Goal: Task Accomplishment & Management: Complete application form

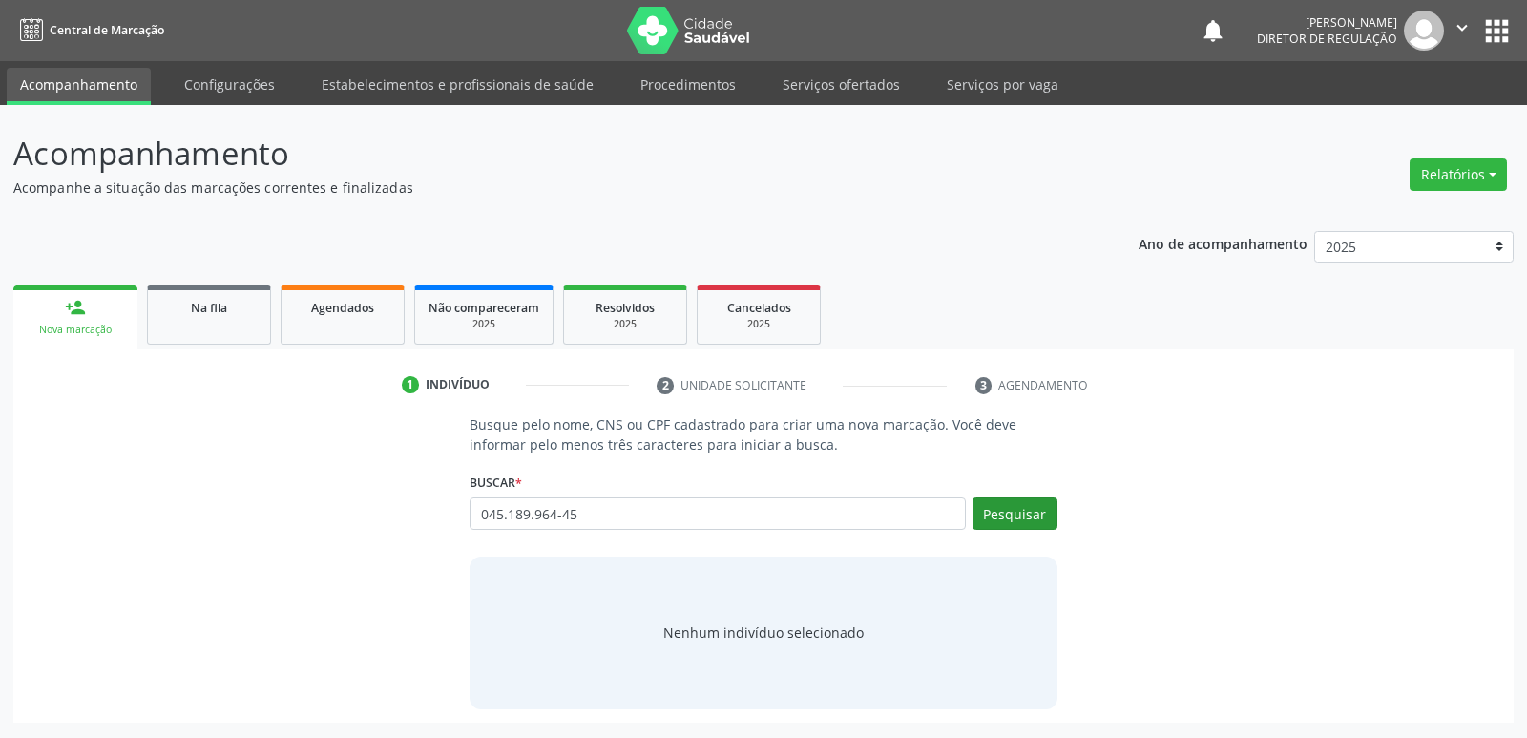
type input "045.189.964-45"
click at [1027, 519] on button "Pesquisar" at bounding box center [1015, 513] width 85 height 32
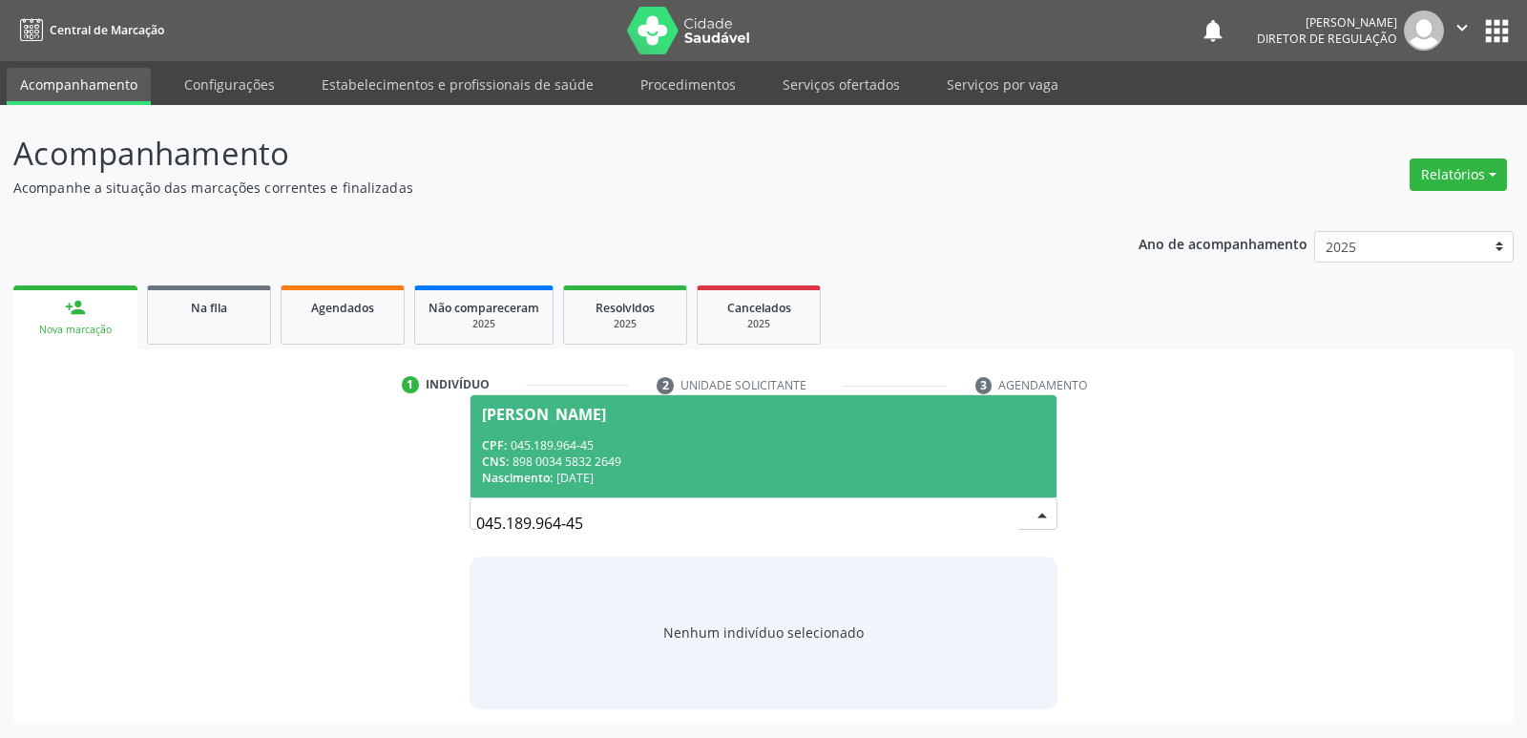
click at [632, 461] on div "CNS: 898 0034 5832 2649" at bounding box center [763, 461] width 562 height 16
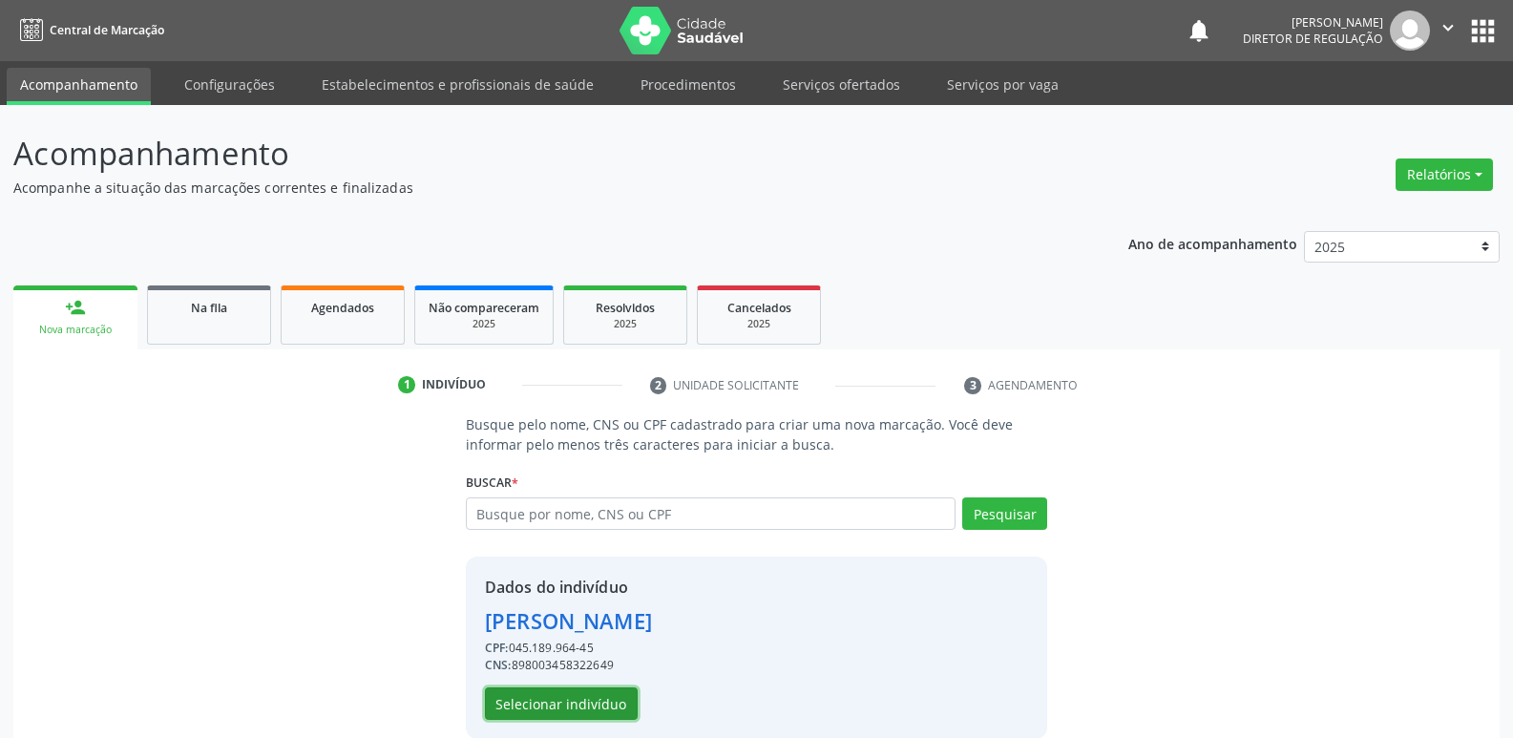
click at [593, 704] on button "Selecionar indivíduo" at bounding box center [561, 703] width 153 height 32
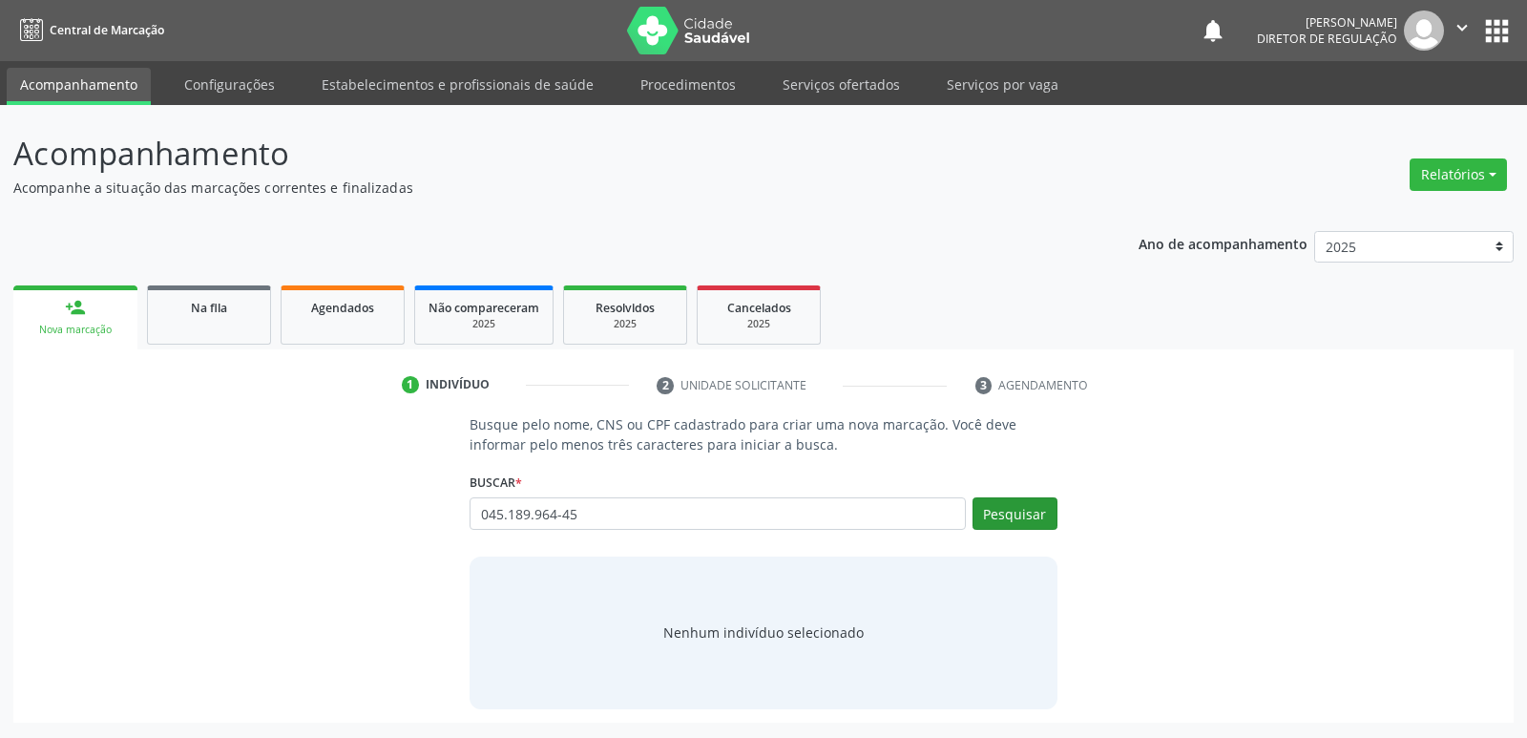
type input "045.189.964-45"
click at [1030, 509] on button "Pesquisar" at bounding box center [1015, 513] width 85 height 32
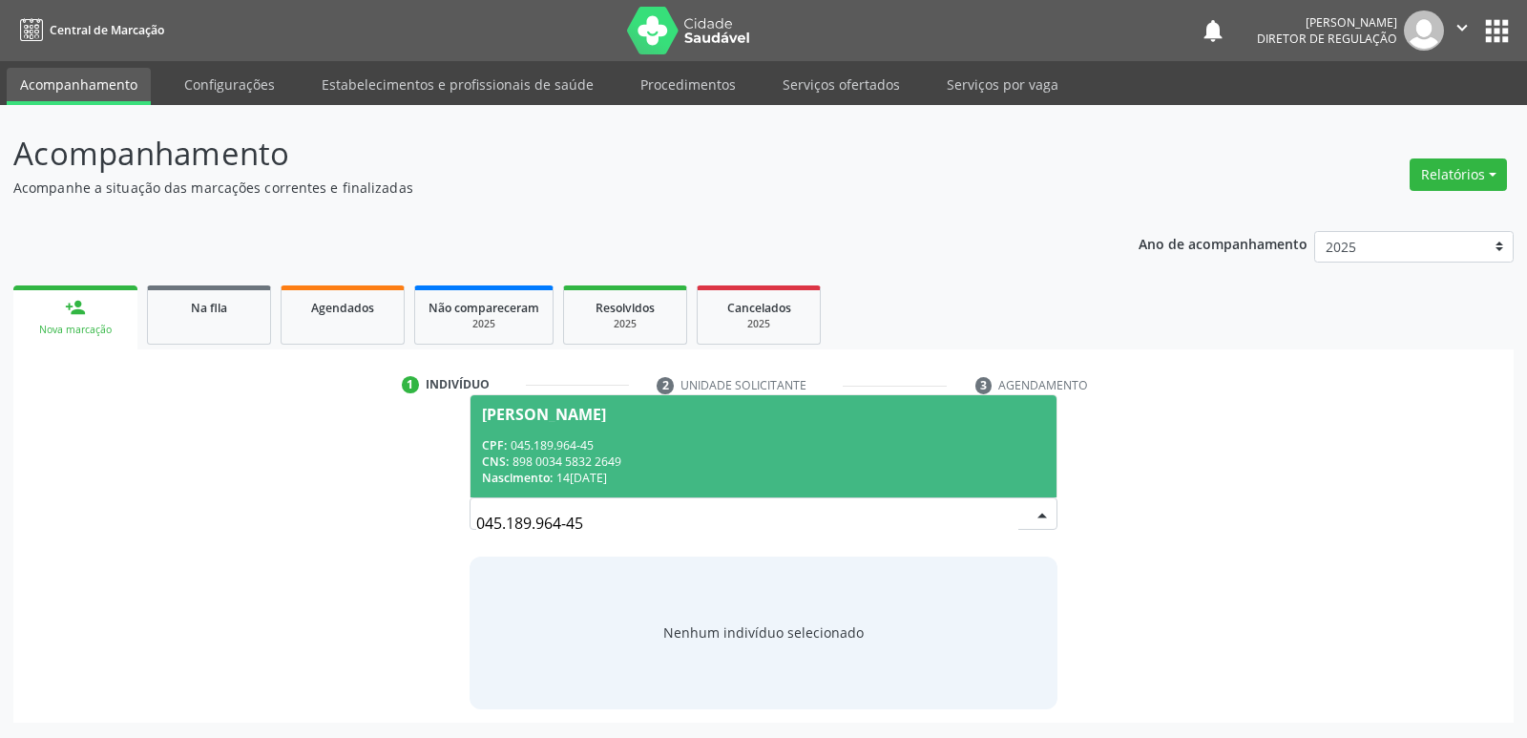
click at [738, 472] on div "Nascimento: 14/08/1981" at bounding box center [763, 478] width 562 height 16
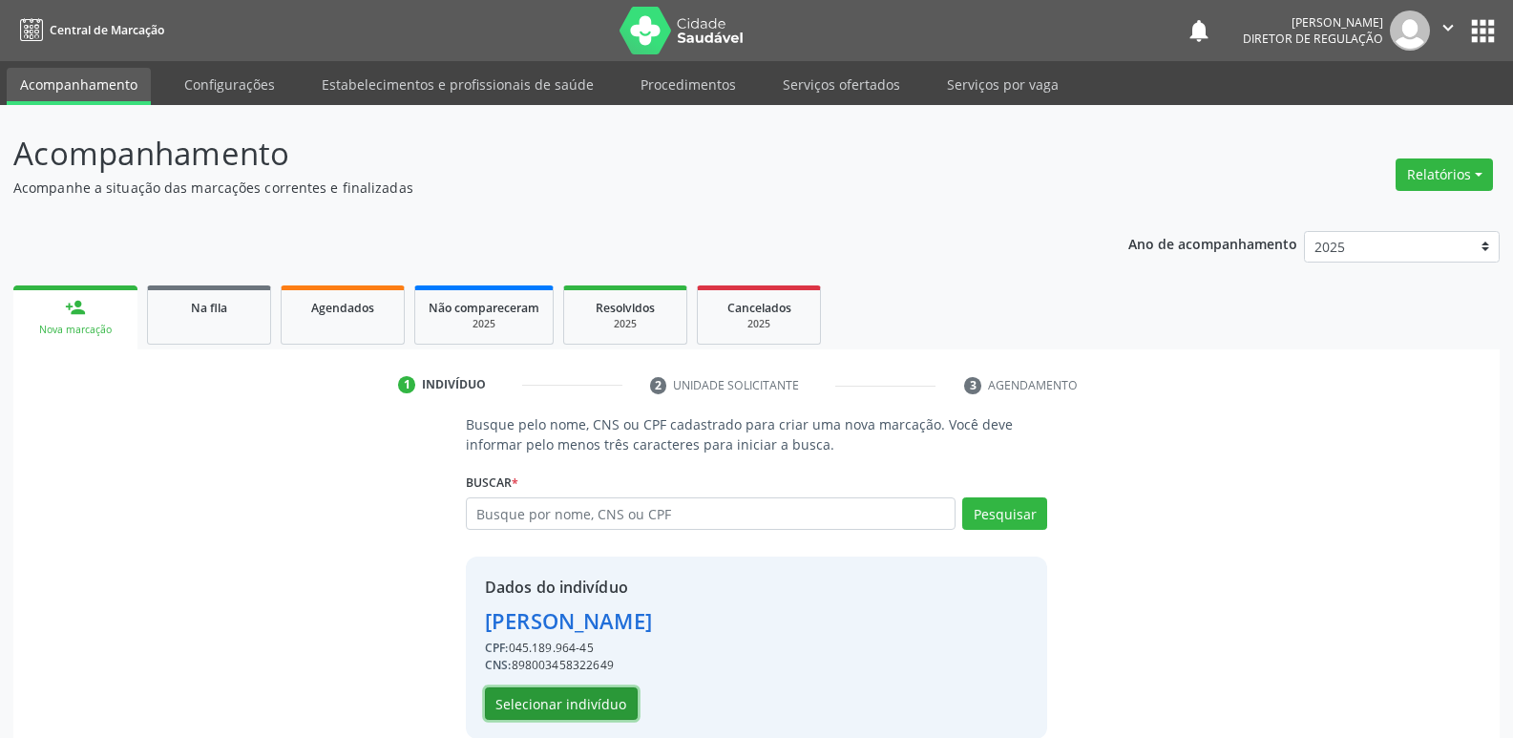
click at [568, 702] on button "Selecionar indivíduo" at bounding box center [561, 703] width 153 height 32
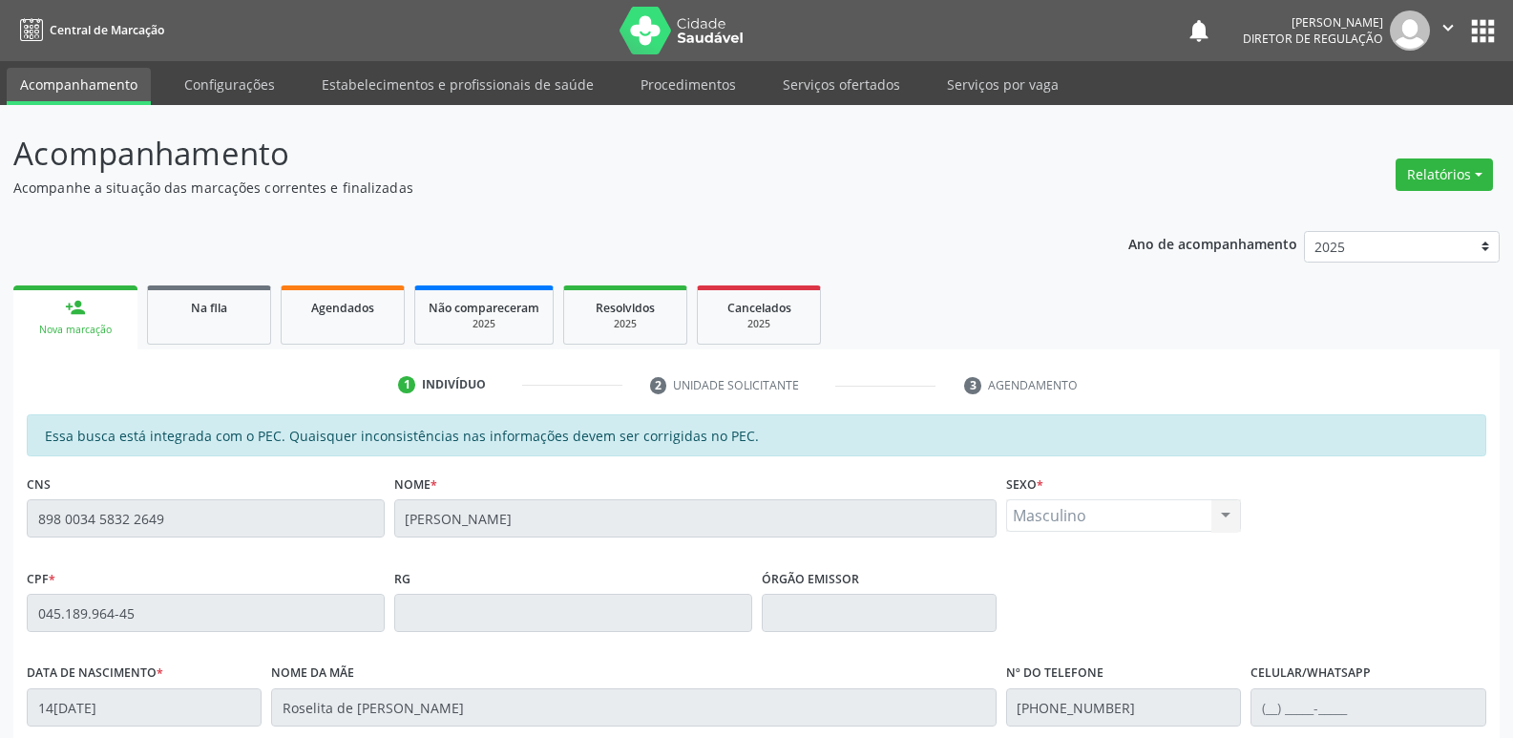
scroll to position [352, 0]
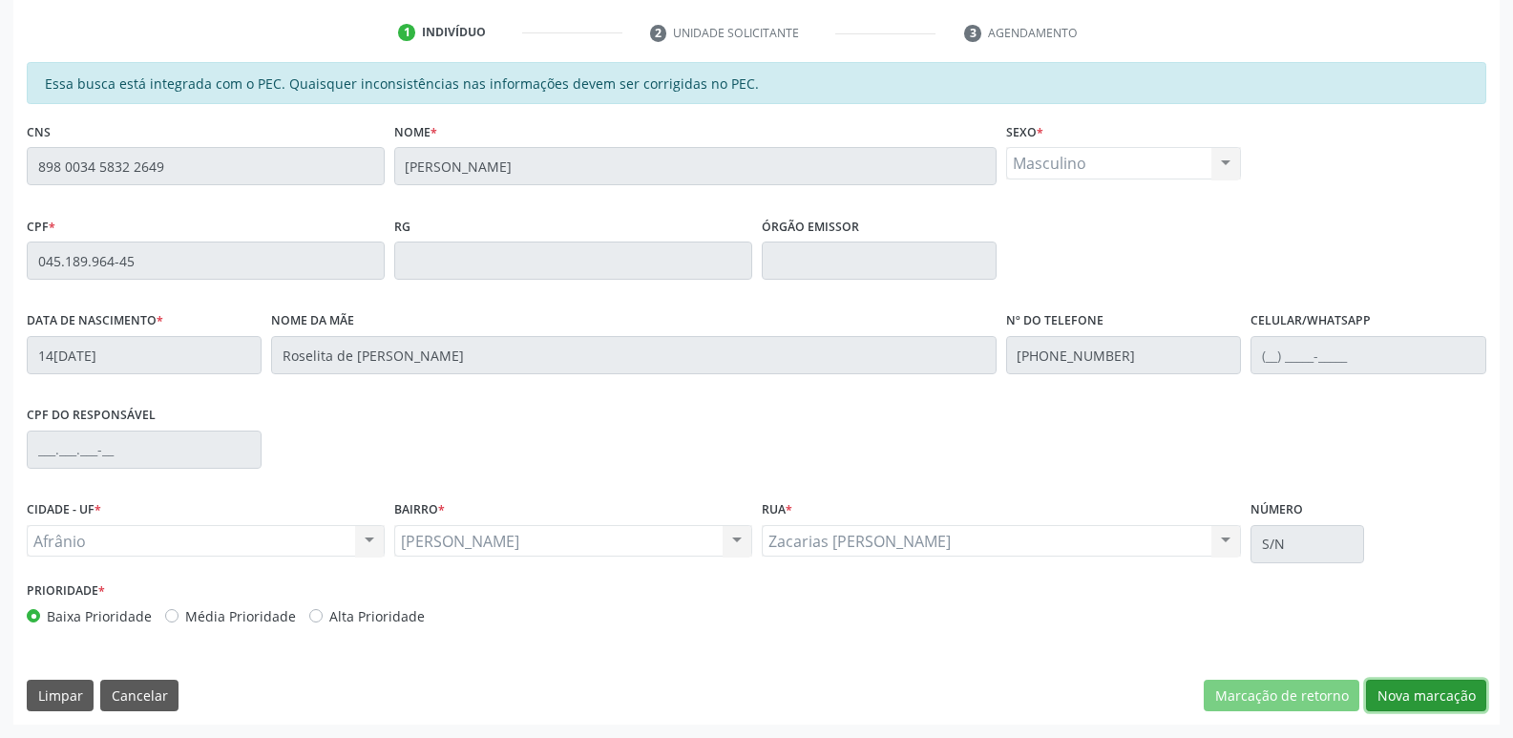
click at [1439, 692] on button "Nova marcação" at bounding box center [1426, 696] width 120 height 32
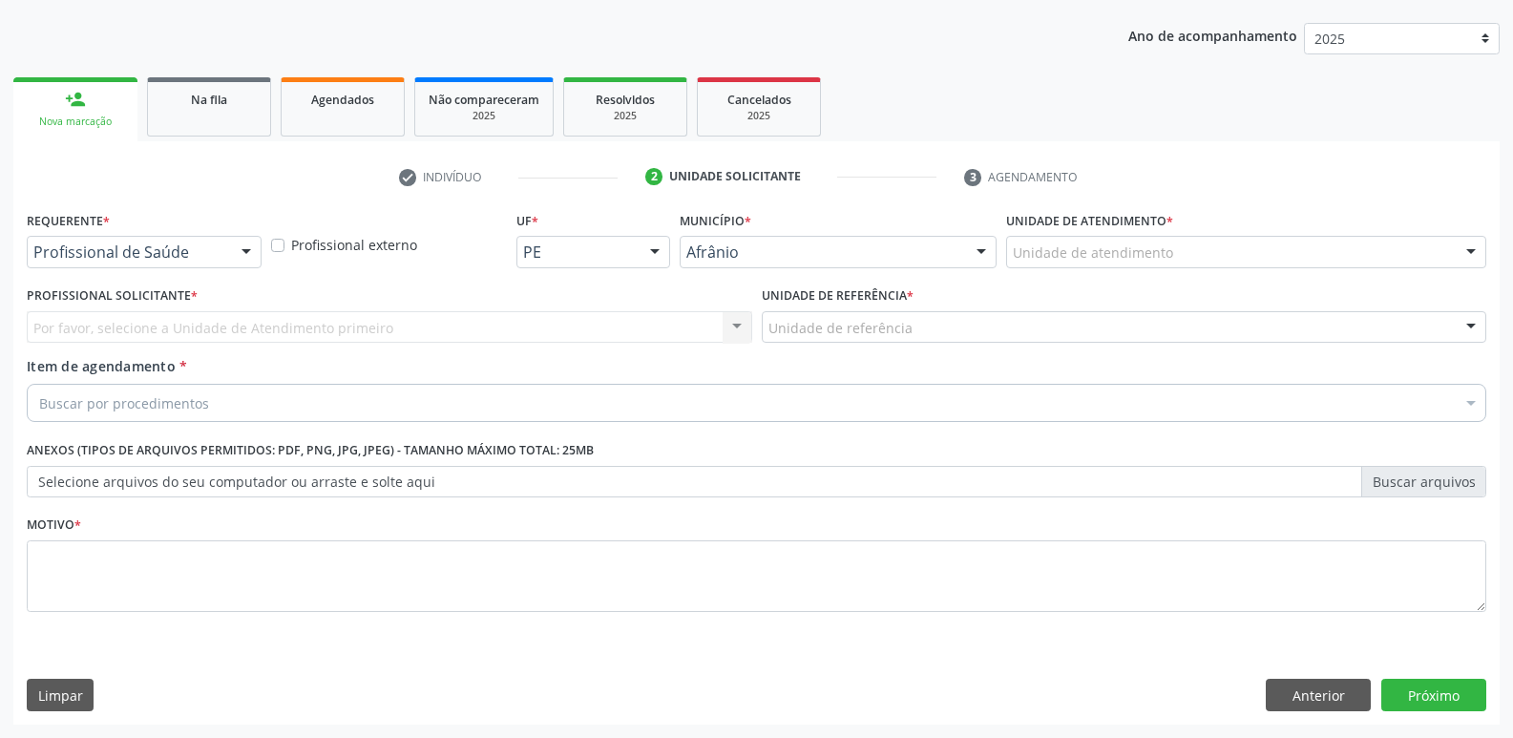
scroll to position [208, 0]
click at [1228, 247] on div "Unidade de atendimento" at bounding box center [1246, 252] width 480 height 32
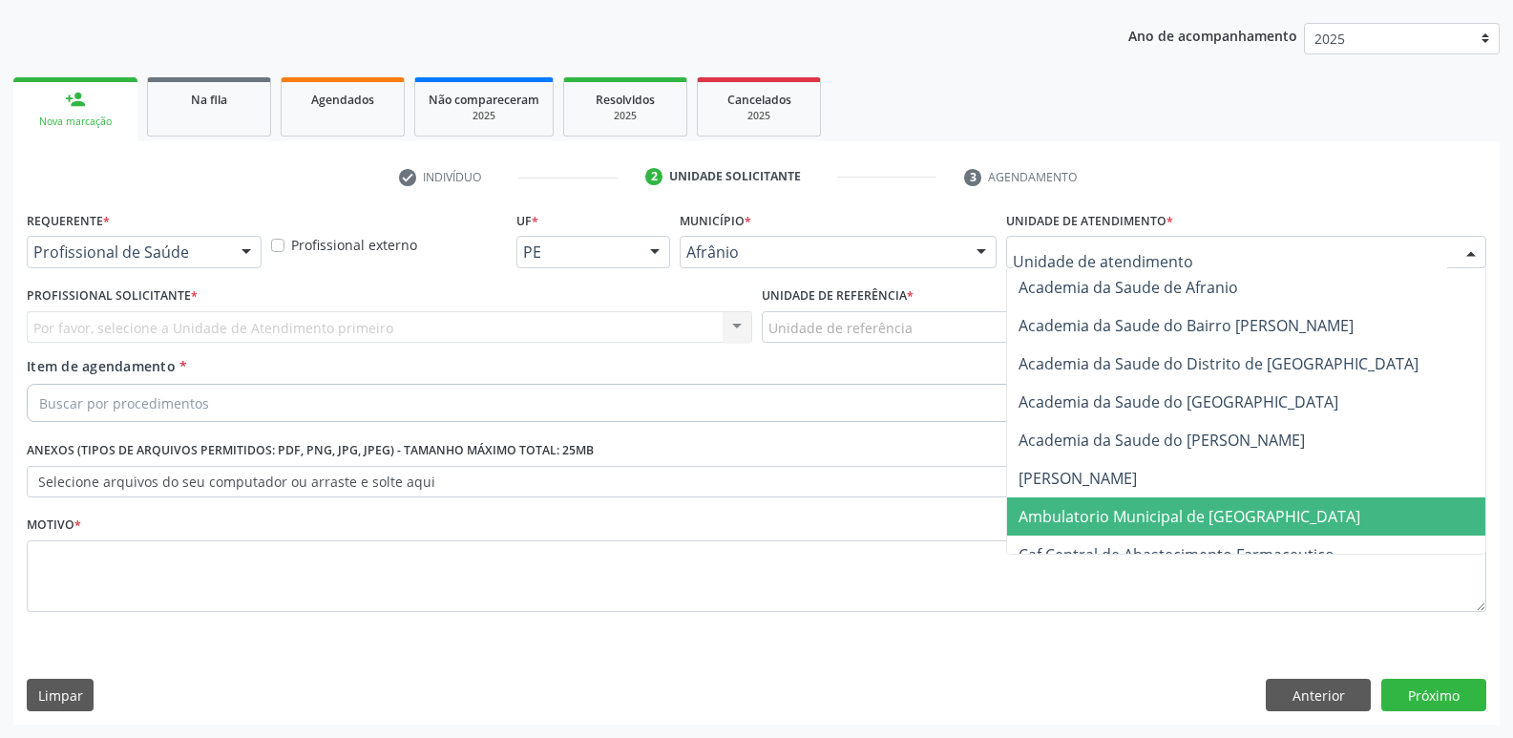
click at [1199, 516] on span "Ambulatorio Municipal de [GEOGRAPHIC_DATA]" at bounding box center [1189, 516] width 342 height 21
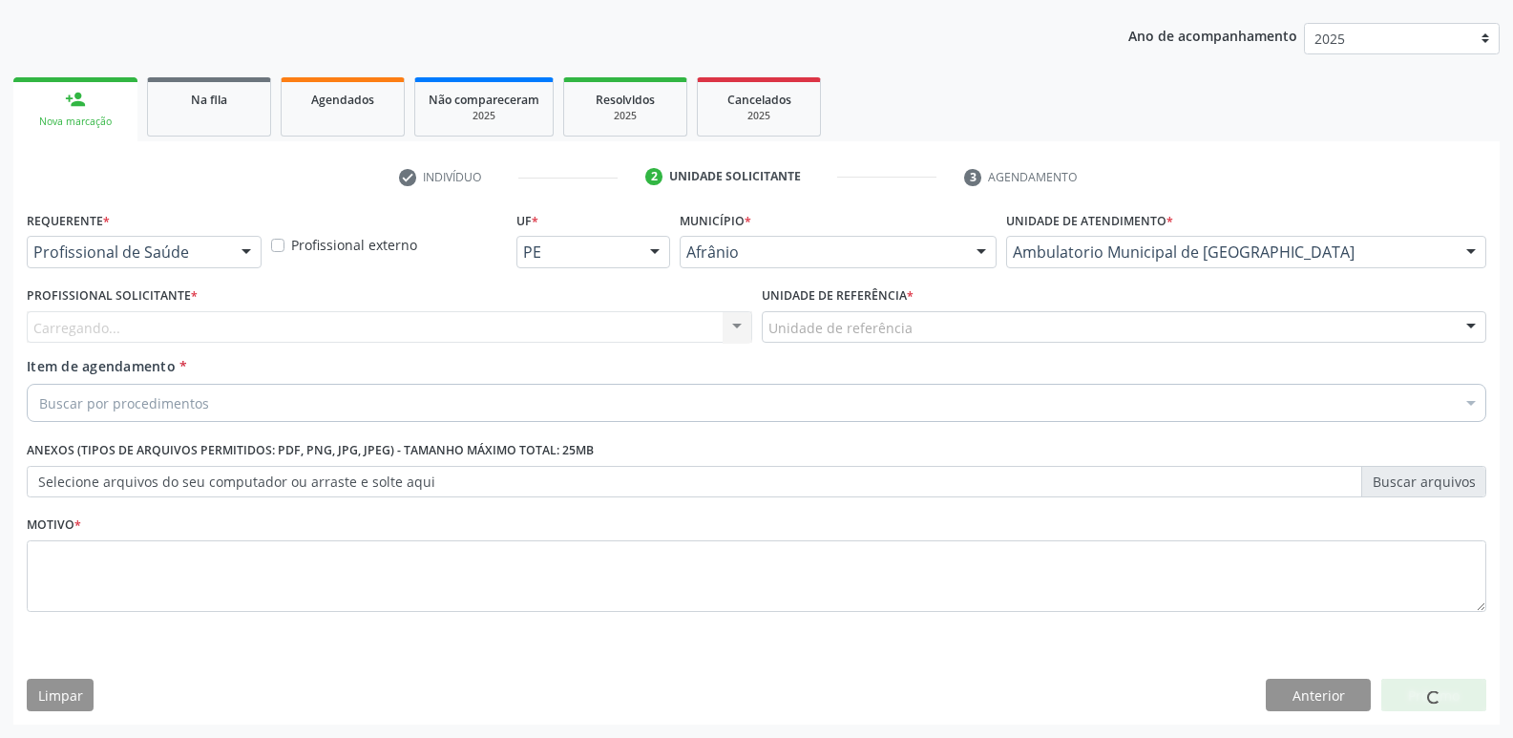
click at [970, 332] on div "Unidade de referência" at bounding box center [1124, 327] width 725 height 32
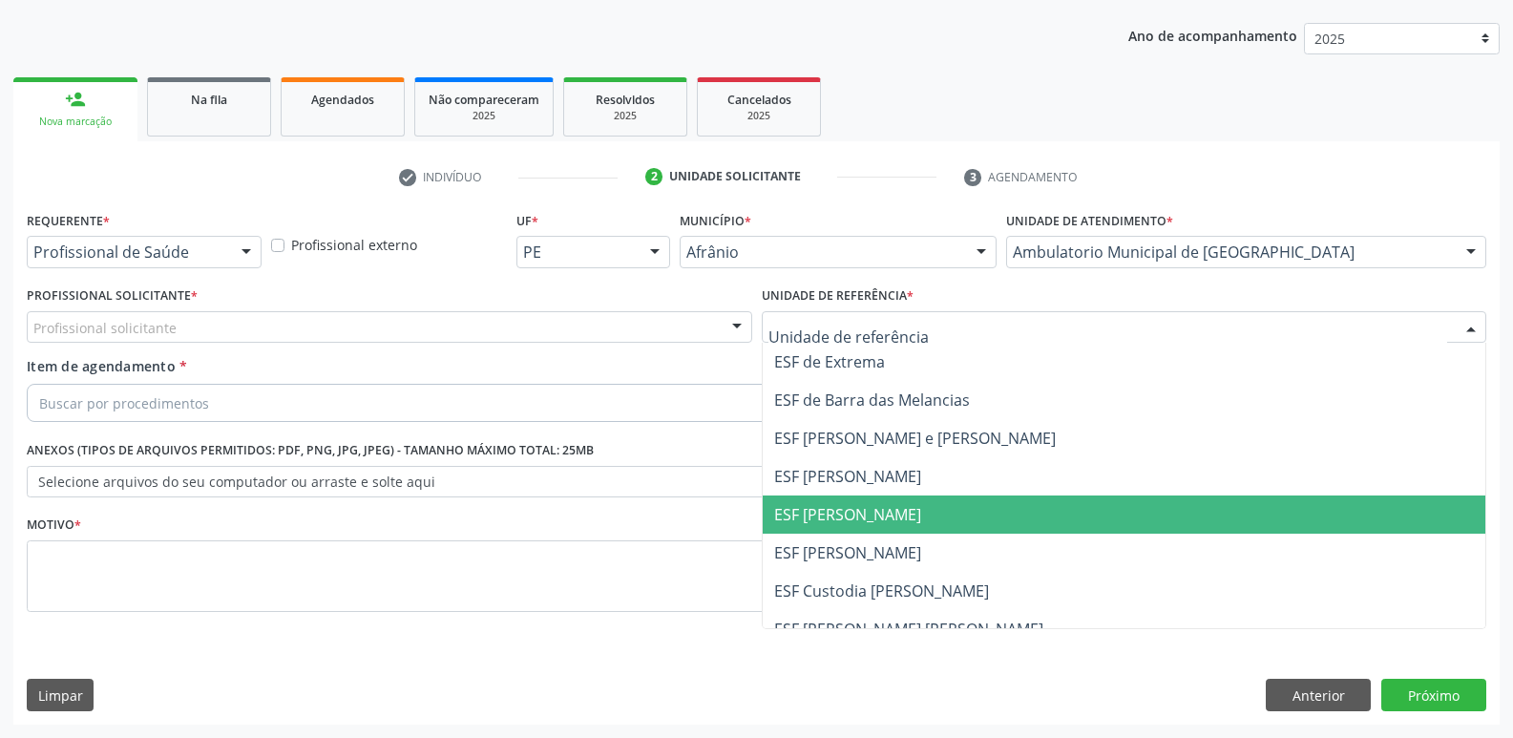
click at [930, 513] on span "ESF [PERSON_NAME]" at bounding box center [1124, 514] width 723 height 38
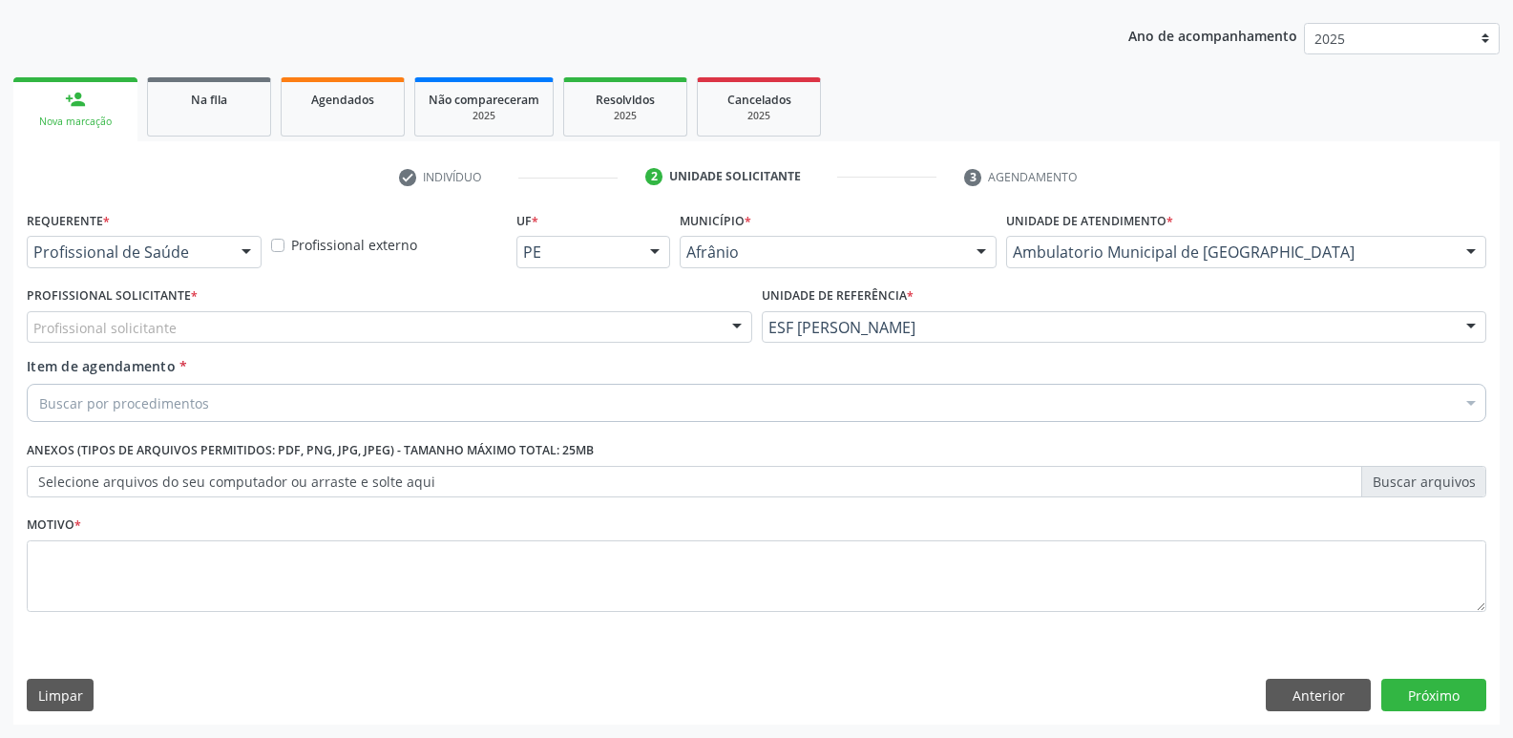
click at [620, 331] on div "Profissional solicitante" at bounding box center [389, 327] width 725 height 32
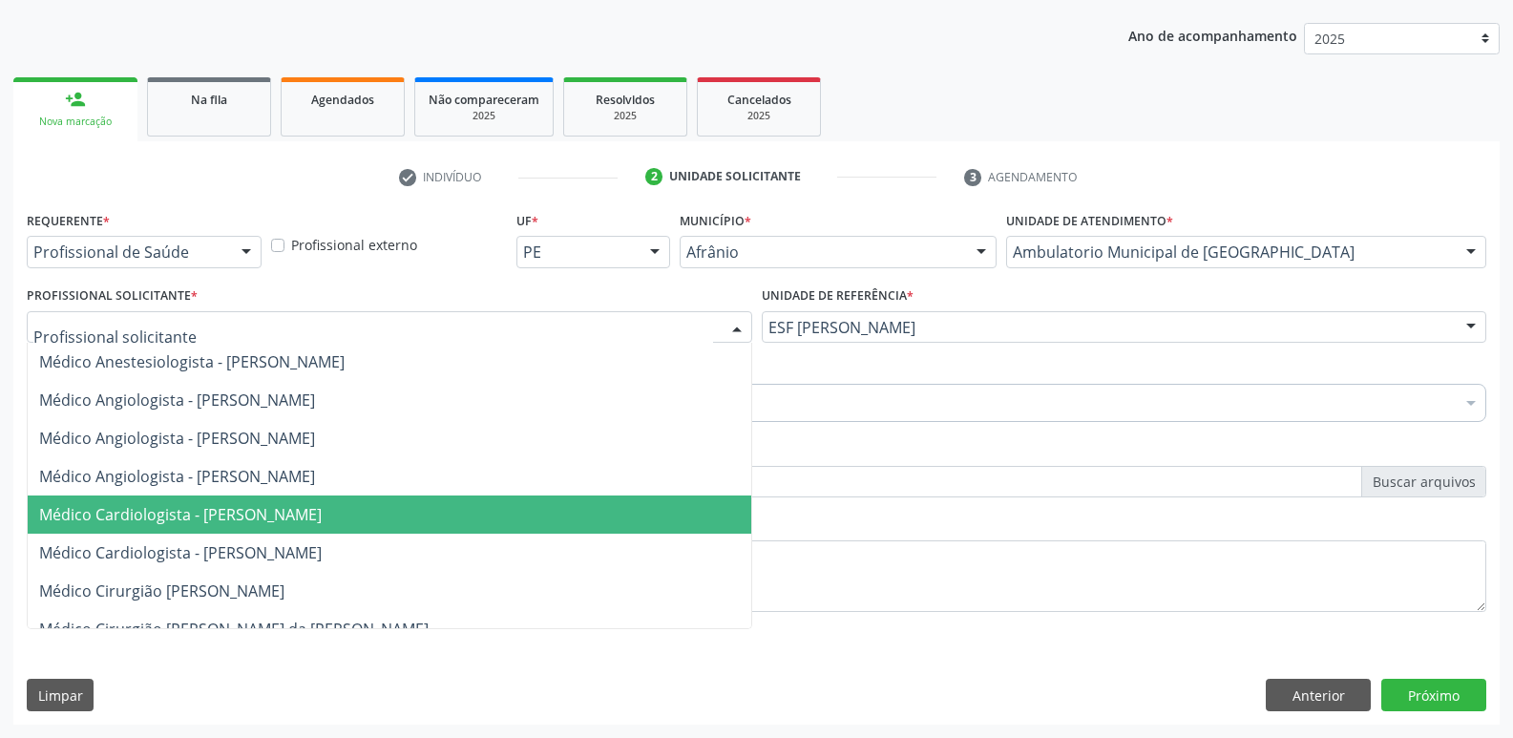
click at [619, 509] on span "Médico Cardiologista - Alysson Rodrigo Ferreira Cavalcanti" at bounding box center [389, 514] width 723 height 38
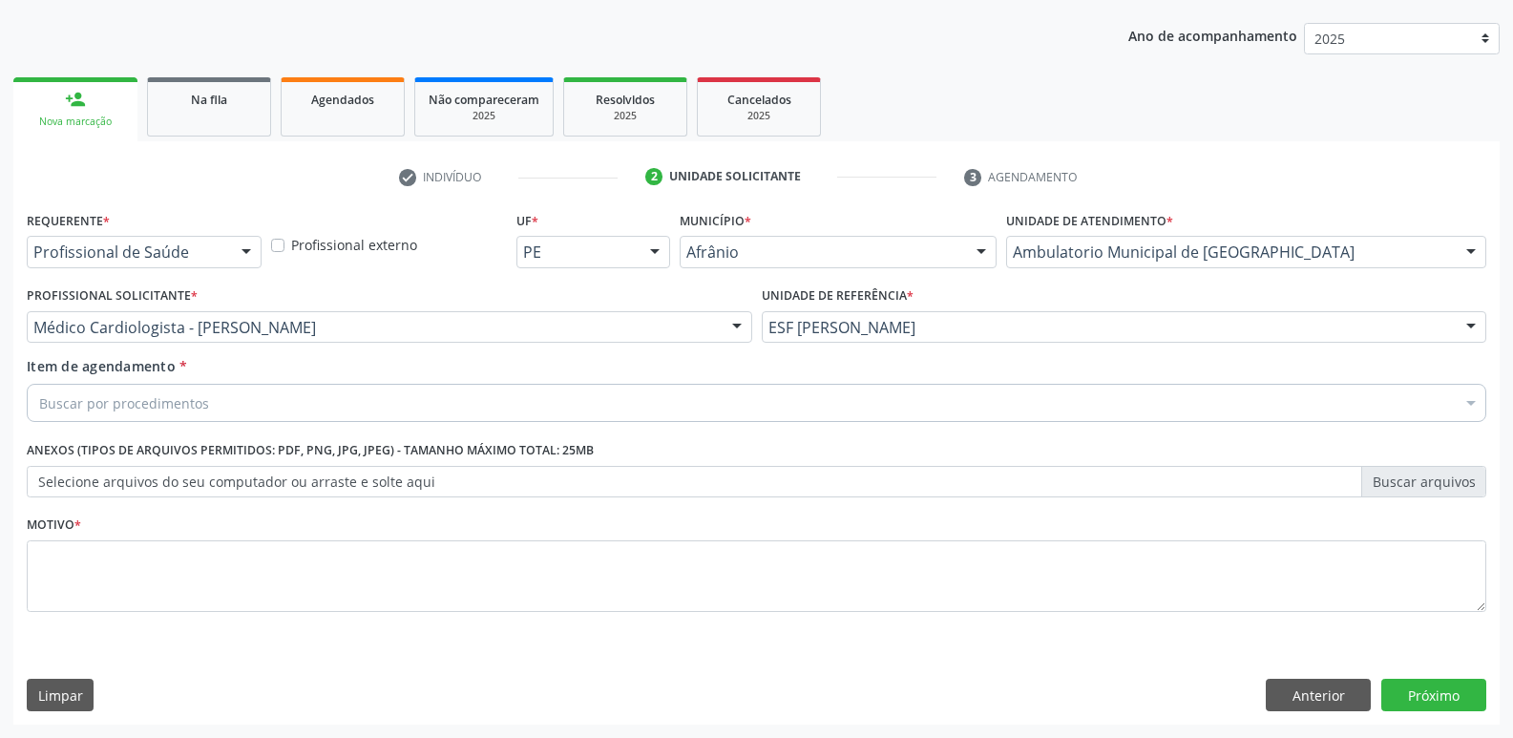
click at [335, 396] on div "Buscar por procedimentos" at bounding box center [756, 403] width 1459 height 38
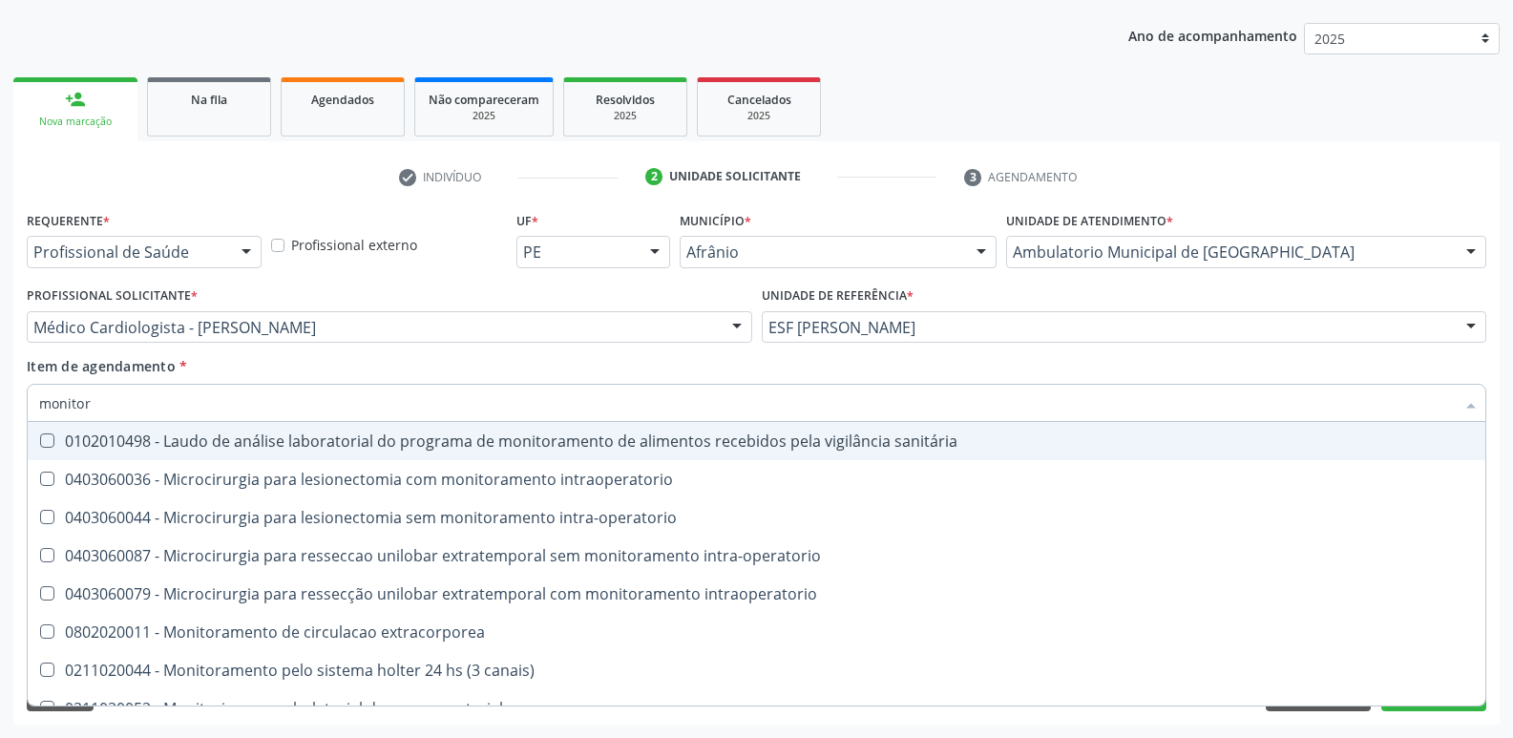
type input "monitori"
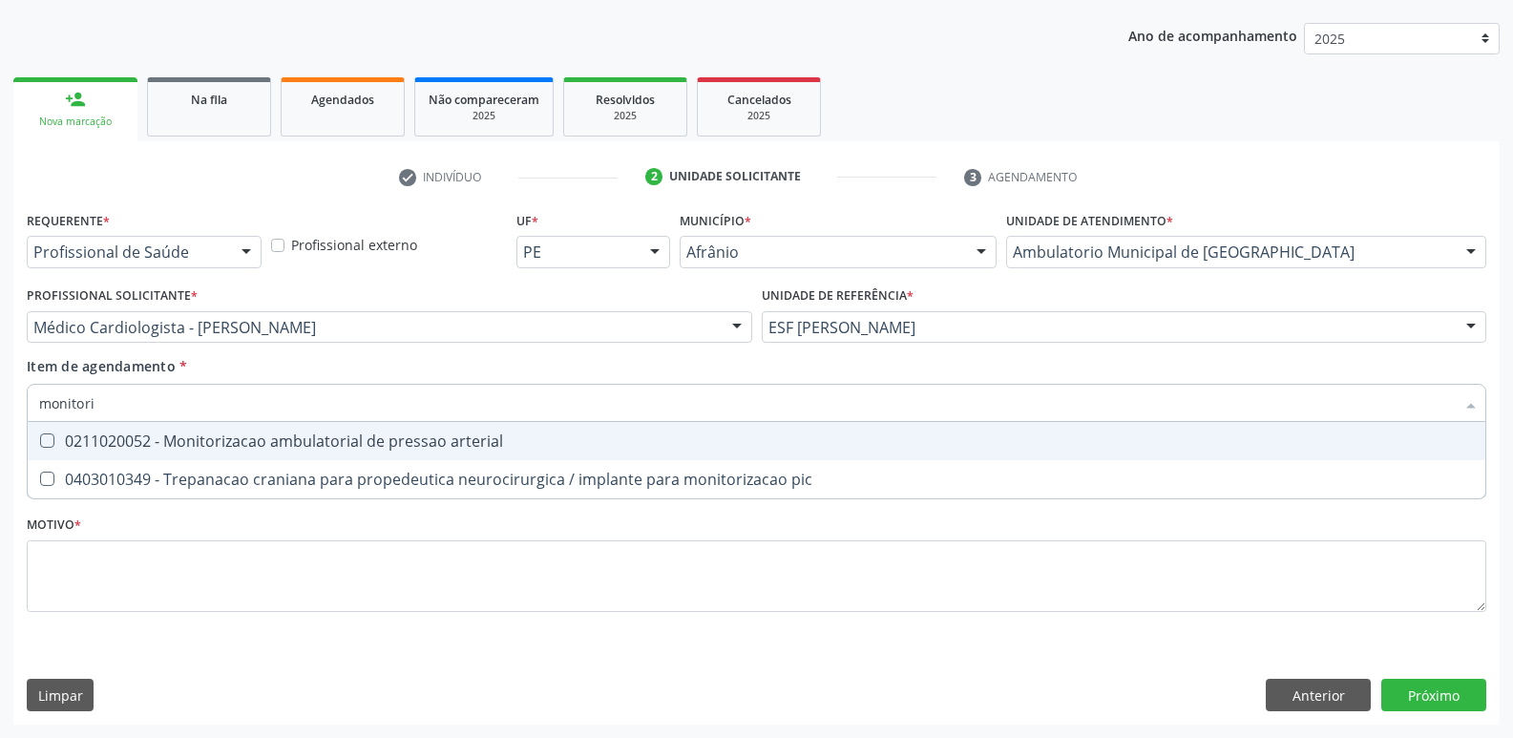
click at [356, 437] on div "0211020052 - Monitorizacao ambulatorial de pressao arterial" at bounding box center [756, 440] width 1435 height 15
checkbox arterial "true"
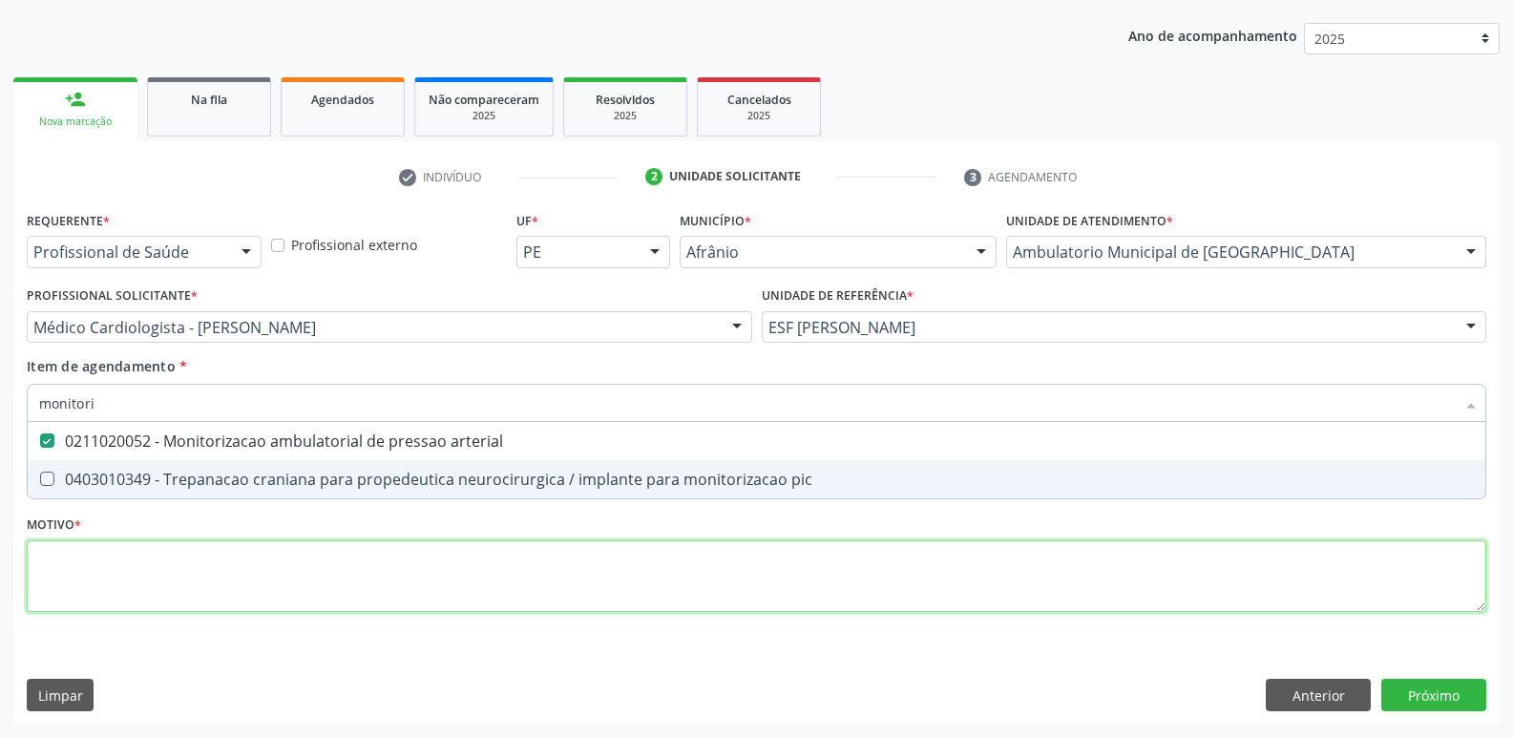
click at [382, 568] on div "Requerente * Profissional de Saúde Profissional de Saúde Paciente Nenhum result…" at bounding box center [756, 422] width 1459 height 432
checkbox pic "true"
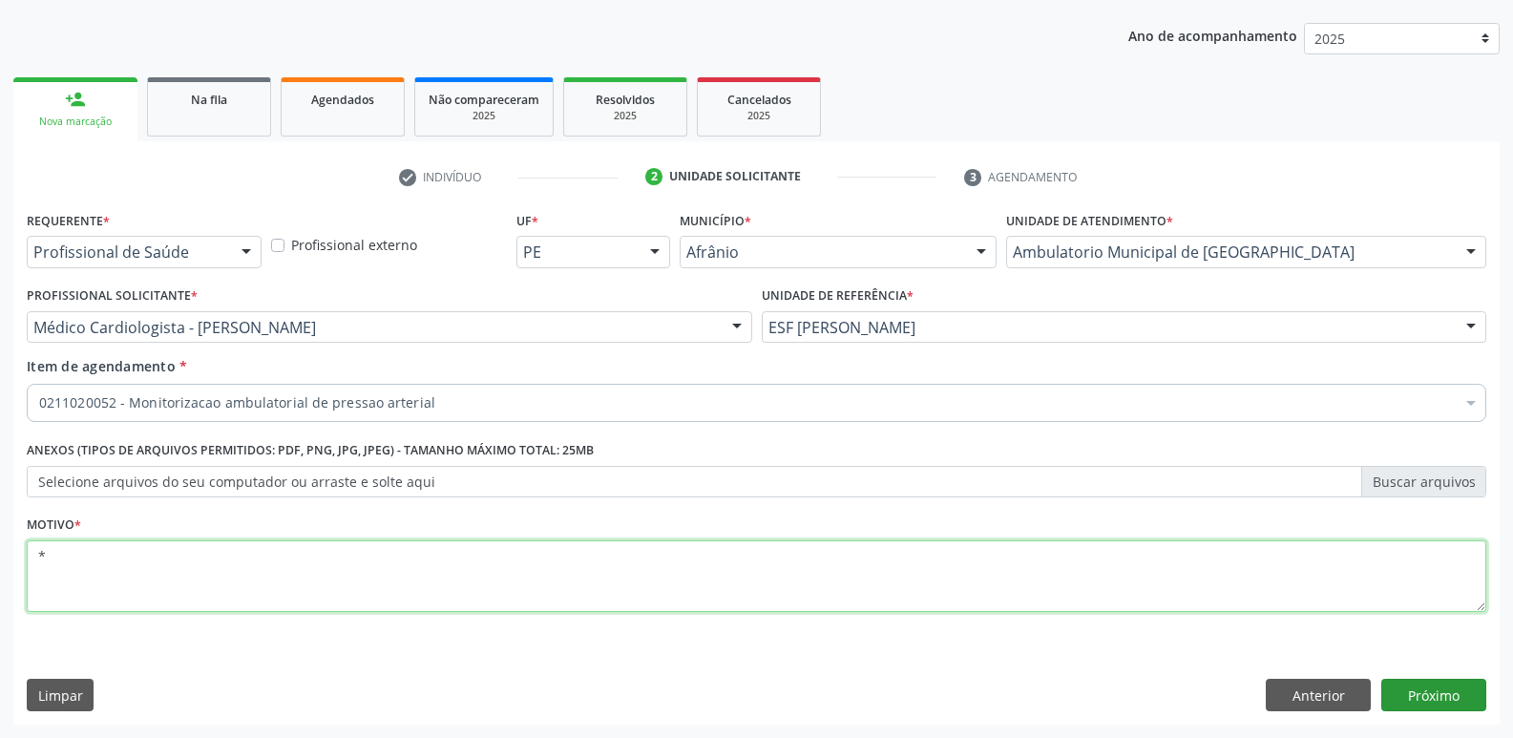
type textarea "*"
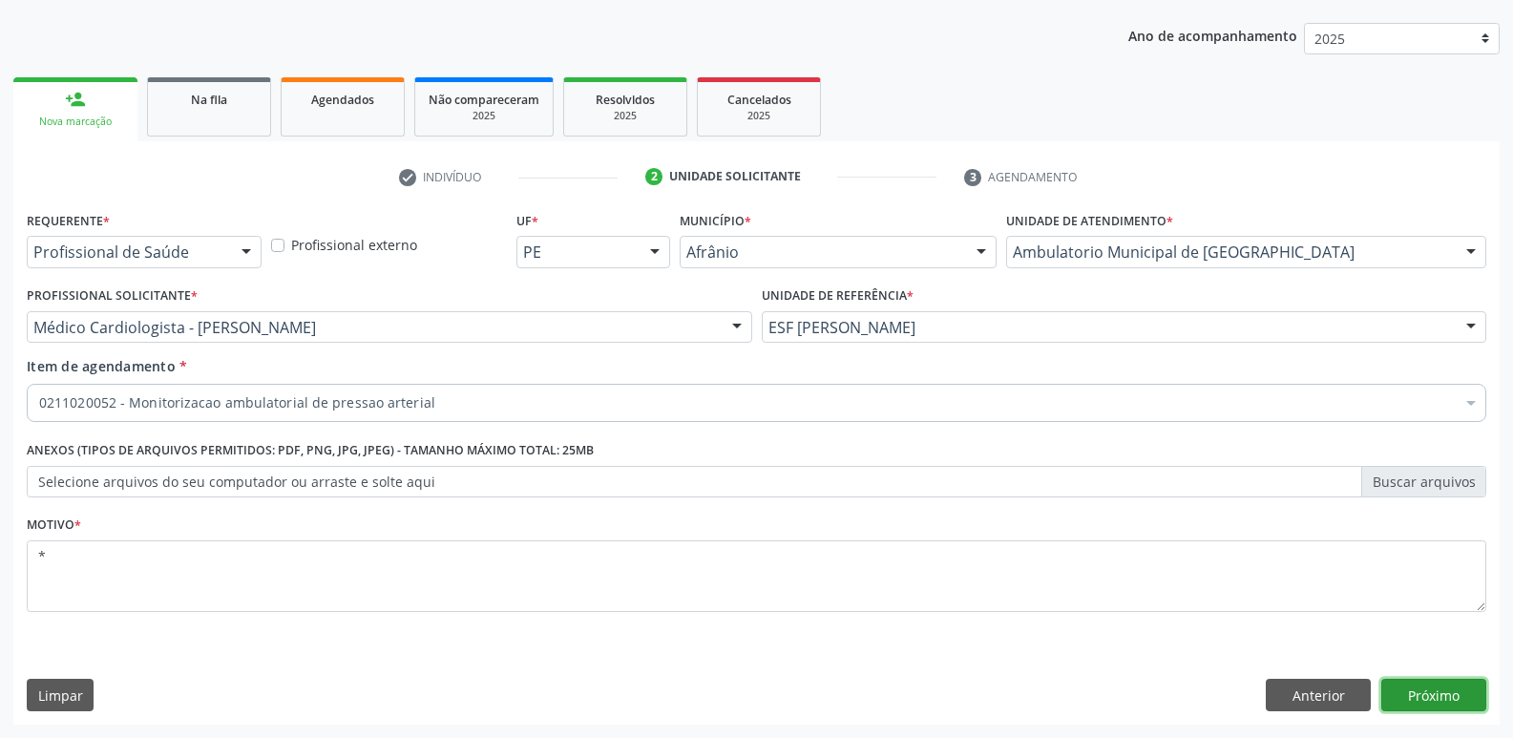
click at [1453, 697] on button "Próximo" at bounding box center [1433, 695] width 105 height 32
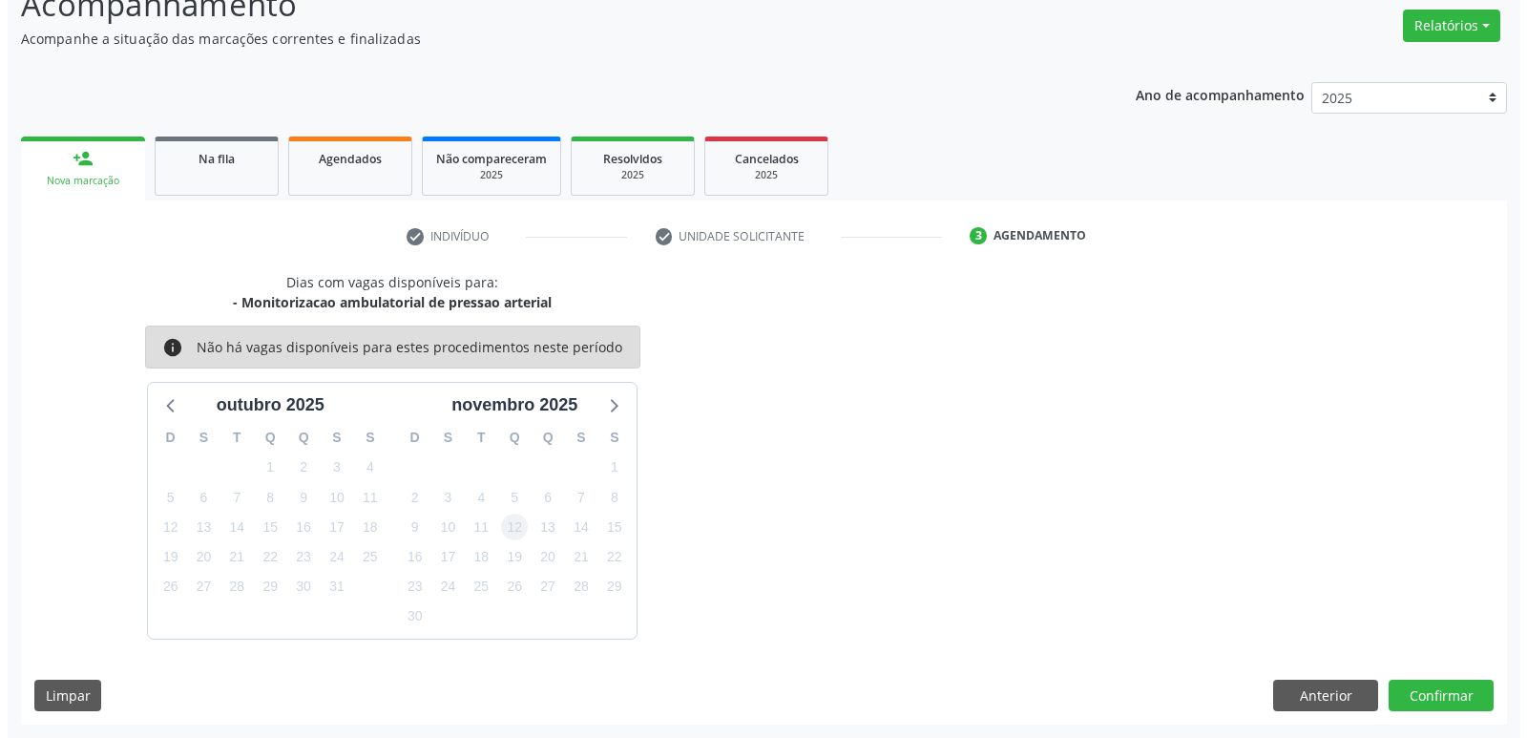
scroll to position [0, 0]
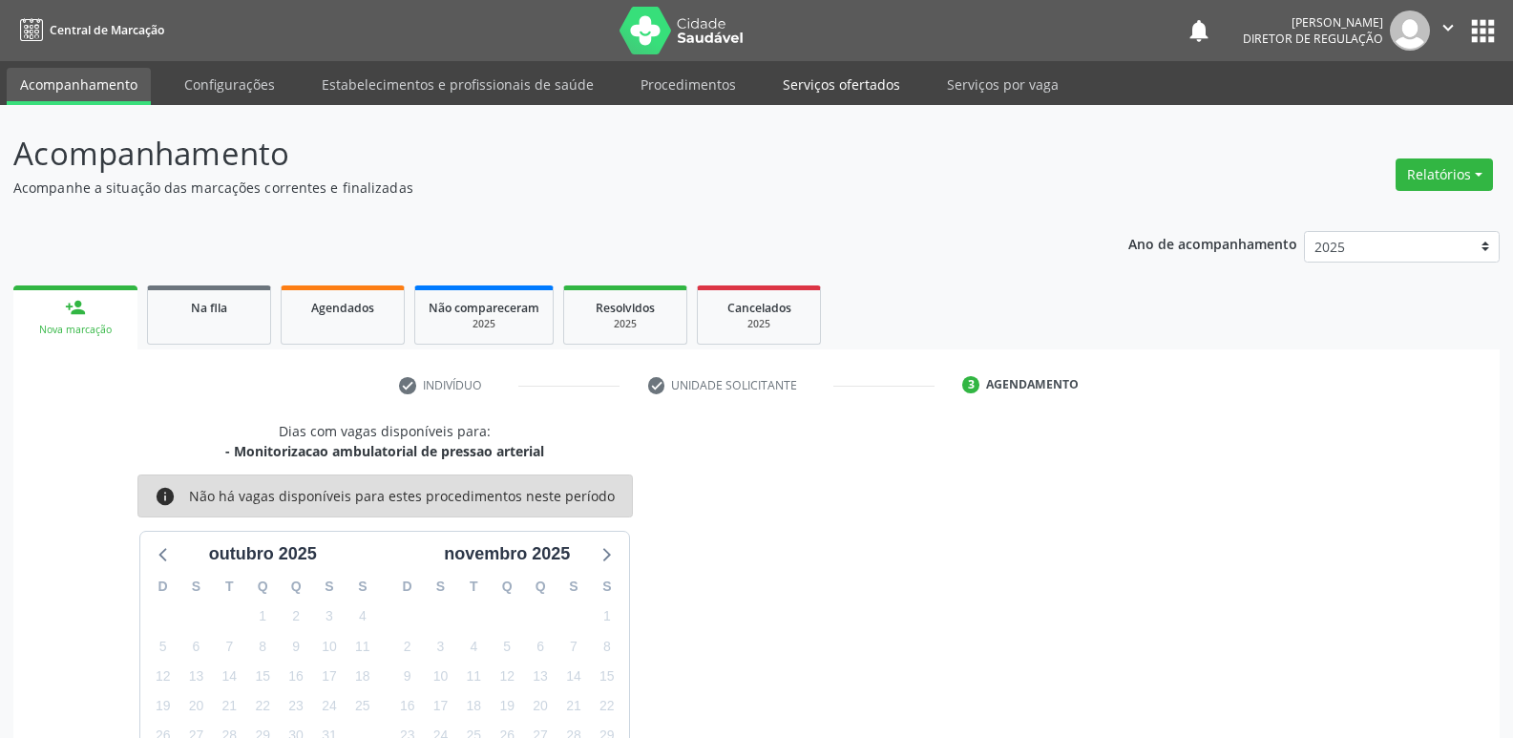
click at [840, 83] on link "Serviços ofertados" at bounding box center [841, 84] width 144 height 33
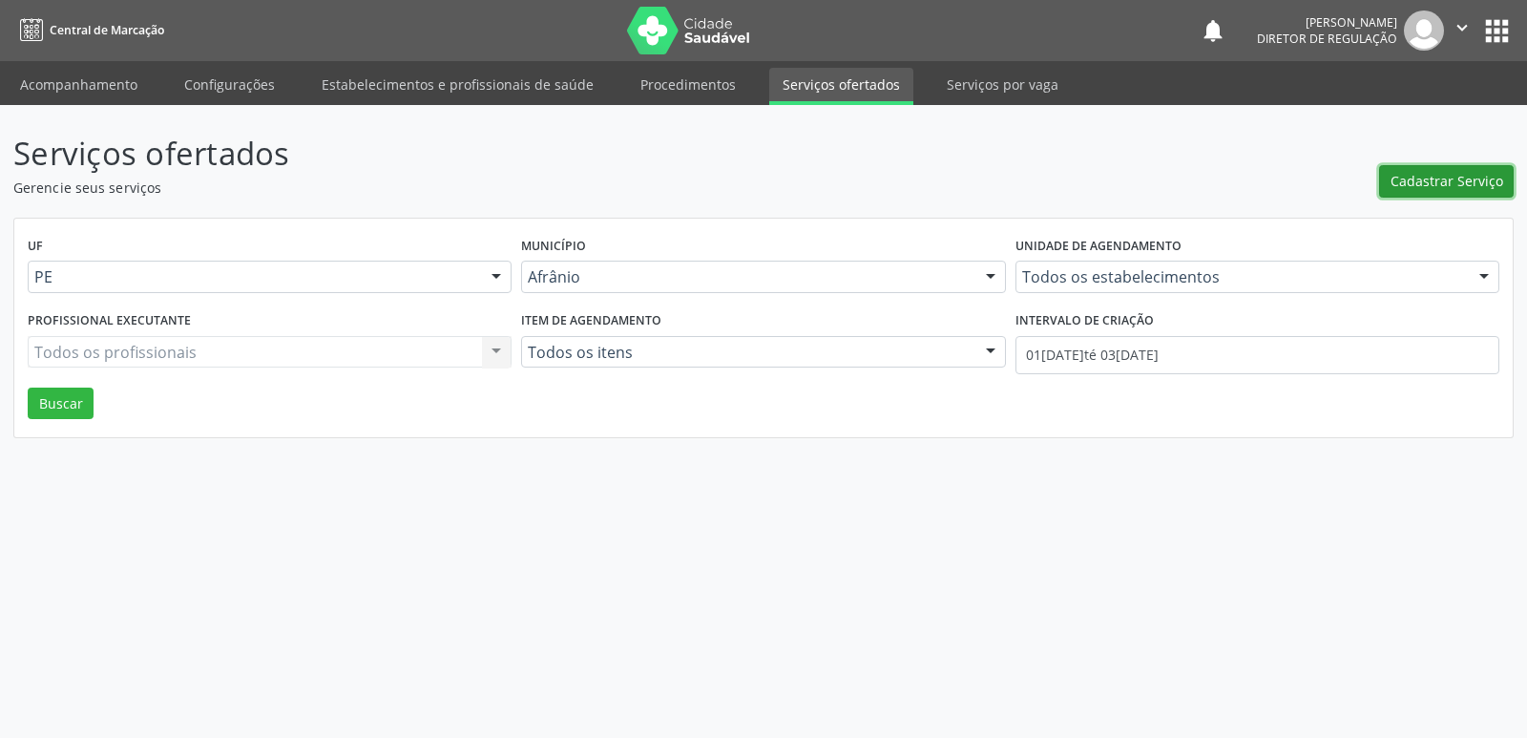
click at [1456, 182] on span "Cadastrar Serviço" at bounding box center [1447, 181] width 113 height 20
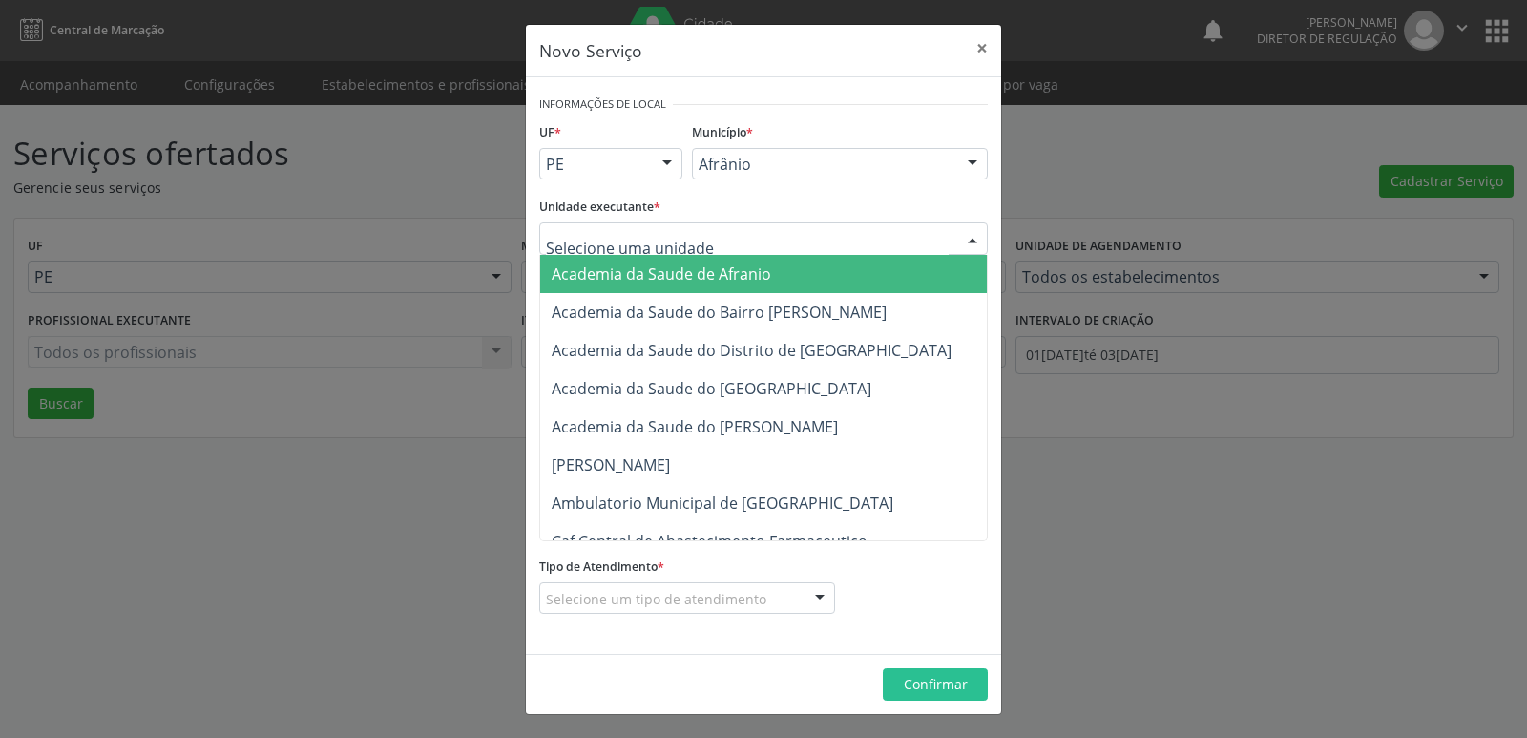
click at [739, 231] on div at bounding box center [763, 238] width 449 height 32
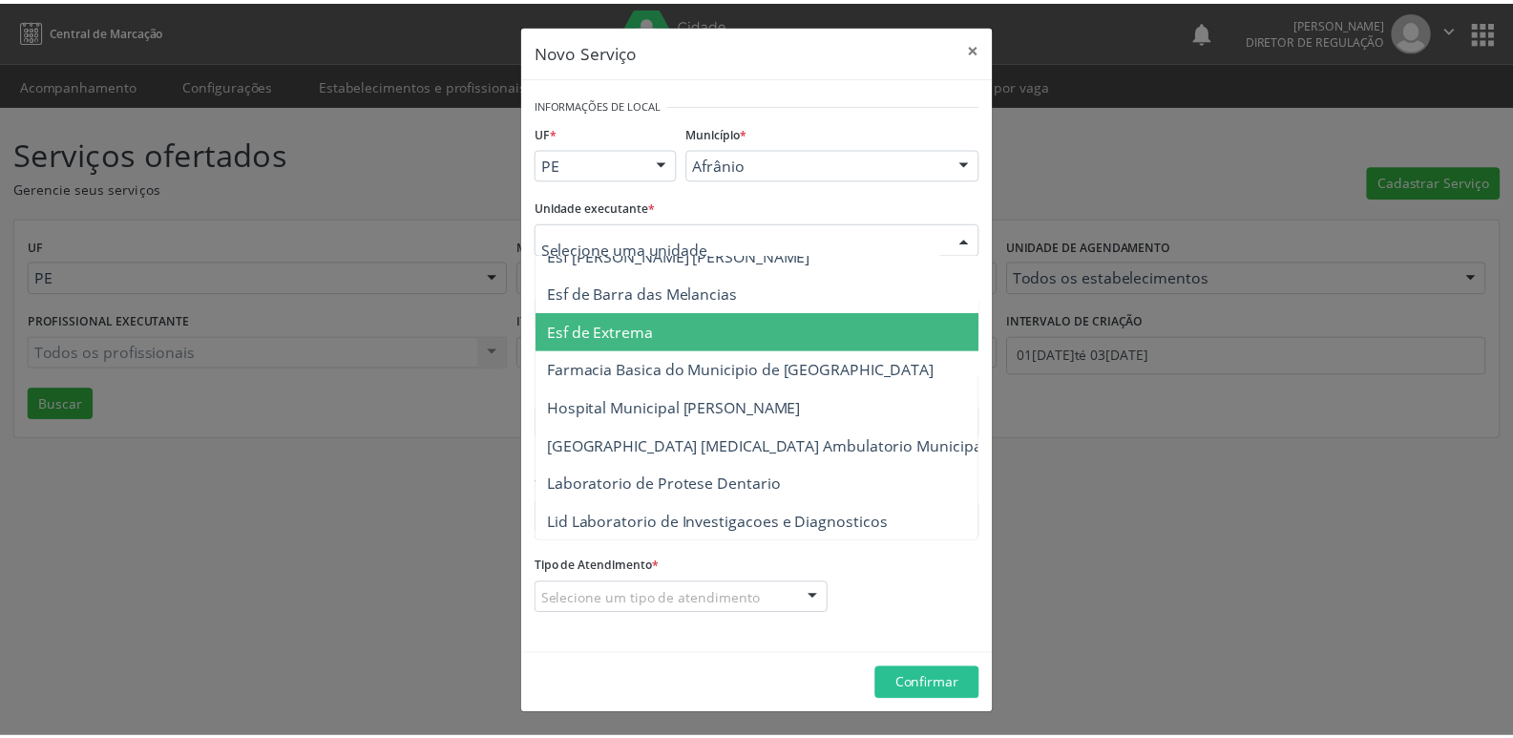
scroll to position [1145, 0]
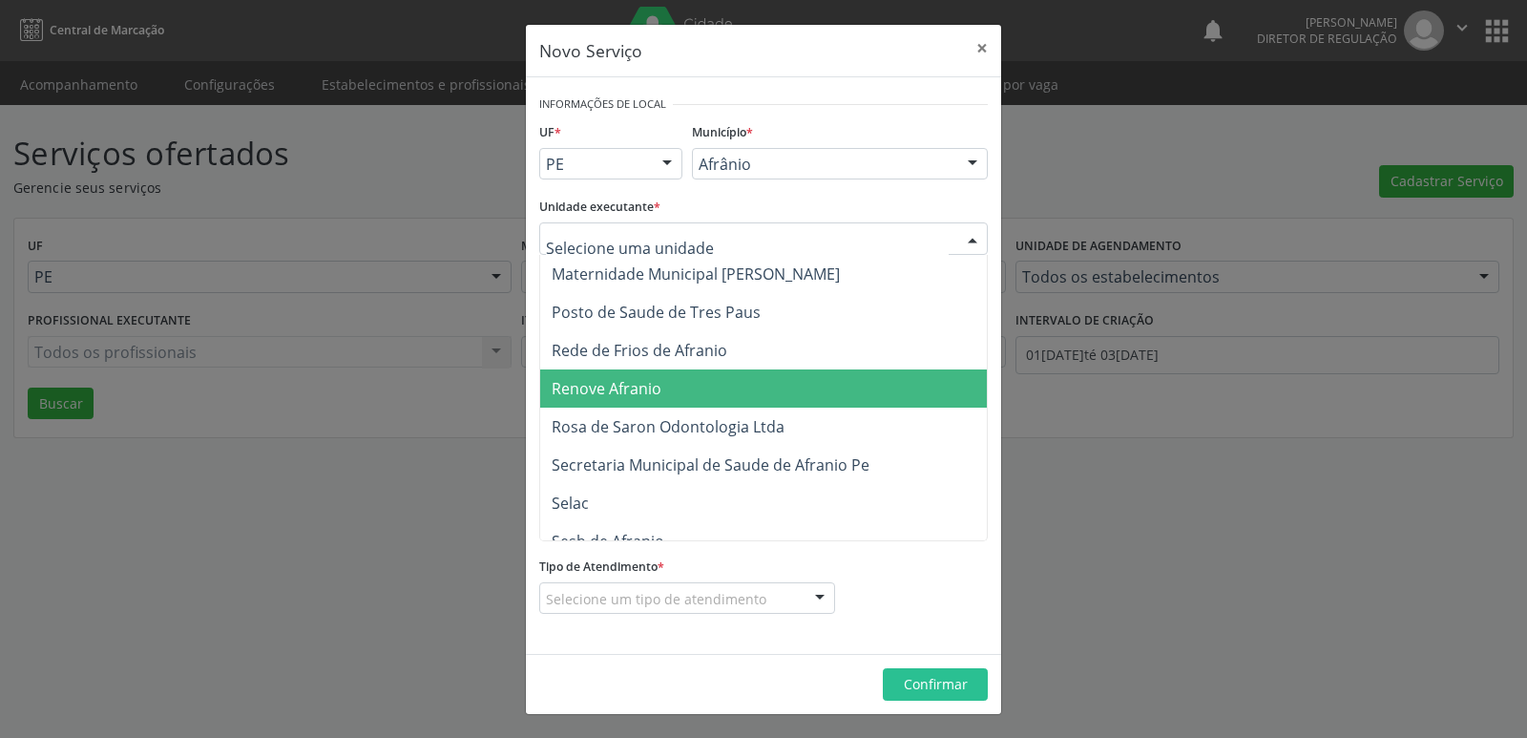
click at [659, 394] on span "Renove Afranio" at bounding box center [607, 388] width 110 height 21
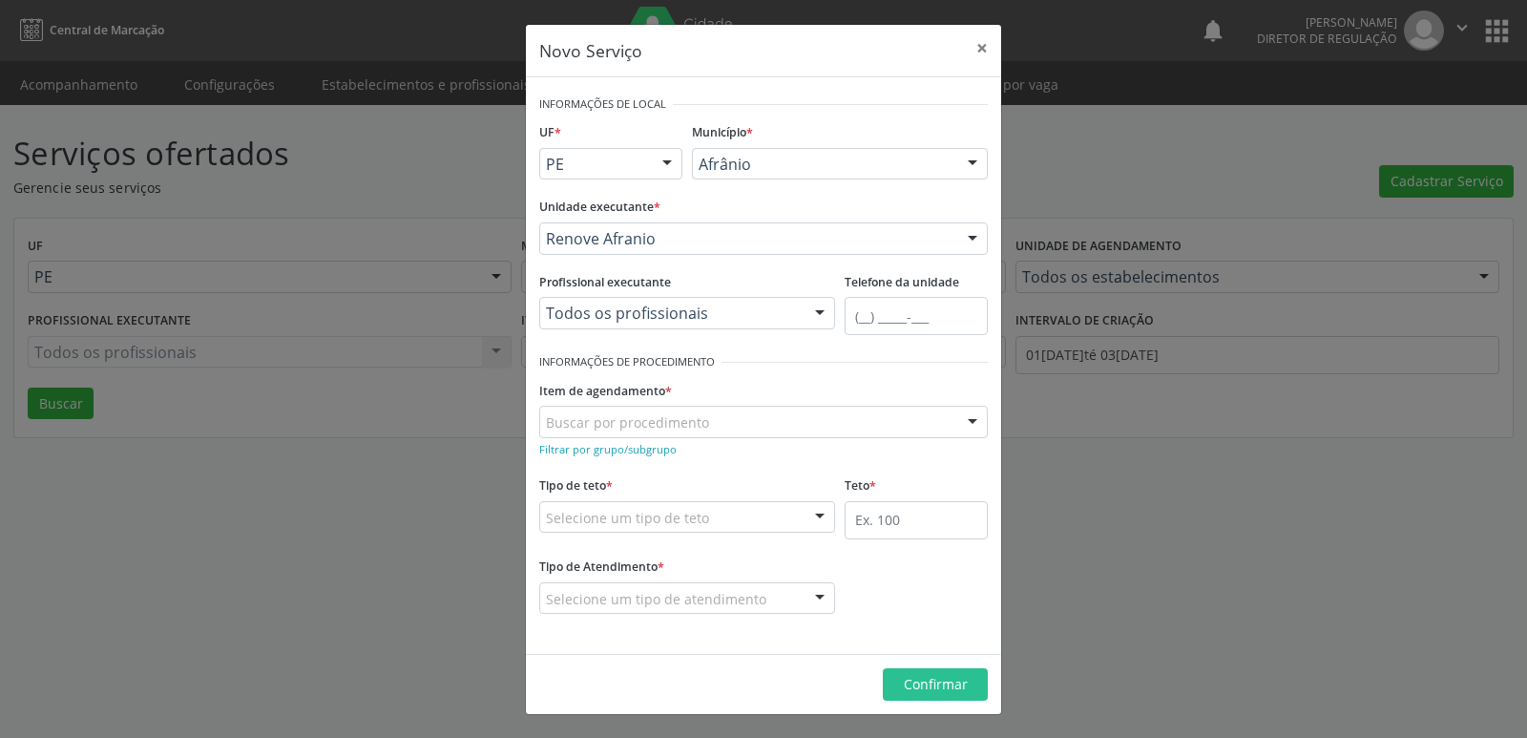
click at [714, 421] on div "Buscar por procedimento" at bounding box center [763, 422] width 449 height 32
type input "monitori"
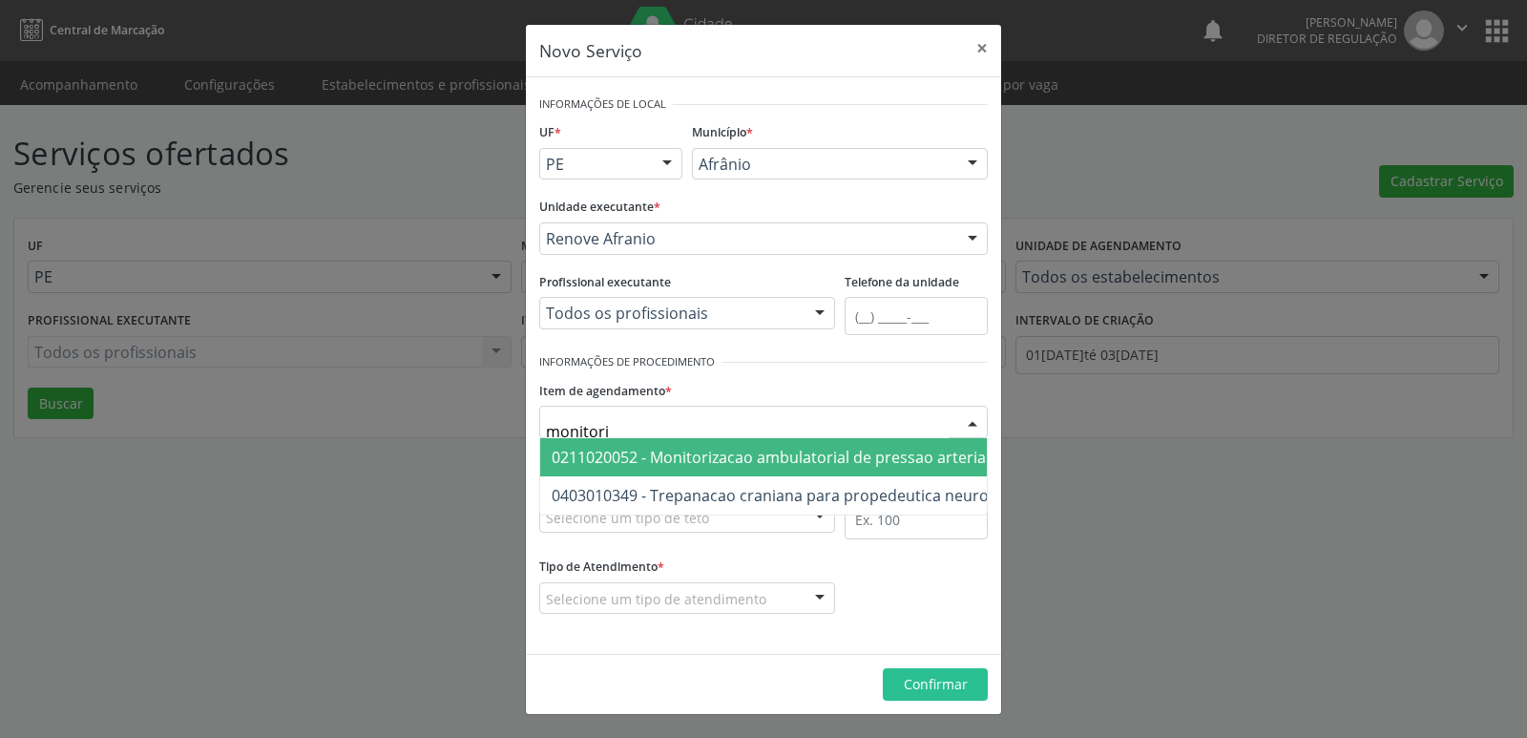
click at [813, 463] on span "0211020052 - Monitorizacao ambulatorial de pressao arterial" at bounding box center [771, 457] width 438 height 21
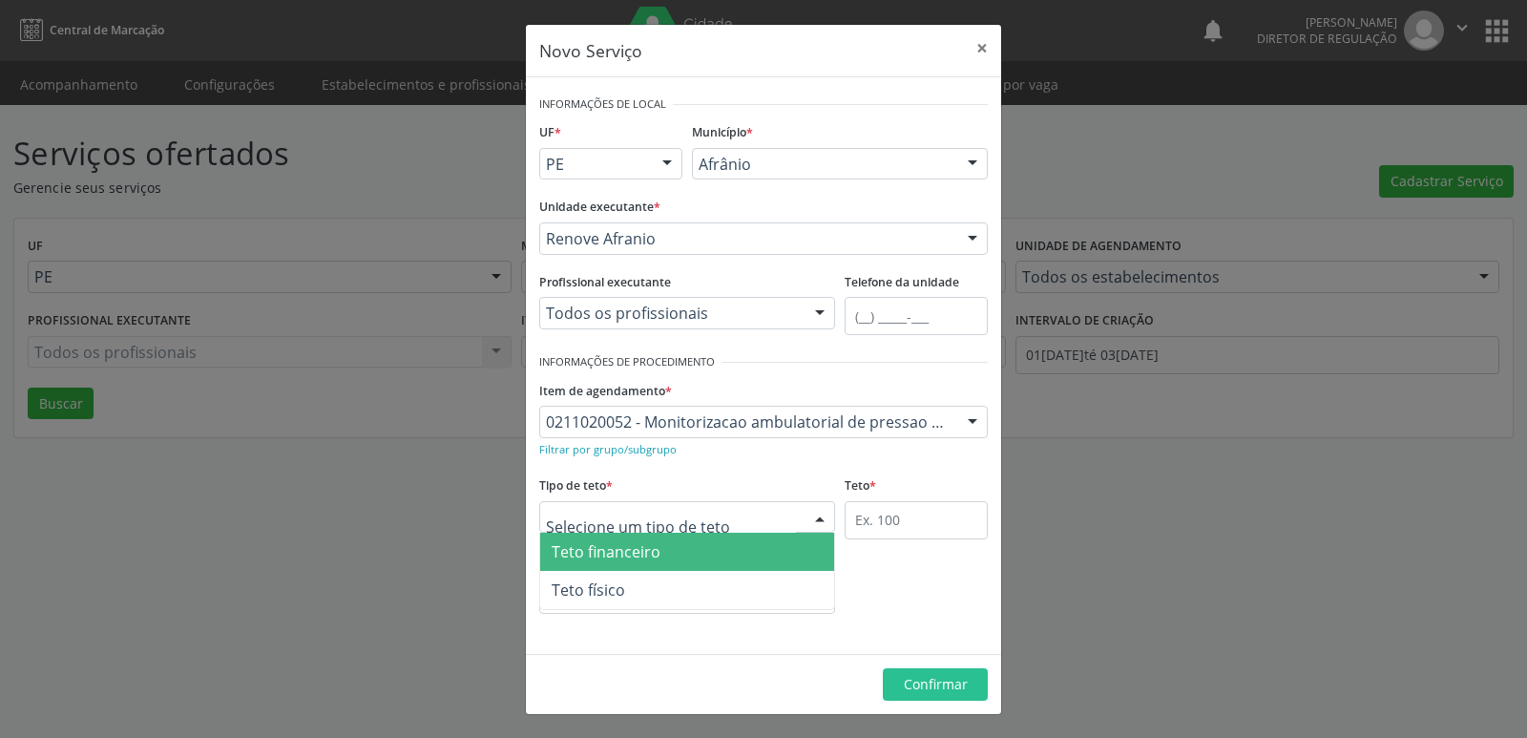
click at [710, 518] on div at bounding box center [687, 517] width 296 height 32
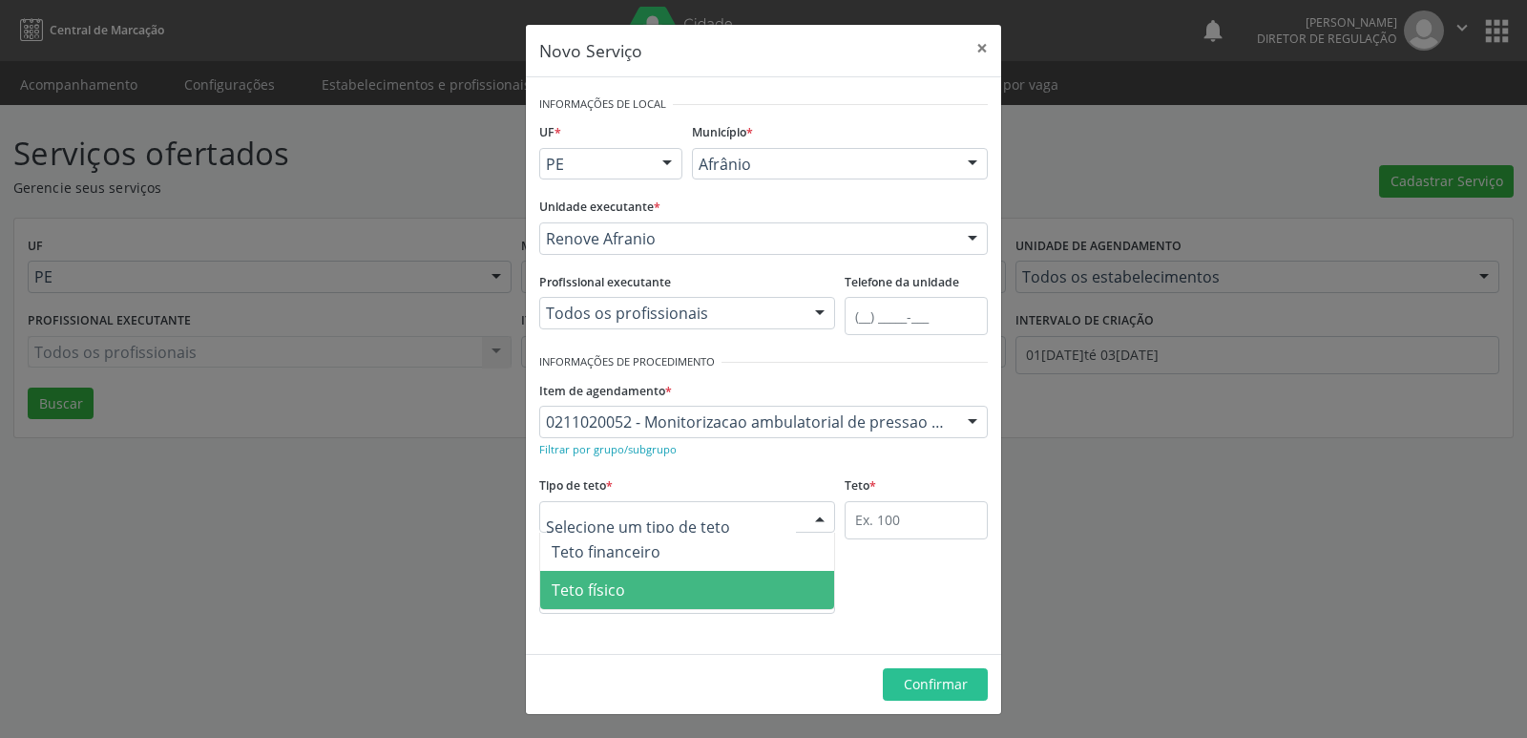
click at [695, 585] on span "Teto físico" at bounding box center [687, 590] width 294 height 38
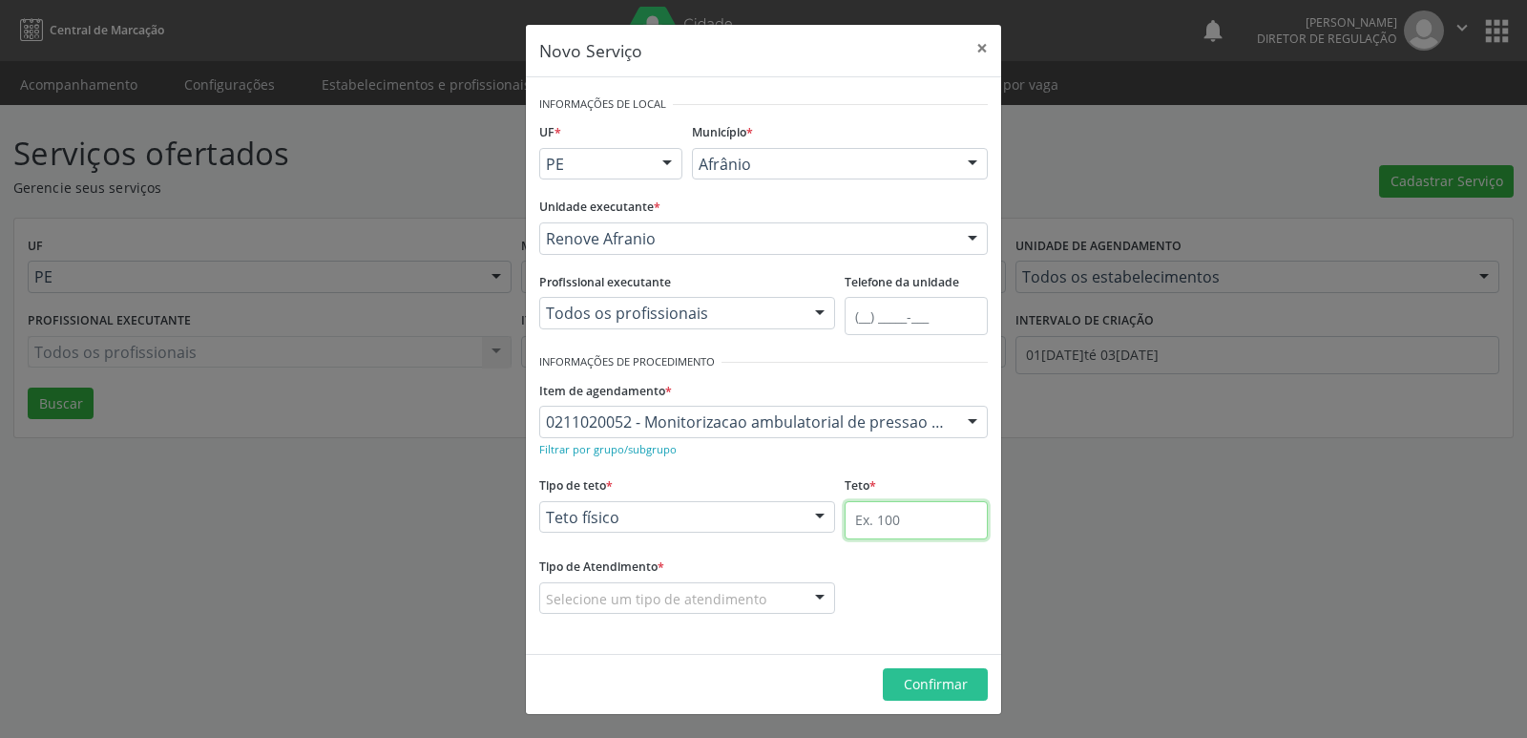
click at [873, 518] on input "text" at bounding box center [916, 520] width 143 height 38
type input "1"
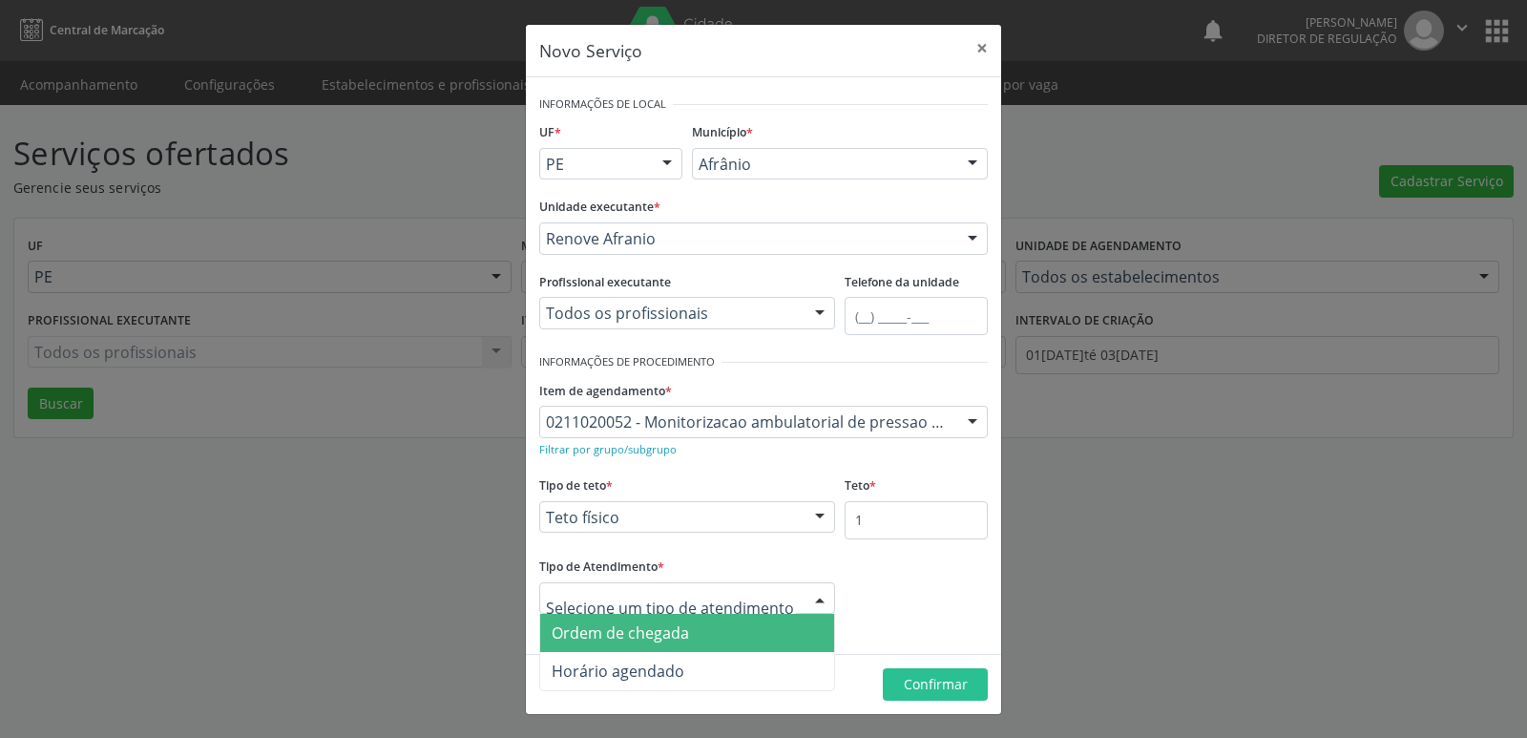
click at [767, 599] on div at bounding box center [687, 598] width 296 height 32
click at [702, 631] on span "Ordem de chegada" at bounding box center [687, 633] width 294 height 38
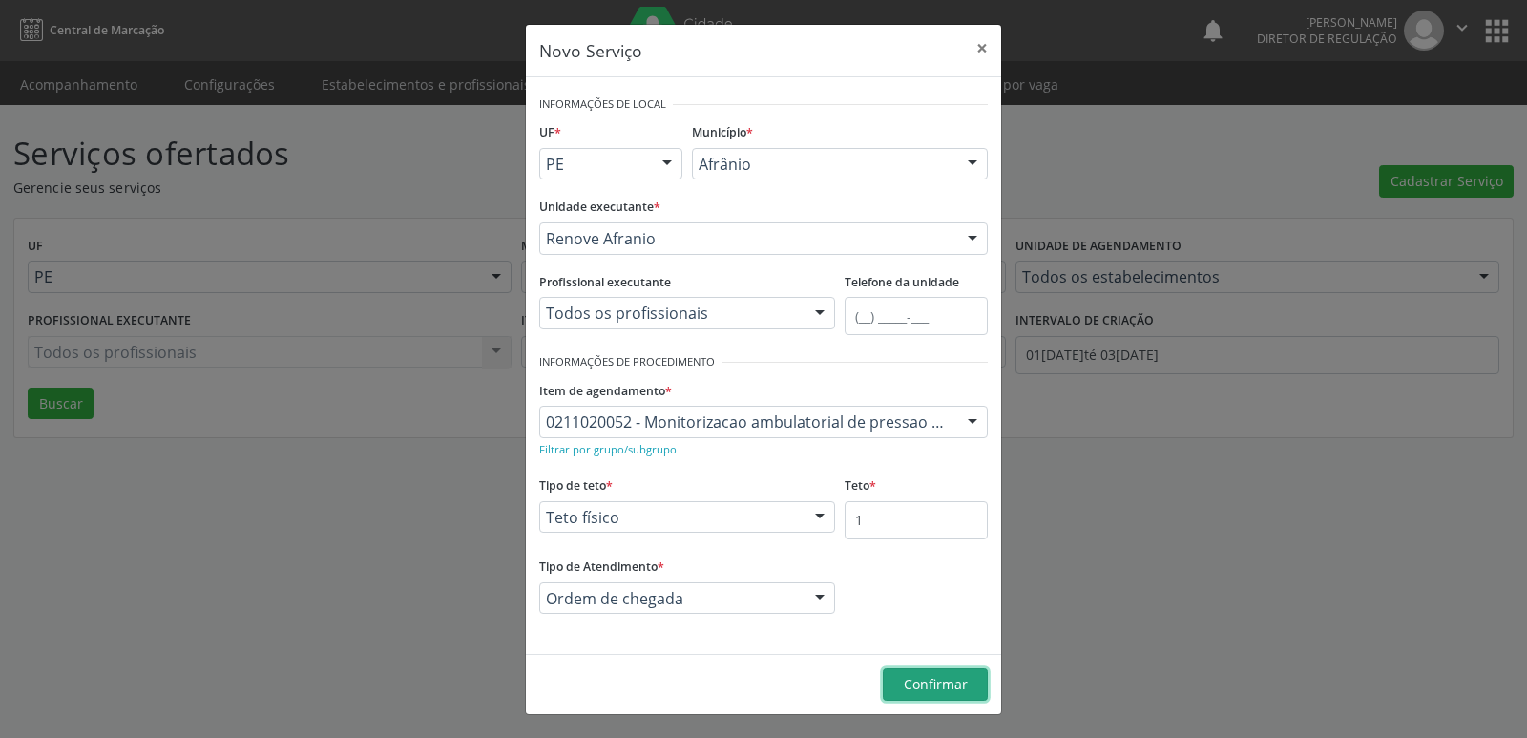
click at [942, 685] on span "Confirmar" at bounding box center [936, 684] width 64 height 18
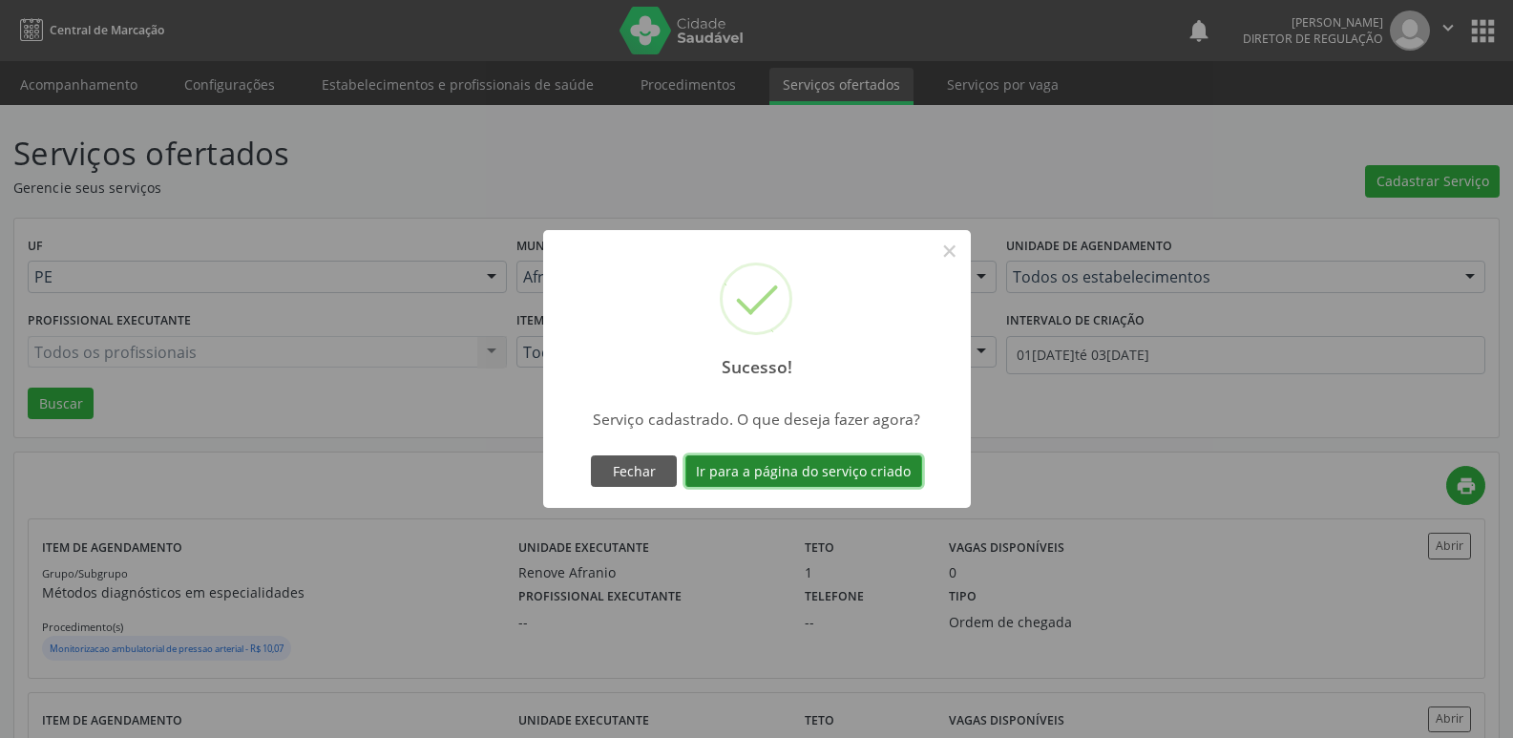
click at [848, 474] on button "Ir para a página do serviço criado" at bounding box center [803, 471] width 237 height 32
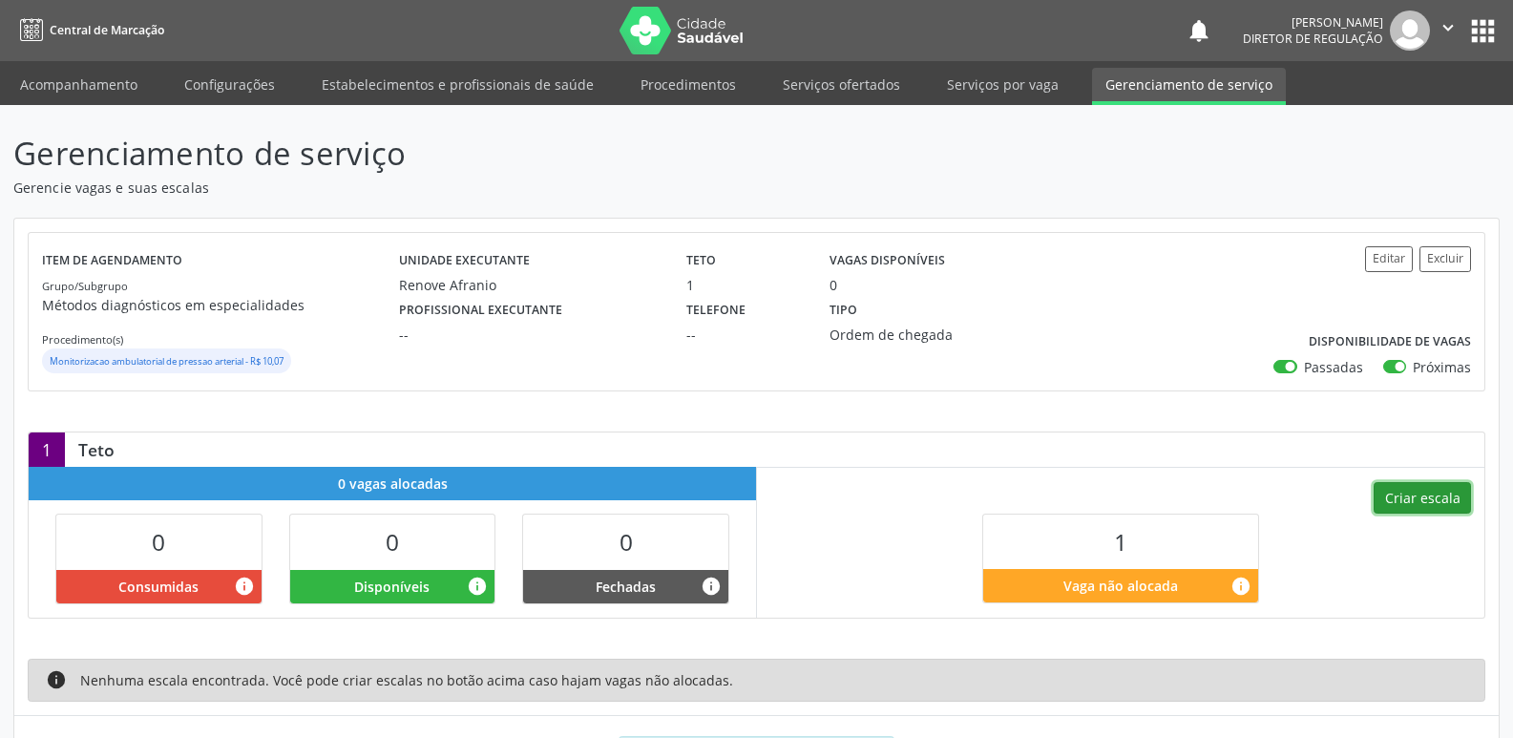
click at [1431, 502] on button "Criar escala" at bounding box center [1421, 498] width 97 height 32
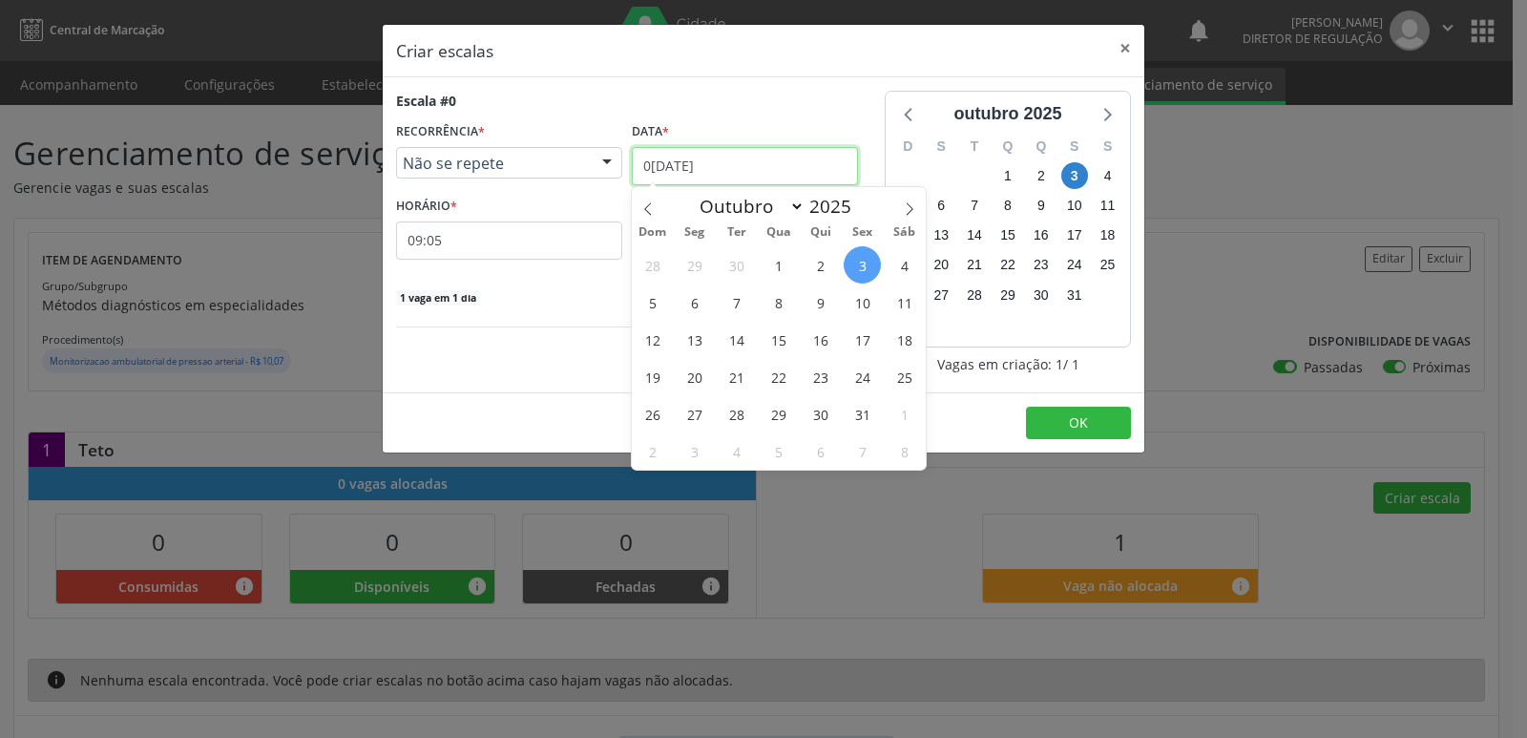
click at [746, 166] on input "03/10/2025" at bounding box center [745, 166] width 226 height 38
click at [697, 309] on span "6" at bounding box center [694, 301] width 37 height 37
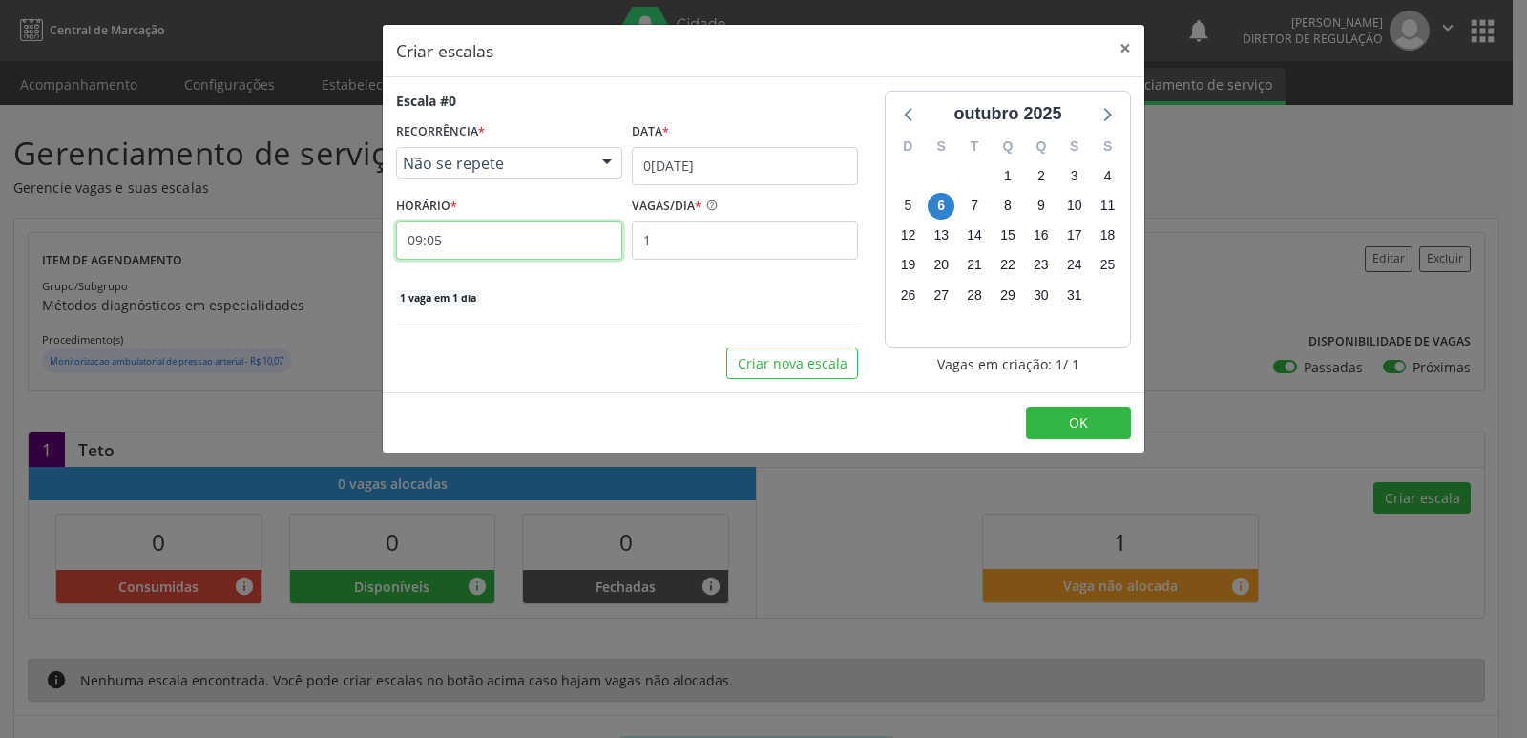
click at [531, 241] on input "09:05" at bounding box center [509, 240] width 226 height 38
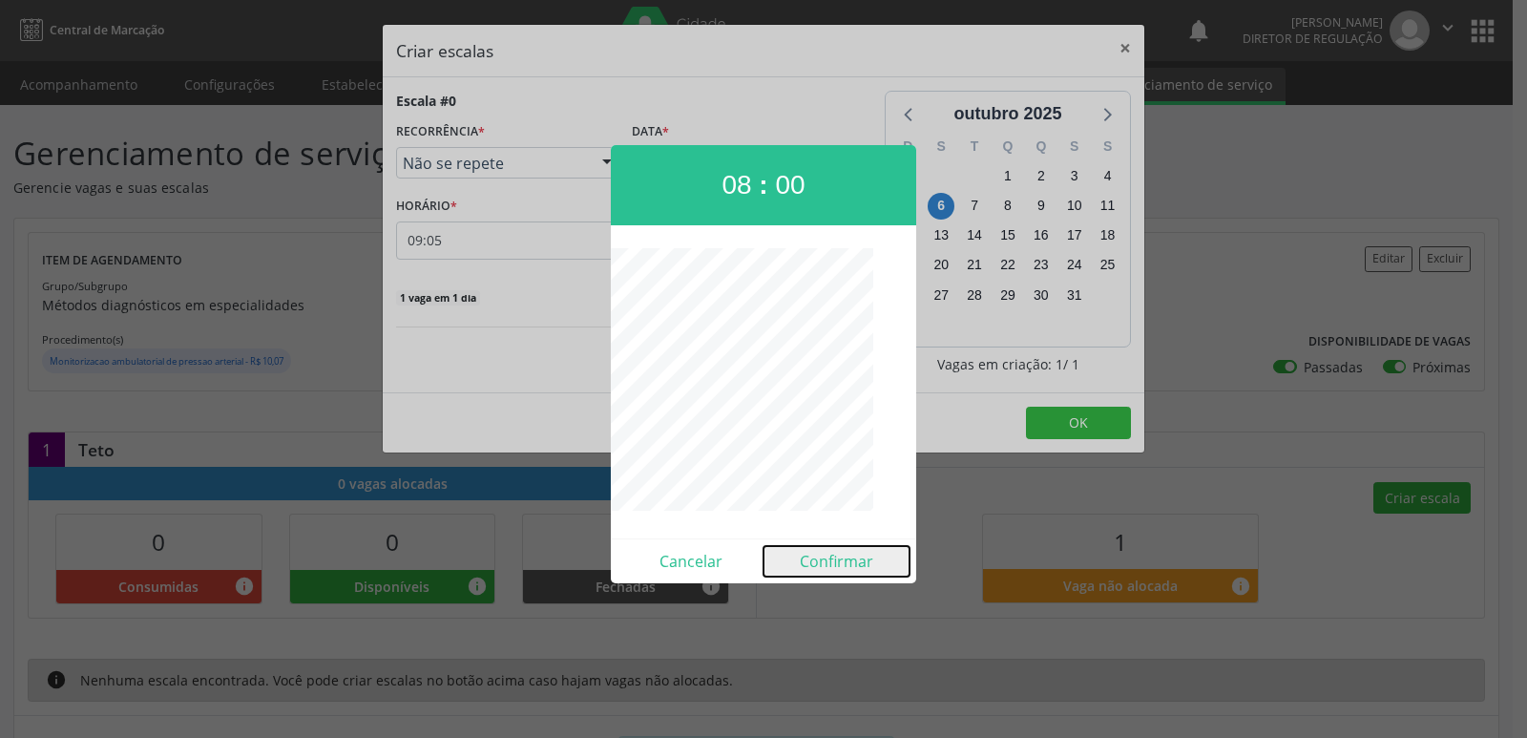
click at [849, 559] on button "Confirmar" at bounding box center [837, 561] width 146 height 31
type input "08:00"
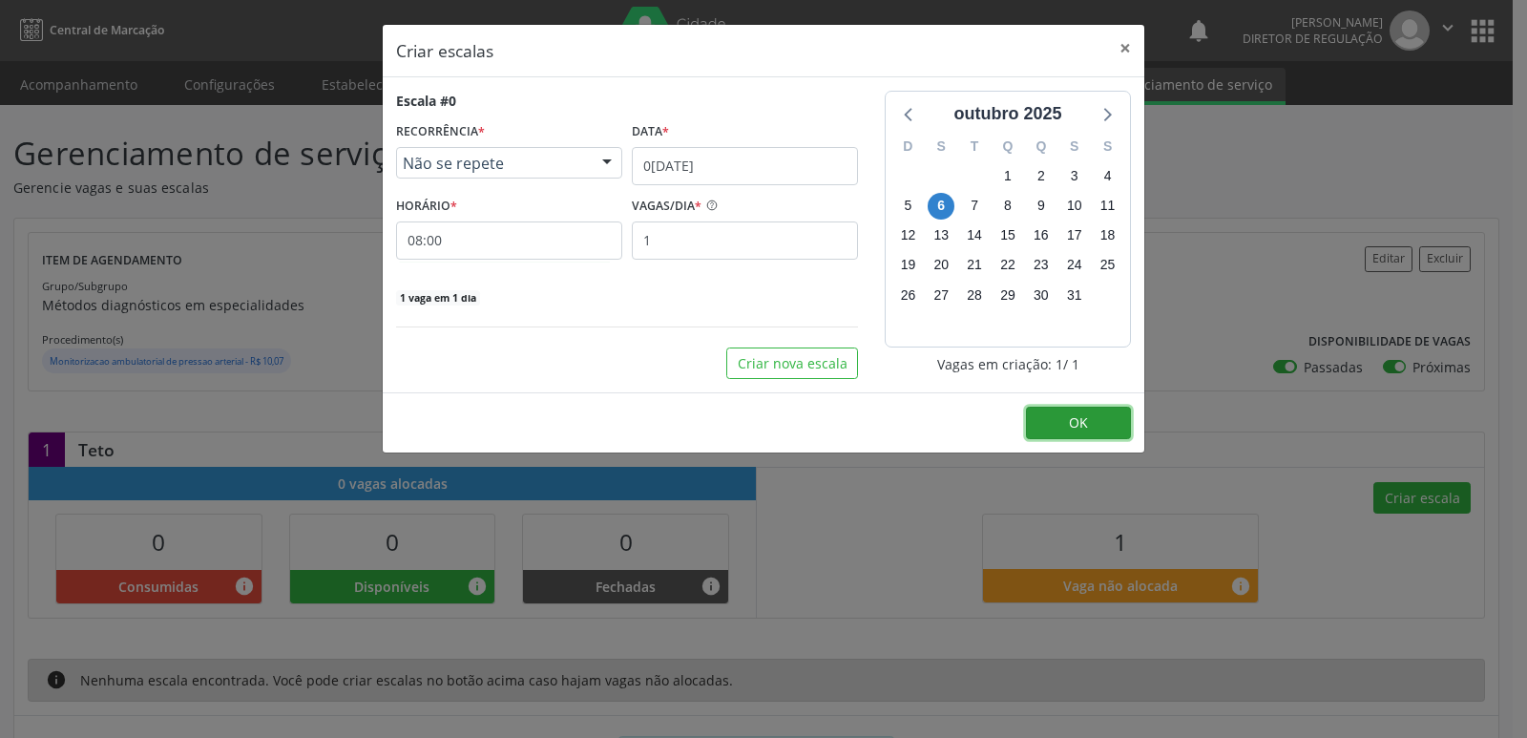
click at [1075, 427] on span "OK" at bounding box center [1078, 422] width 19 height 18
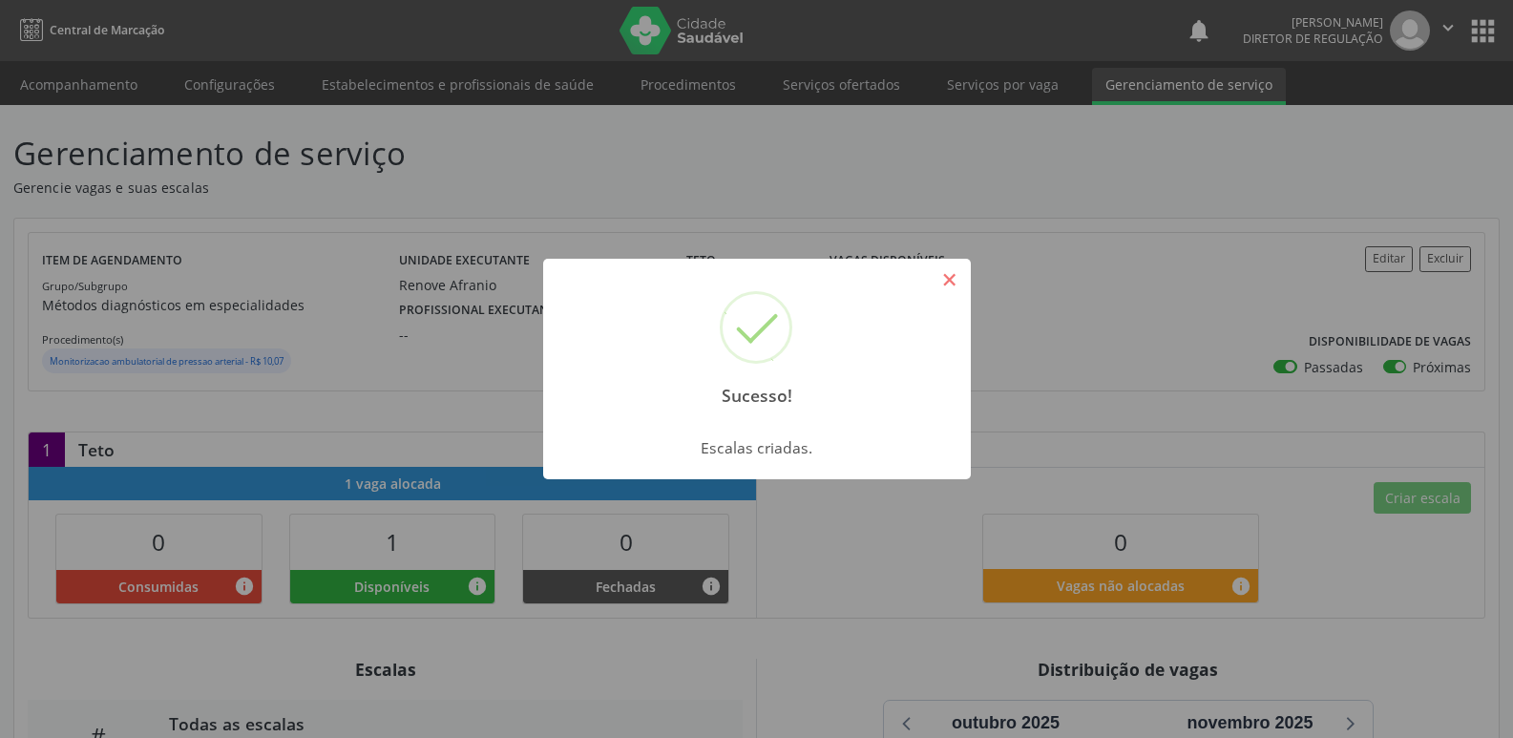
click at [957, 280] on button "×" at bounding box center [949, 279] width 32 height 32
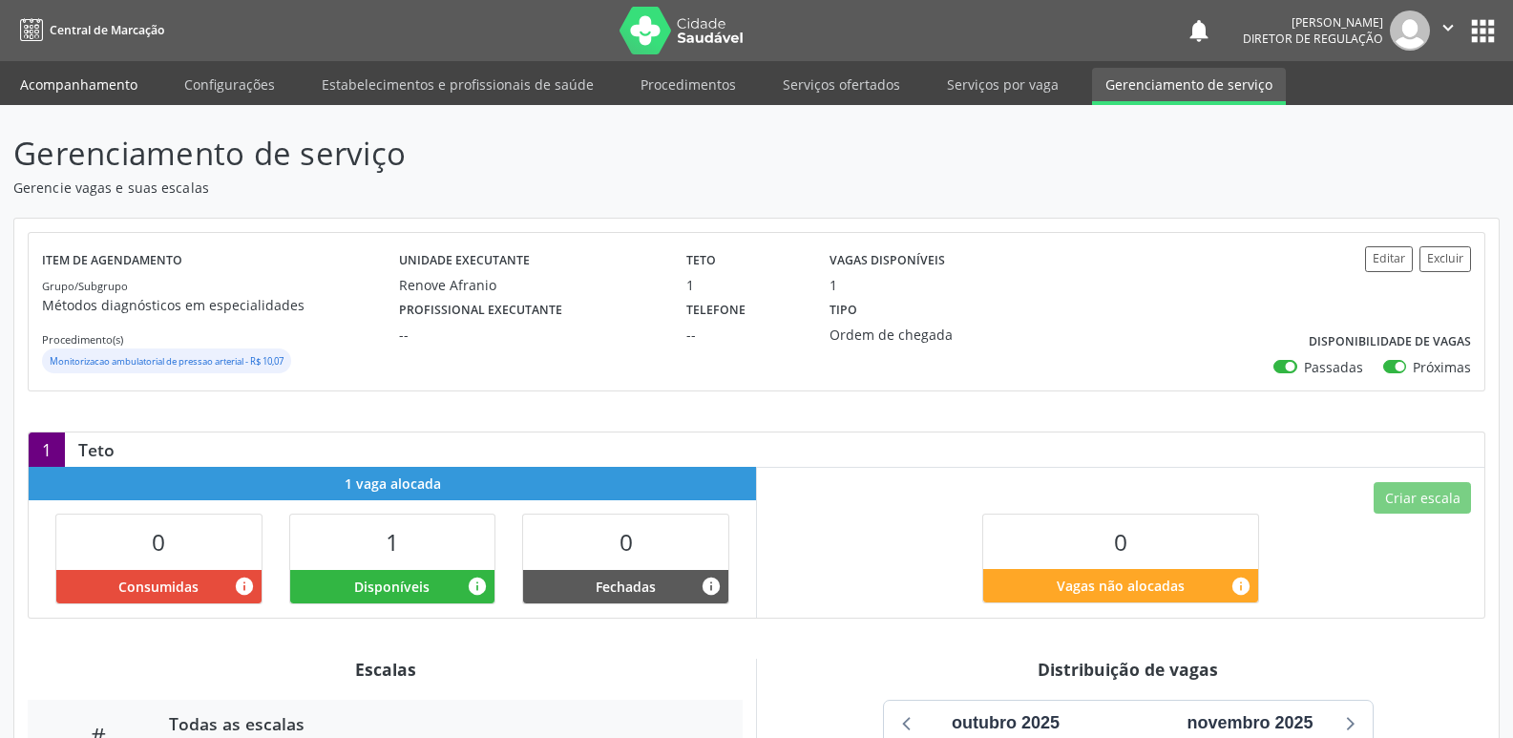
click at [117, 81] on link "Acompanhamento" at bounding box center [79, 84] width 144 height 33
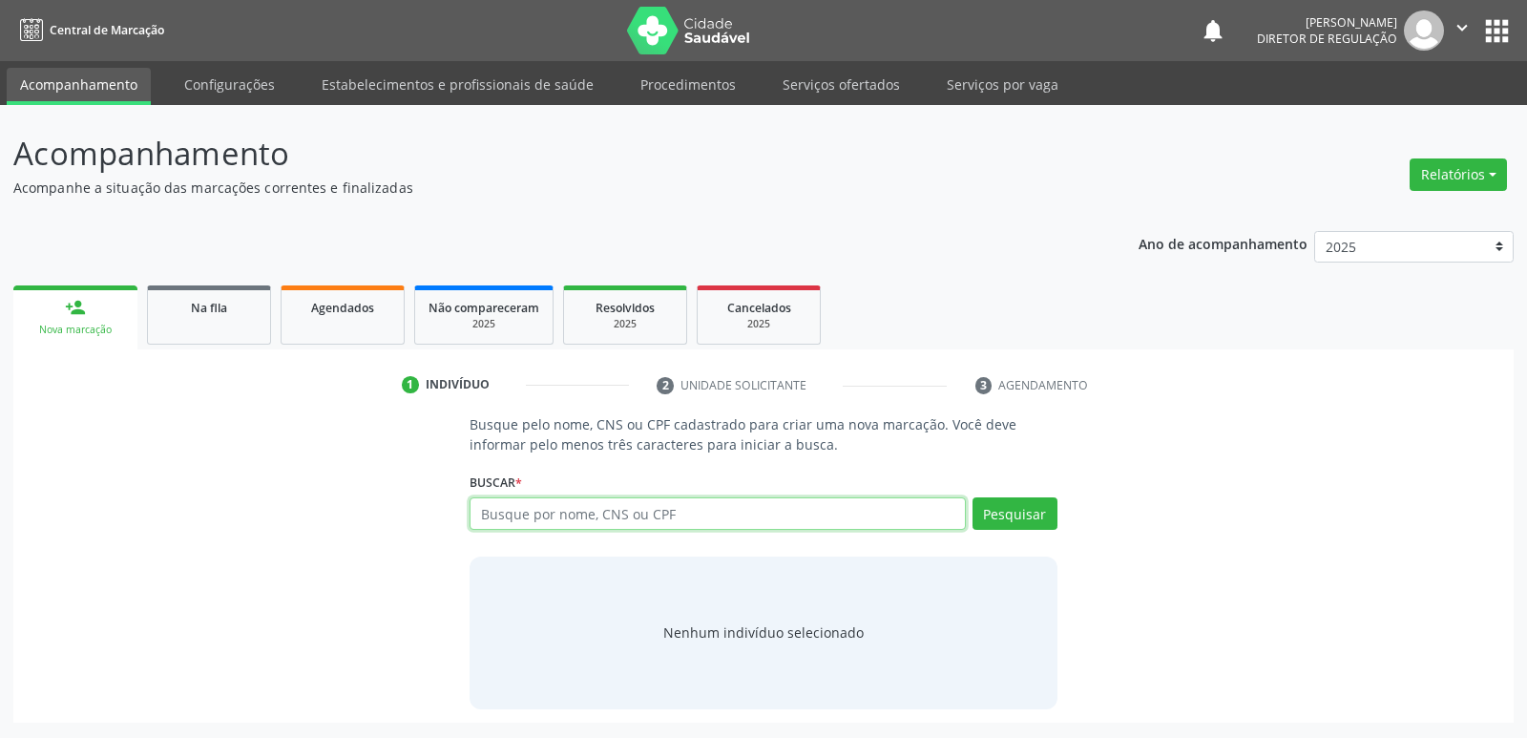
click at [512, 513] on input "text" at bounding box center [717, 513] width 495 height 32
type input "7"
type input "09125491490"
click at [1038, 511] on button "Pesquisar" at bounding box center [1015, 513] width 85 height 32
type input "09125491490"
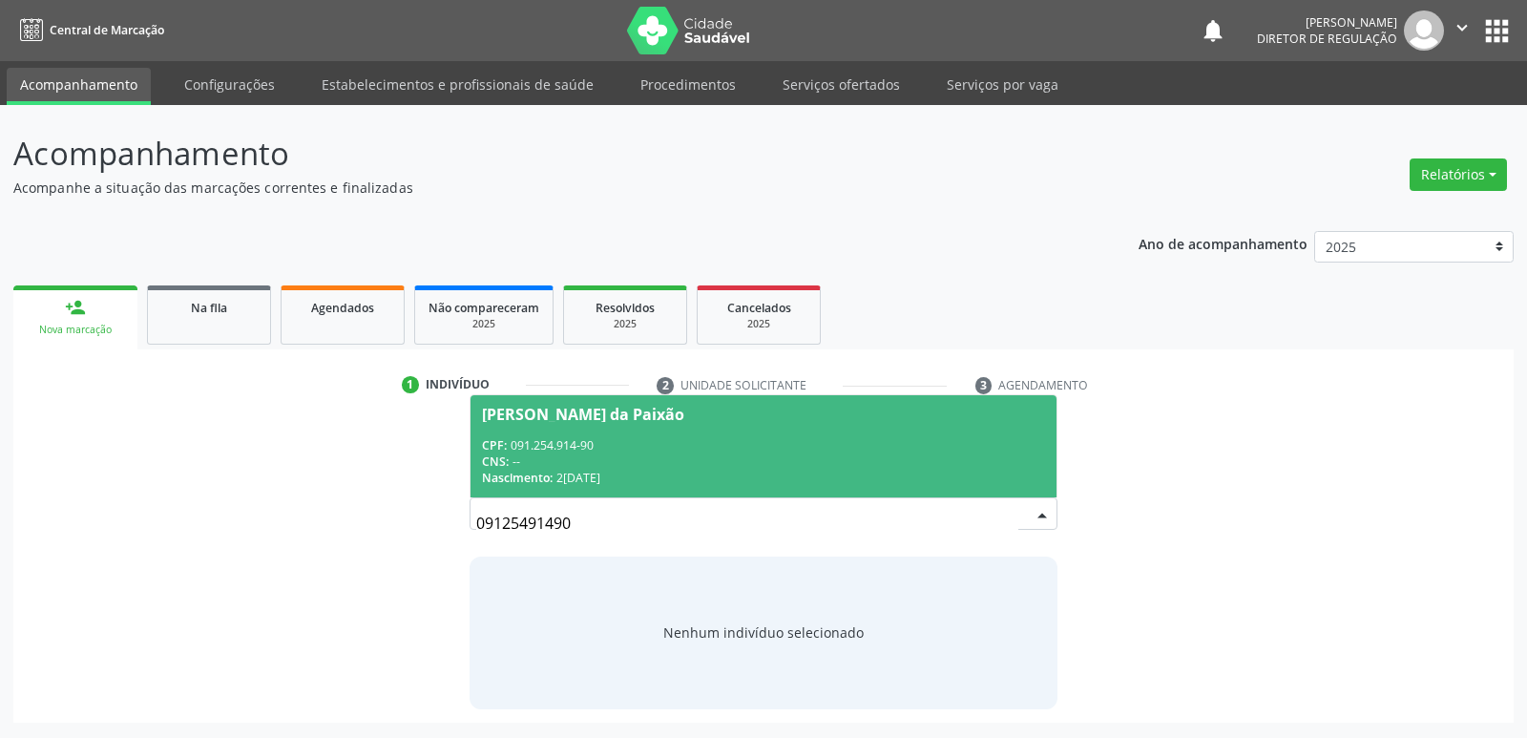
click at [635, 453] on div "CNS: --" at bounding box center [763, 461] width 562 height 16
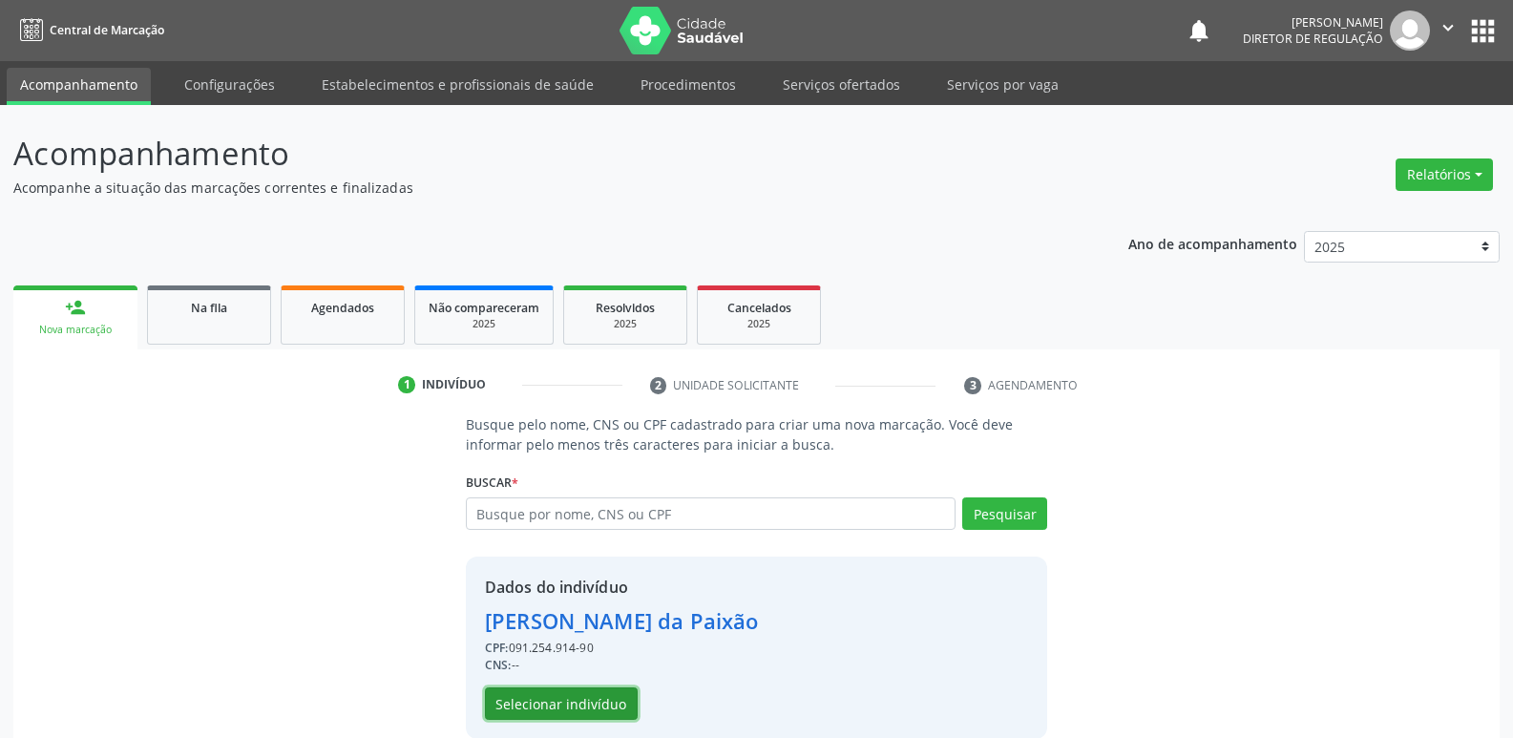
click at [610, 703] on button "Selecionar indivíduo" at bounding box center [561, 703] width 153 height 32
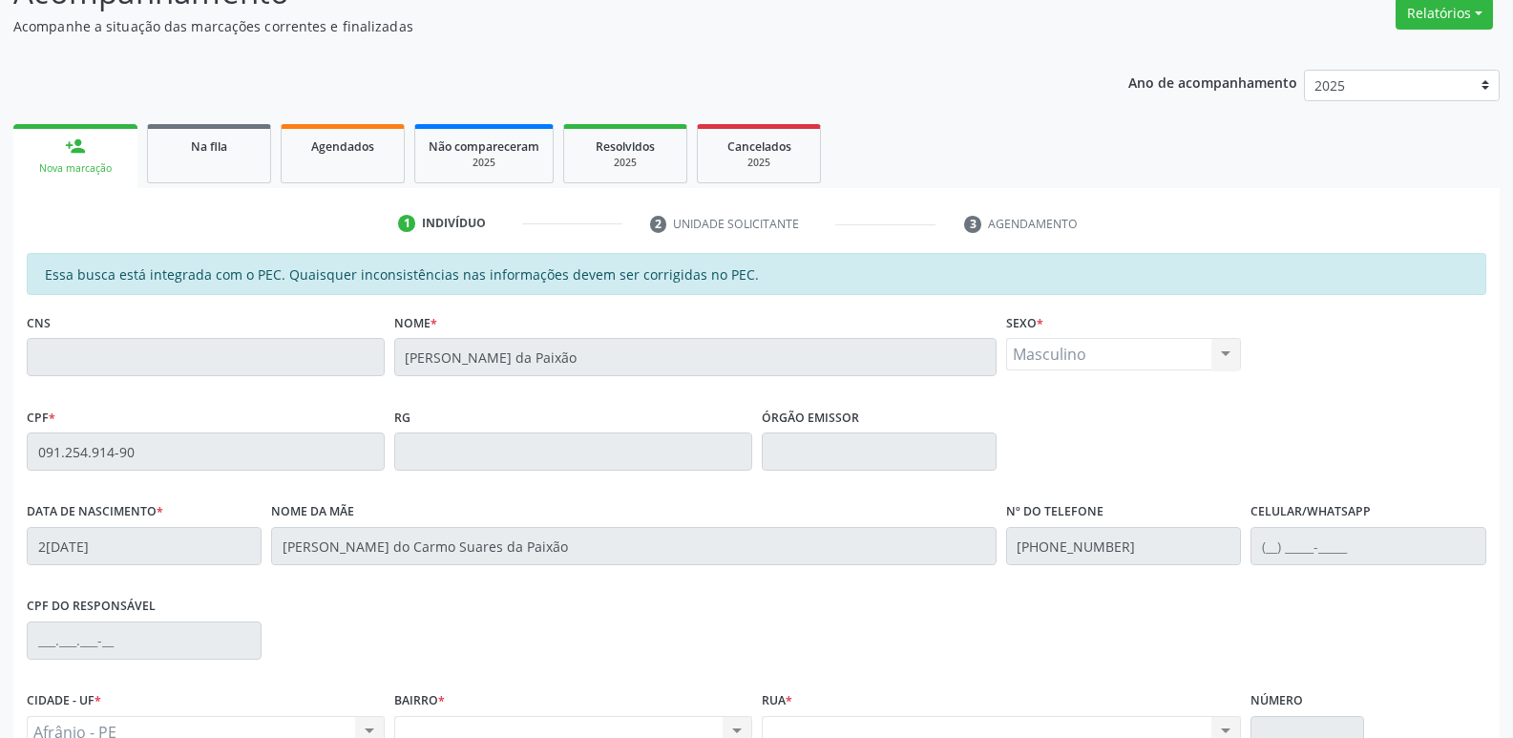
scroll to position [66, 0]
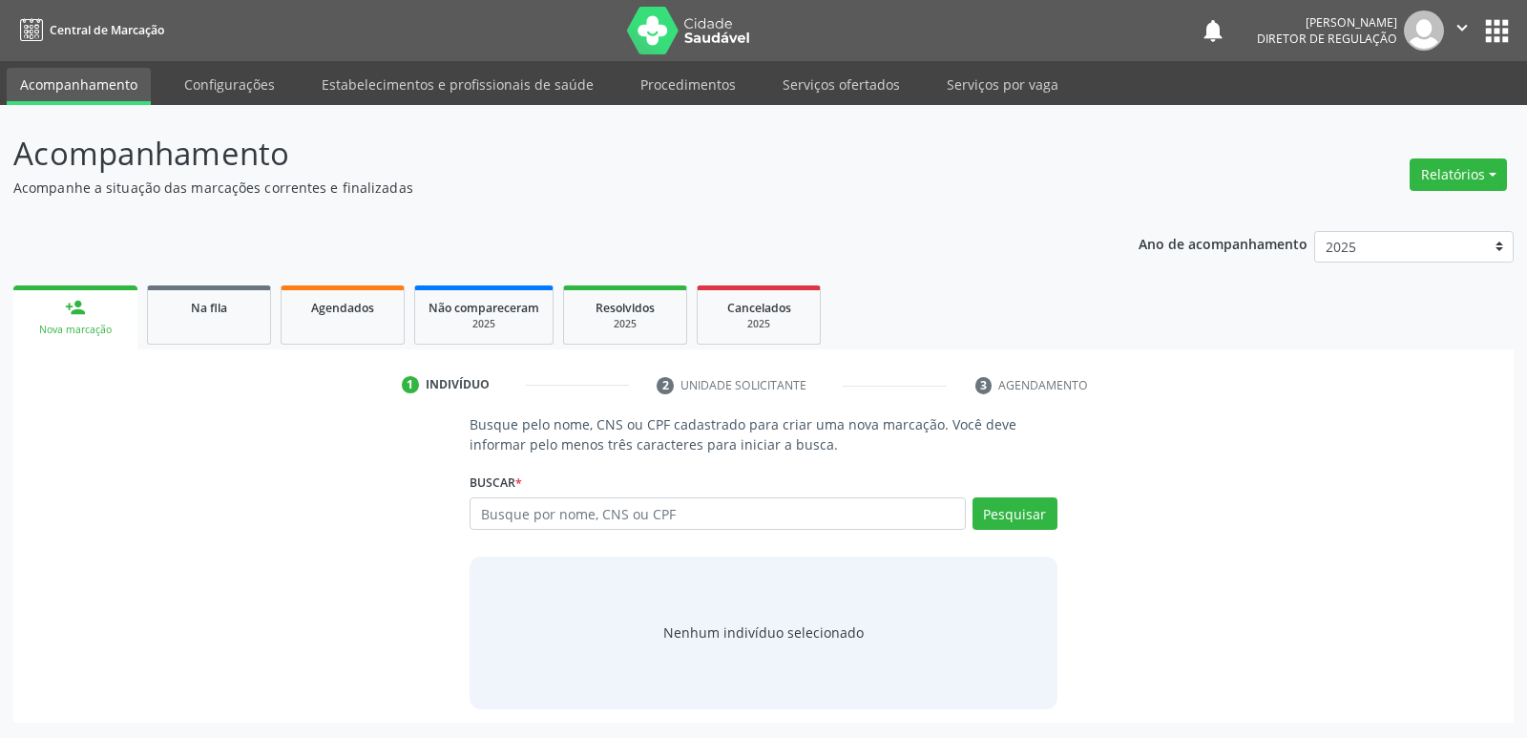
click at [556, 509] on input "text" at bounding box center [717, 513] width 495 height 32
type input "091.254.914-90"
click at [1018, 514] on button "Pesquisar" at bounding box center [1015, 513] width 85 height 32
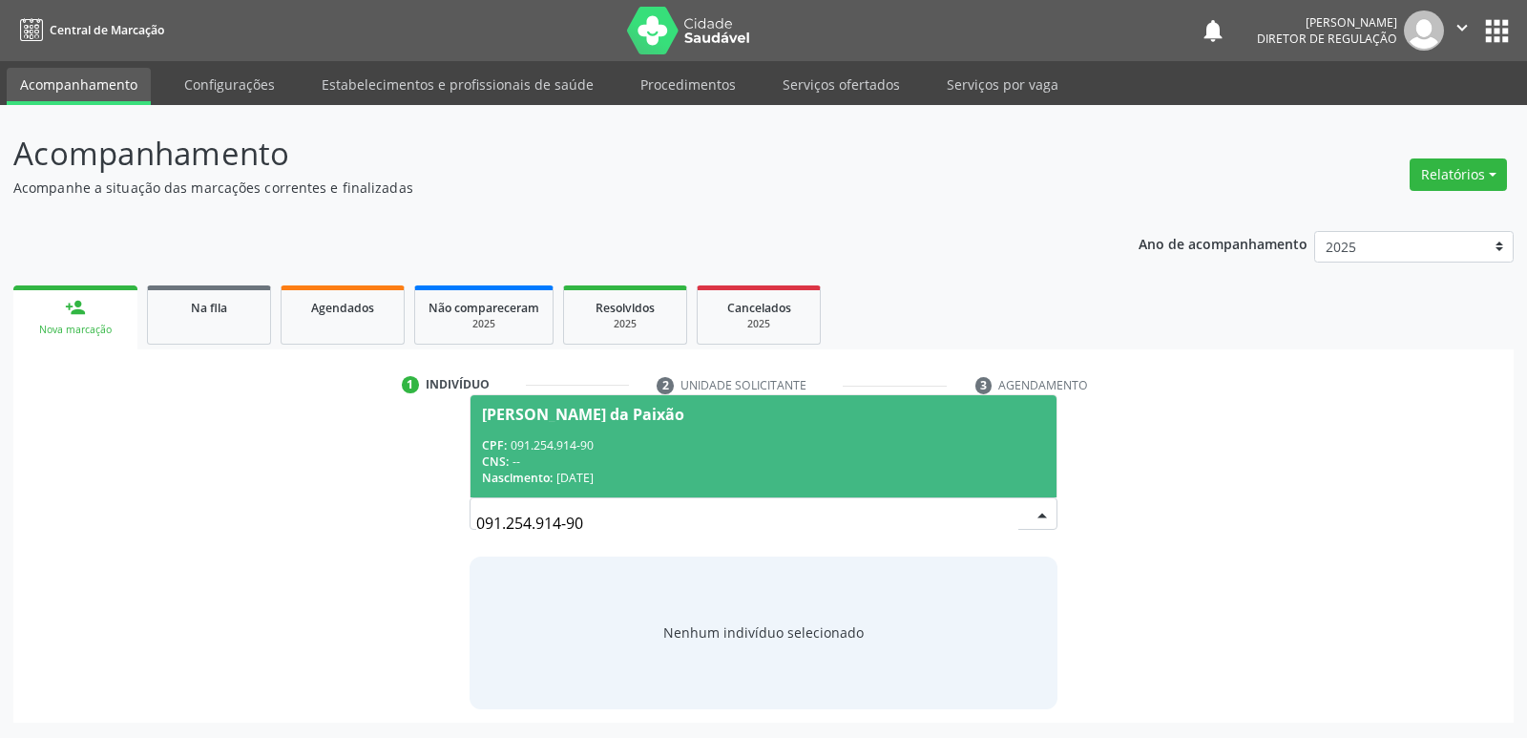
click at [561, 454] on div "CNS: --" at bounding box center [763, 461] width 562 height 16
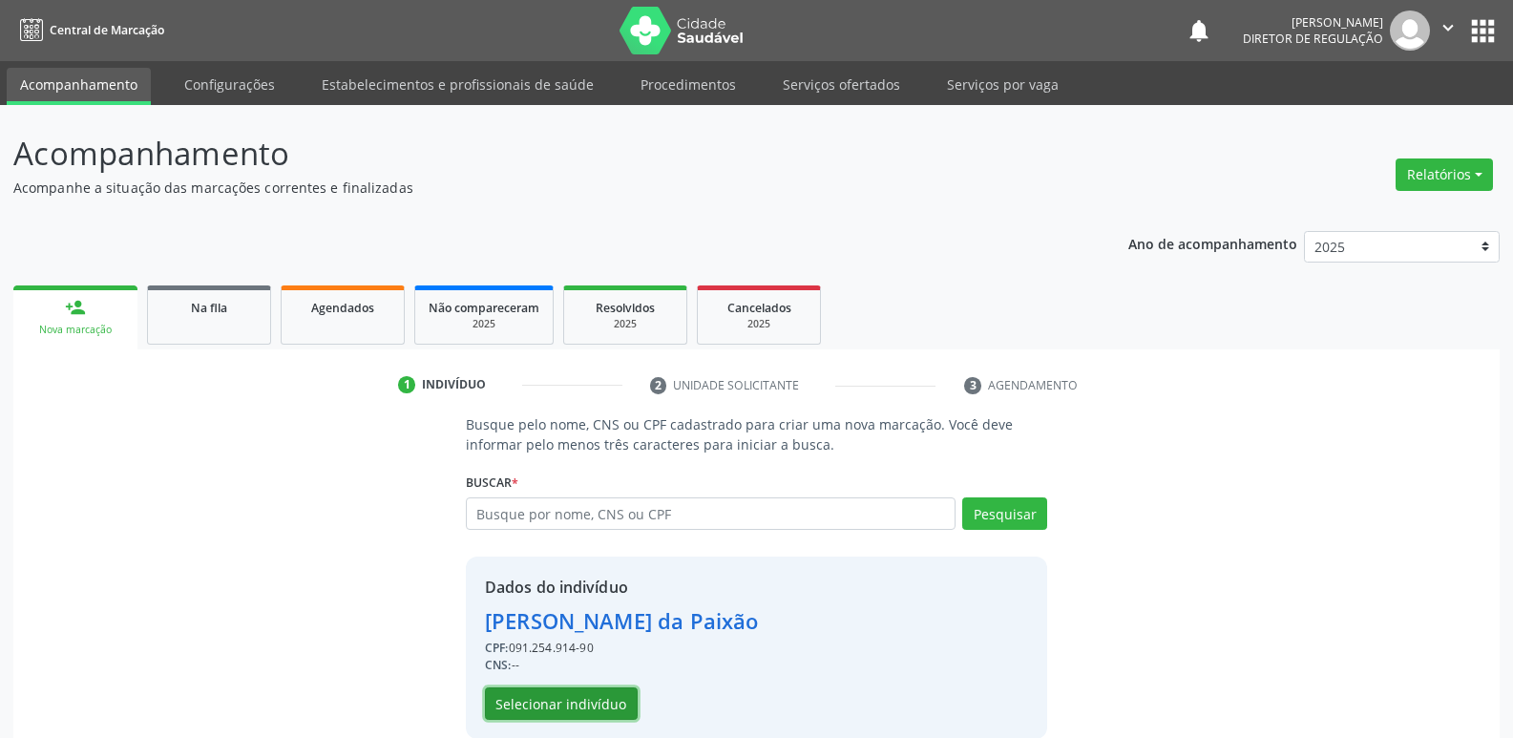
click at [568, 702] on button "Selecionar indivíduo" at bounding box center [561, 703] width 153 height 32
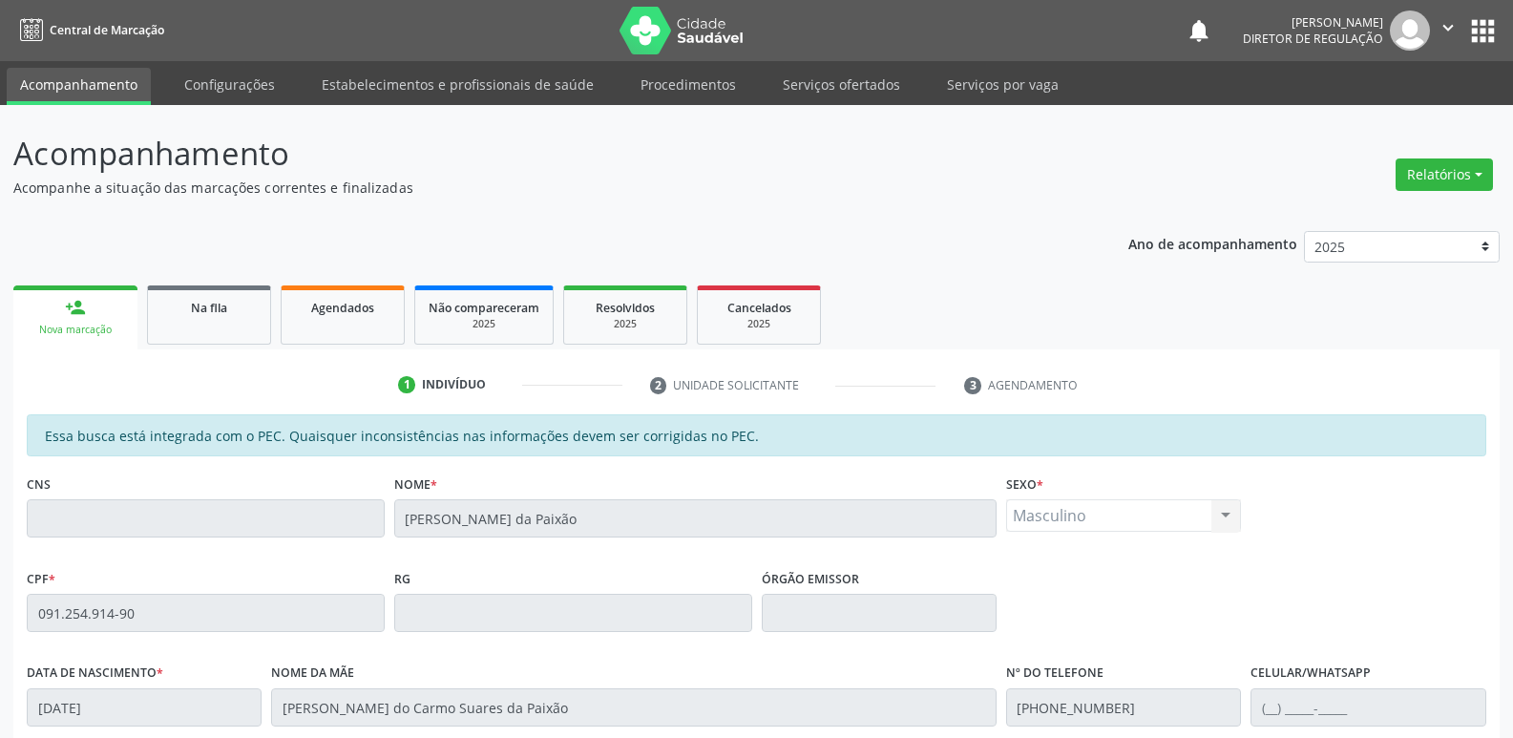
scroll to position [286, 0]
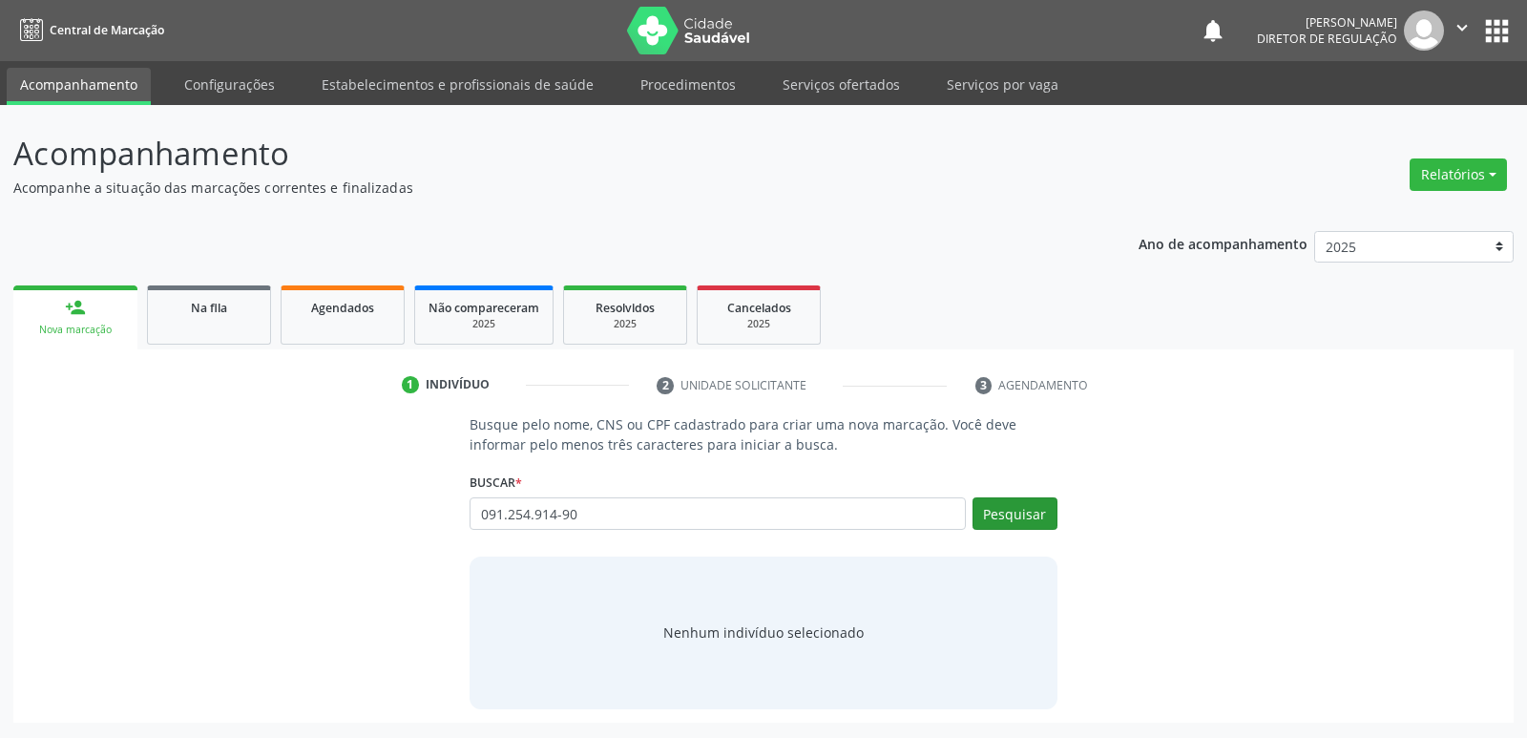
type input "091.254.914-90"
click at [1014, 517] on button "Pesquisar" at bounding box center [1015, 513] width 85 height 32
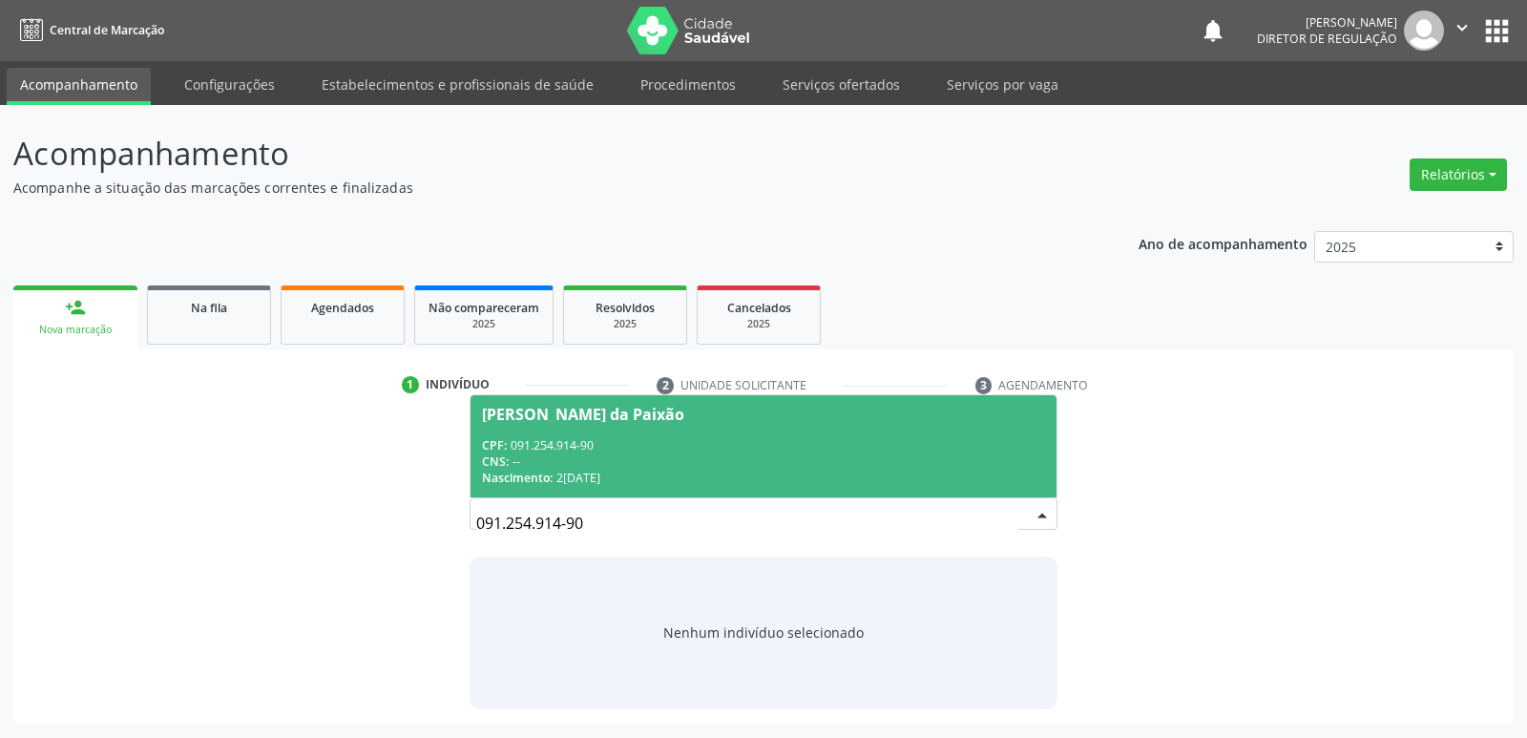
click at [623, 450] on div "CPF: 091.254.914-90" at bounding box center [763, 445] width 562 height 16
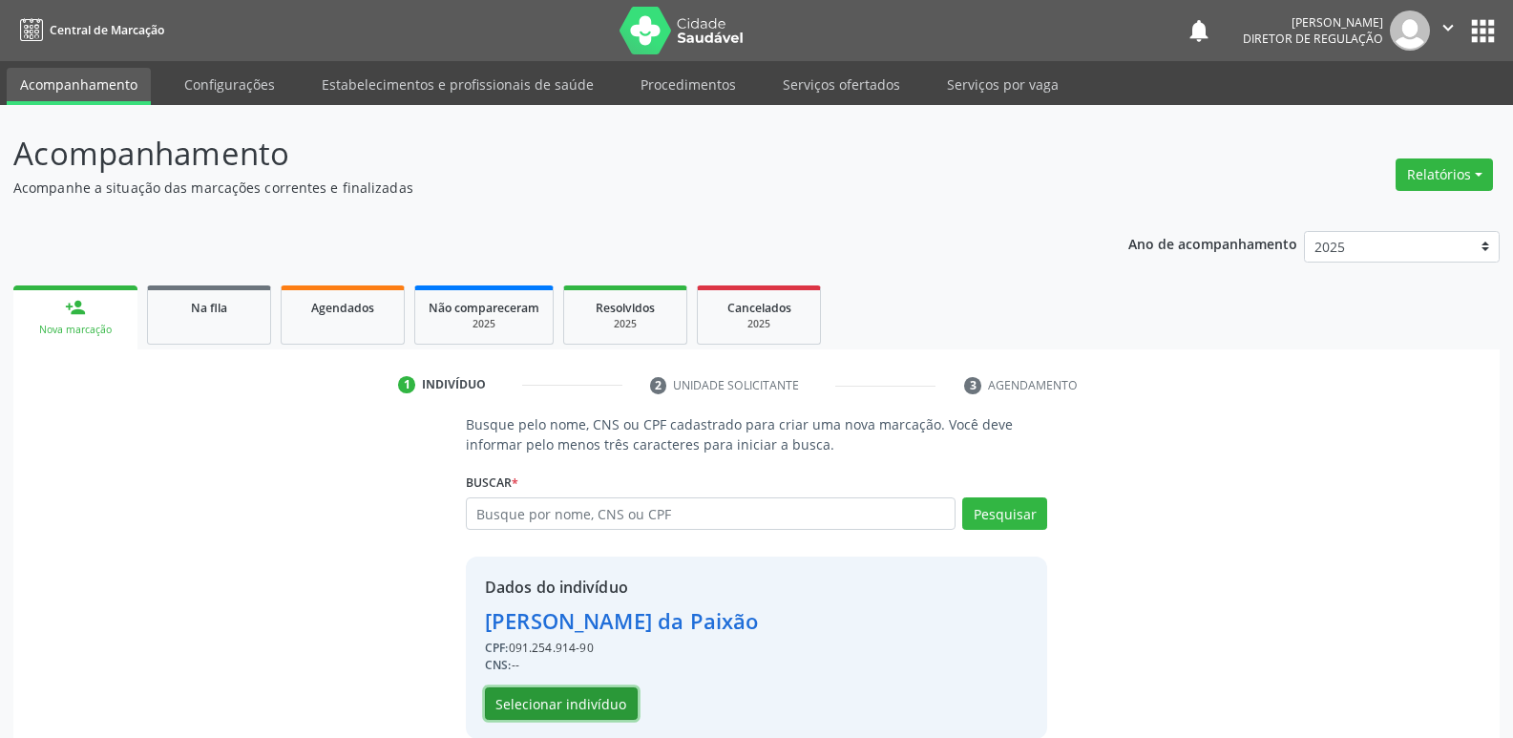
click at [602, 706] on button "Selecionar indivíduo" at bounding box center [561, 703] width 153 height 32
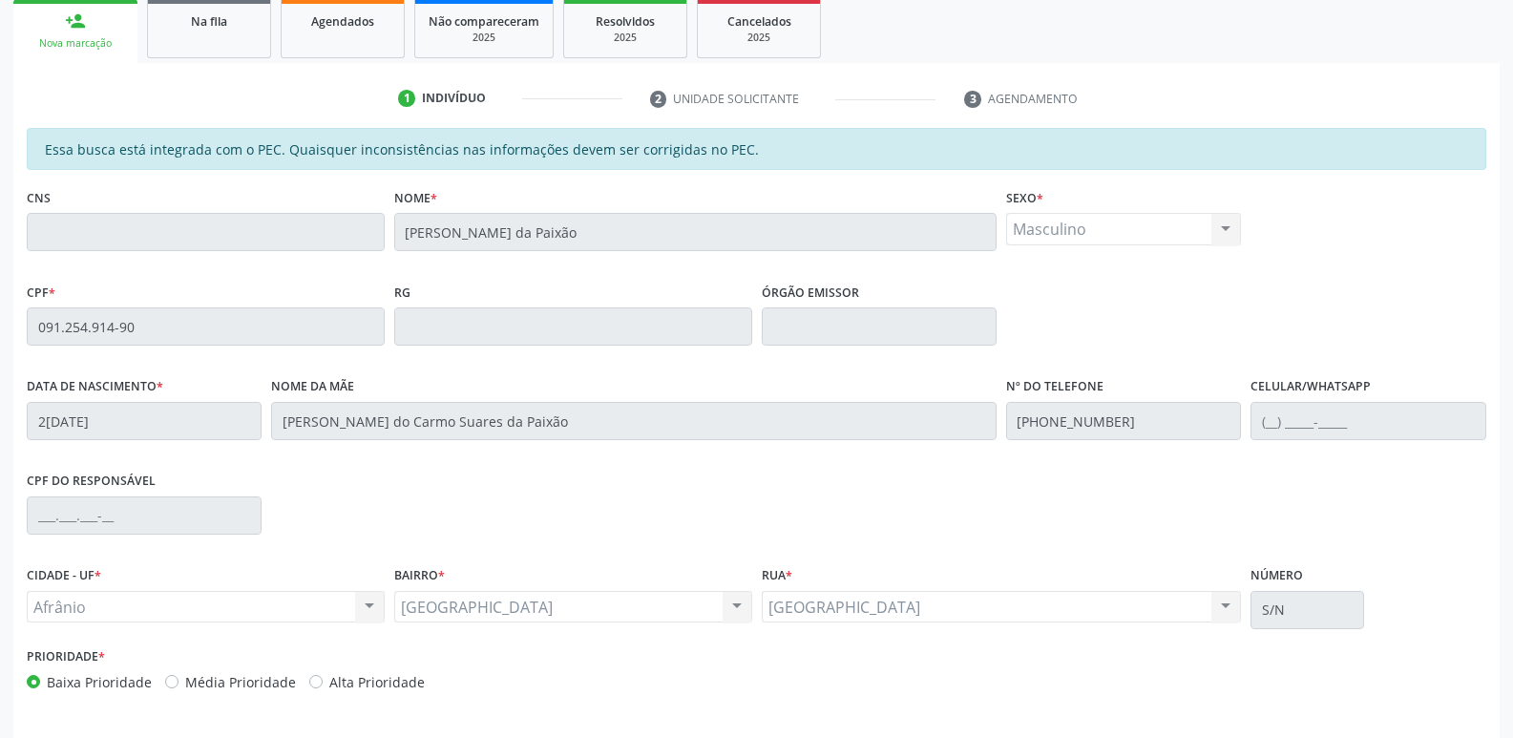
scroll to position [352, 0]
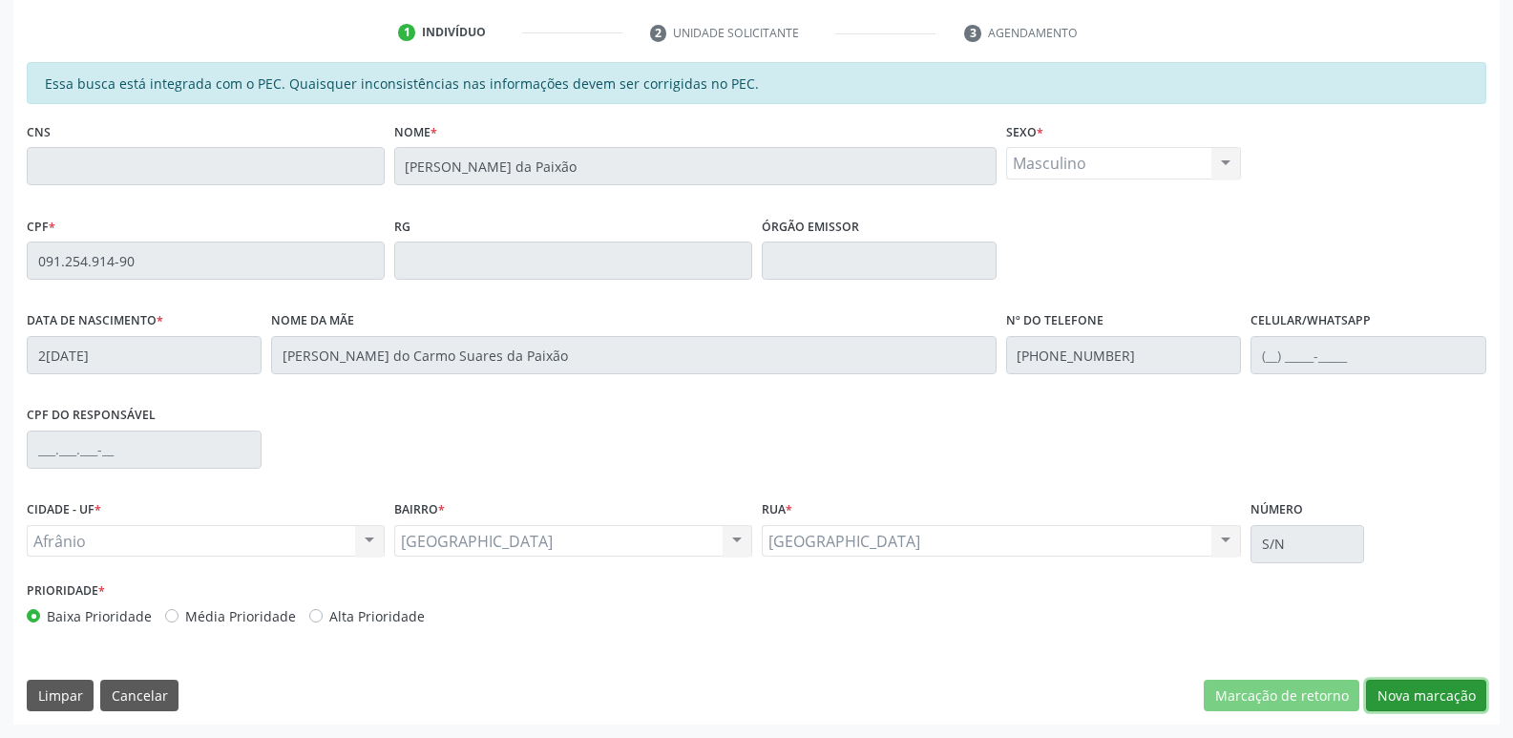
click at [1467, 693] on button "Nova marcação" at bounding box center [1426, 696] width 120 height 32
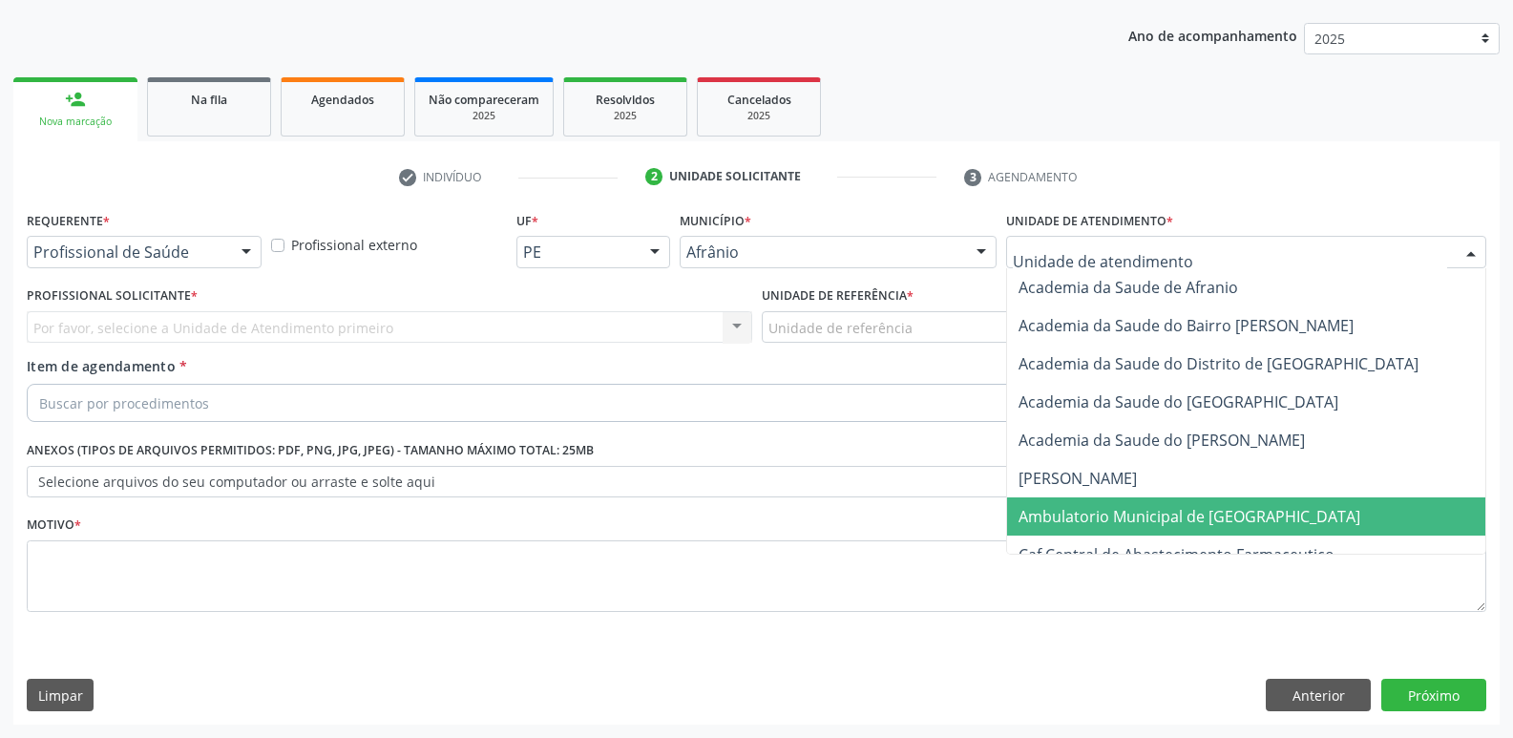
click at [1114, 517] on span "Ambulatorio Municipal de [GEOGRAPHIC_DATA]" at bounding box center [1189, 516] width 342 height 21
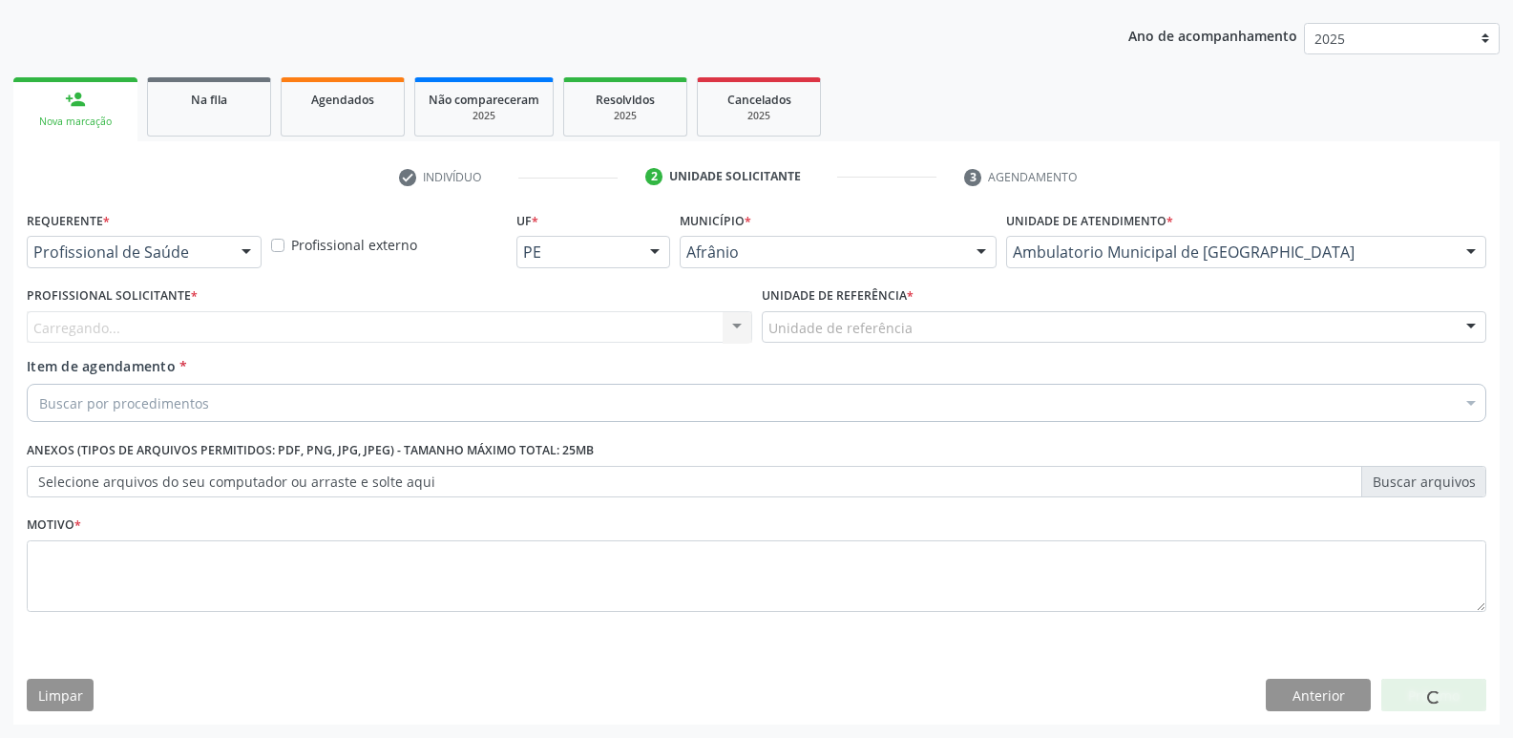
click at [912, 330] on div "Unidade de referência" at bounding box center [1124, 327] width 725 height 32
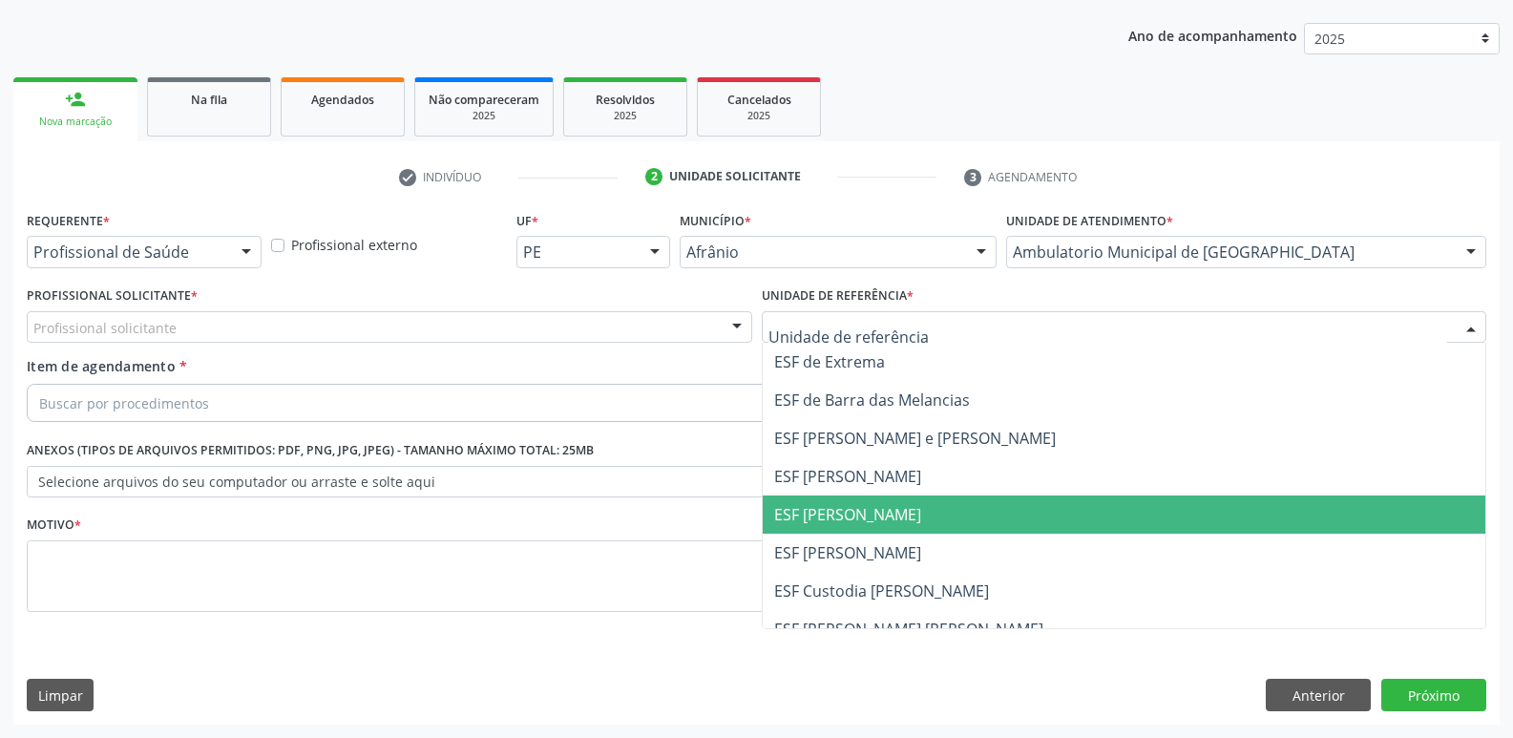
click at [895, 513] on span "ESF [PERSON_NAME]" at bounding box center [847, 514] width 147 height 21
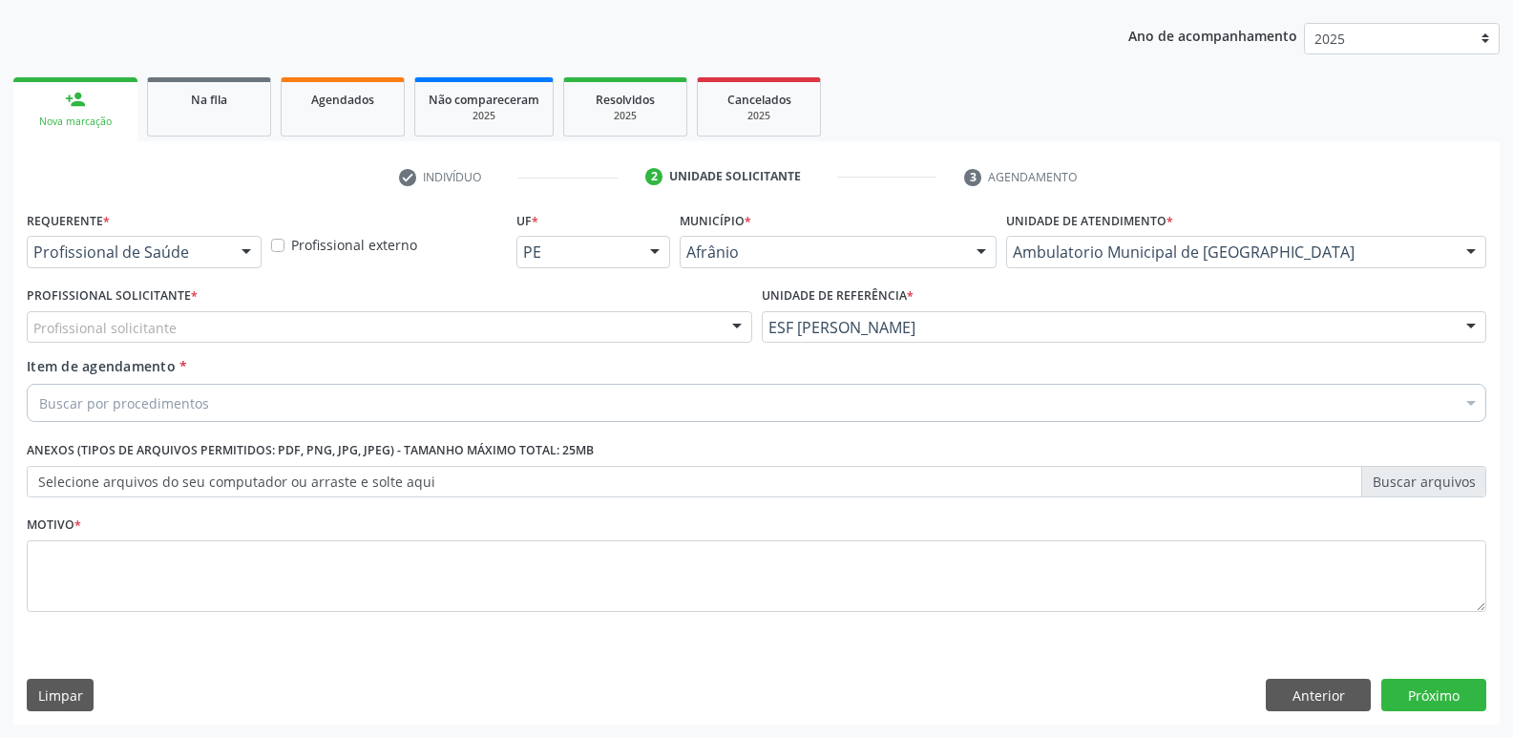
click at [486, 322] on div "Profissional solicitante" at bounding box center [389, 327] width 725 height 32
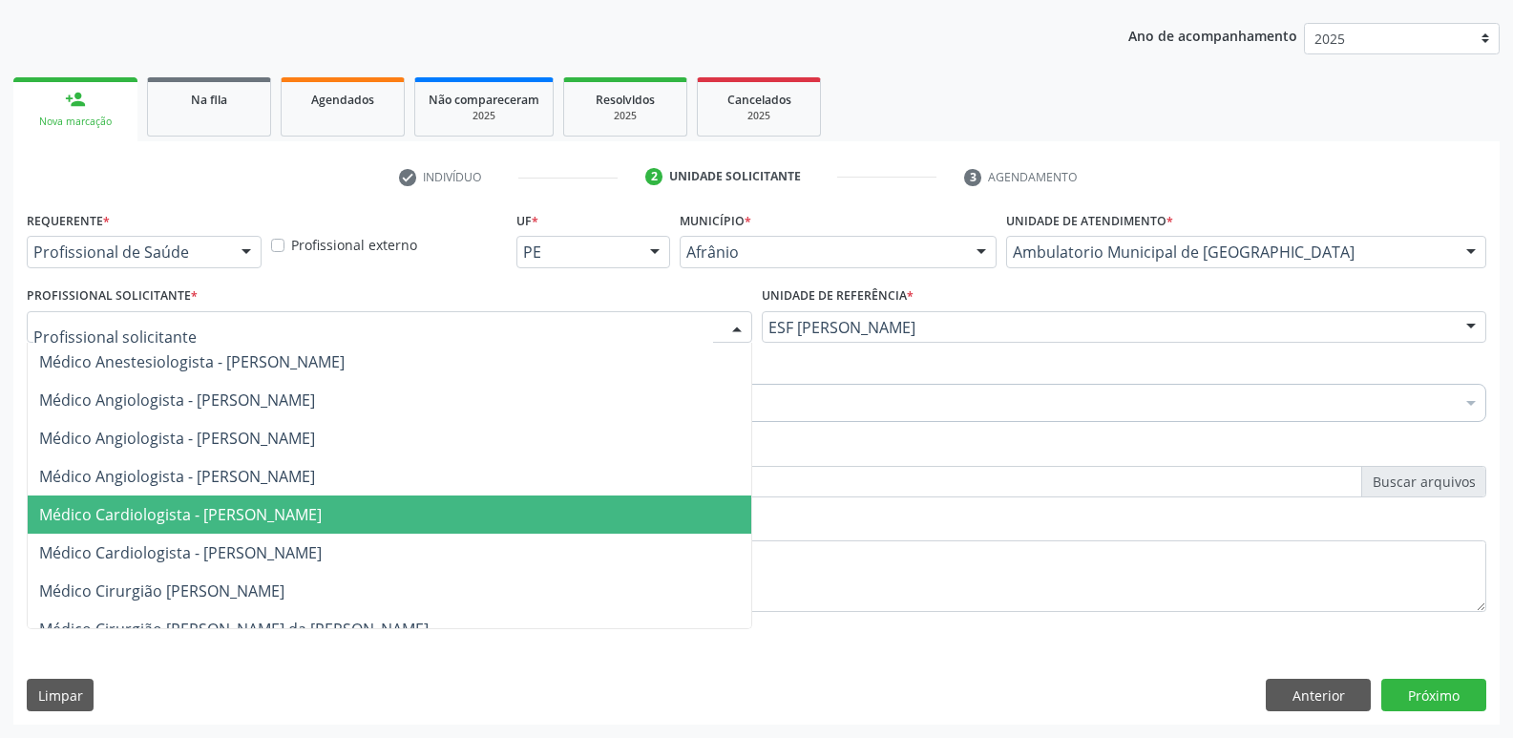
click at [501, 513] on span "Médico Cardiologista - Alysson Rodrigo Ferreira Cavalcanti" at bounding box center [389, 514] width 723 height 38
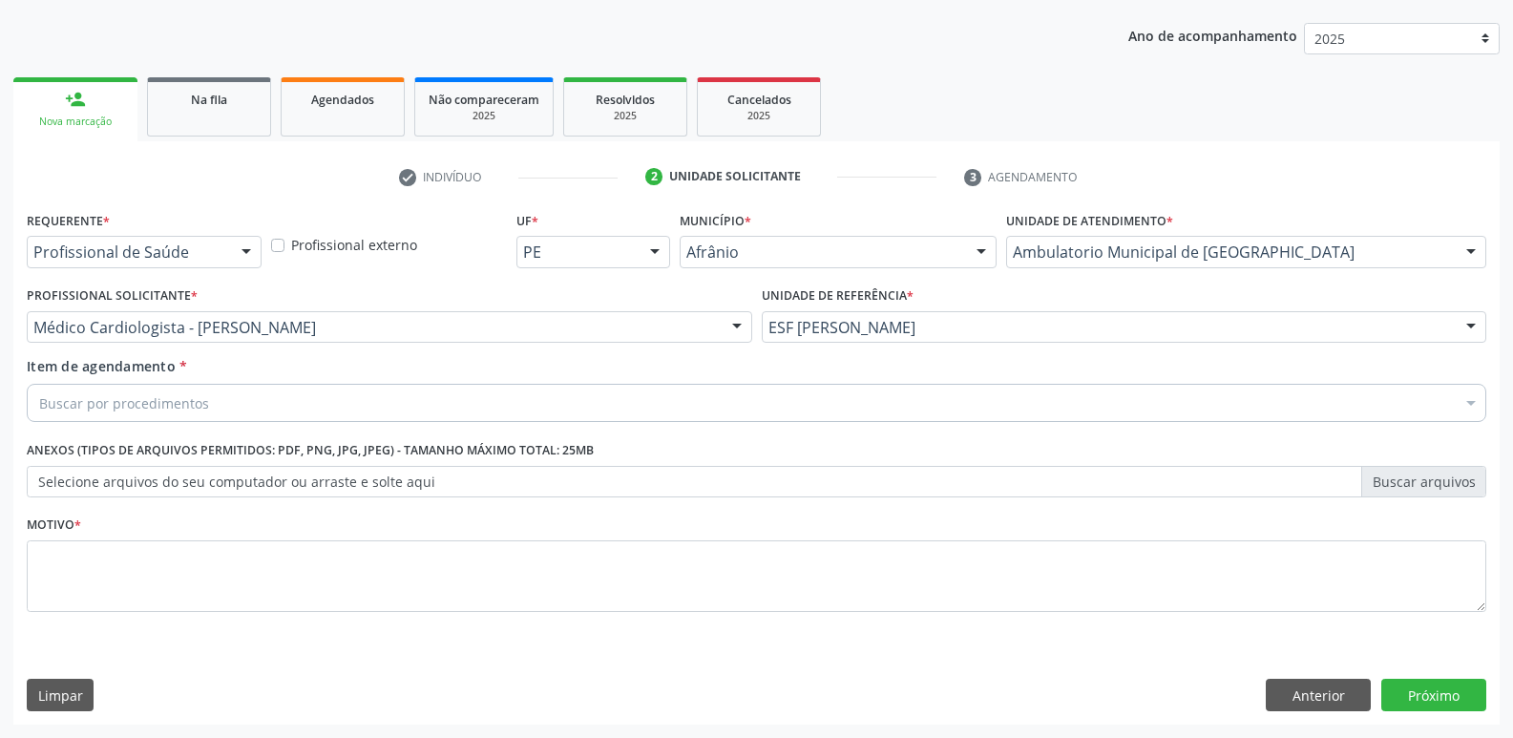
click at [399, 391] on div "Buscar por procedimentos" at bounding box center [756, 403] width 1459 height 38
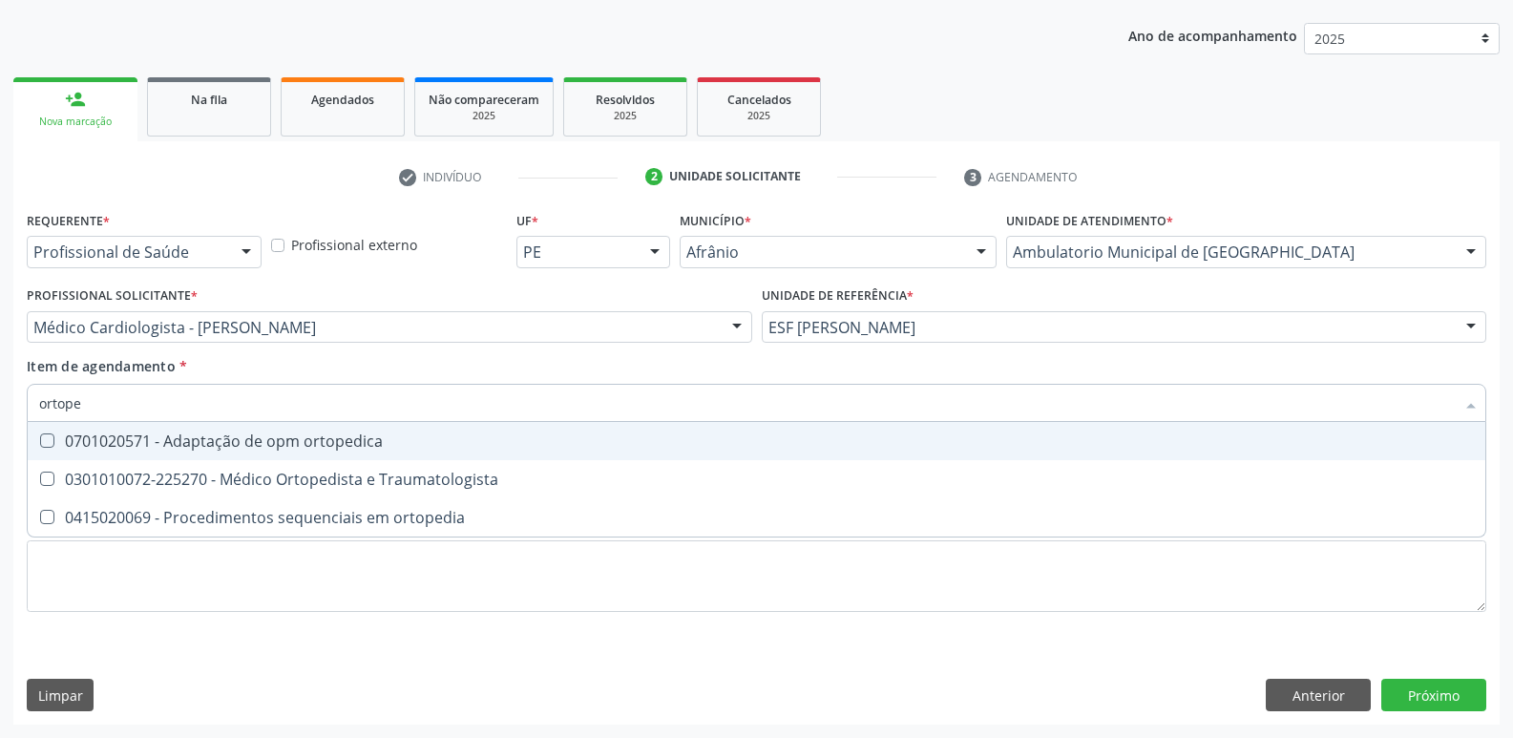
type input "ortoped"
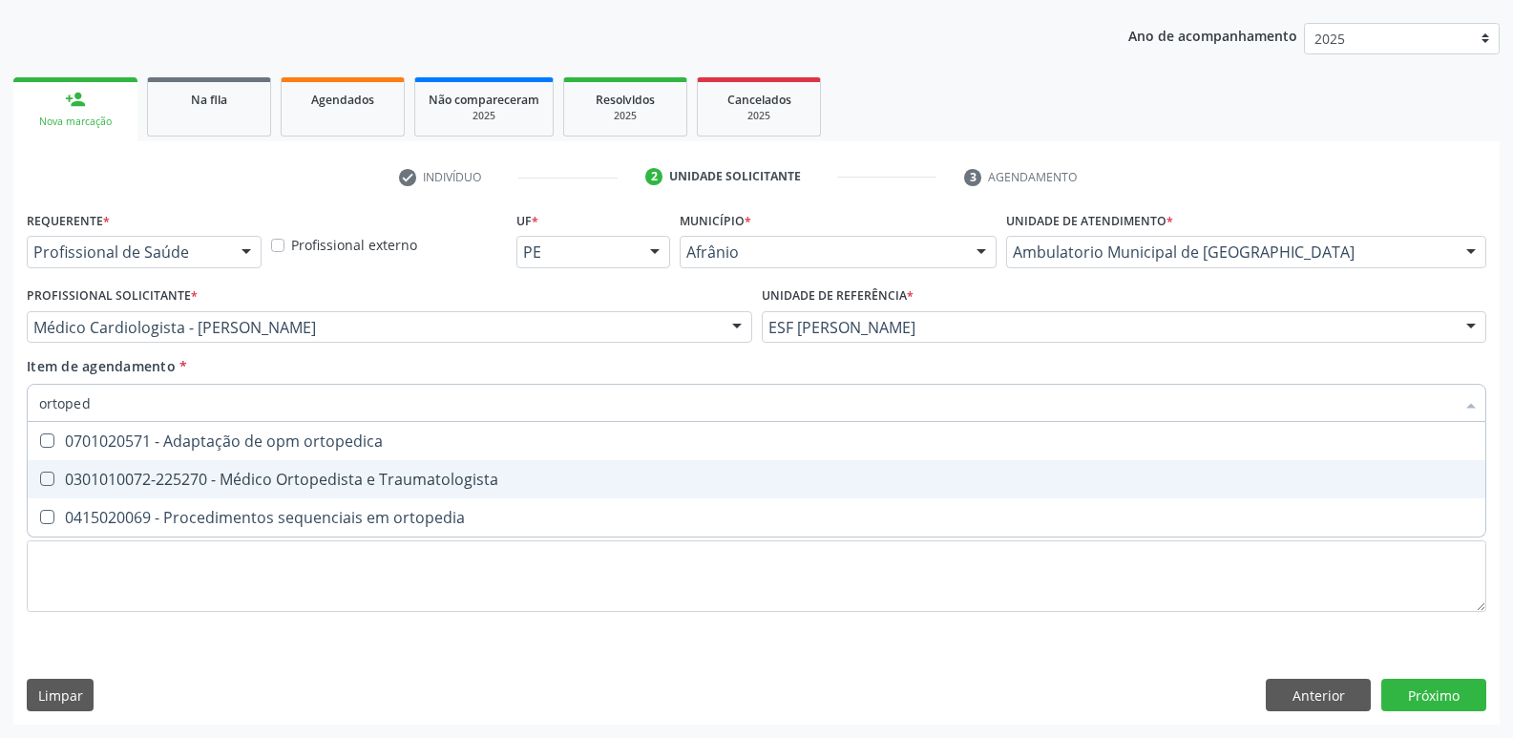
click at [407, 474] on div "0301010072-225270 - Médico Ortopedista e Traumatologista" at bounding box center [756, 479] width 1435 height 15
checkbox Traumatologista "true"
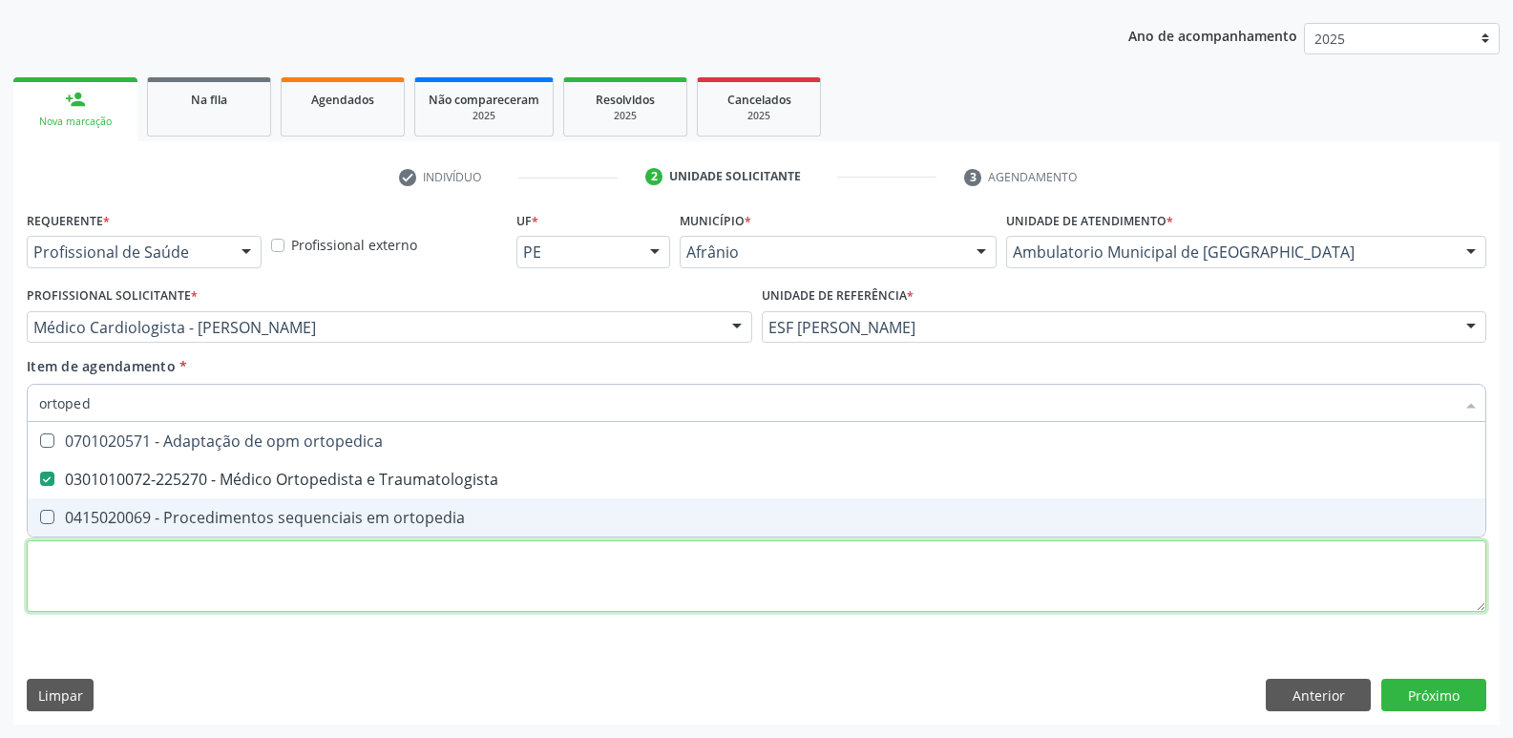
click at [528, 564] on div "Requerente * Profissional de Saúde Profissional de Saúde Paciente Nenhum result…" at bounding box center [756, 422] width 1459 height 432
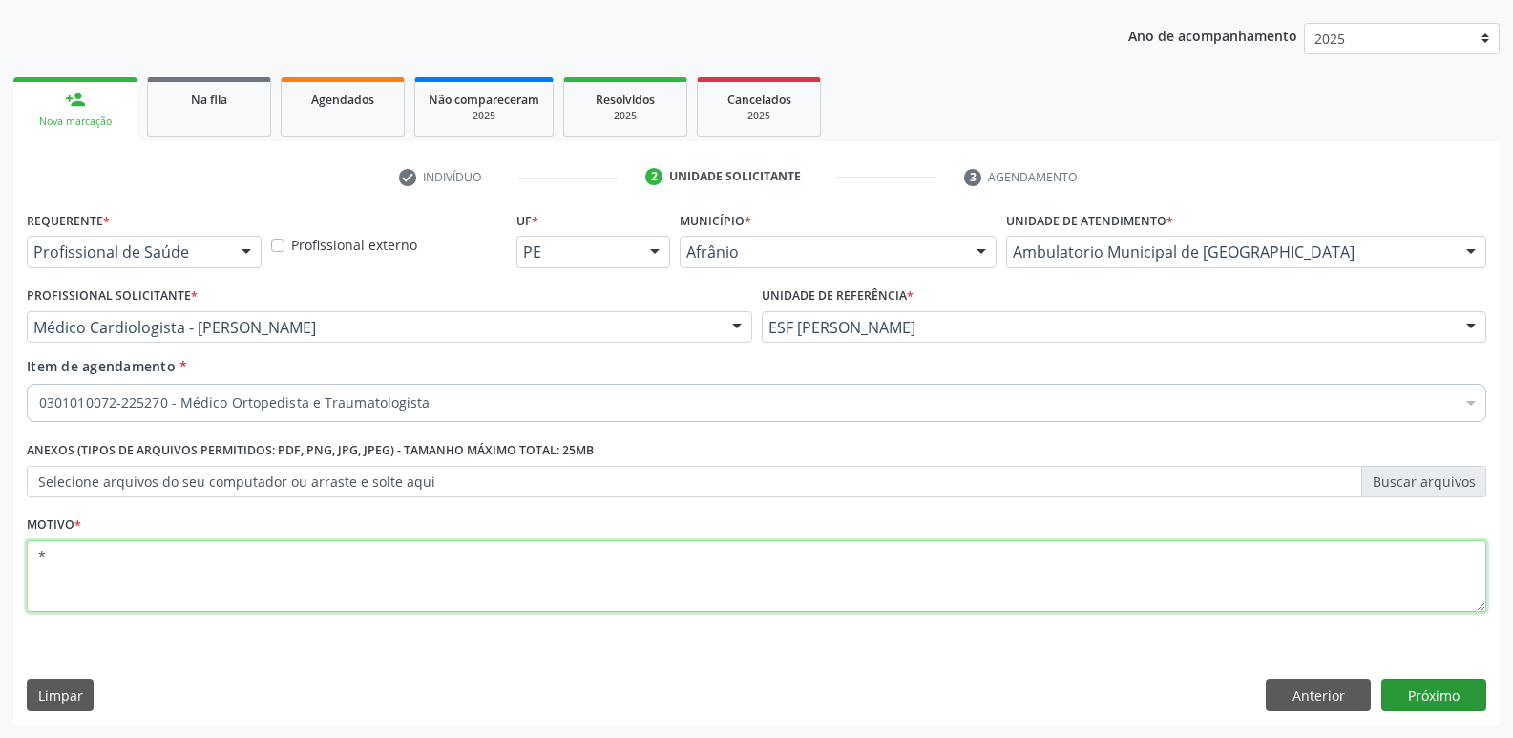
type textarea "*"
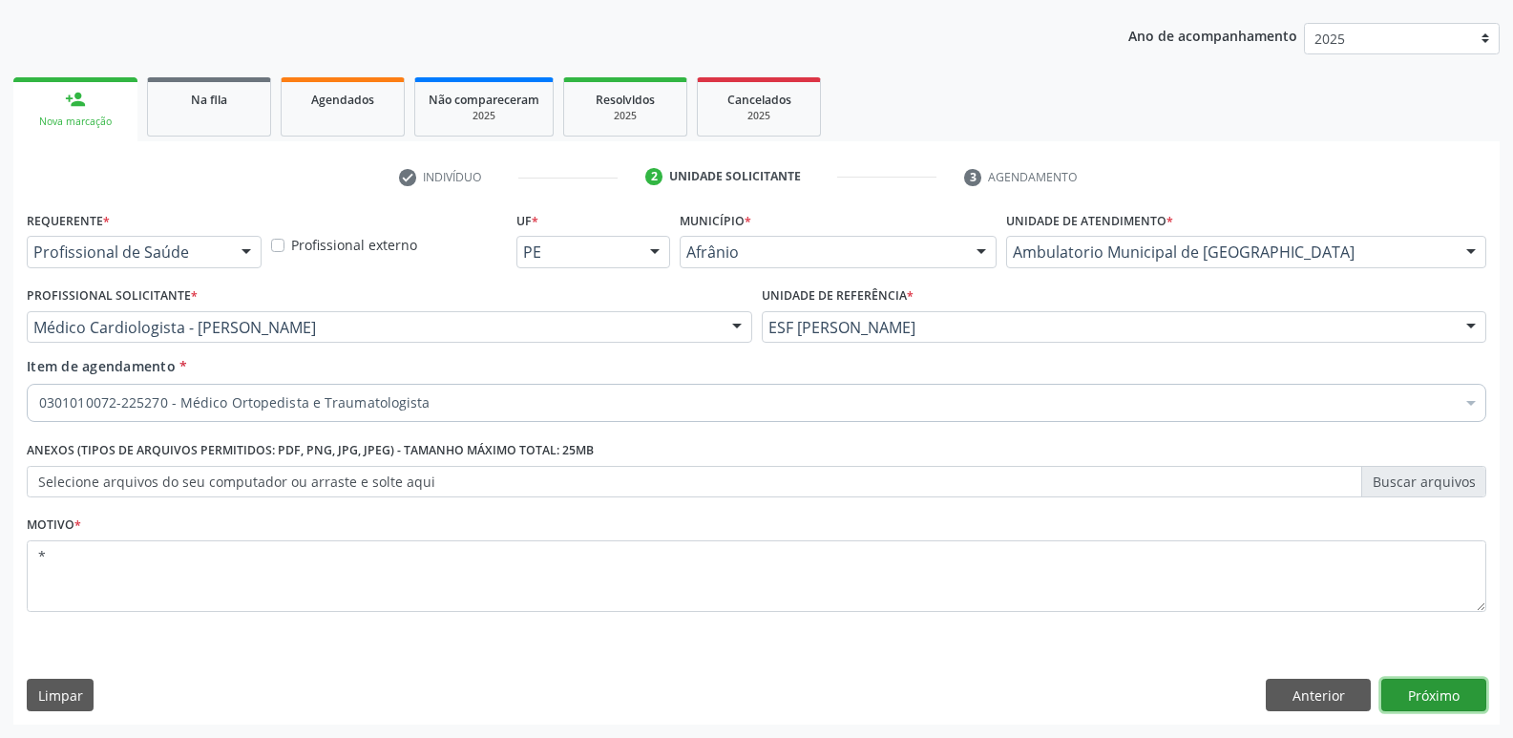
click at [1417, 699] on button "Próximo" at bounding box center [1433, 695] width 105 height 32
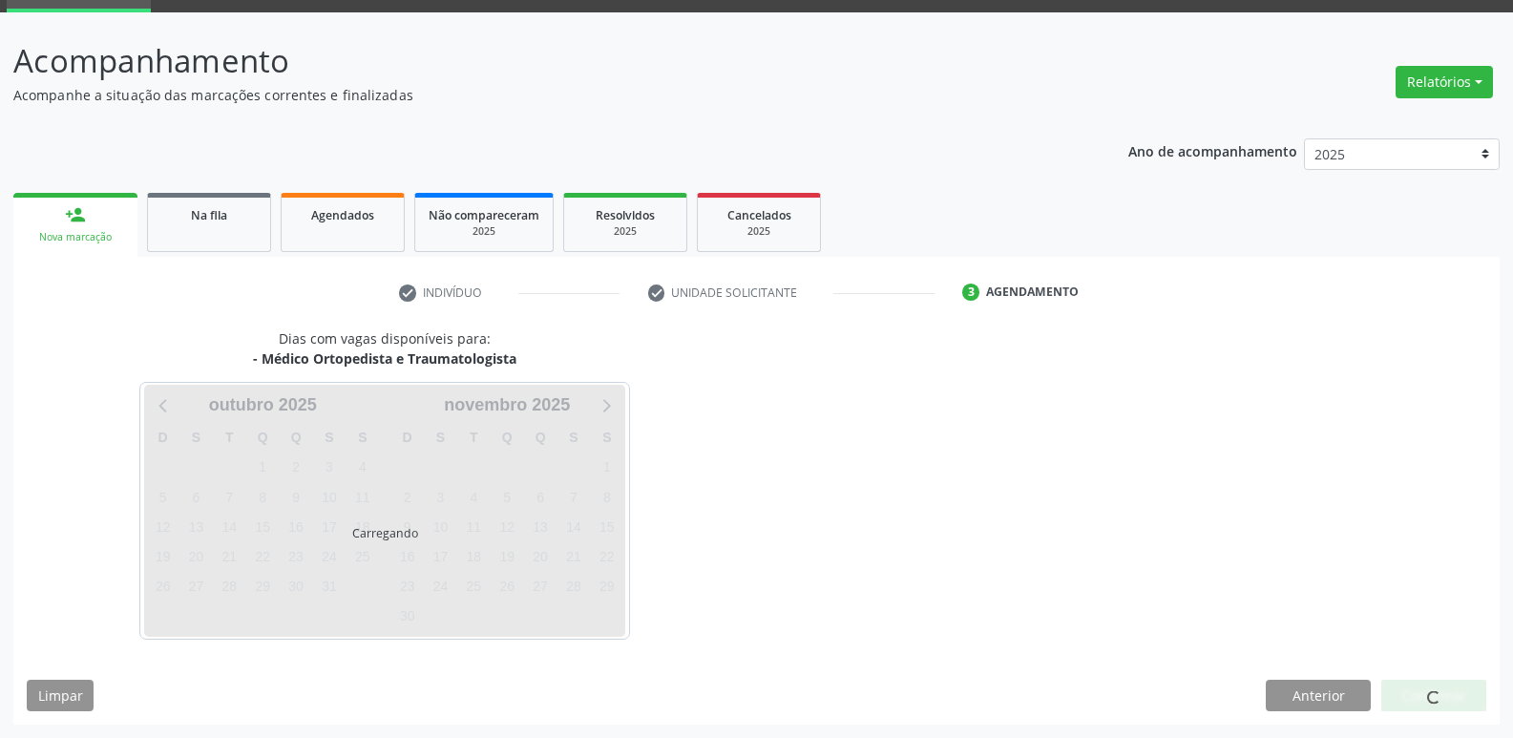
scroll to position [93, 0]
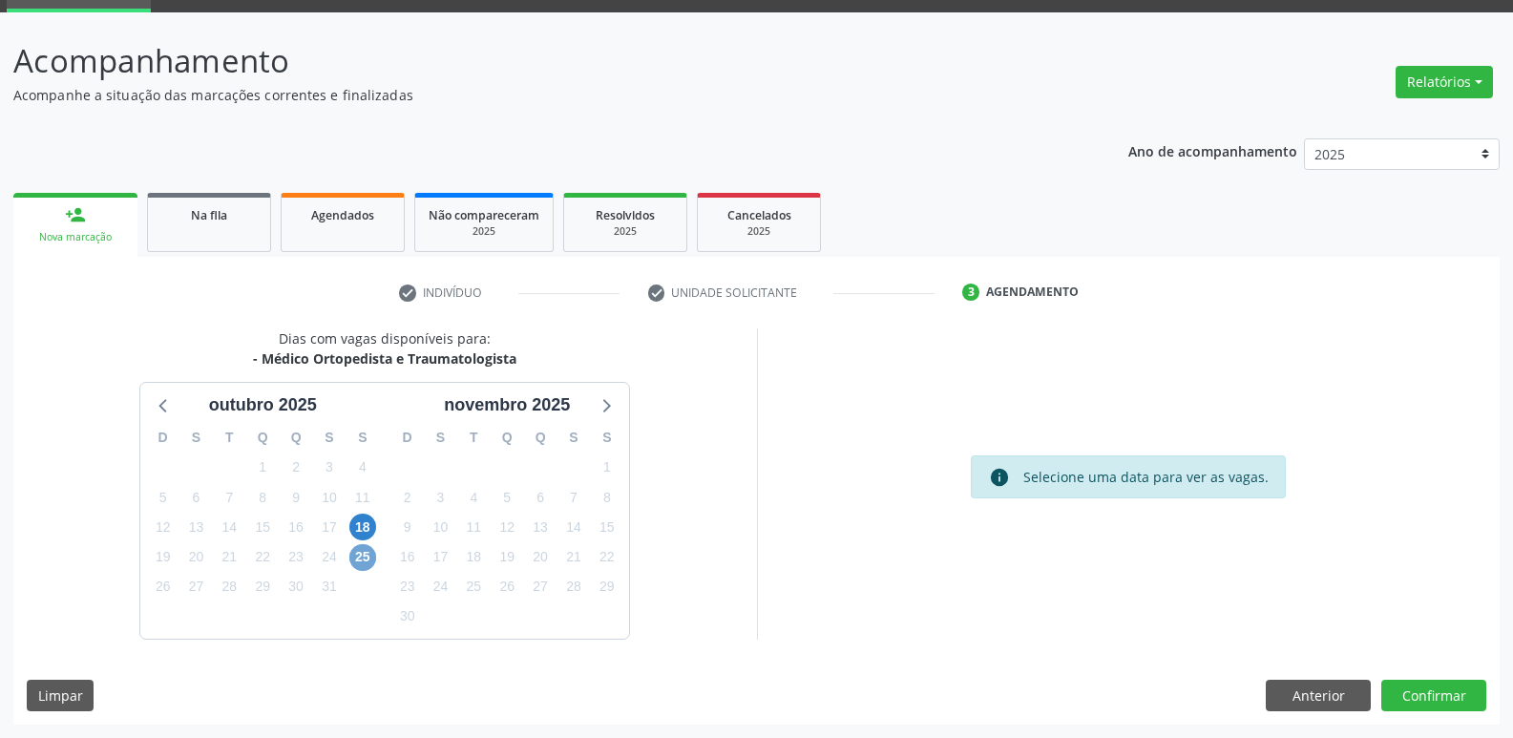
click at [362, 559] on span "25" at bounding box center [362, 557] width 27 height 27
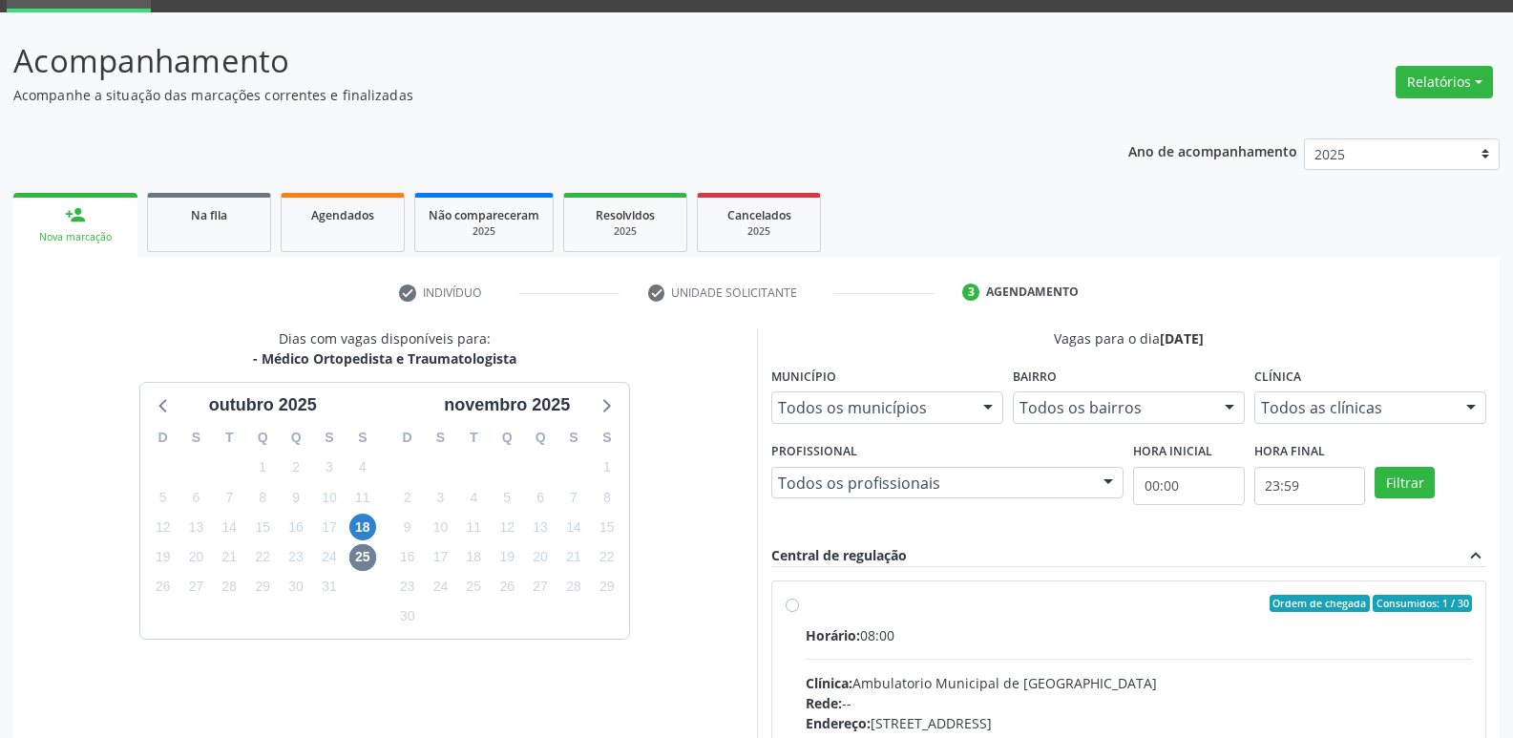
click at [960, 628] on div "Horário: 08:00" at bounding box center [1139, 635] width 667 height 20
click at [799, 612] on input "Ordem de chegada Consumidos: 1 / 30 Horário: 08:00 Clínica: Ambulatorio Municip…" at bounding box center [792, 603] width 13 height 17
radio input "true"
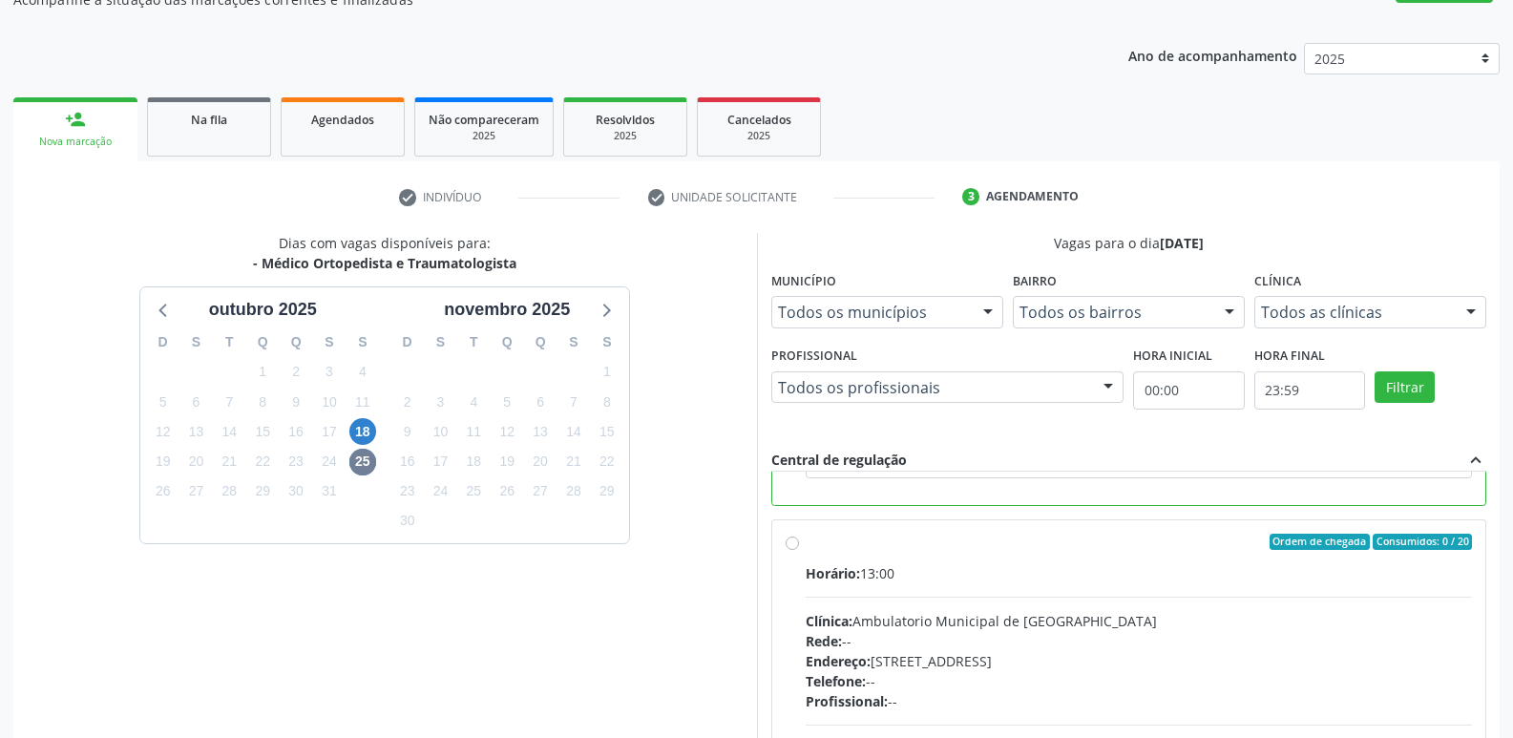
scroll to position [403, 0]
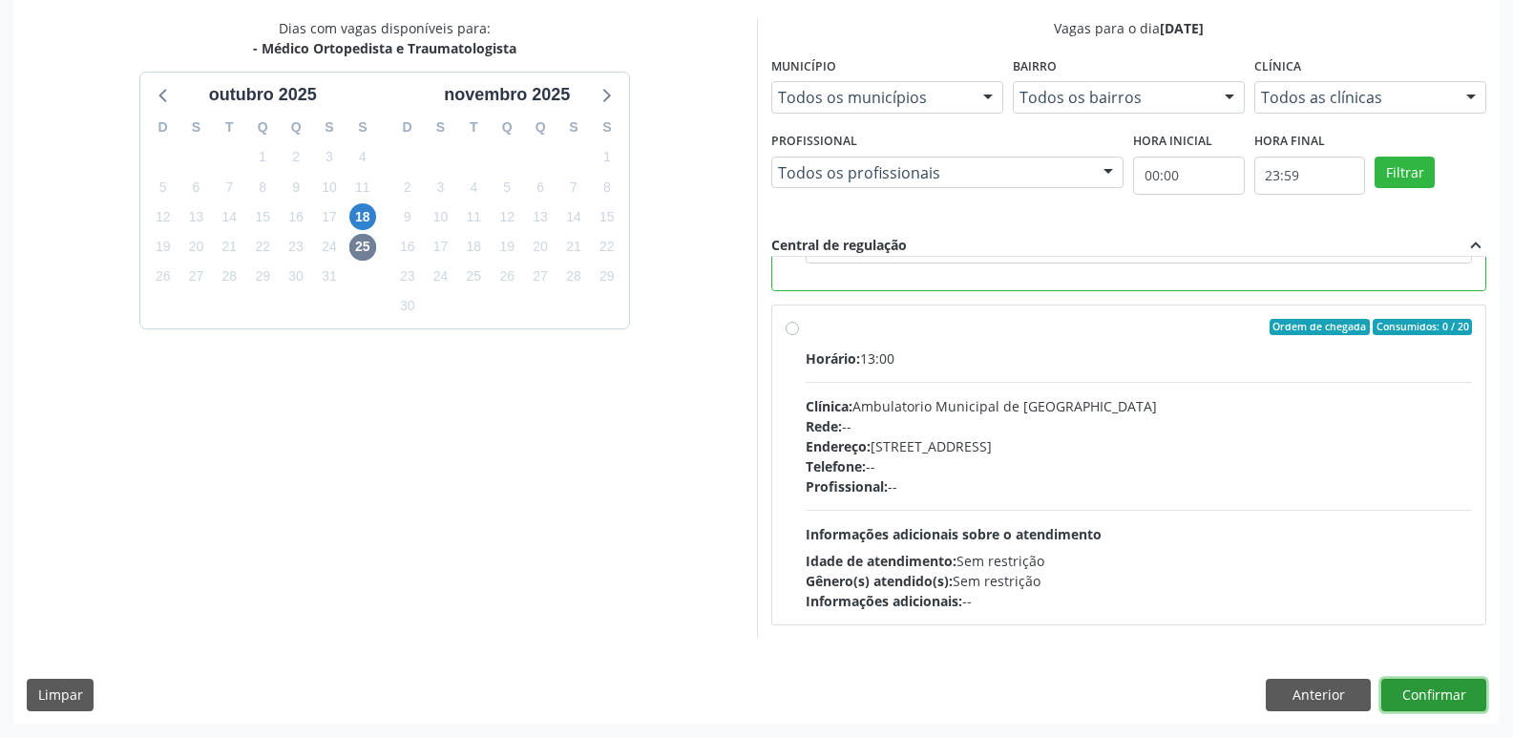
click at [1448, 698] on button "Confirmar" at bounding box center [1433, 695] width 105 height 32
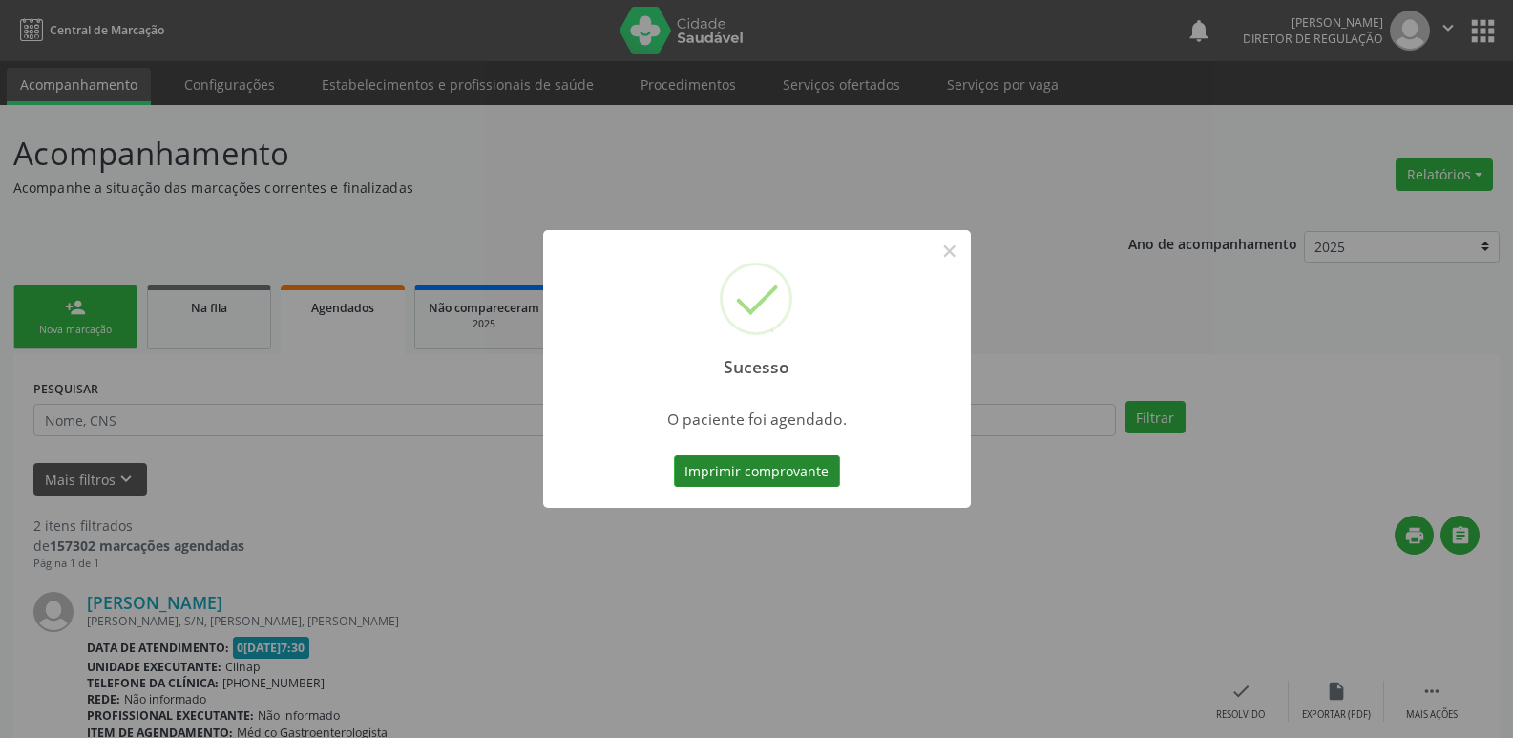
click at [820, 474] on button "Imprimir comprovante" at bounding box center [757, 471] width 166 height 32
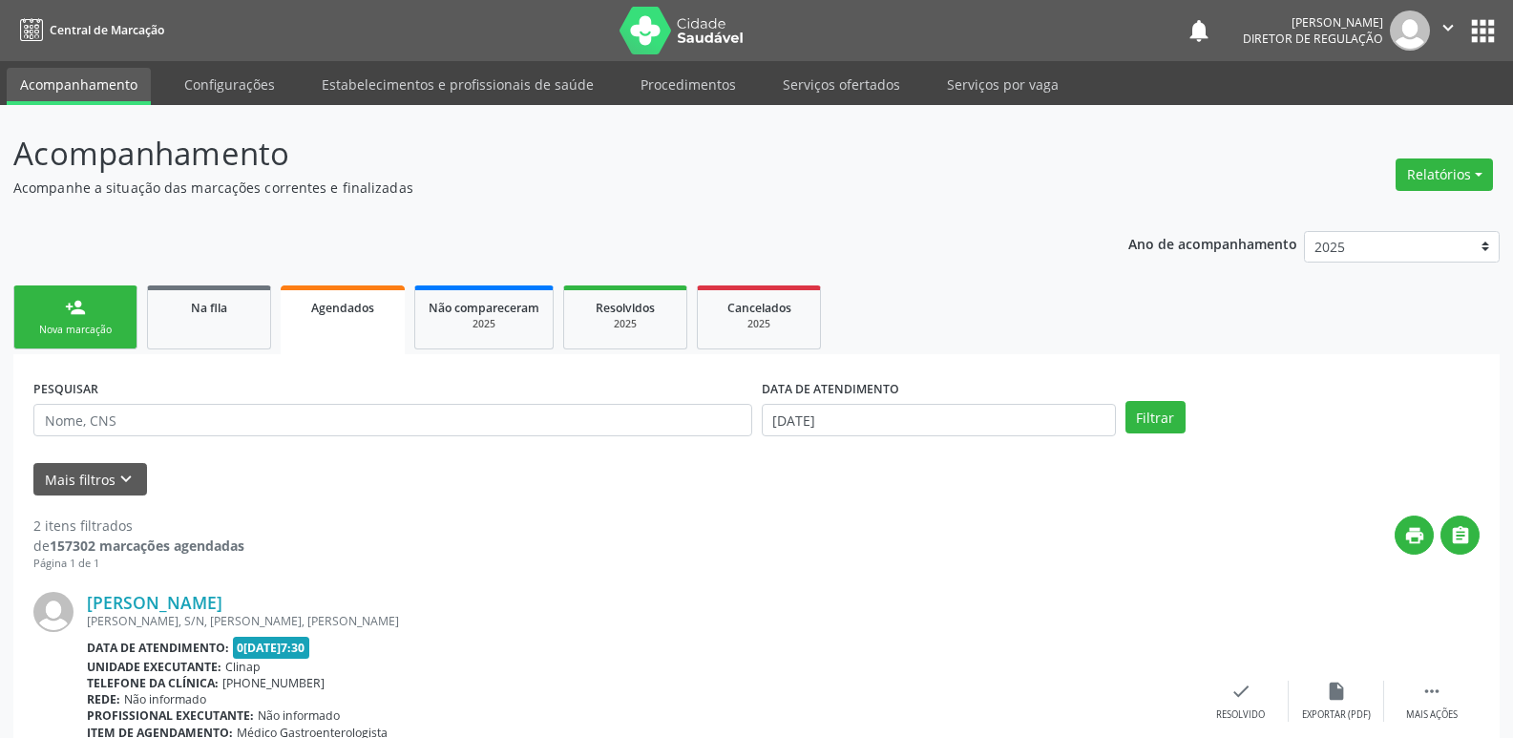
click at [102, 333] on div "Nova marcação" at bounding box center [75, 330] width 95 height 14
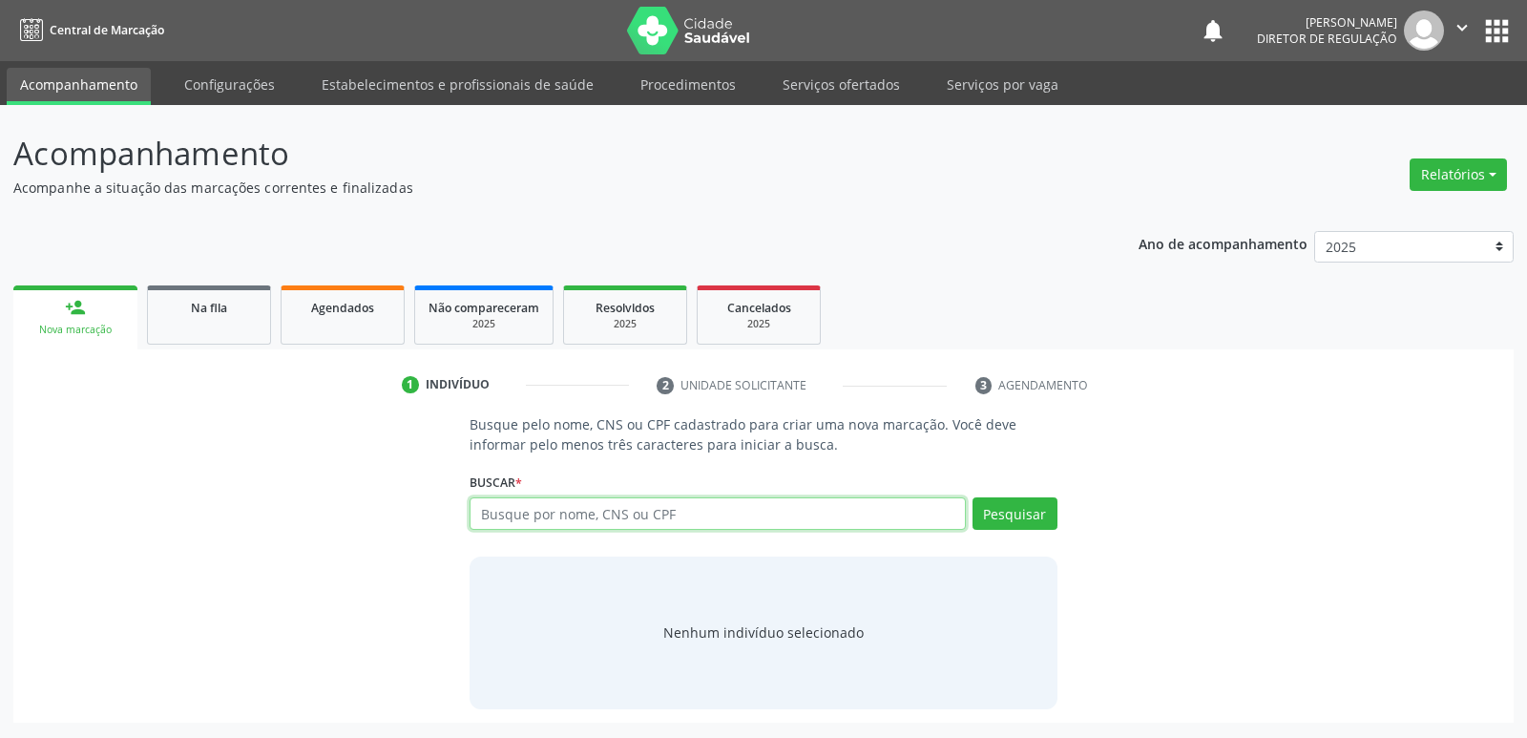
click at [552, 514] on input "text" at bounding box center [717, 513] width 495 height 32
type input "francinaldo de b"
click at [1012, 513] on button "Pesquisar" at bounding box center [1015, 513] width 85 height 32
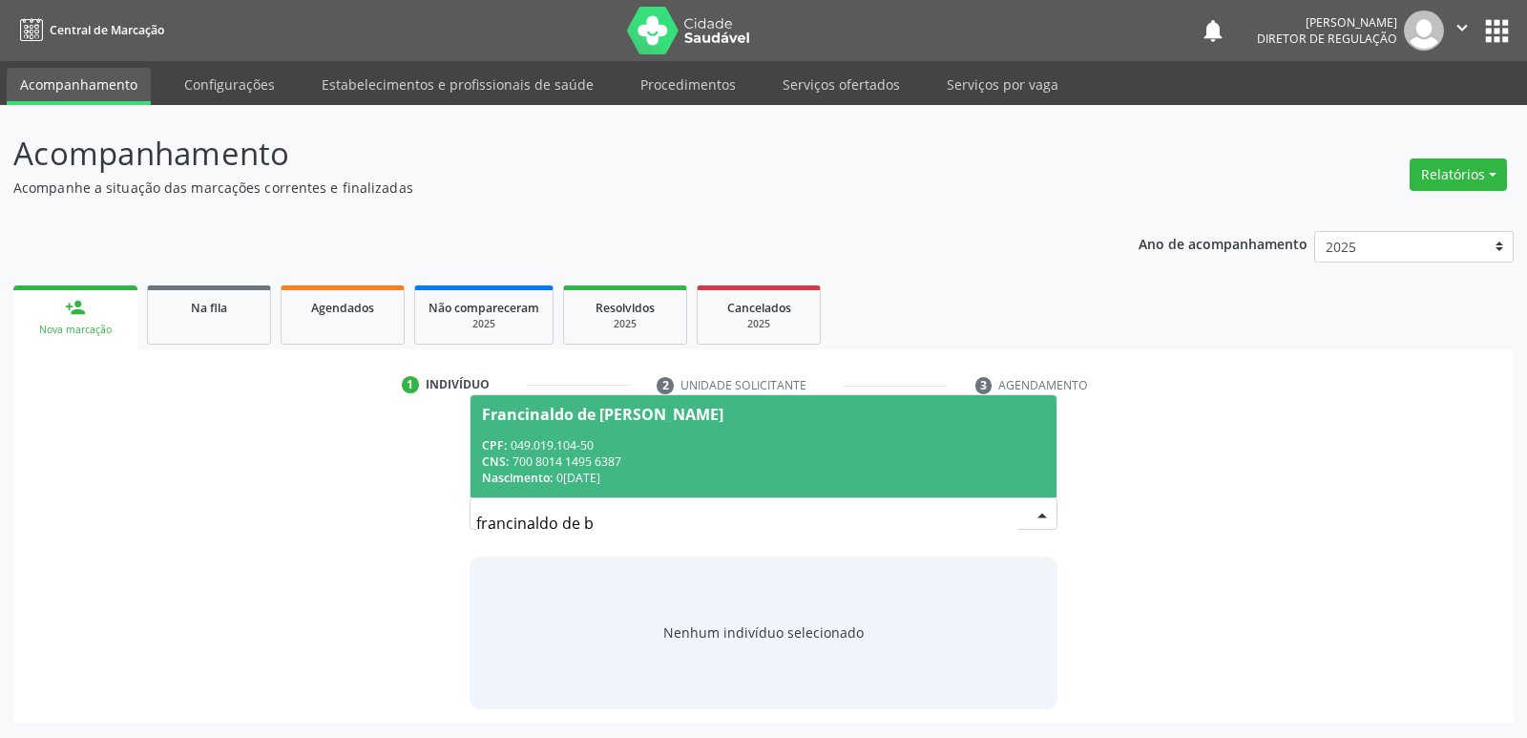
click at [588, 441] on div "CPF: 049.019.104-50" at bounding box center [763, 445] width 562 height 16
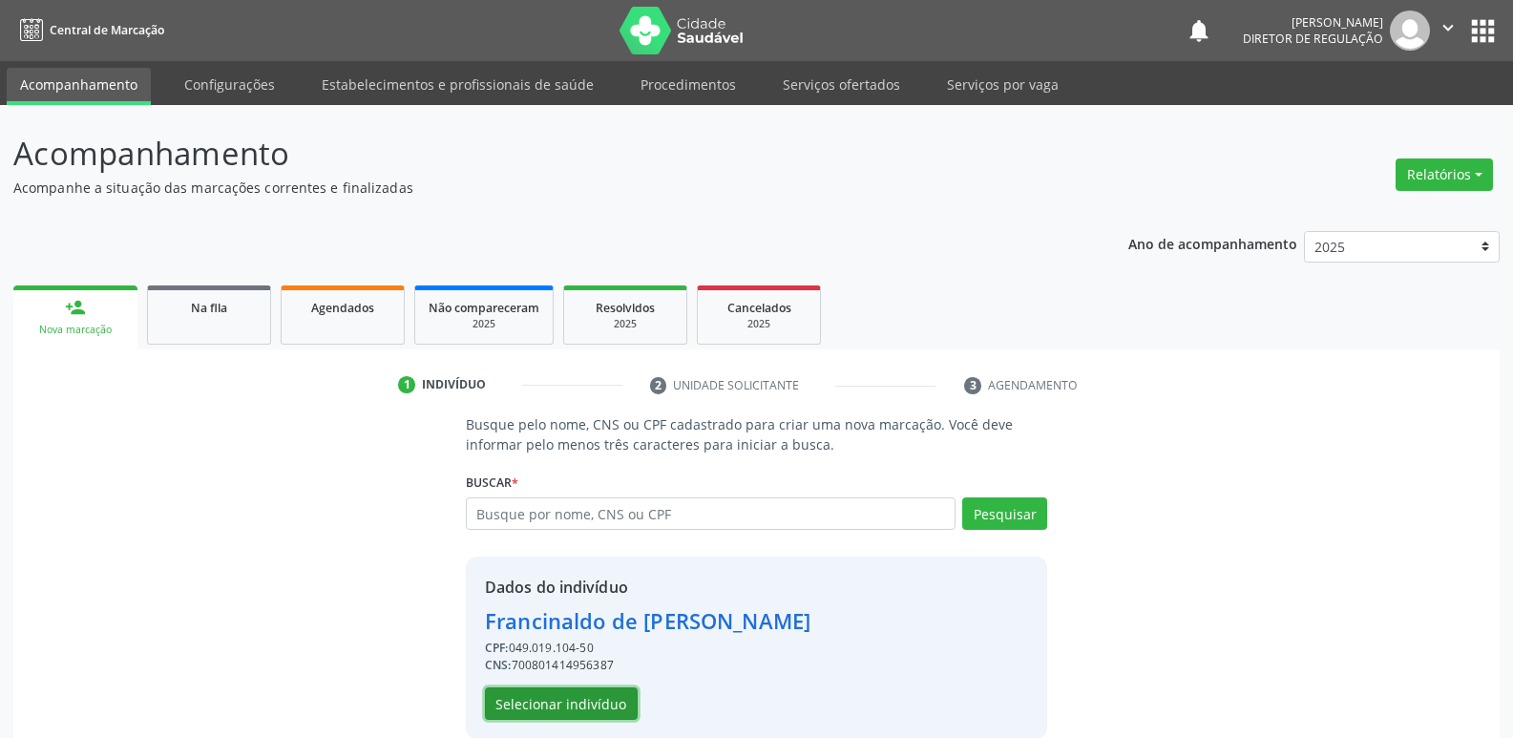
click at [609, 701] on button "Selecionar indivíduo" at bounding box center [561, 703] width 153 height 32
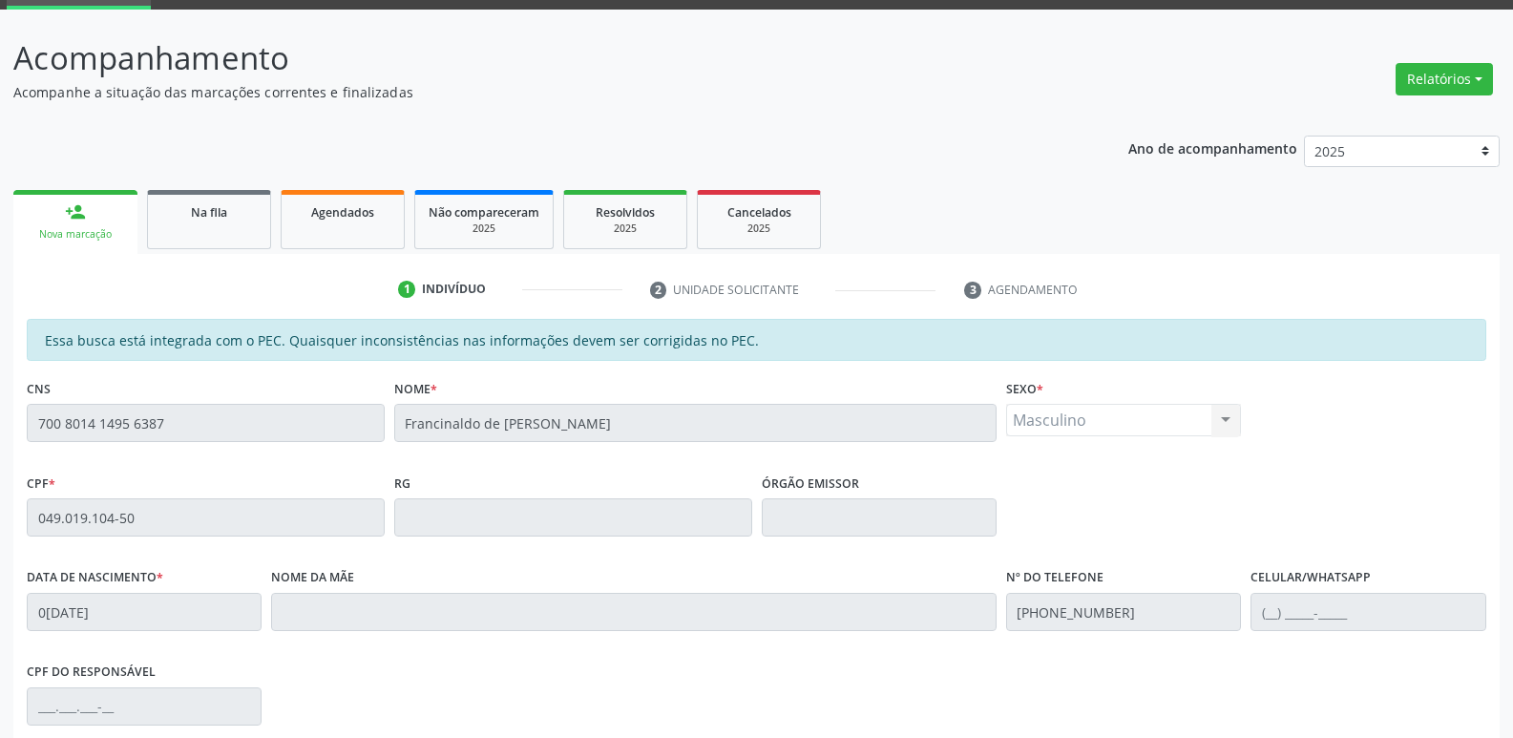
scroll to position [352, 0]
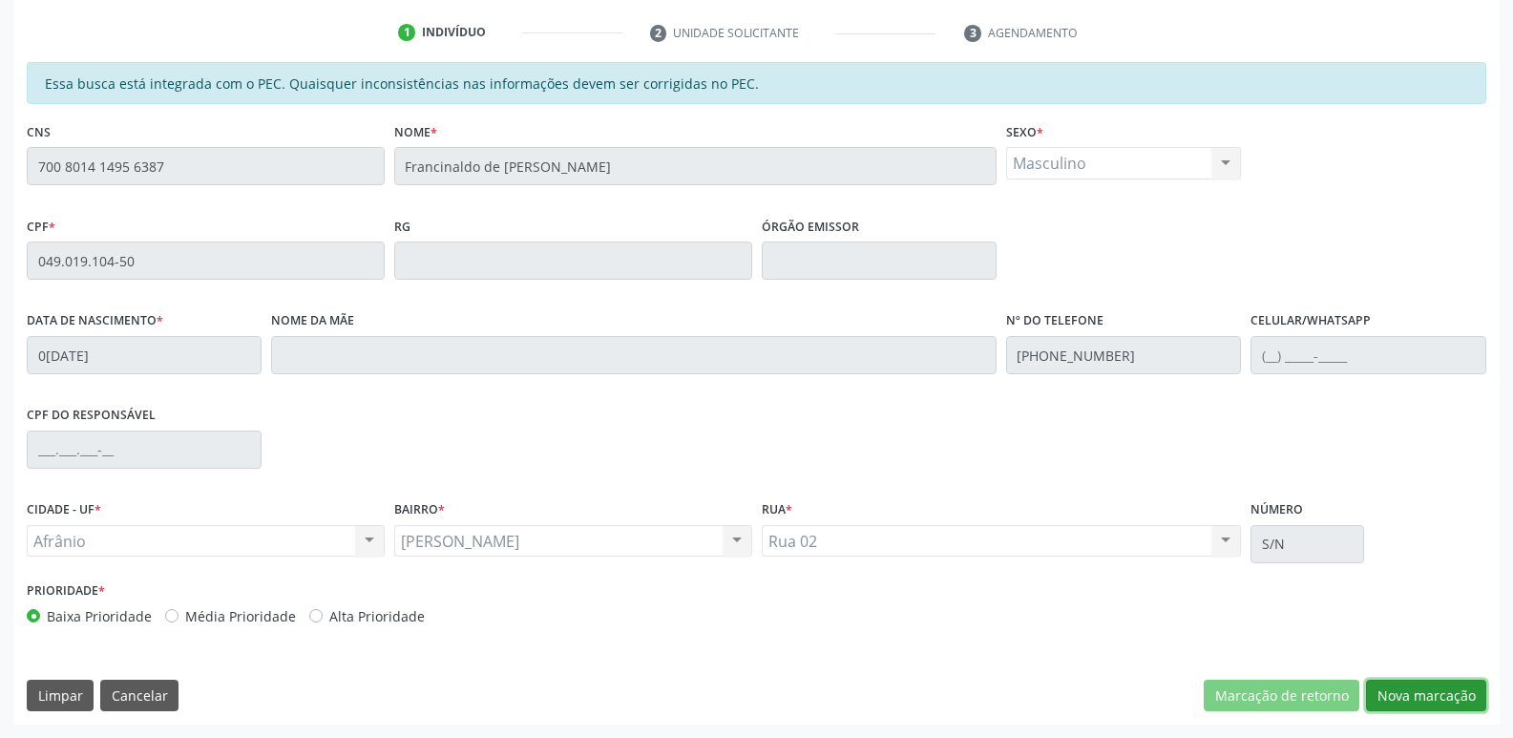
click at [1424, 700] on button "Nova marcação" at bounding box center [1426, 696] width 120 height 32
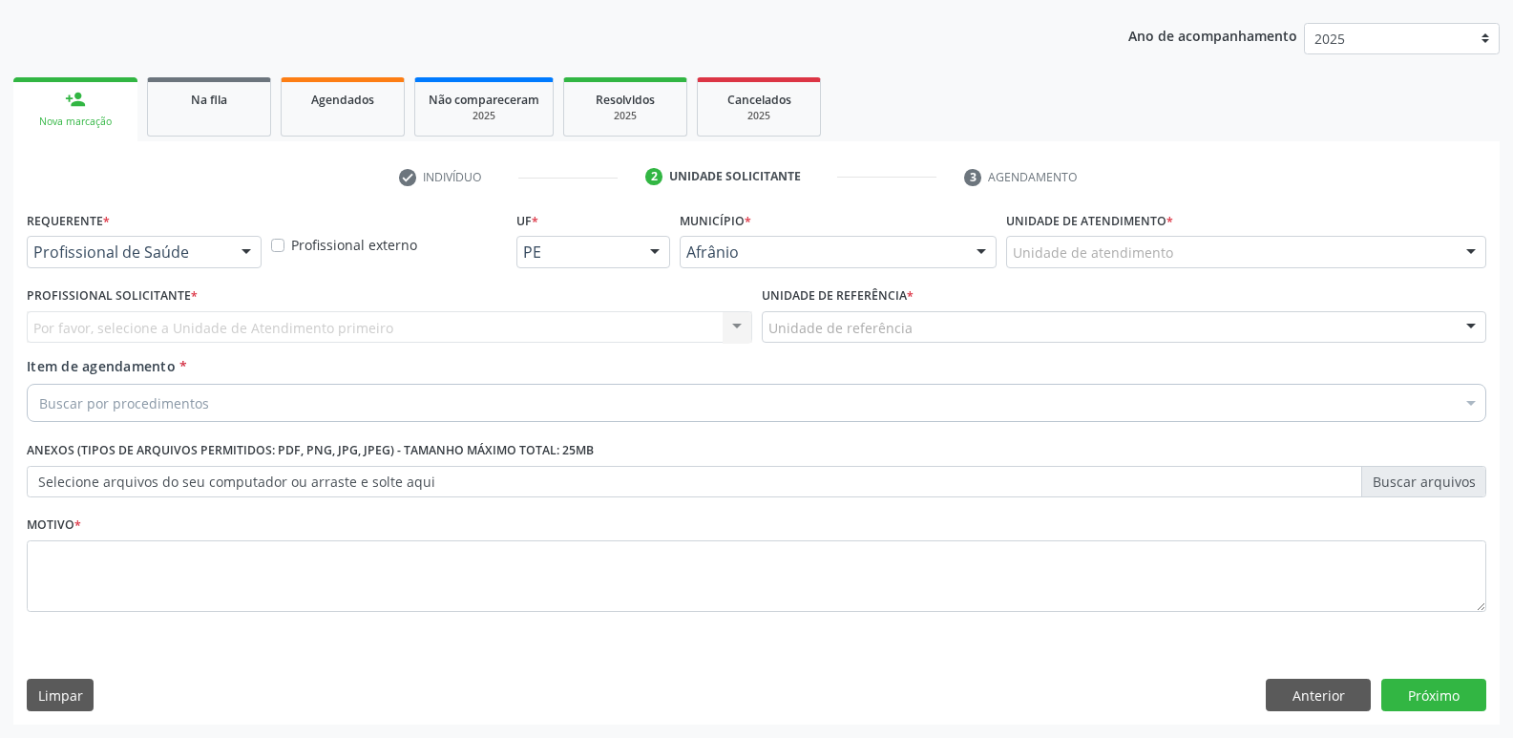
scroll to position [208, 0]
click at [1209, 245] on div "Unidade de atendimento" at bounding box center [1246, 252] width 480 height 32
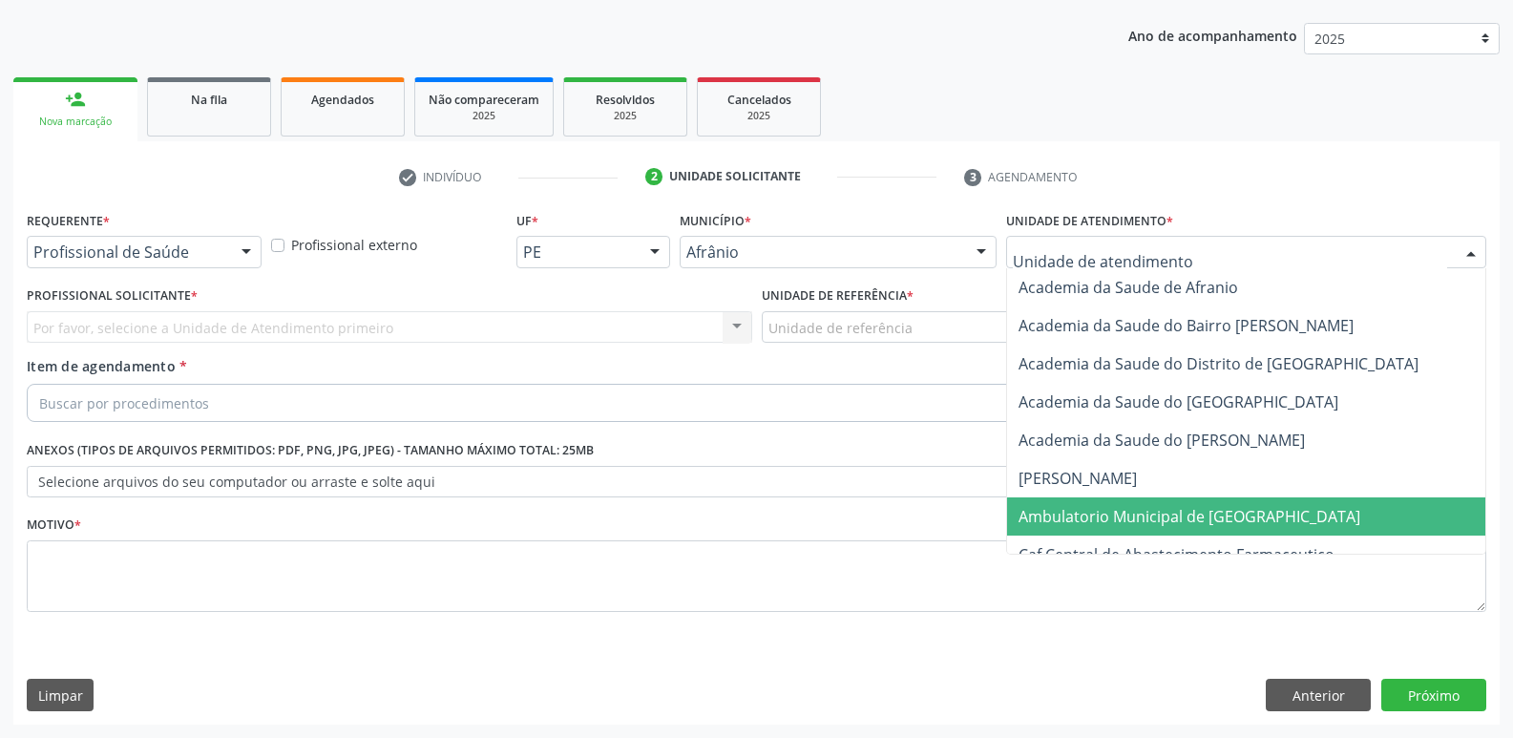
click at [1201, 513] on span "Ambulatorio Municipal de [GEOGRAPHIC_DATA]" at bounding box center [1189, 516] width 342 height 21
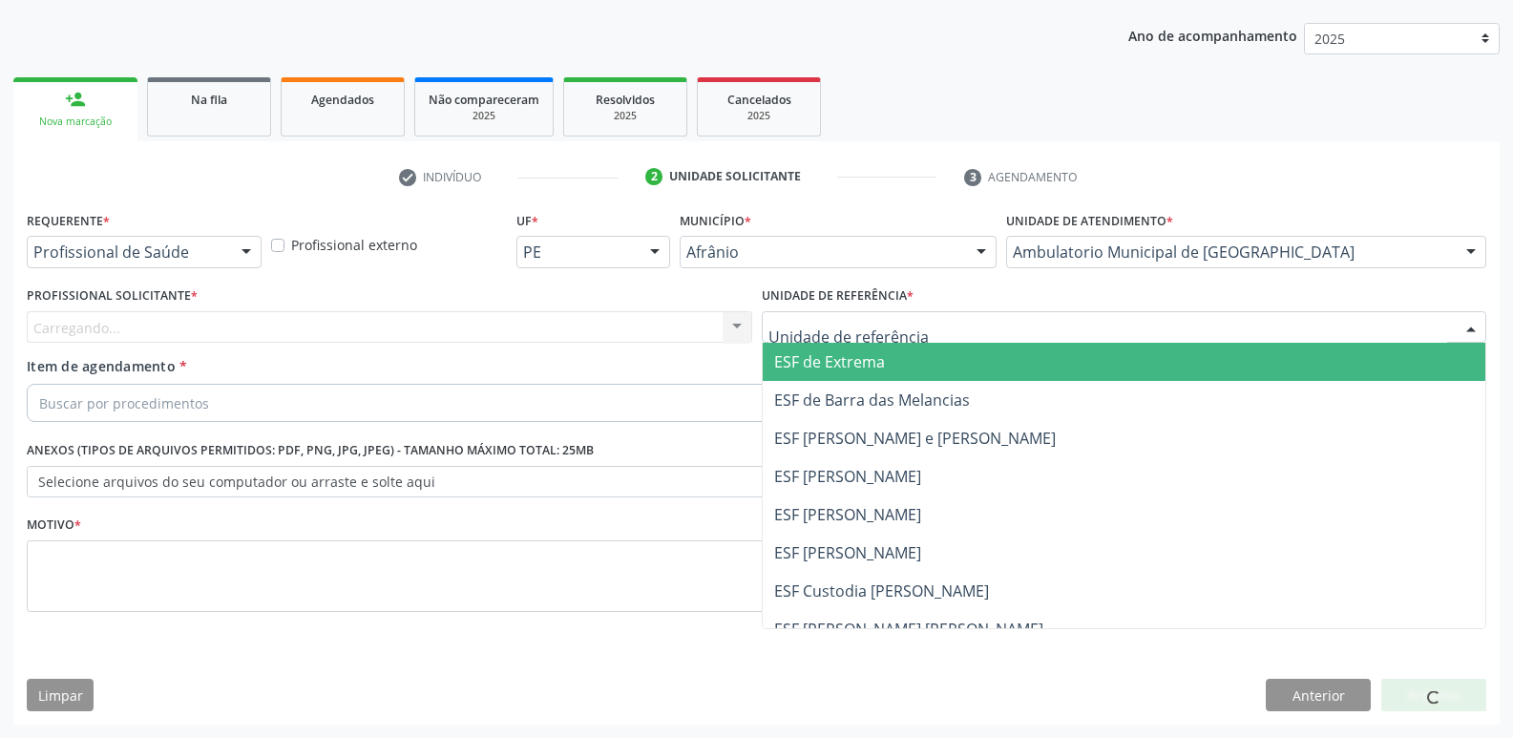
click at [954, 328] on div at bounding box center [1124, 327] width 725 height 32
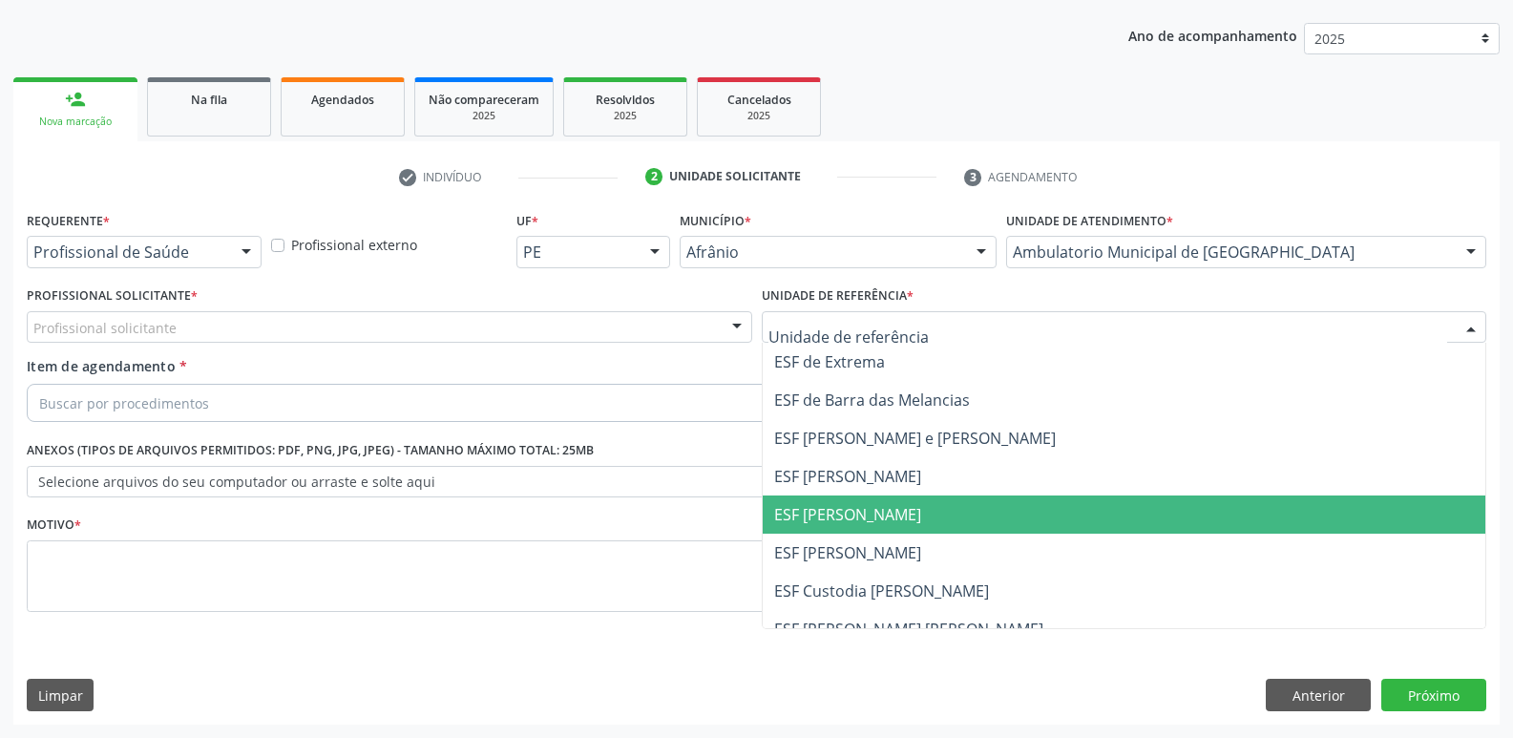
click at [952, 530] on span "ESF [PERSON_NAME]" at bounding box center [1124, 514] width 723 height 38
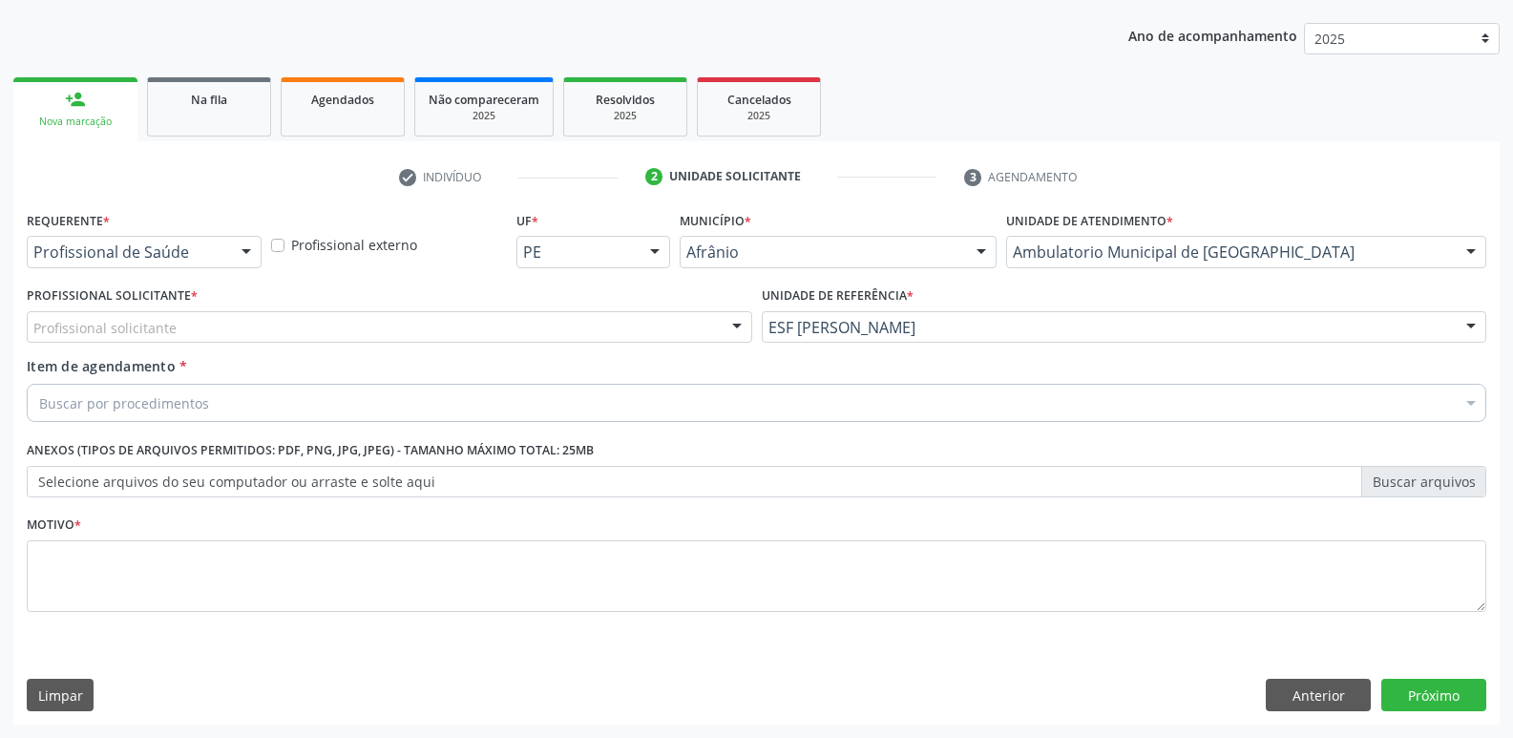
click at [337, 327] on div "Profissional solicitante" at bounding box center [389, 327] width 725 height 32
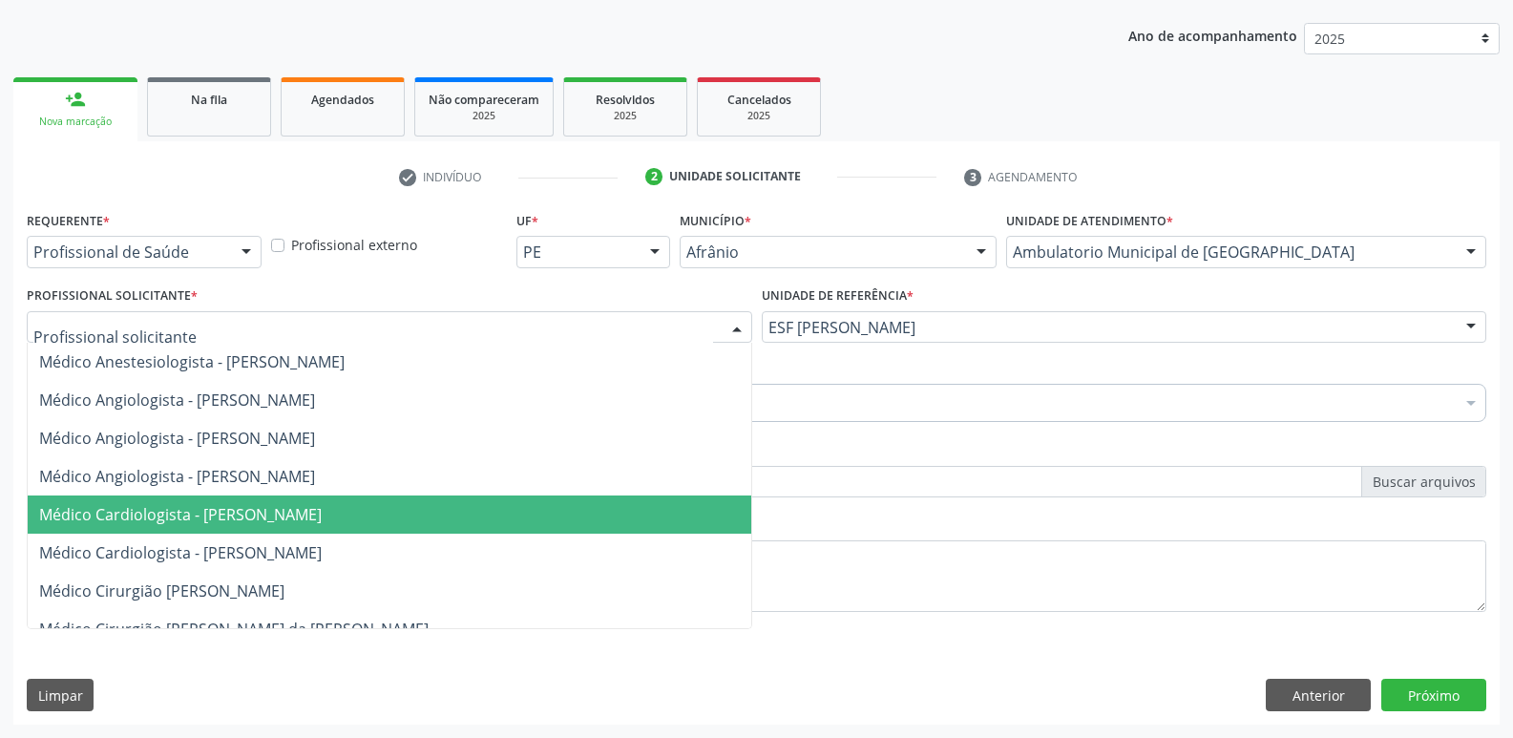
click at [322, 519] on span "Médico Cardiologista - Alysson Rodrigo Ferreira Cavalcanti" at bounding box center [180, 514] width 283 height 21
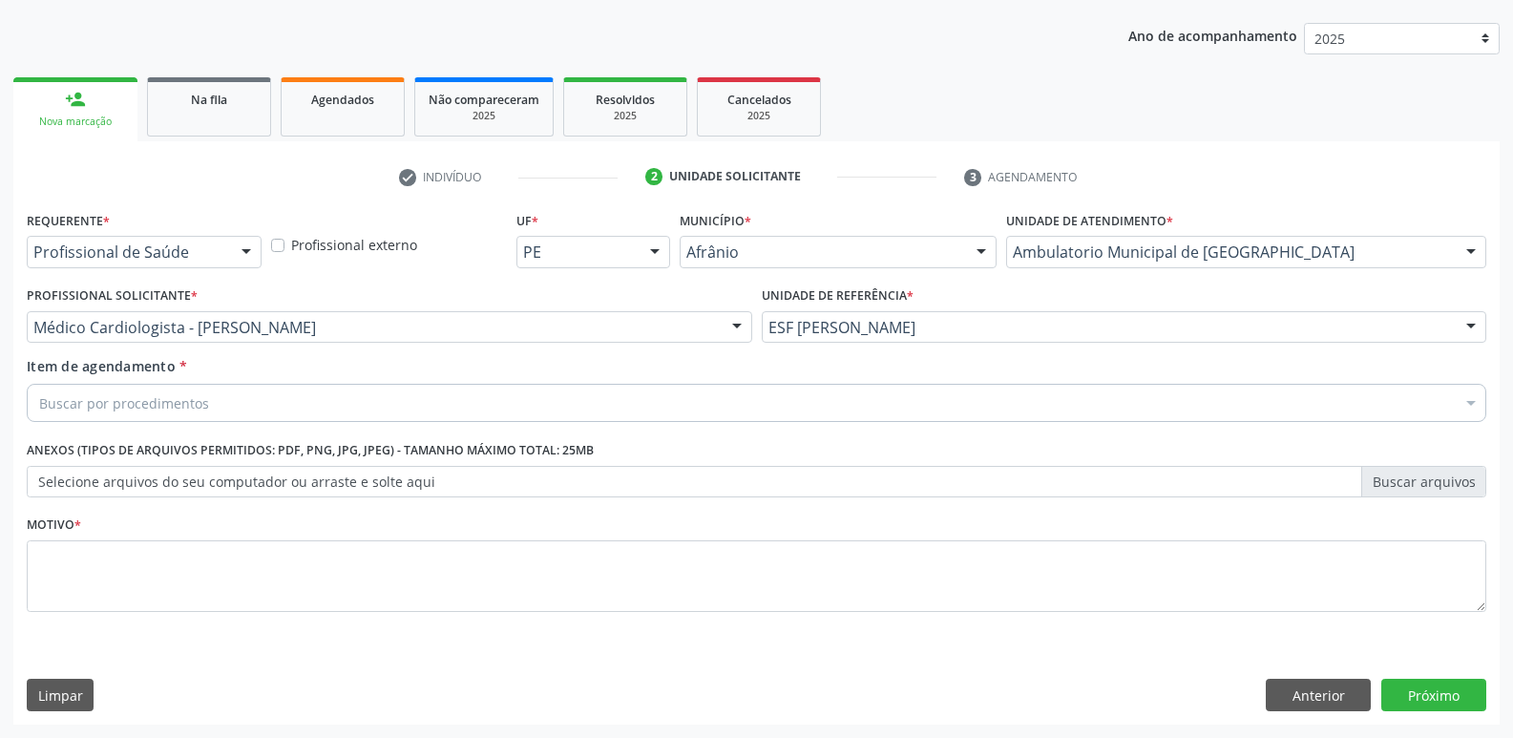
click at [356, 397] on div "Buscar por procedimentos" at bounding box center [756, 403] width 1459 height 38
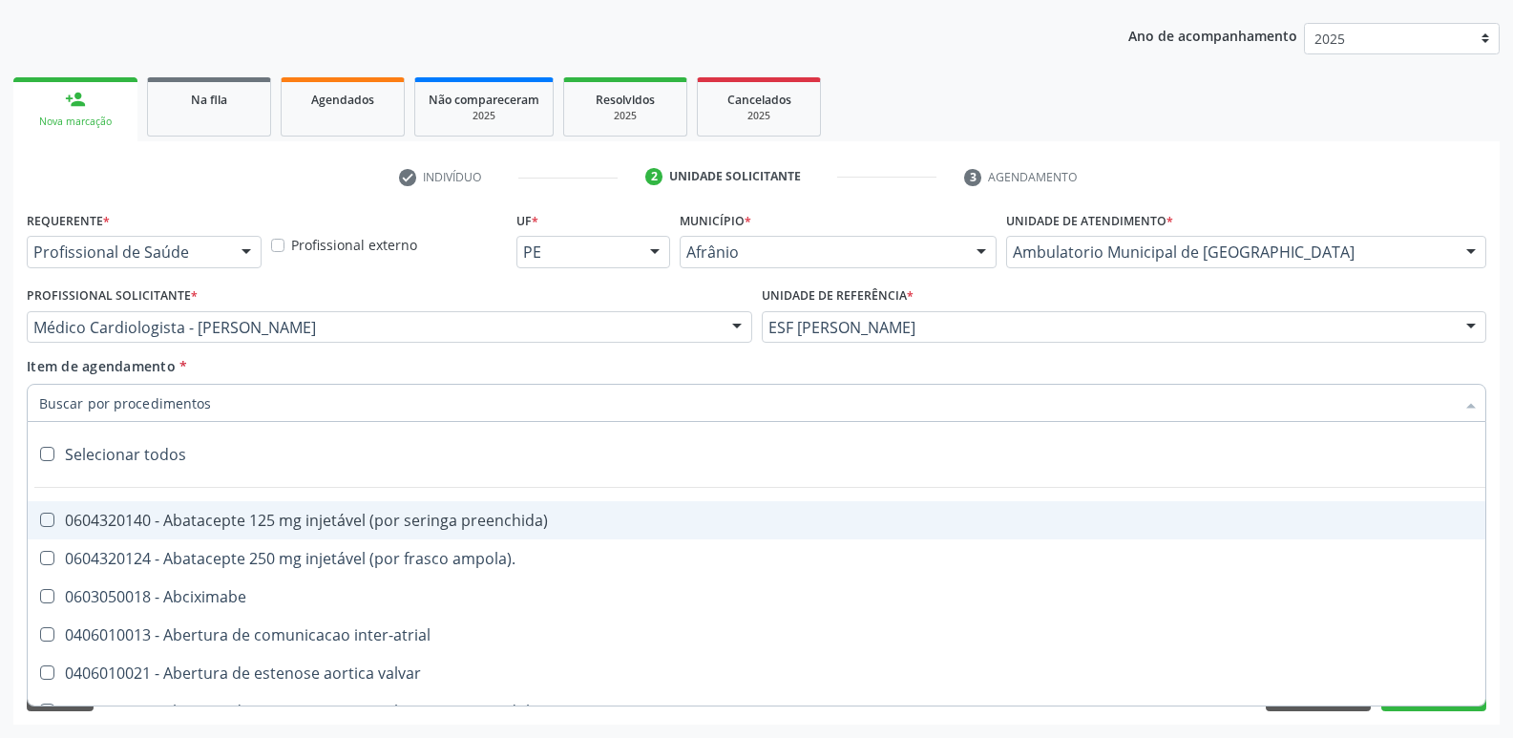
scroll to position [17, 0]
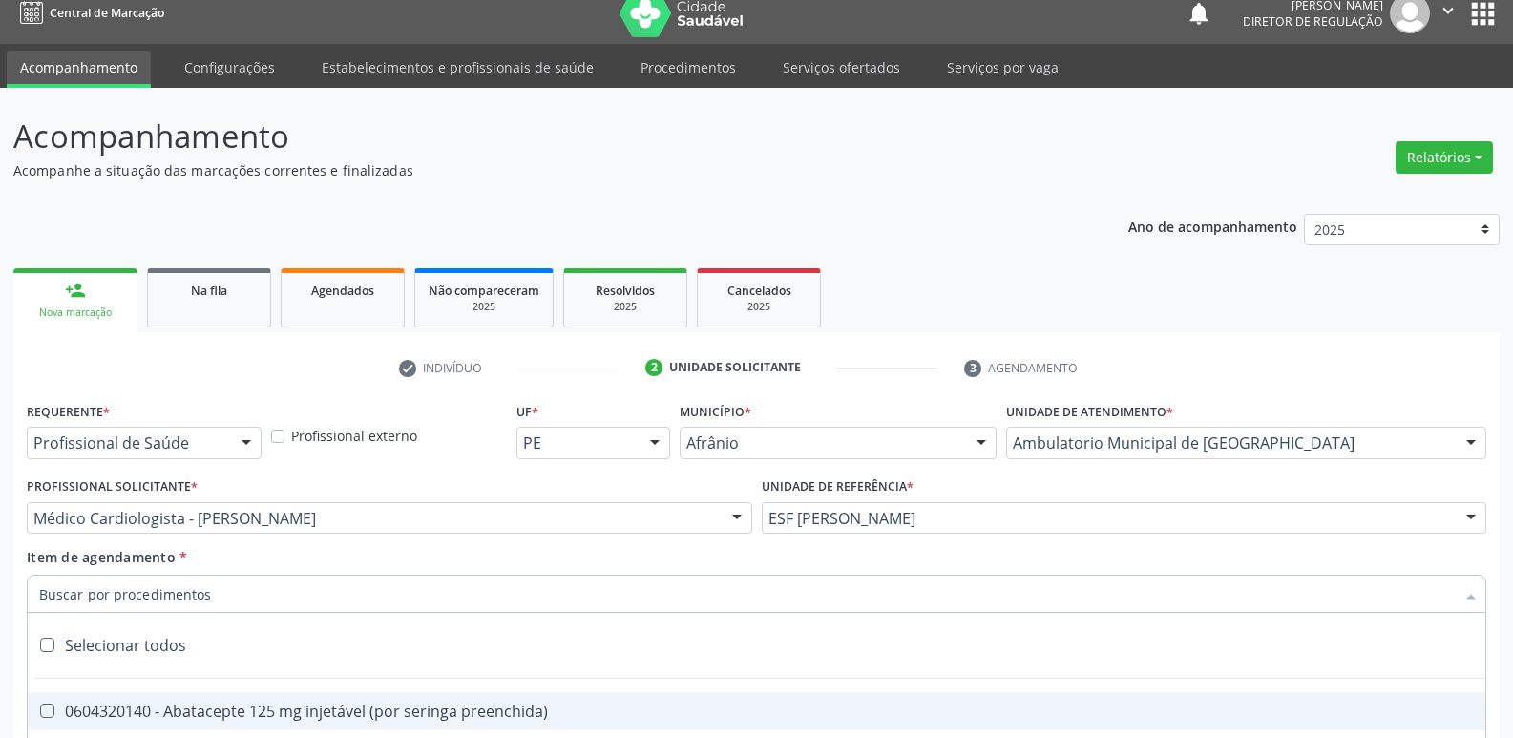
click at [854, 68] on link "Serviços ofertados" at bounding box center [841, 67] width 144 height 33
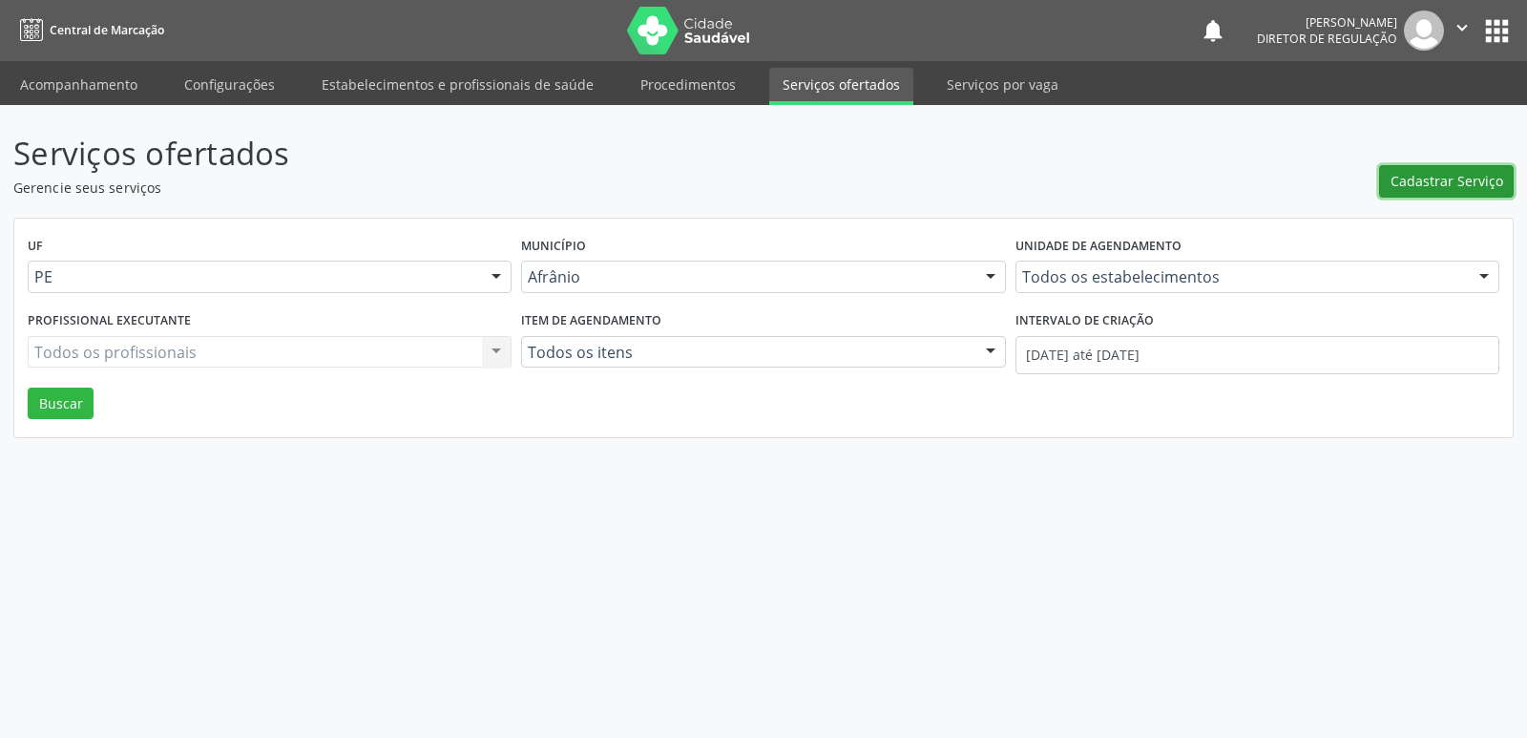
click at [1458, 181] on span "Cadastrar Serviço" at bounding box center [1447, 181] width 113 height 20
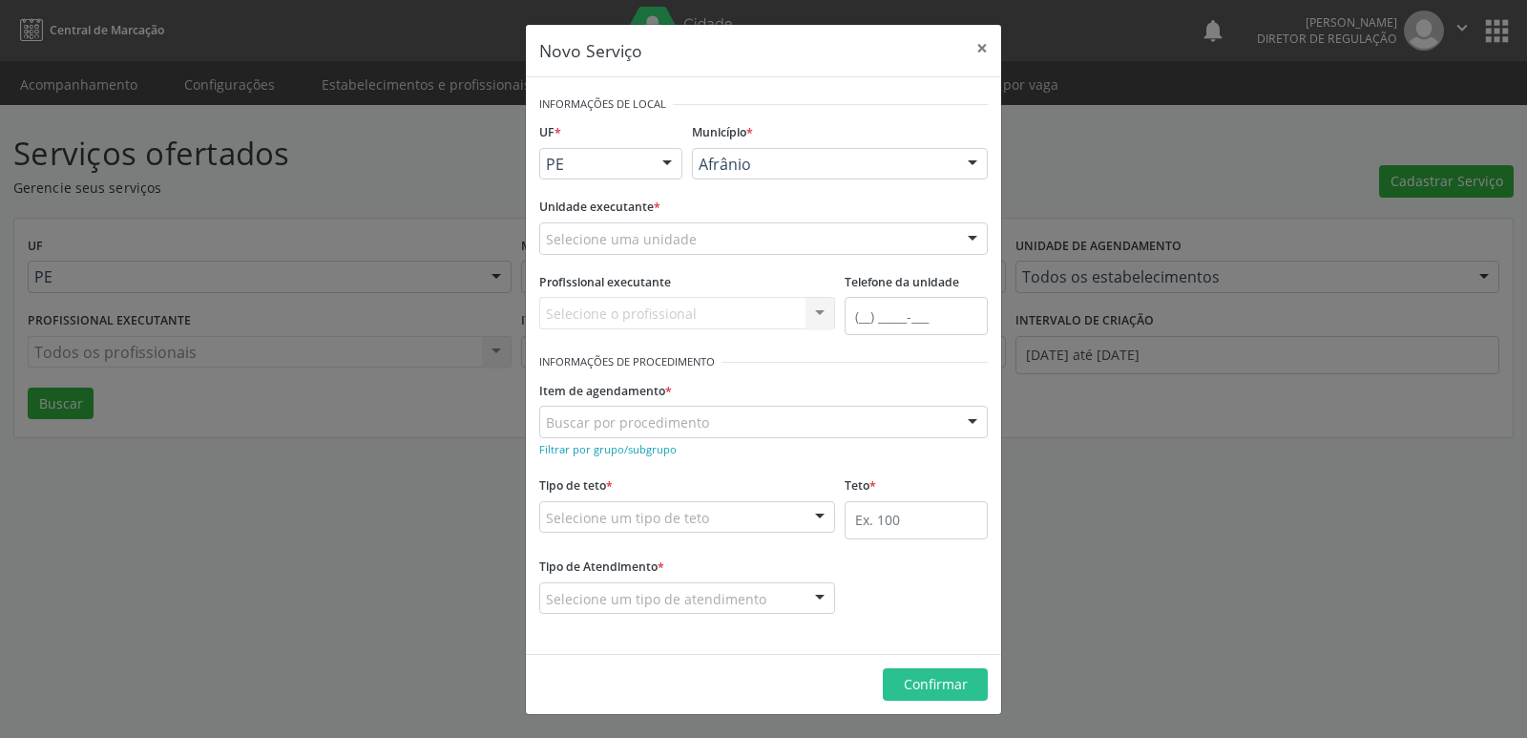
click at [766, 234] on div "Selecione uma unidade" at bounding box center [763, 238] width 449 height 32
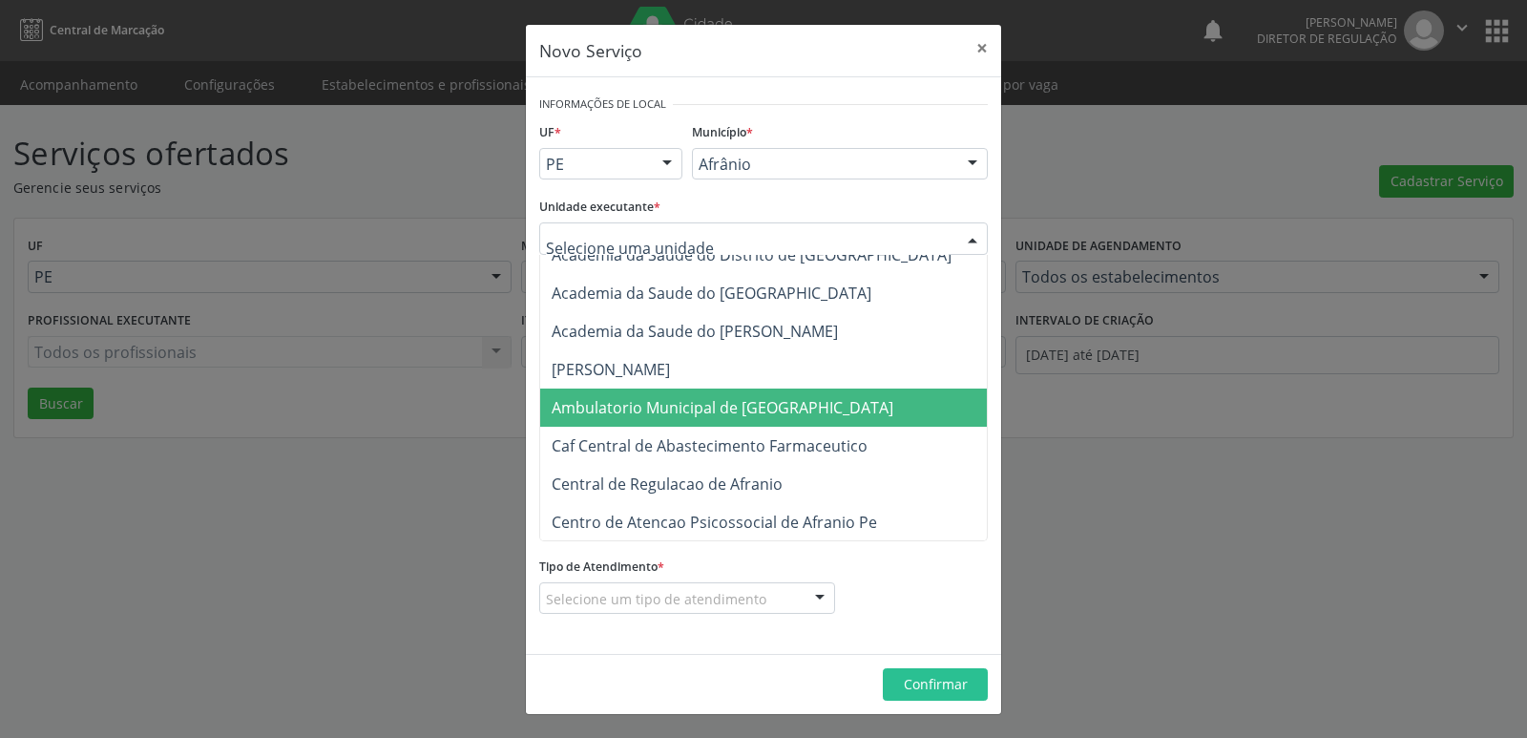
scroll to position [286, 0]
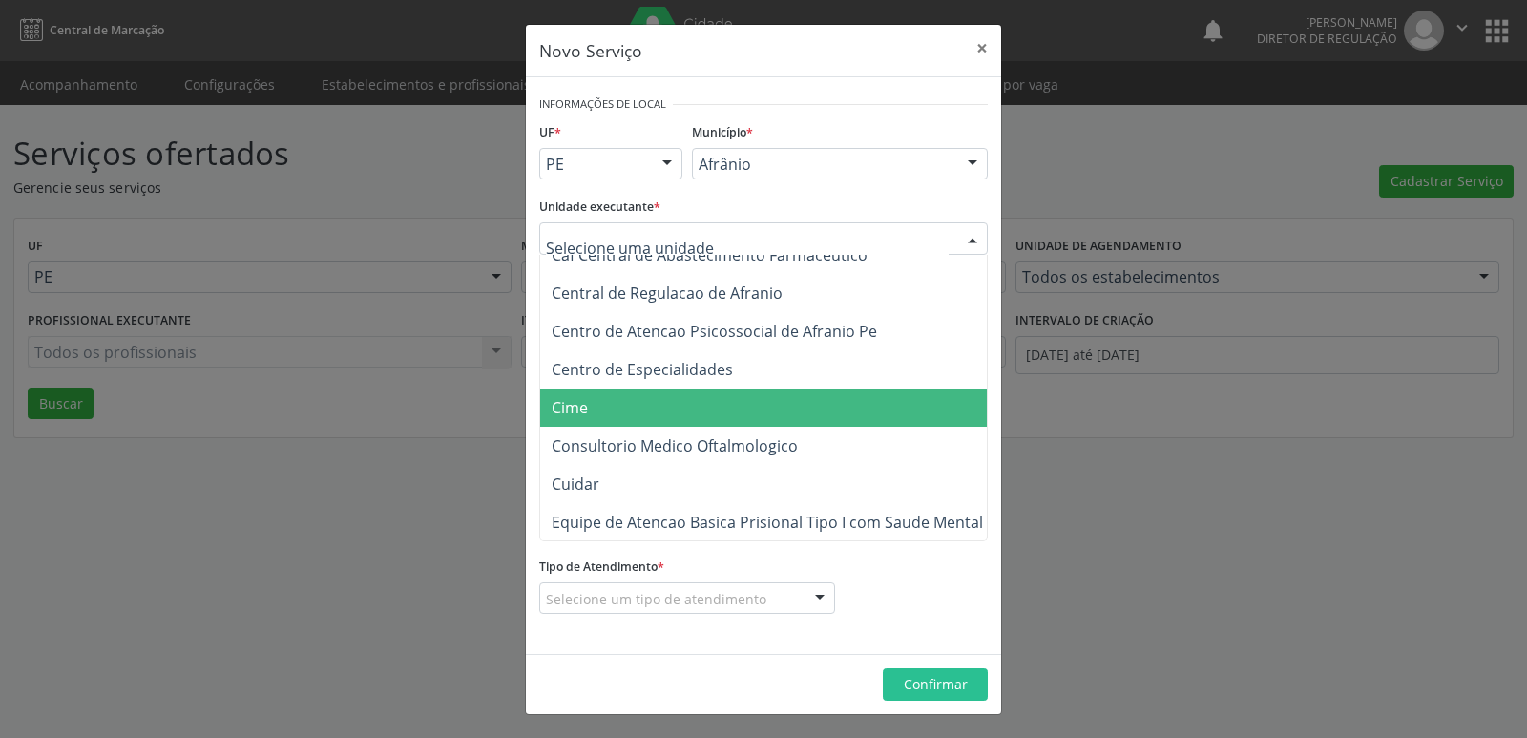
click at [725, 420] on span "Cime" at bounding box center [773, 407] width 466 height 38
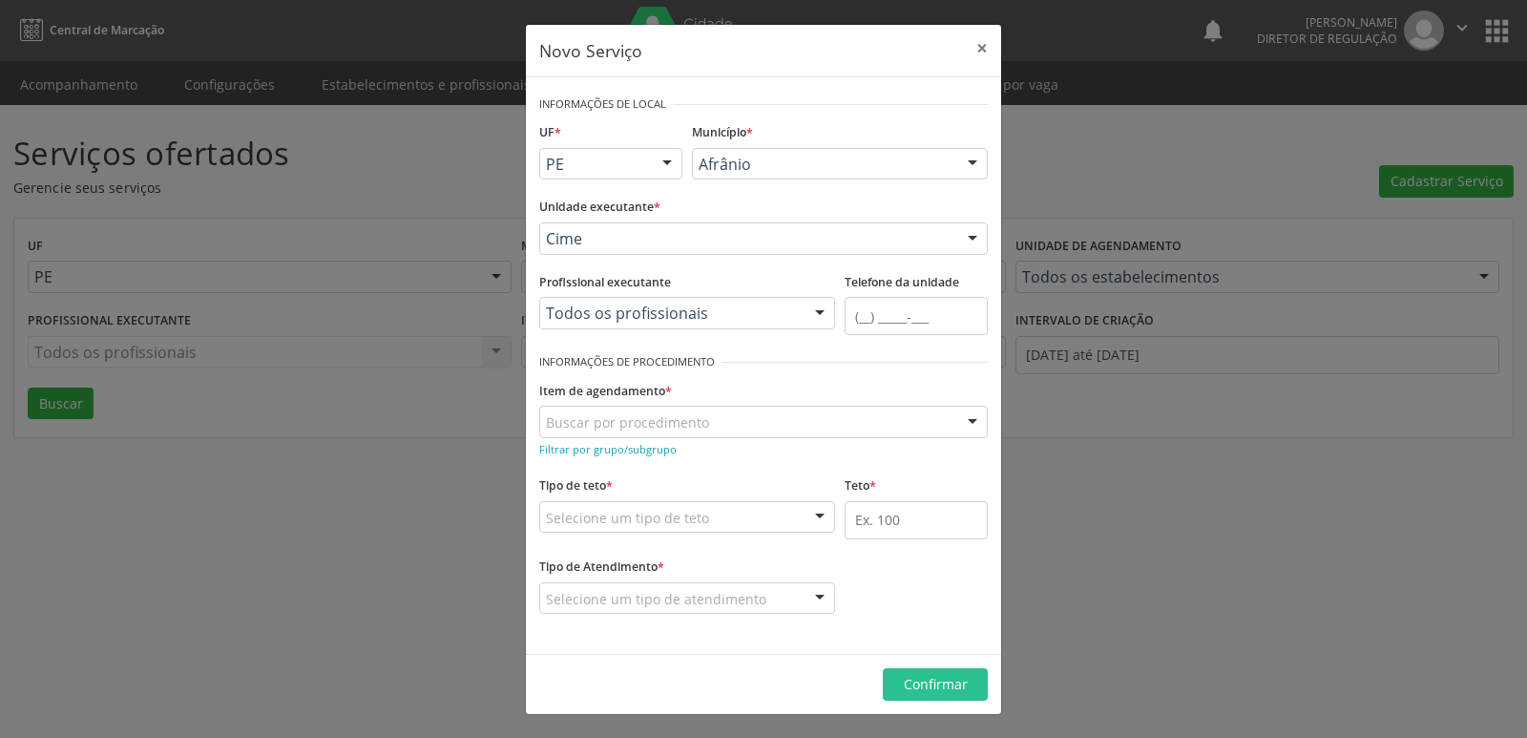
click at [746, 426] on div "Buscar por procedimento" at bounding box center [763, 422] width 449 height 32
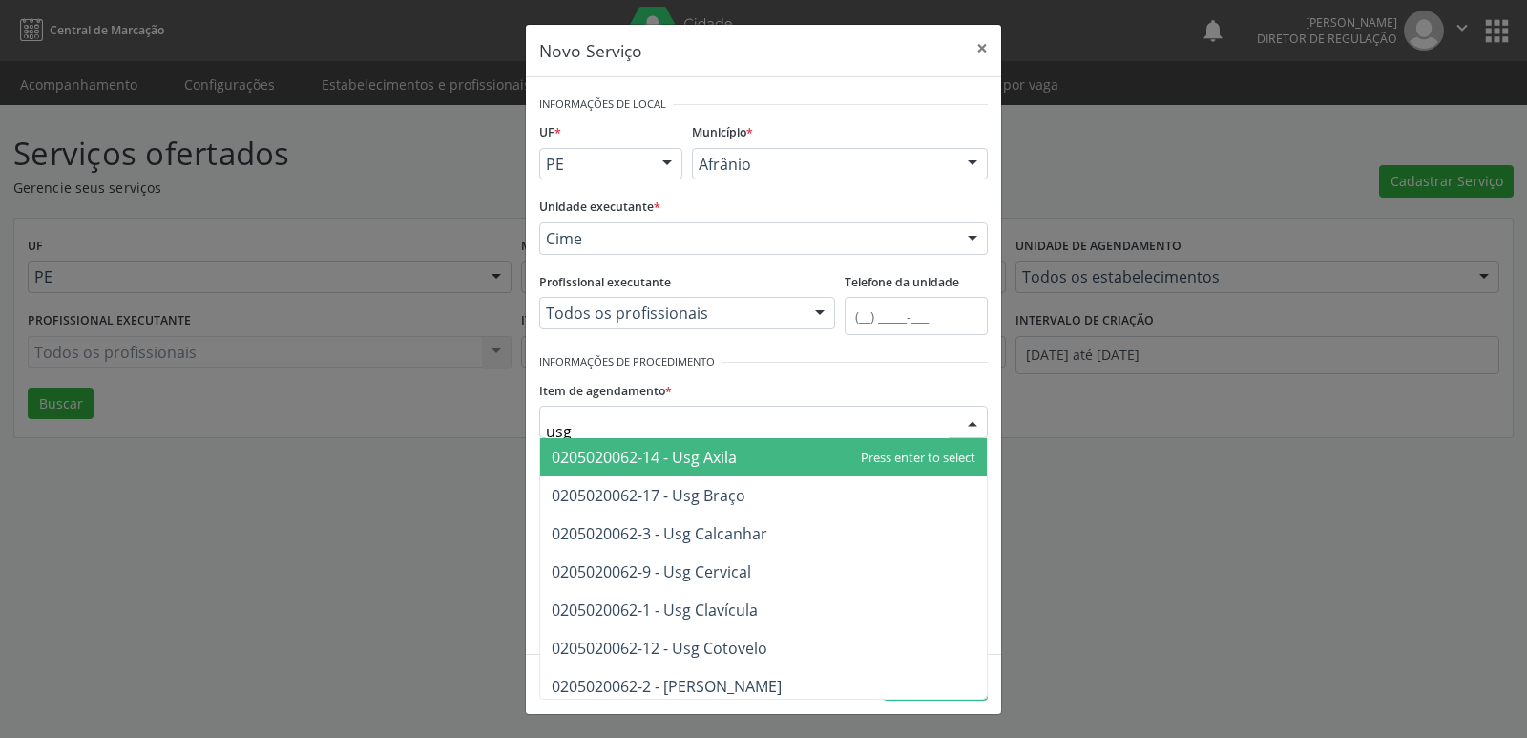
type input "usg"
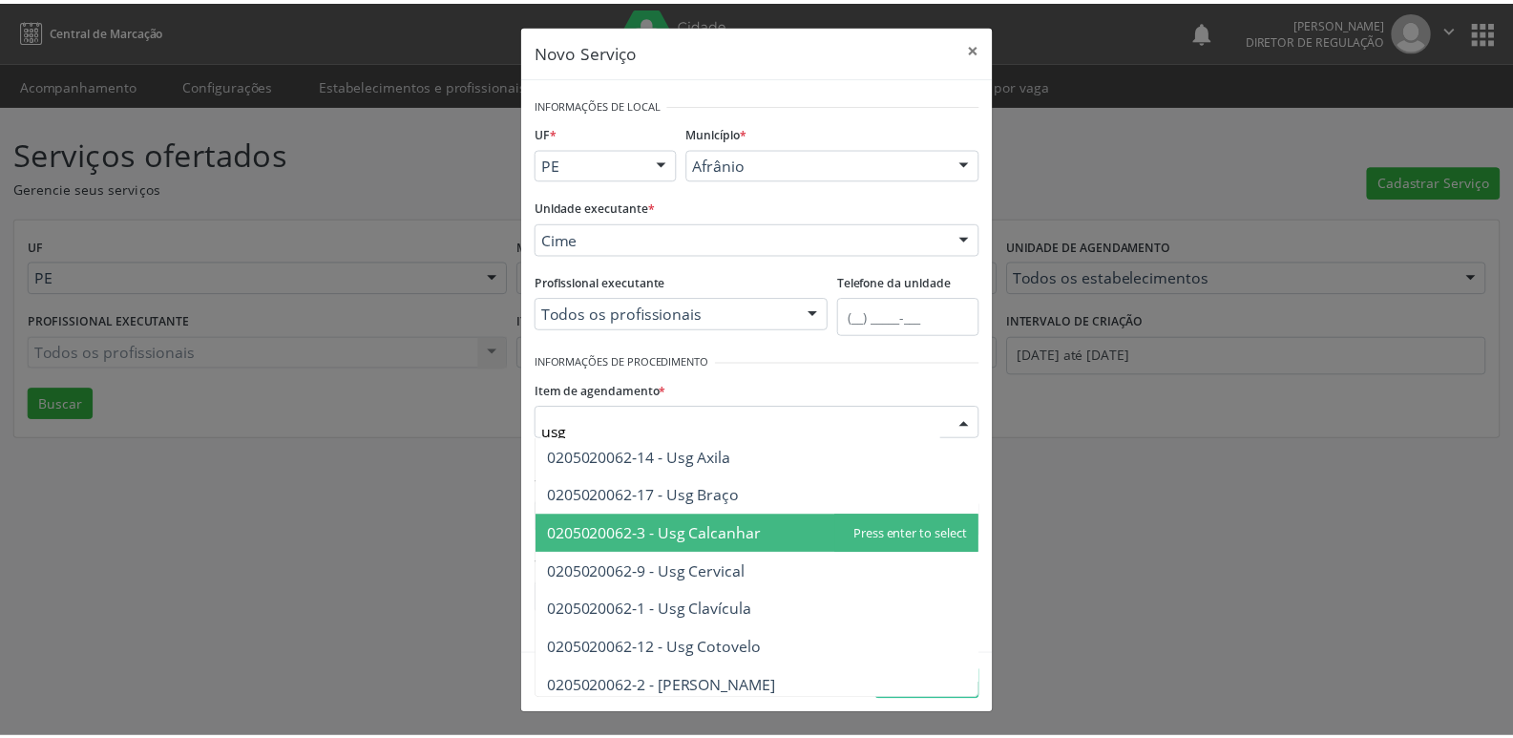
scroll to position [95, 0]
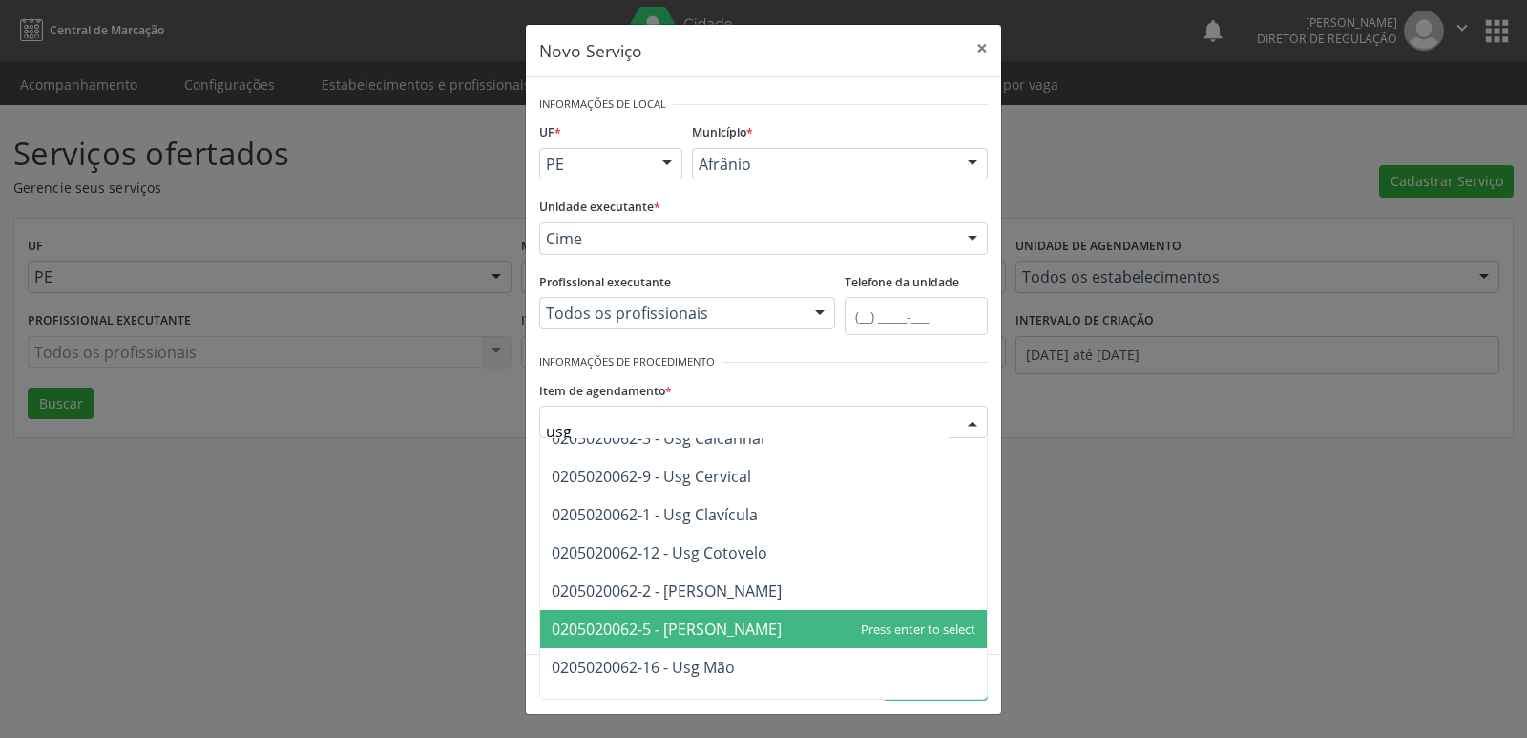
click at [780, 630] on span "0205020062-5 - Usg Joelho" at bounding box center [763, 629] width 447 height 38
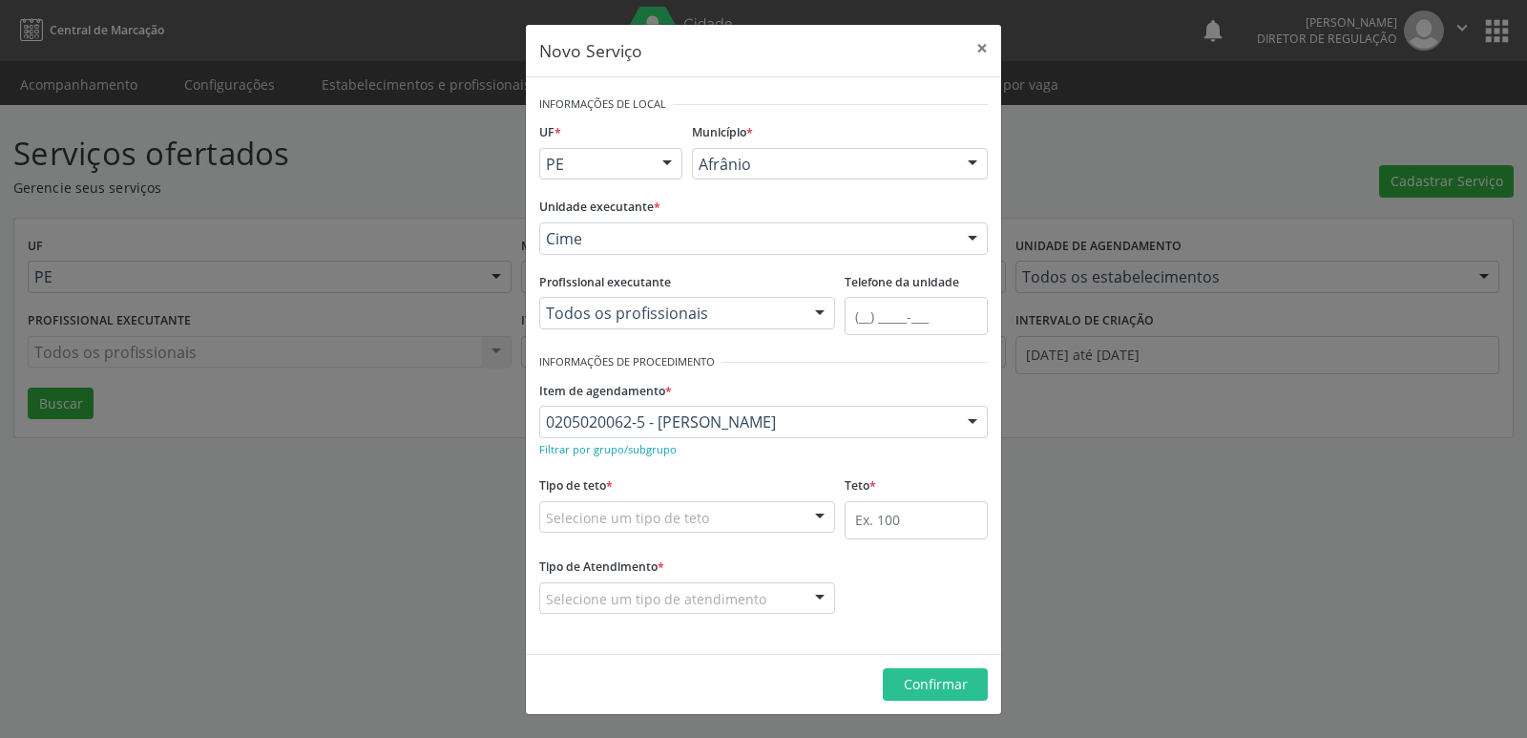
click at [713, 511] on div "Selecione um tipo de teto" at bounding box center [687, 517] width 296 height 32
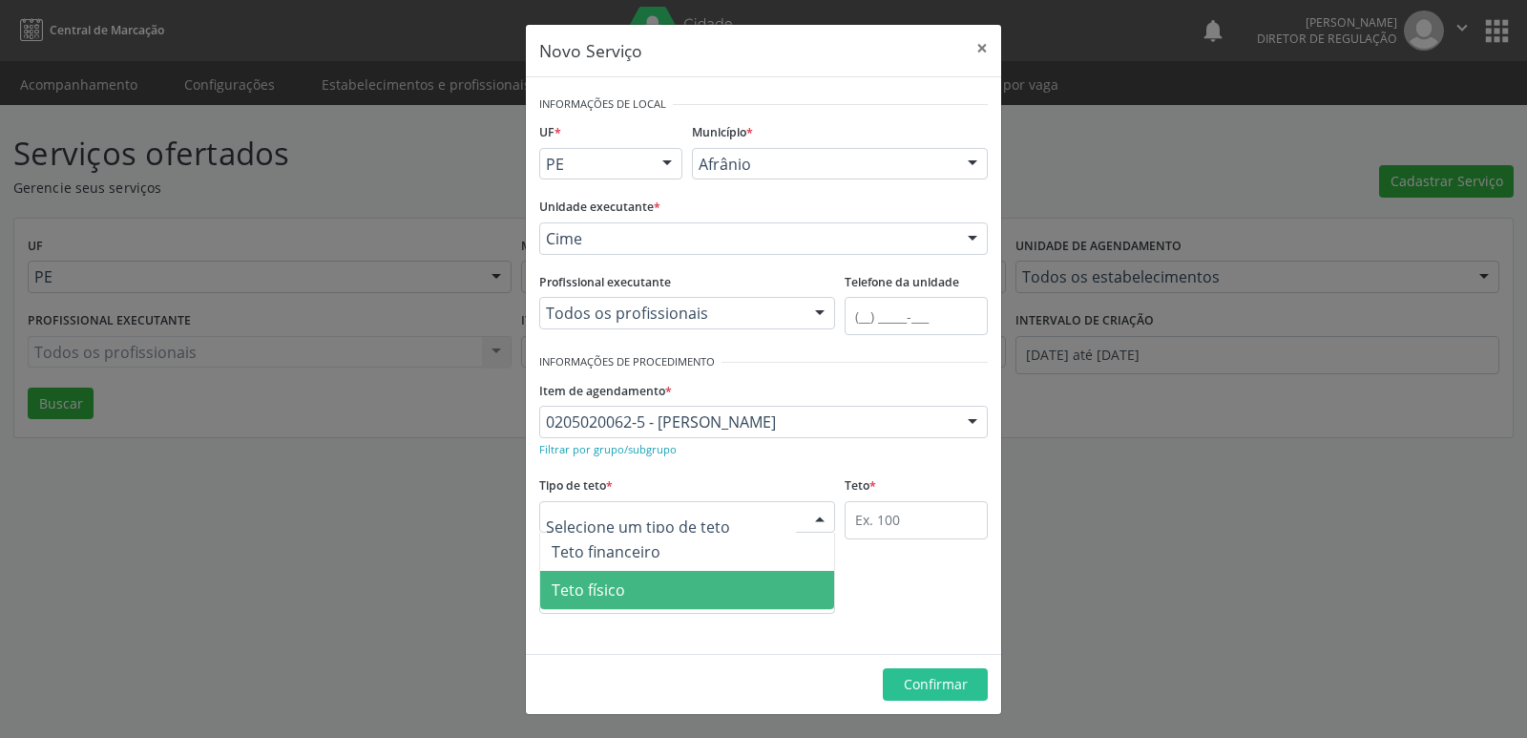
click at [684, 589] on span "Teto físico" at bounding box center [687, 590] width 294 height 38
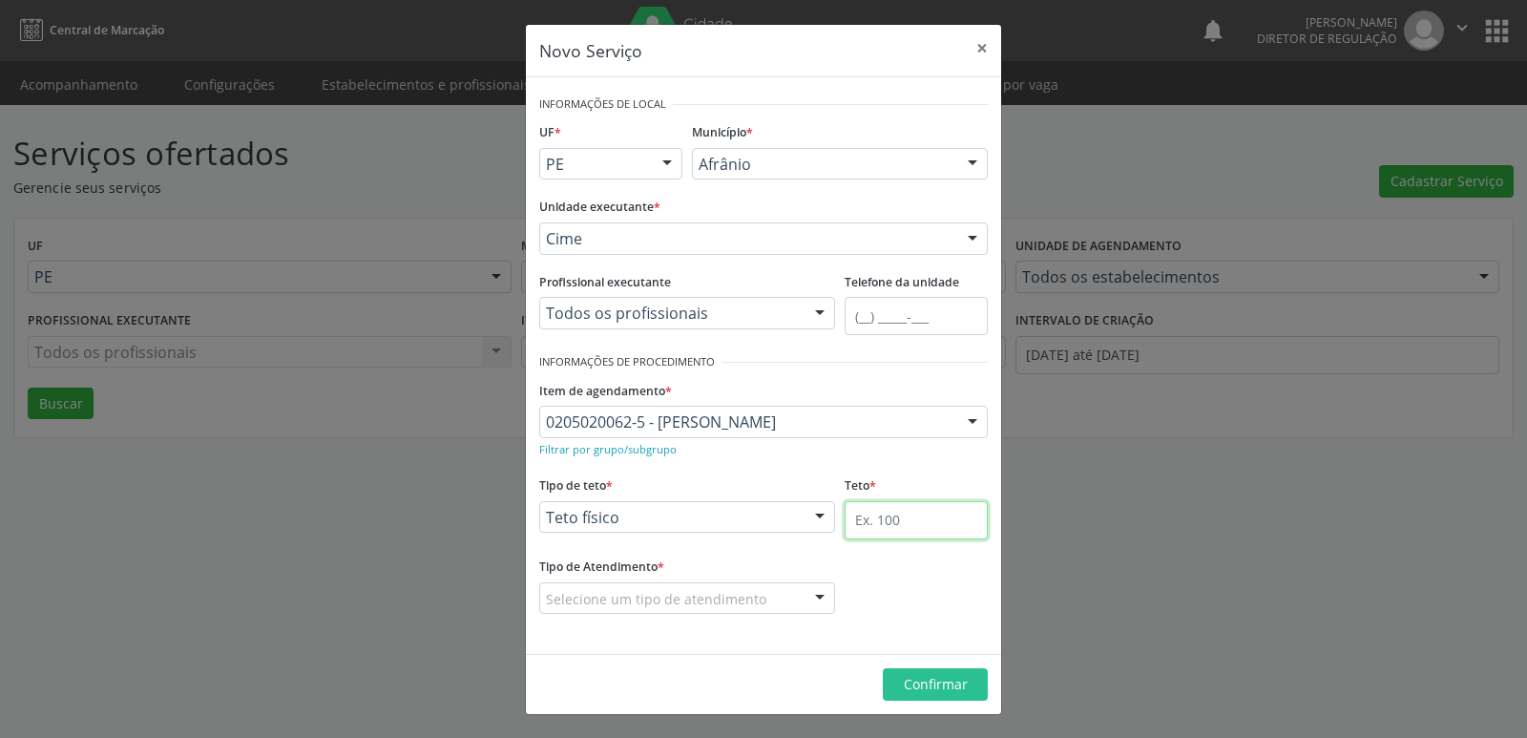
click at [938, 523] on input "text" at bounding box center [916, 520] width 143 height 38
type input "1"
click at [772, 598] on div "Selecione um tipo de atendimento" at bounding box center [687, 598] width 296 height 32
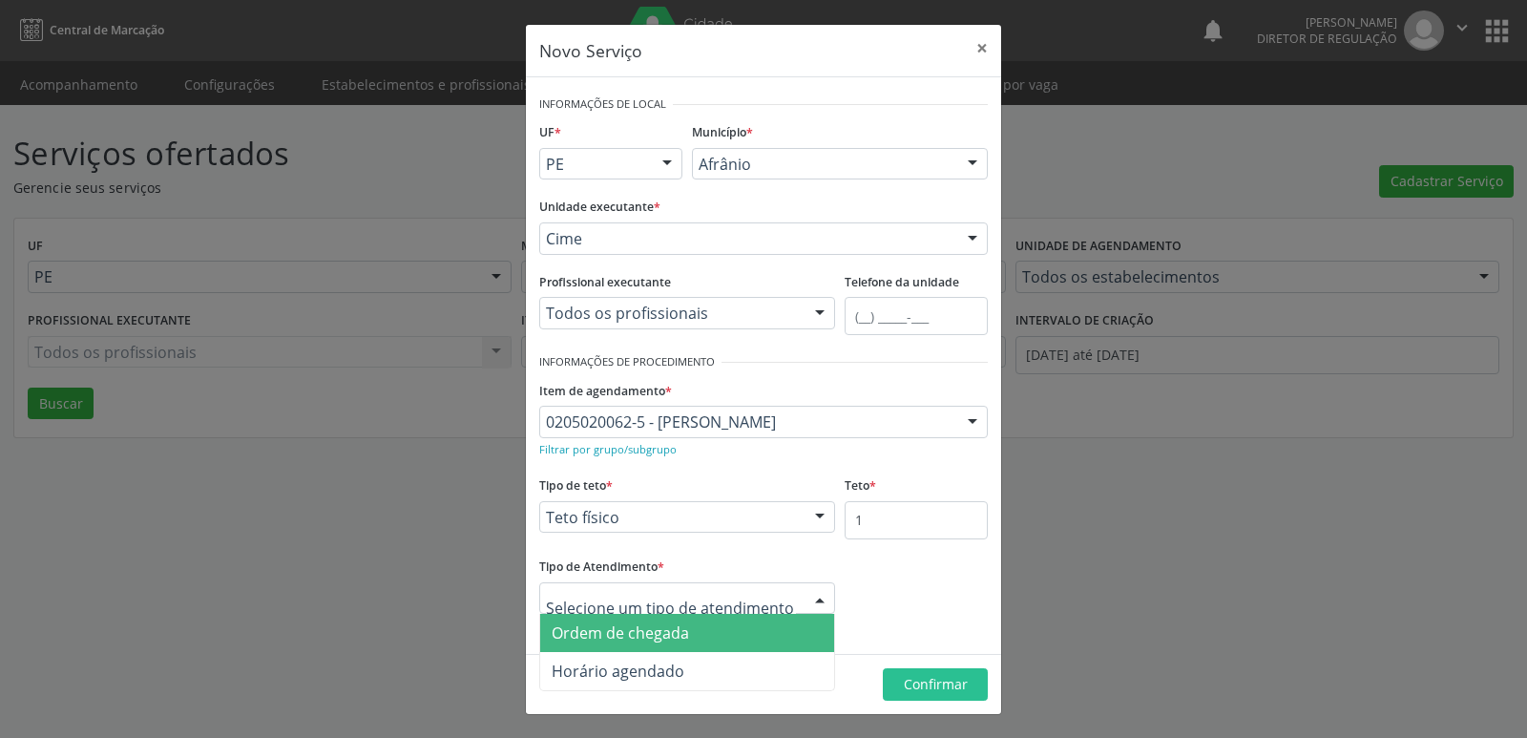
click at [737, 639] on span "Ordem de chegada" at bounding box center [687, 633] width 294 height 38
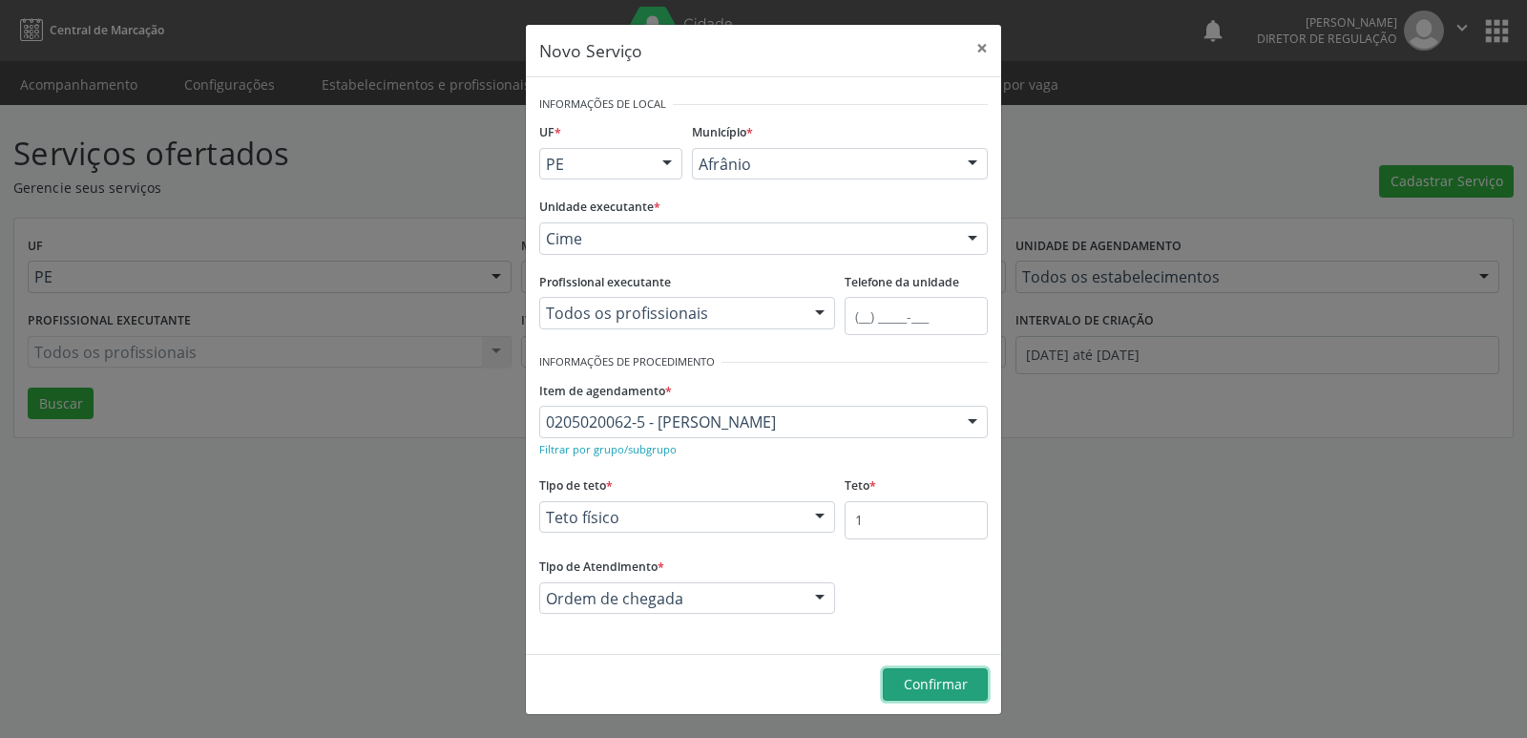
click at [939, 683] on span "Confirmar" at bounding box center [936, 684] width 64 height 18
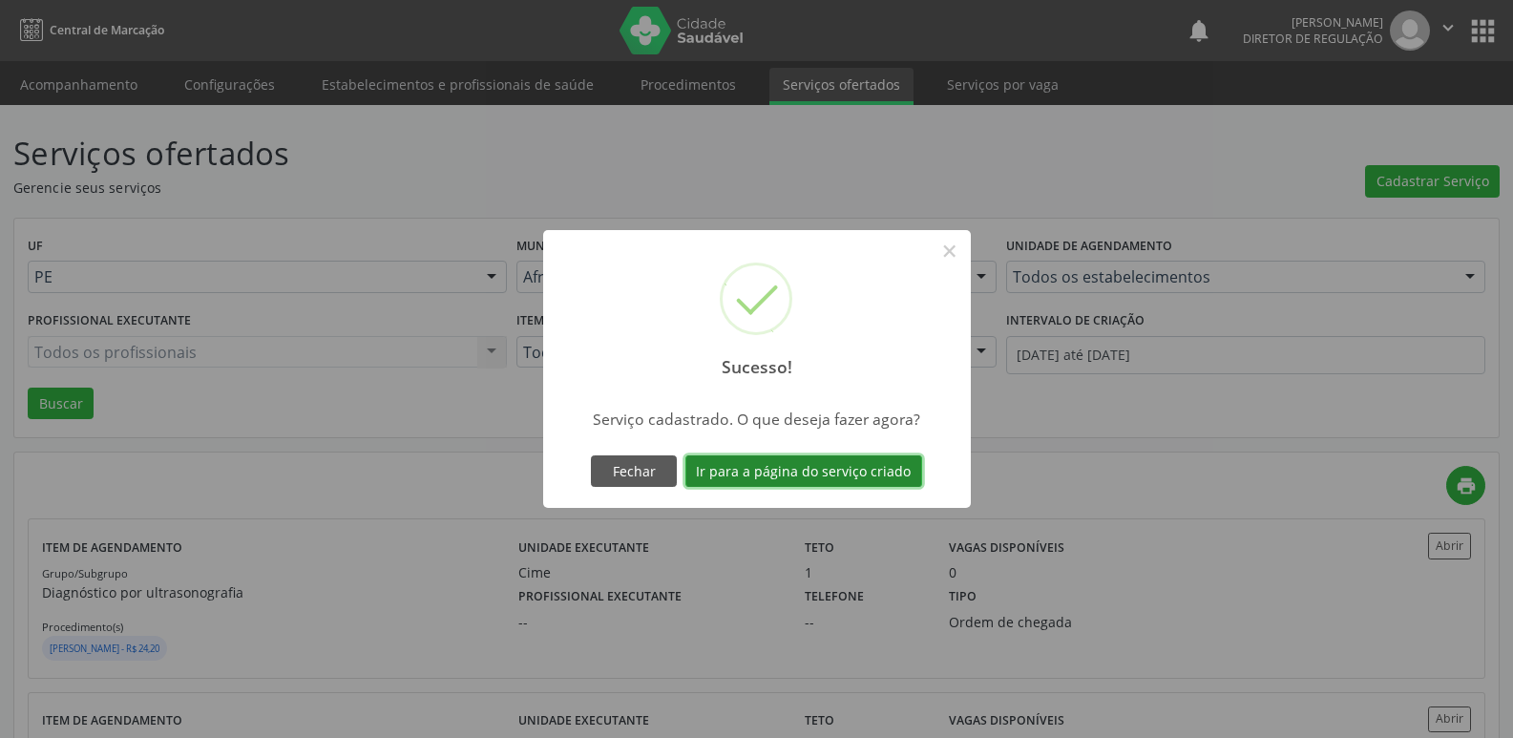
click at [896, 482] on button "Ir para a página do serviço criado" at bounding box center [803, 471] width 237 height 32
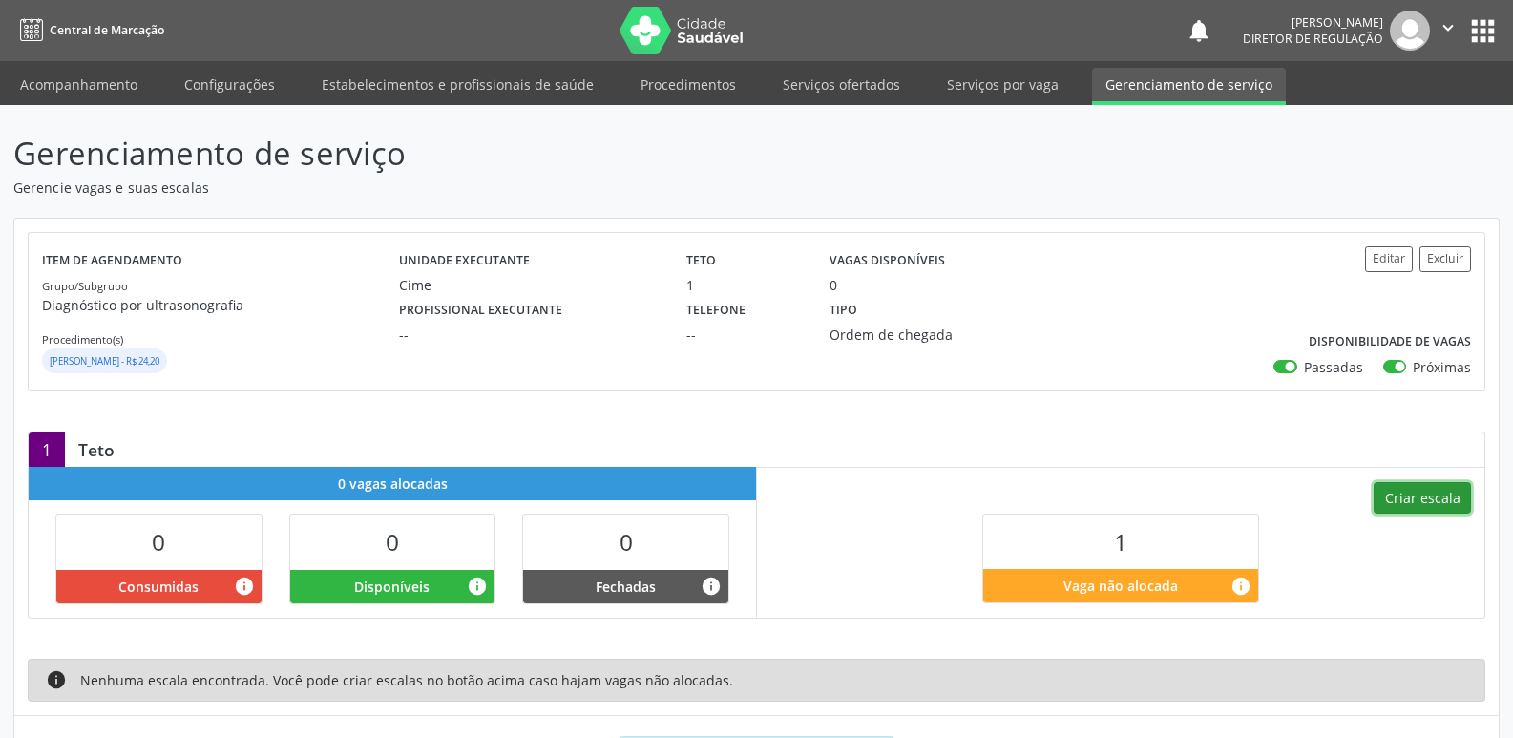
click at [1426, 499] on button "Criar escala" at bounding box center [1421, 498] width 97 height 32
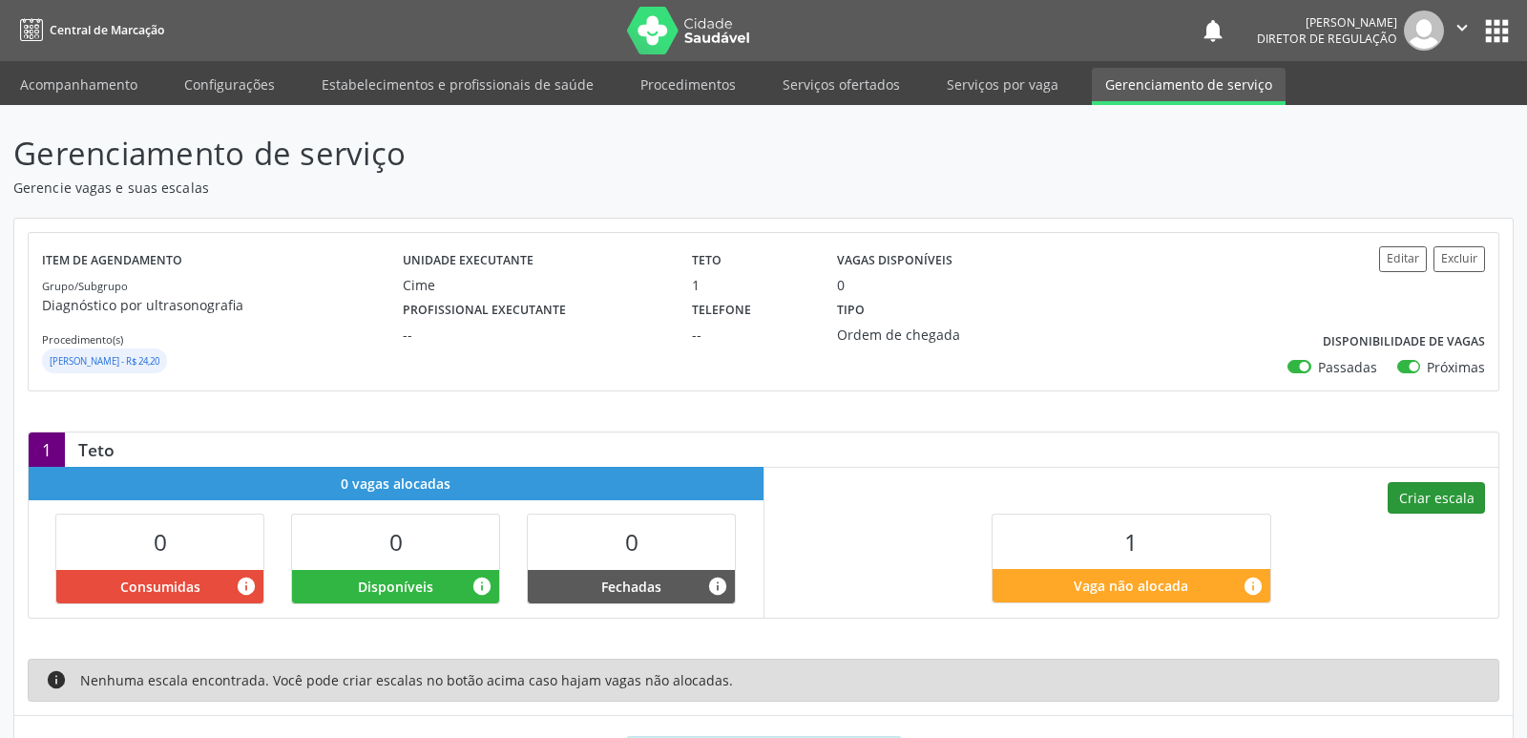
select select "9"
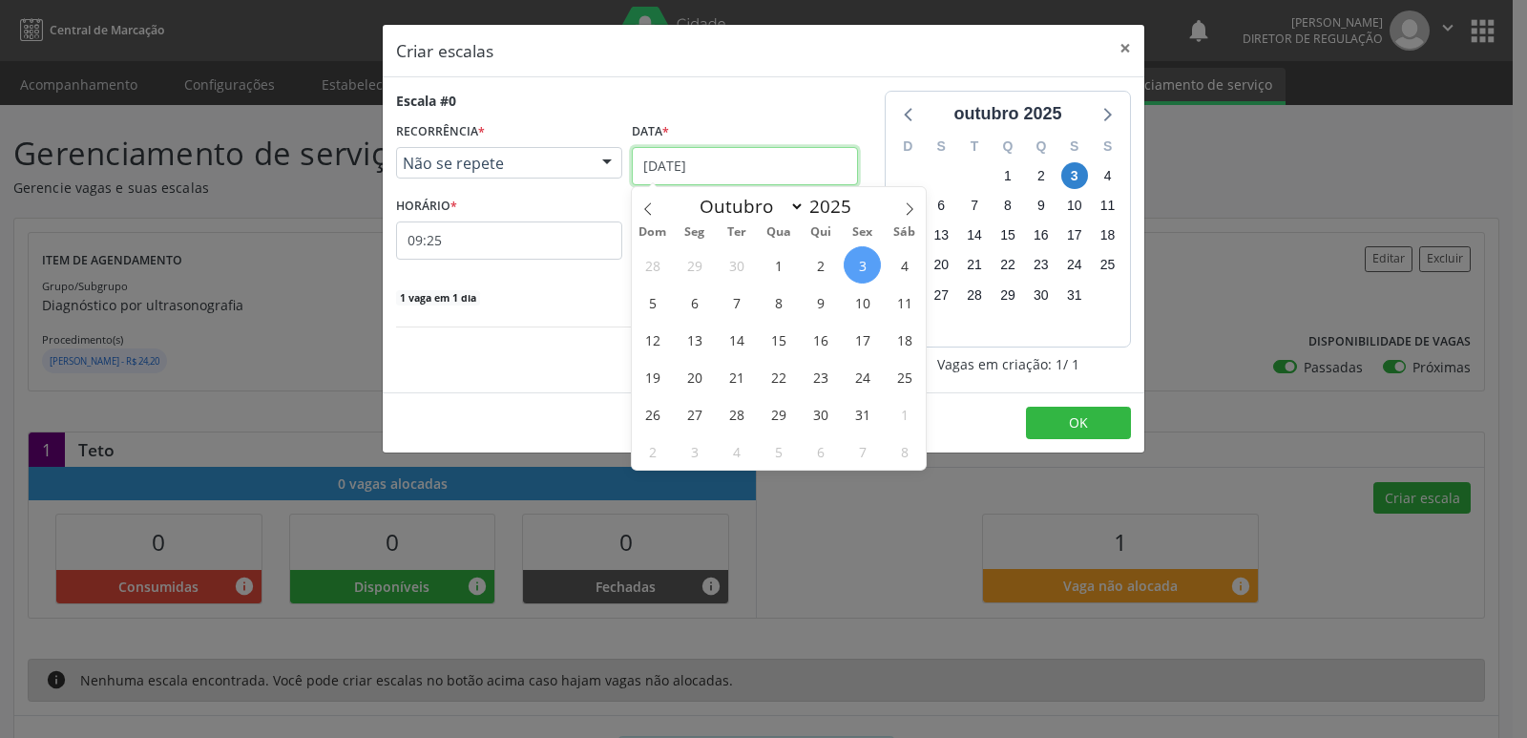
click at [779, 168] on input "03/10/2025" at bounding box center [745, 166] width 226 height 38
click at [900, 262] on span "4" at bounding box center [904, 264] width 37 height 37
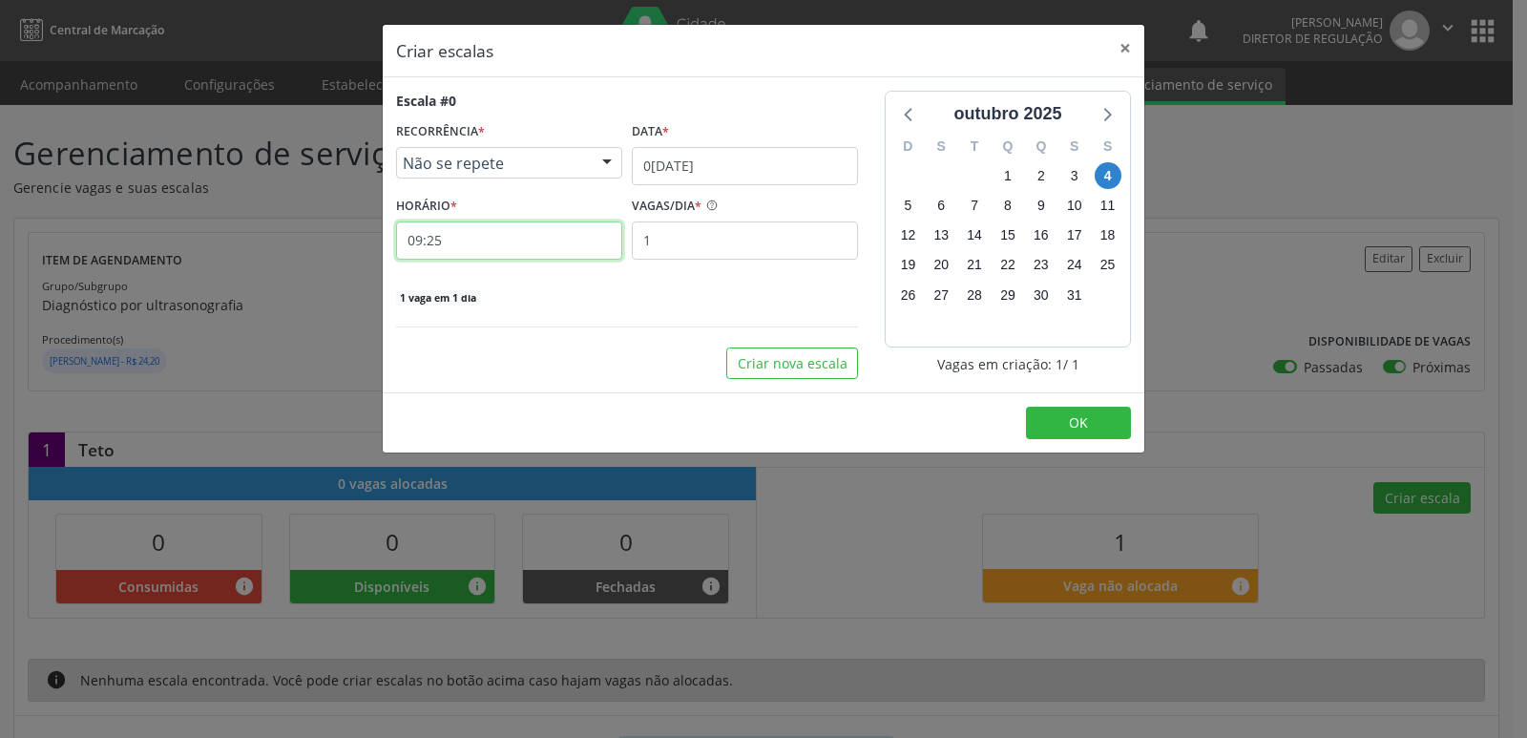
click at [570, 247] on input "09:25" at bounding box center [509, 240] width 226 height 38
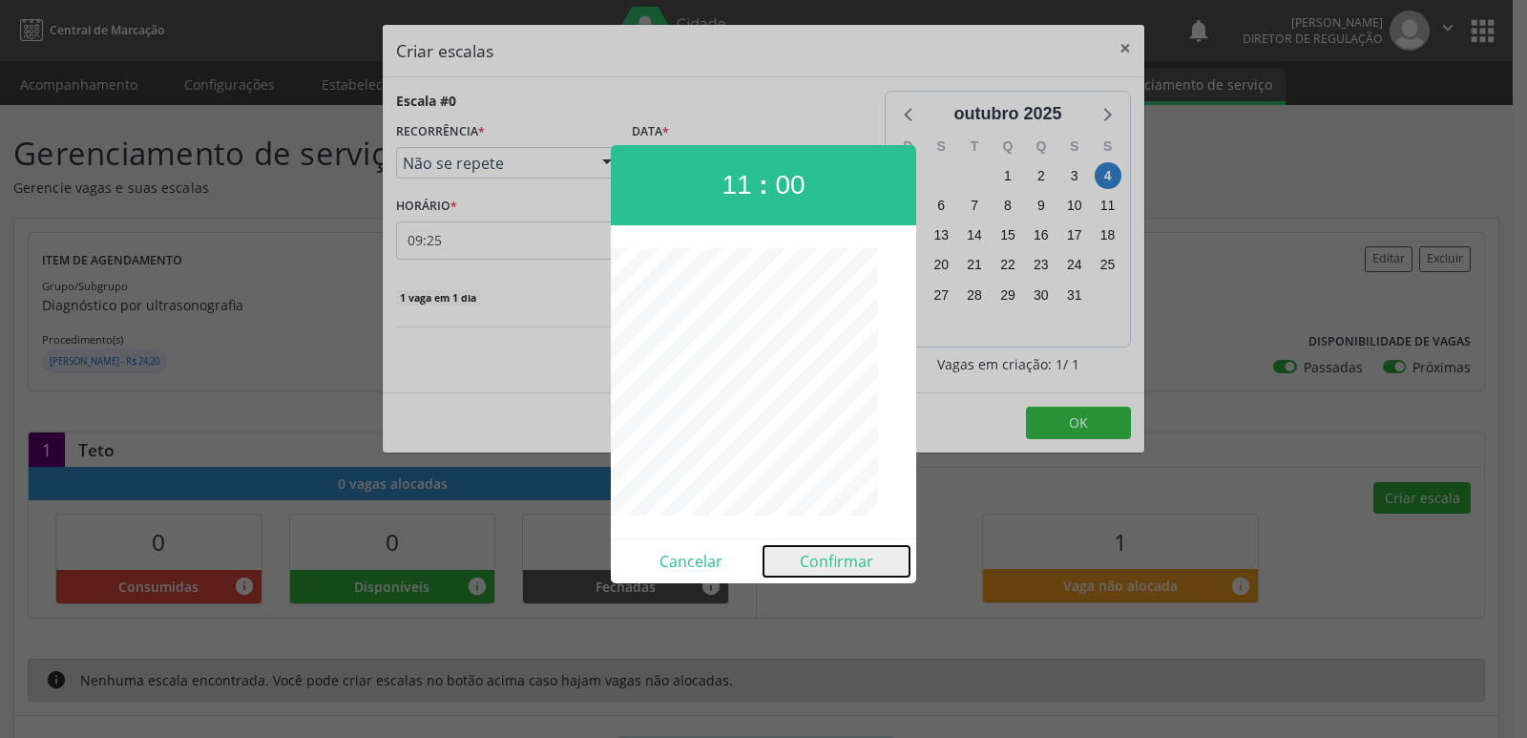
click at [830, 560] on button "Confirmar" at bounding box center [837, 561] width 146 height 31
type input "11:00"
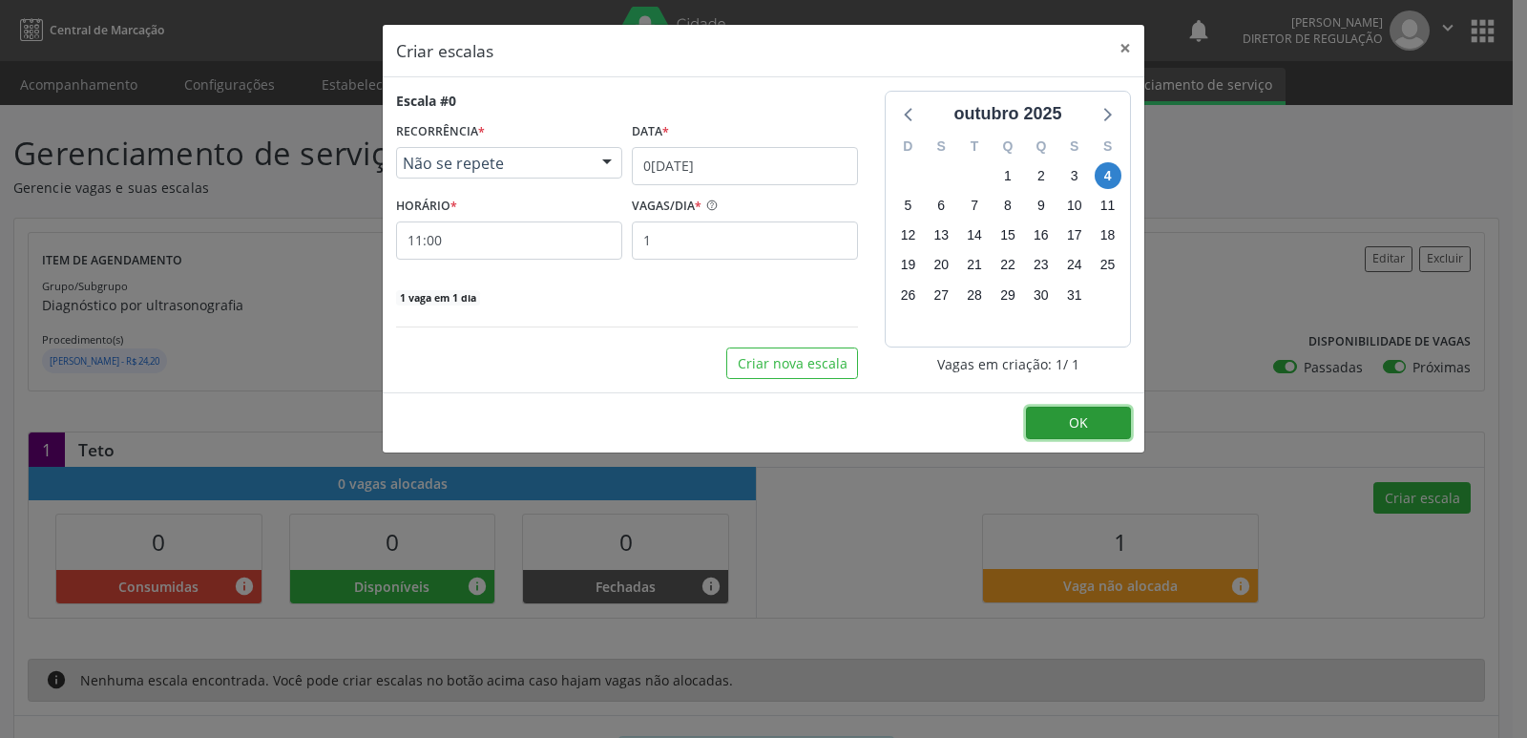
click at [1084, 432] on button "OK" at bounding box center [1078, 423] width 105 height 32
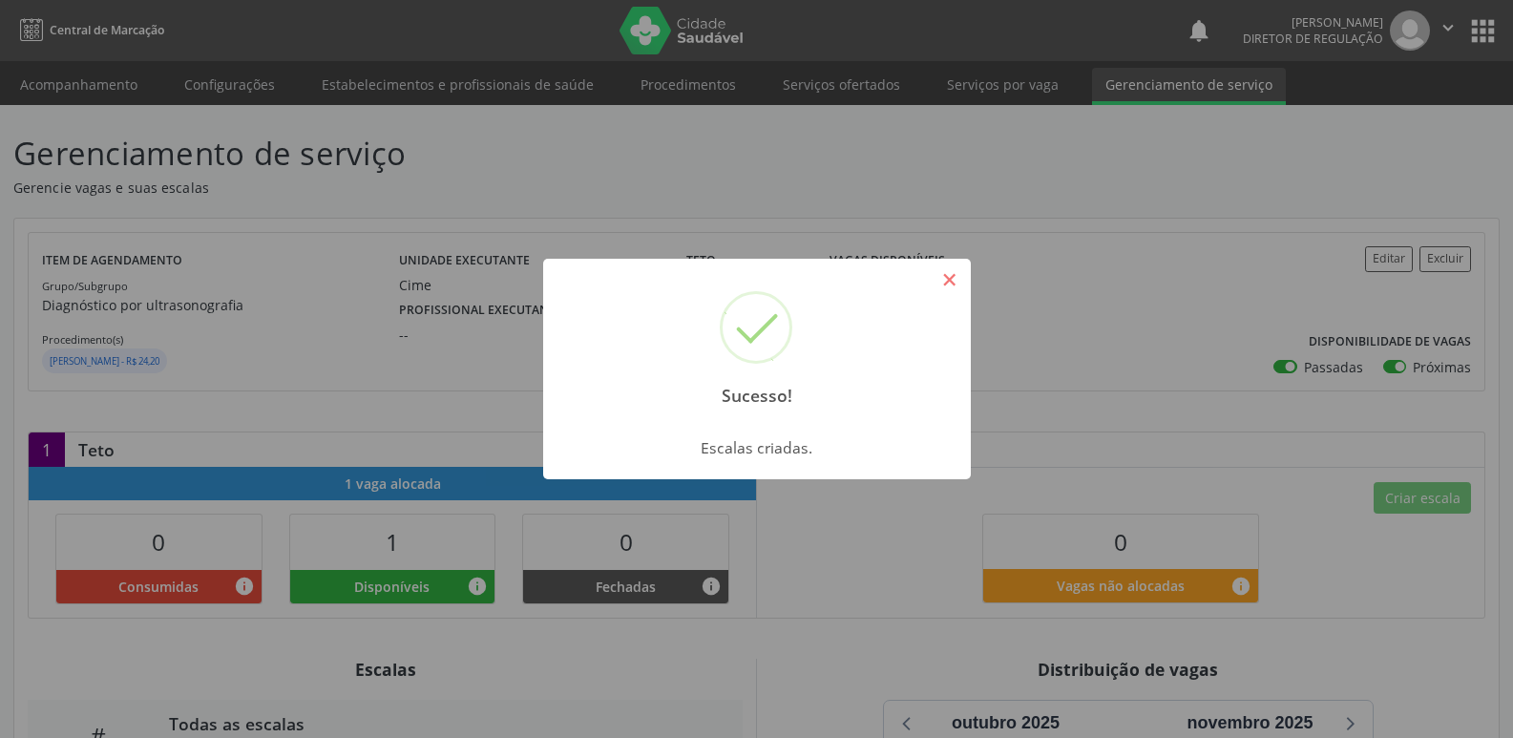
click at [954, 285] on button "×" at bounding box center [949, 279] width 32 height 32
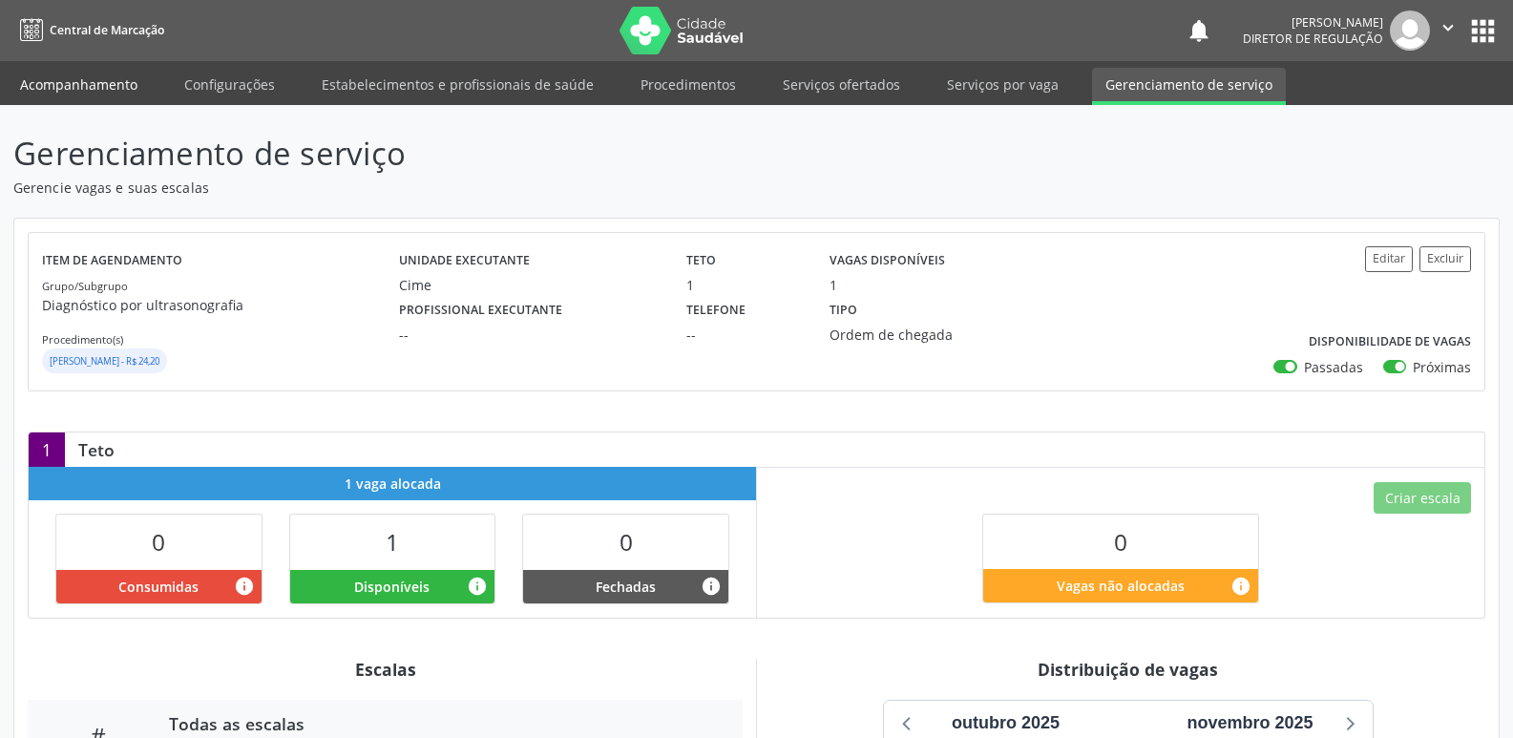
click at [117, 84] on link "Acompanhamento" at bounding box center [79, 84] width 144 height 33
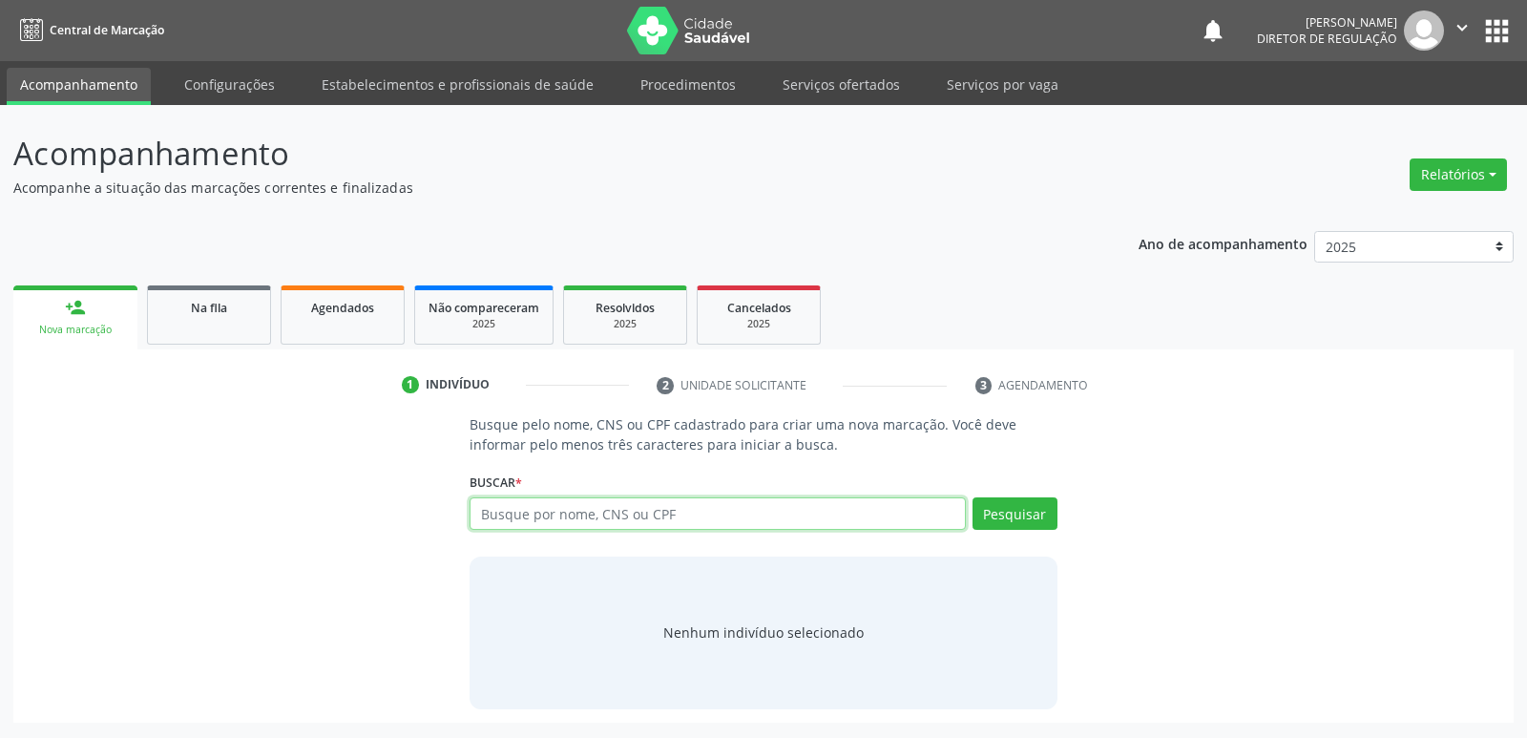
click at [633, 509] on input "text" at bounding box center [717, 513] width 495 height 32
type input "francinaldo de b"
click at [1016, 513] on button "Pesquisar" at bounding box center [1015, 513] width 85 height 32
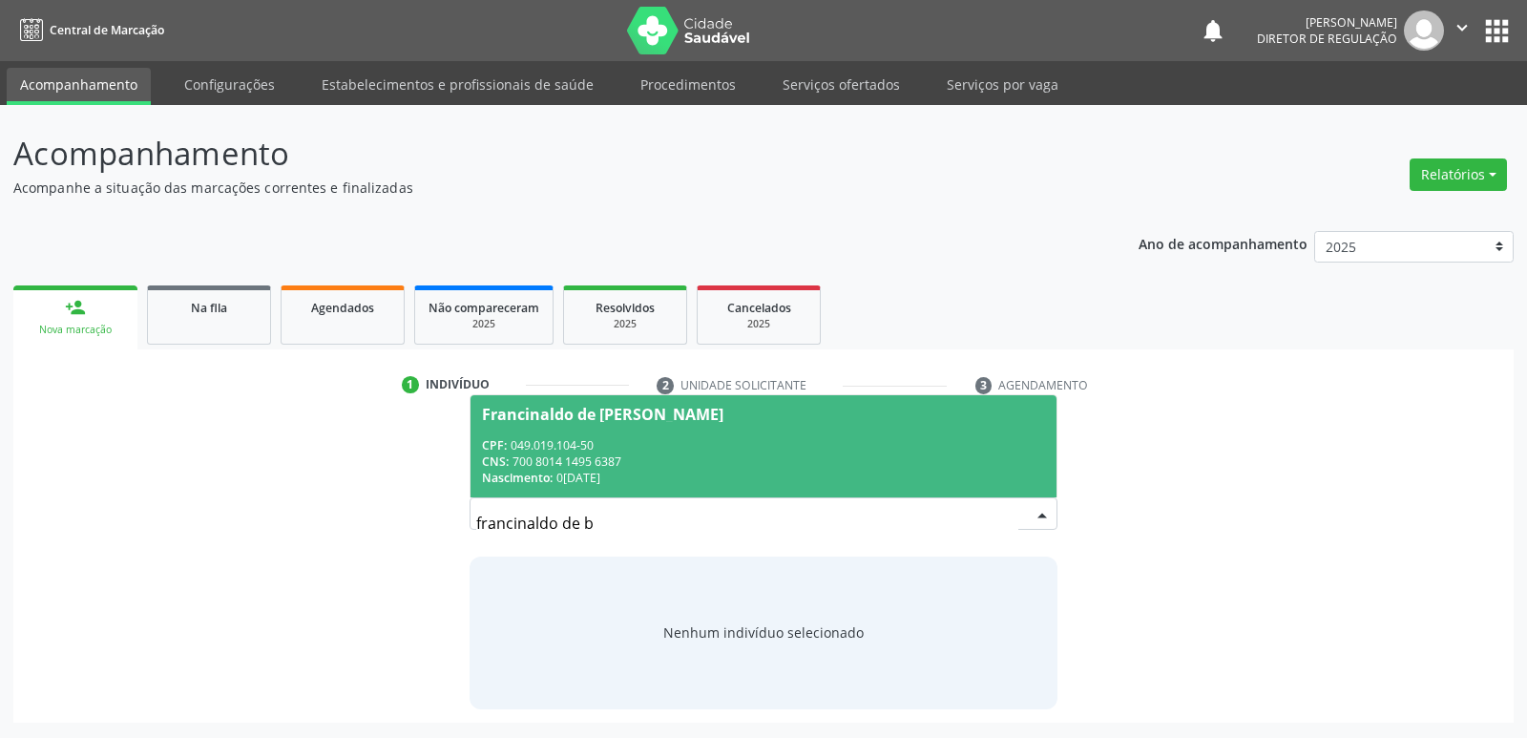
click at [632, 441] on div "CPF: 049.019.104-50" at bounding box center [763, 445] width 562 height 16
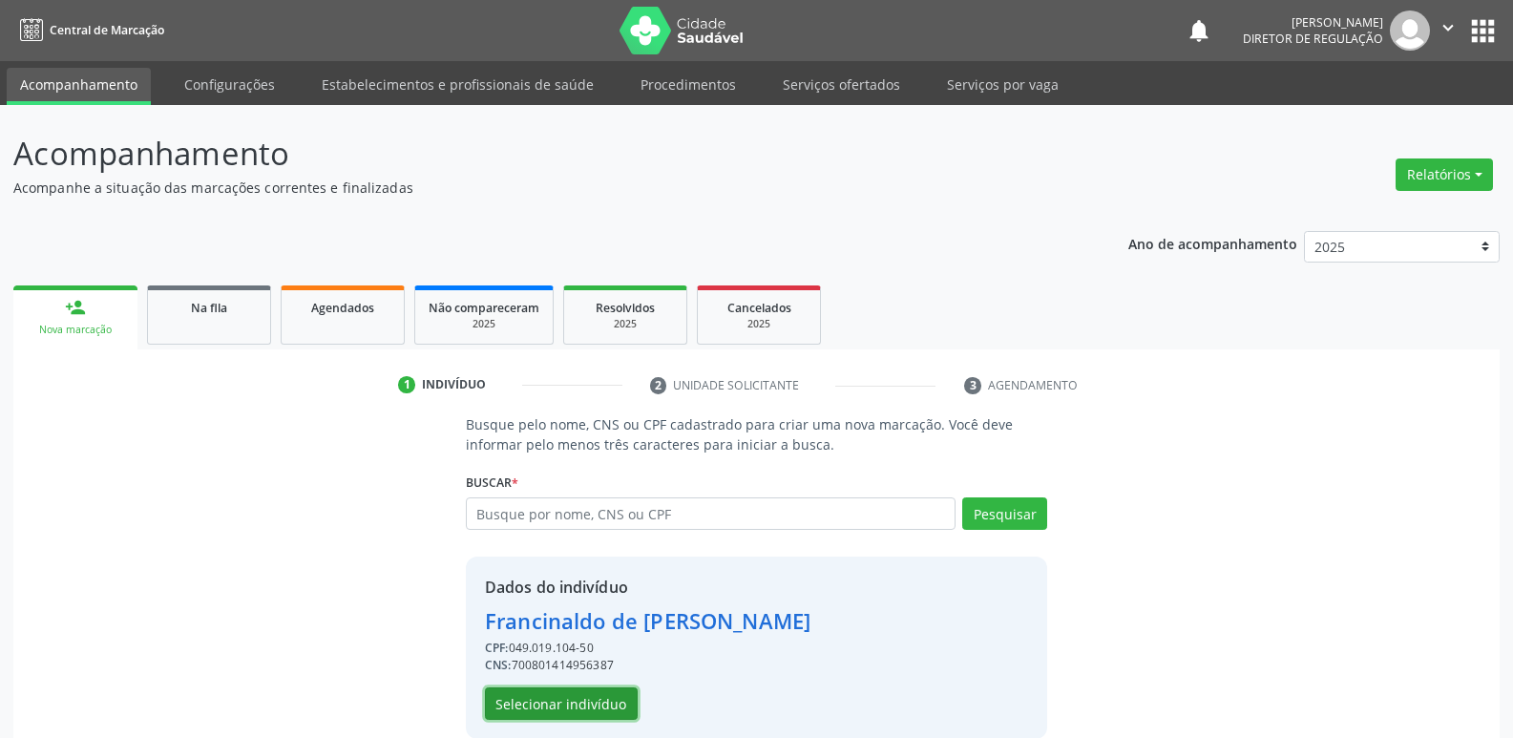
click at [589, 700] on button "Selecionar indivíduo" at bounding box center [561, 703] width 153 height 32
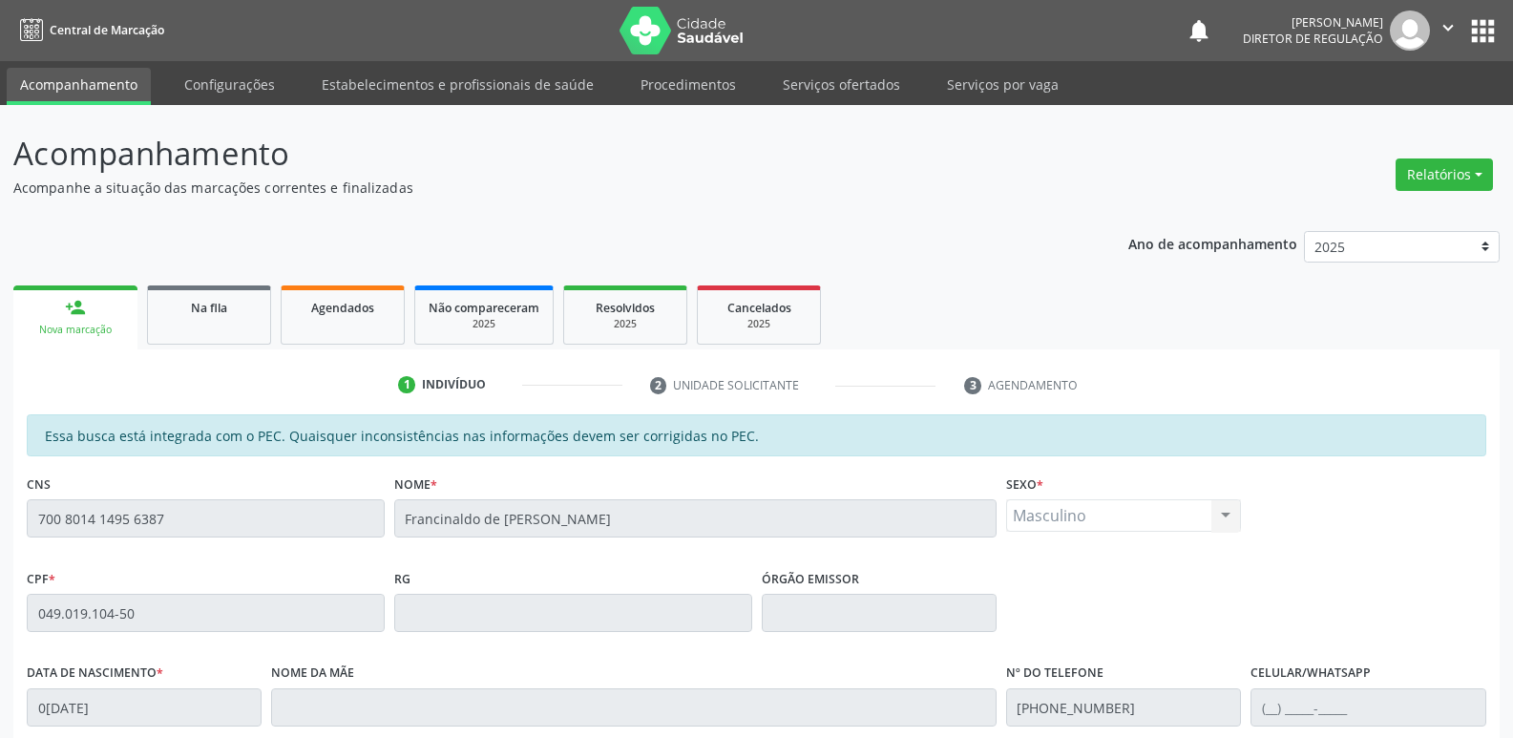
scroll to position [352, 0]
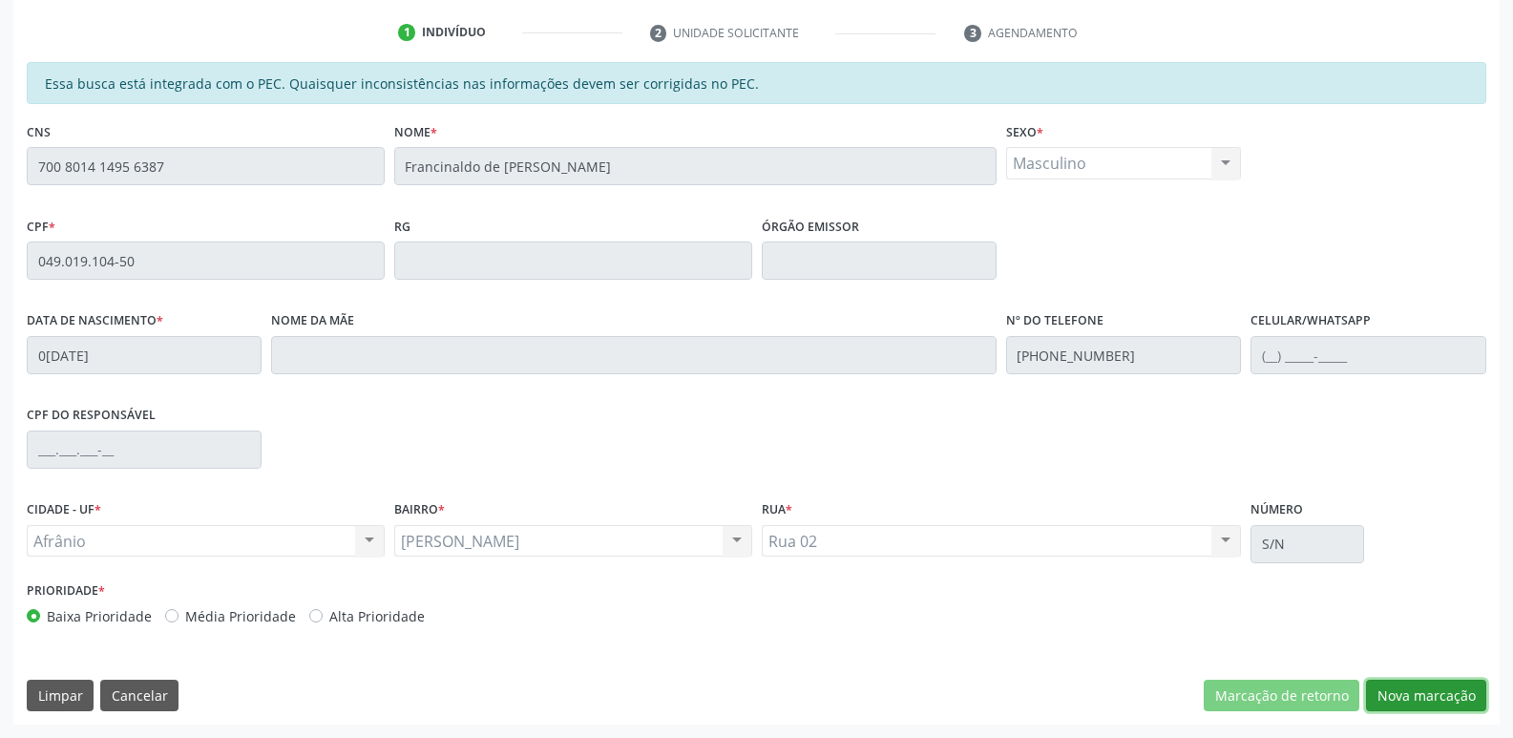
click at [1410, 702] on button "Nova marcação" at bounding box center [1426, 696] width 120 height 32
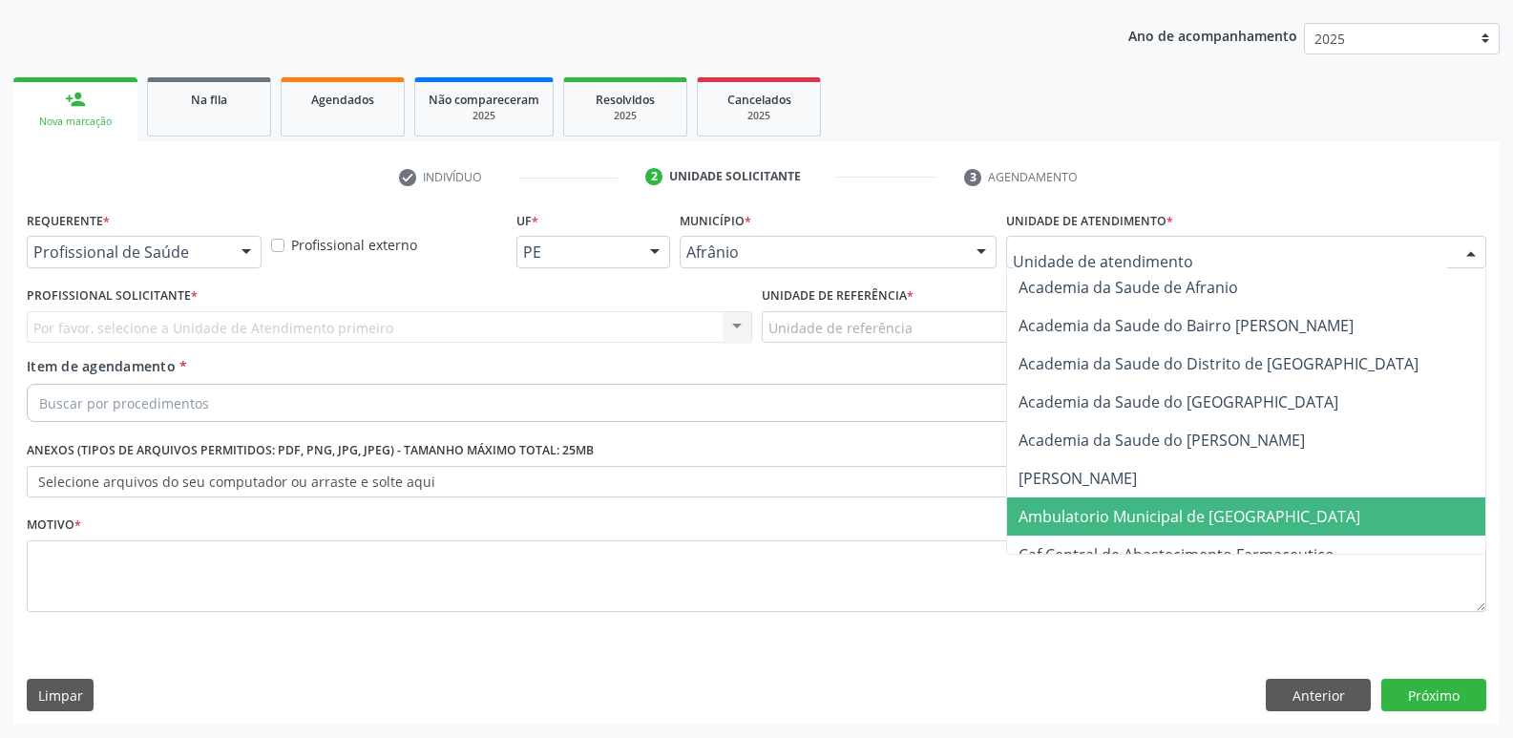
click at [1115, 519] on span "Ambulatorio Municipal de [GEOGRAPHIC_DATA]" at bounding box center [1189, 516] width 342 height 21
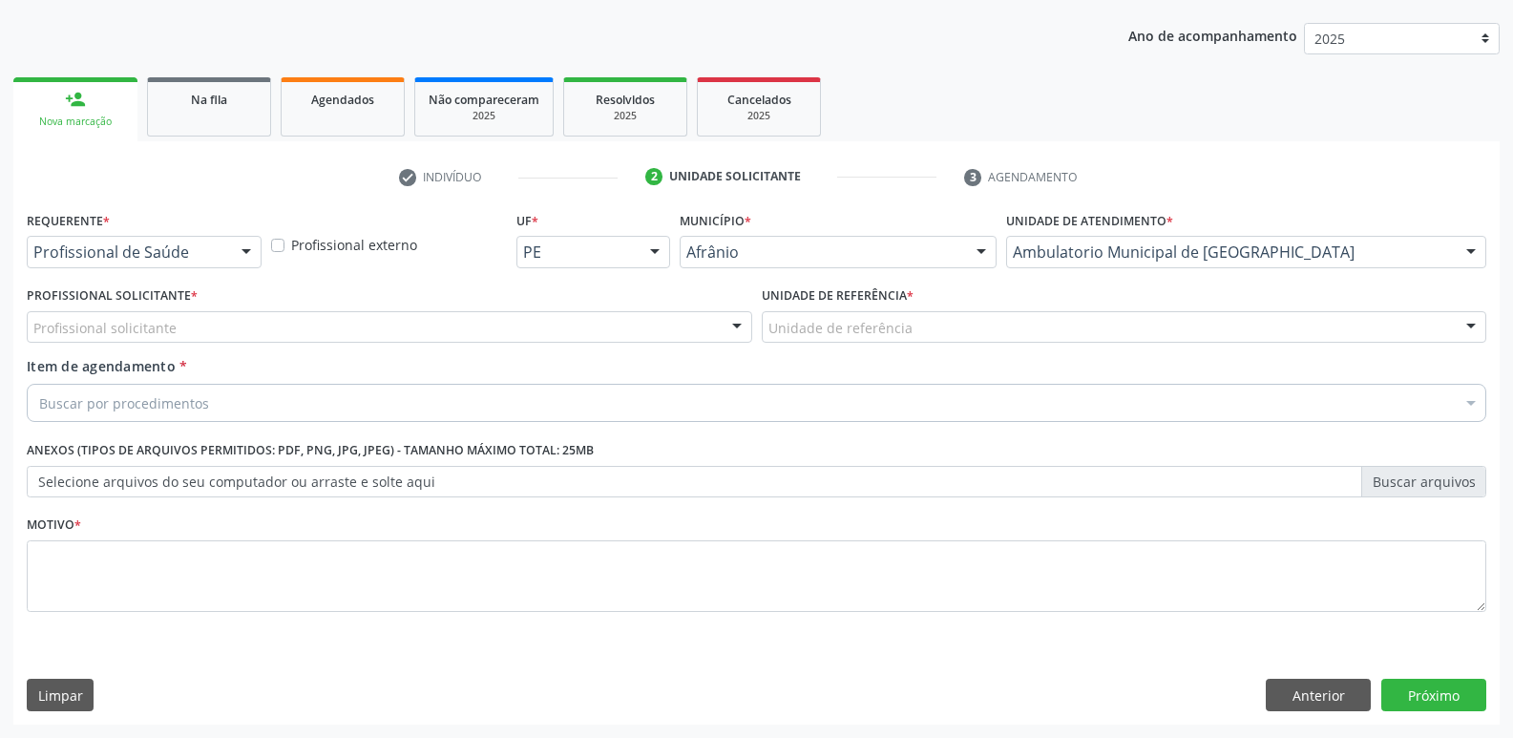
click at [923, 325] on div "Unidade de referência" at bounding box center [1124, 327] width 725 height 32
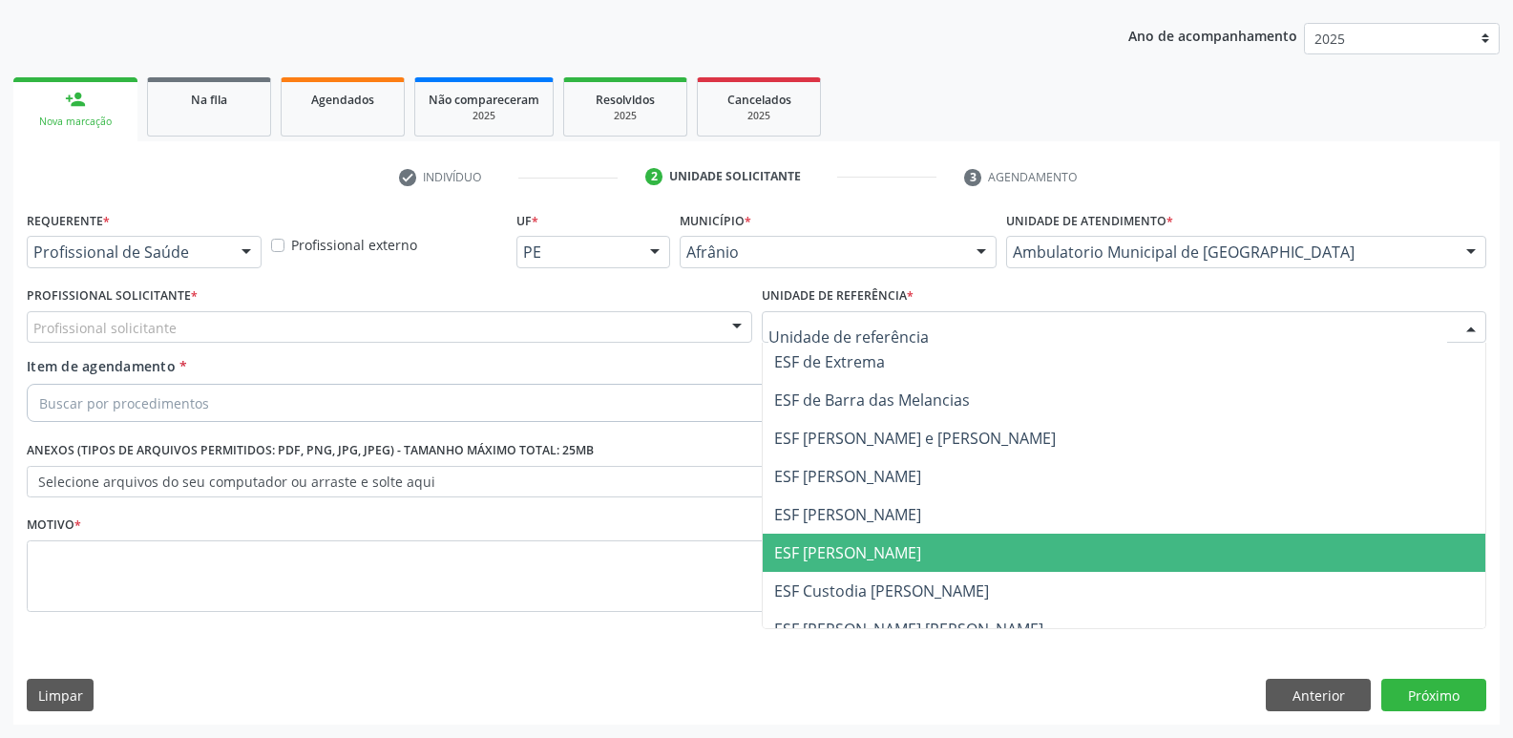
click at [917, 553] on span "ESF [PERSON_NAME]" at bounding box center [1124, 553] width 723 height 38
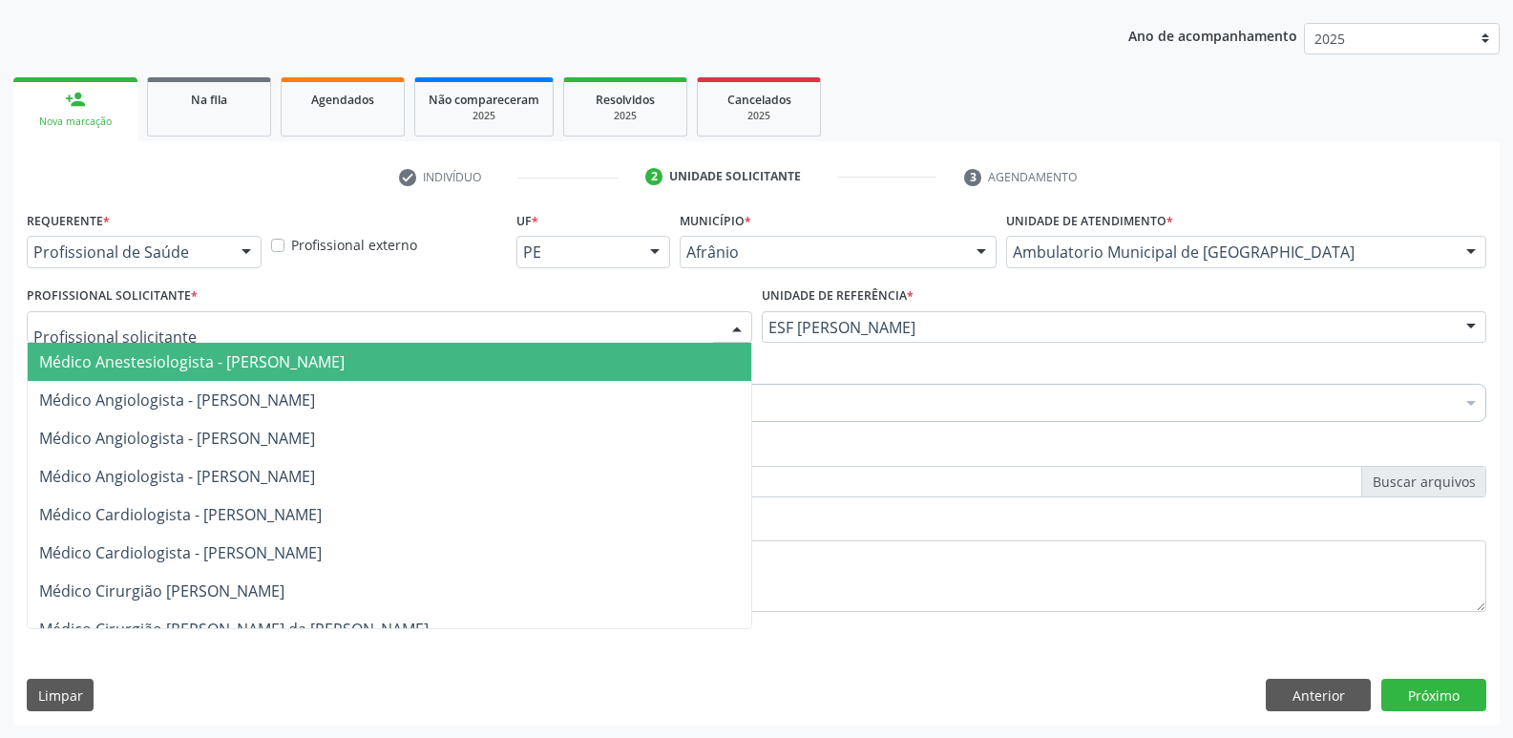
click at [616, 325] on div at bounding box center [389, 327] width 725 height 32
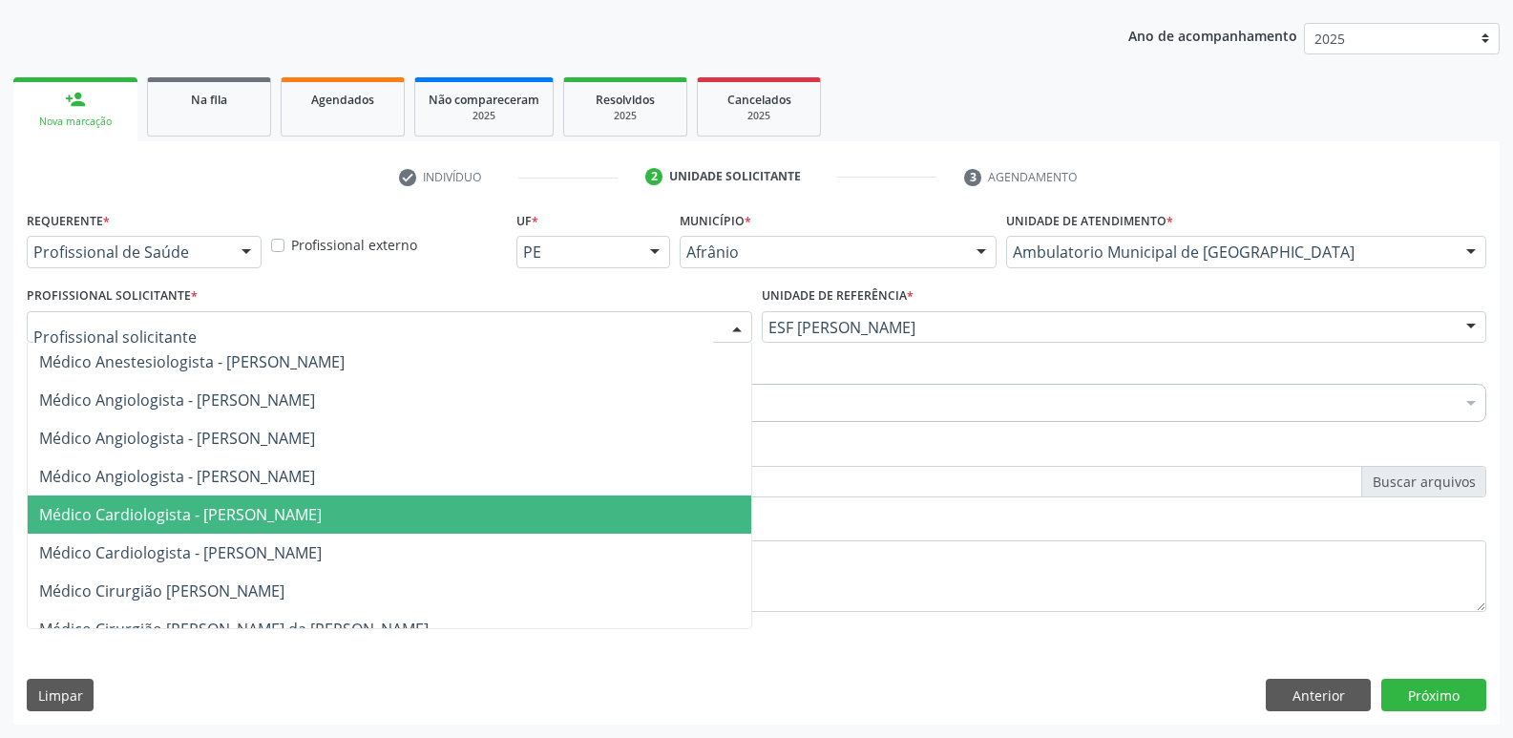
click at [582, 507] on span "Médico Cardiologista - Alysson Rodrigo Ferreira Cavalcanti" at bounding box center [389, 514] width 723 height 38
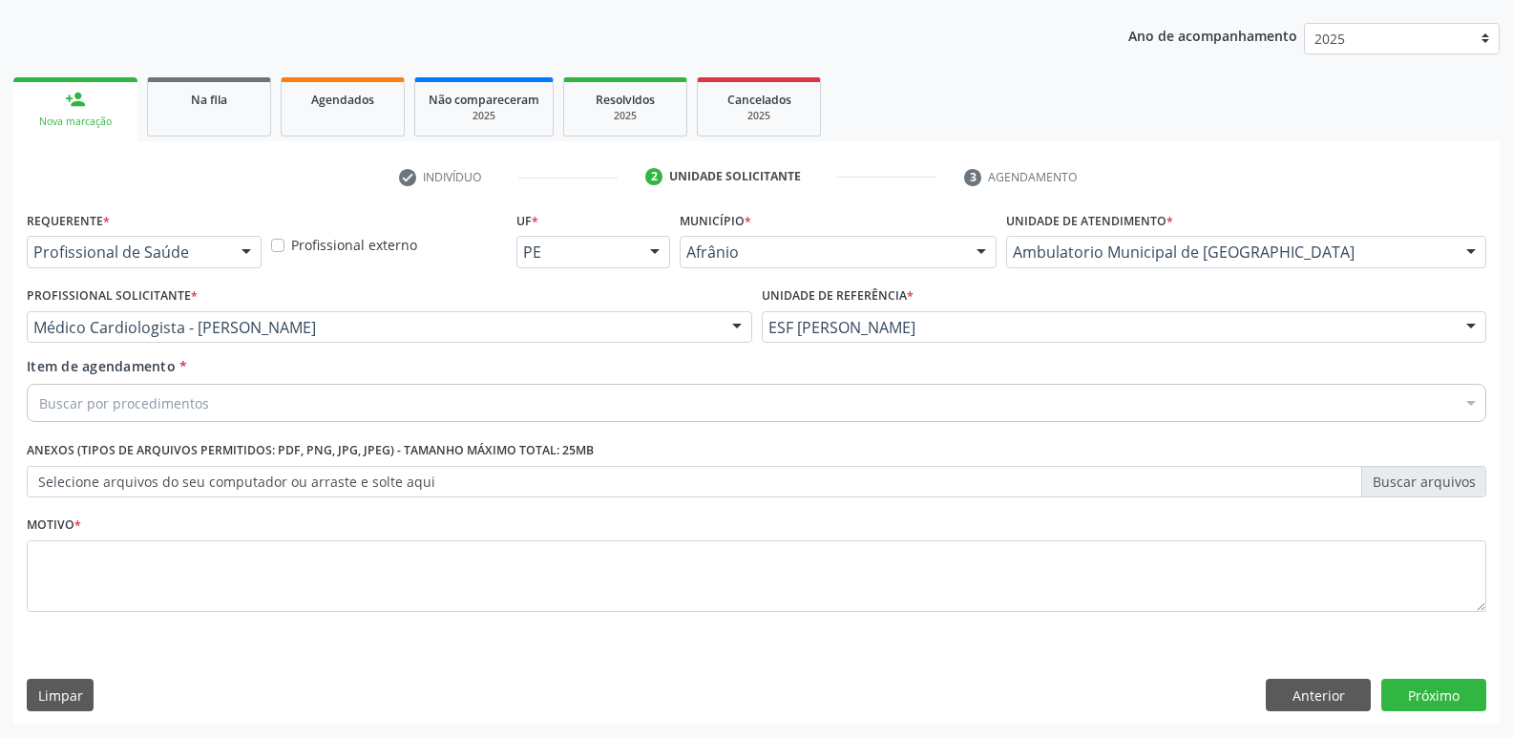
click at [463, 402] on div "Buscar por procedimentos" at bounding box center [756, 403] width 1459 height 38
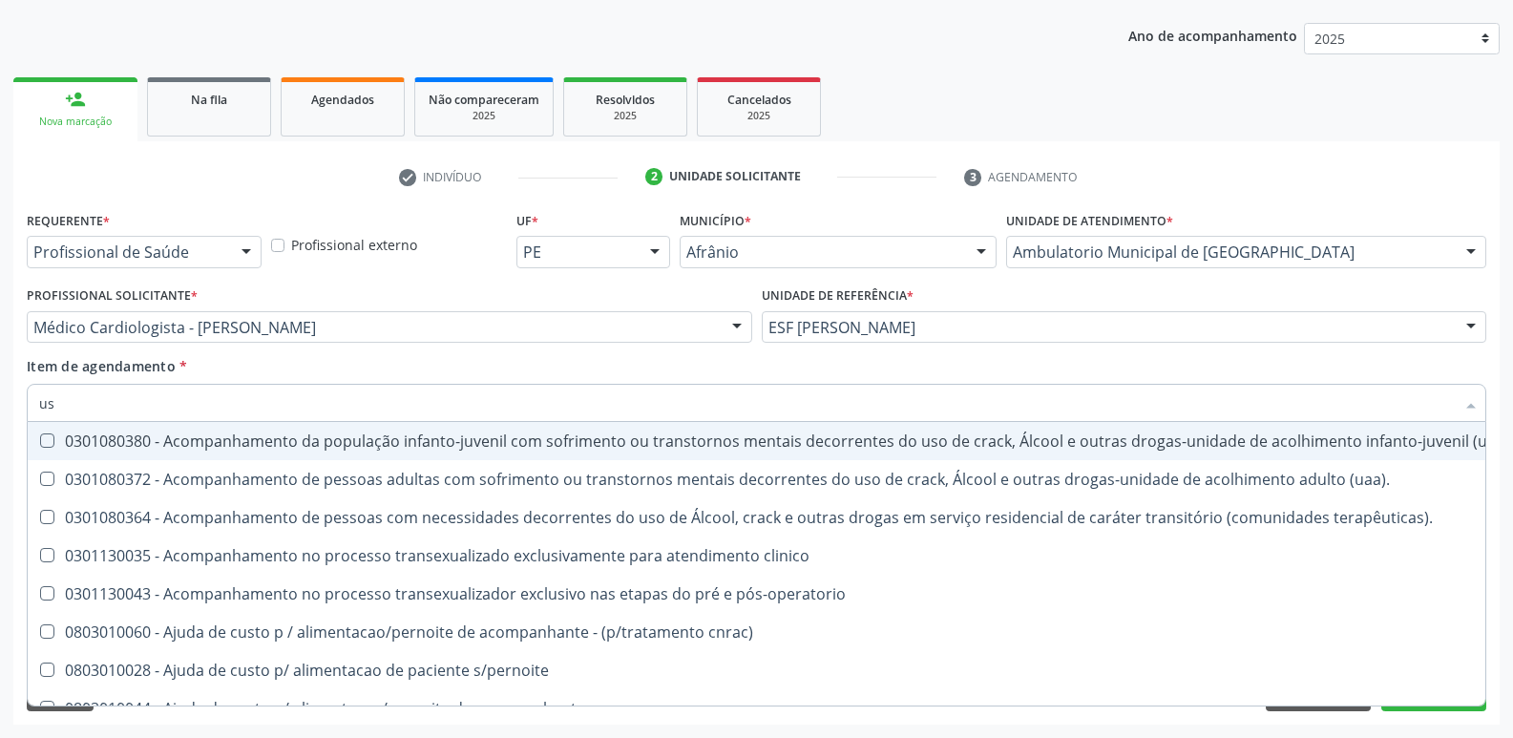
type input "usg"
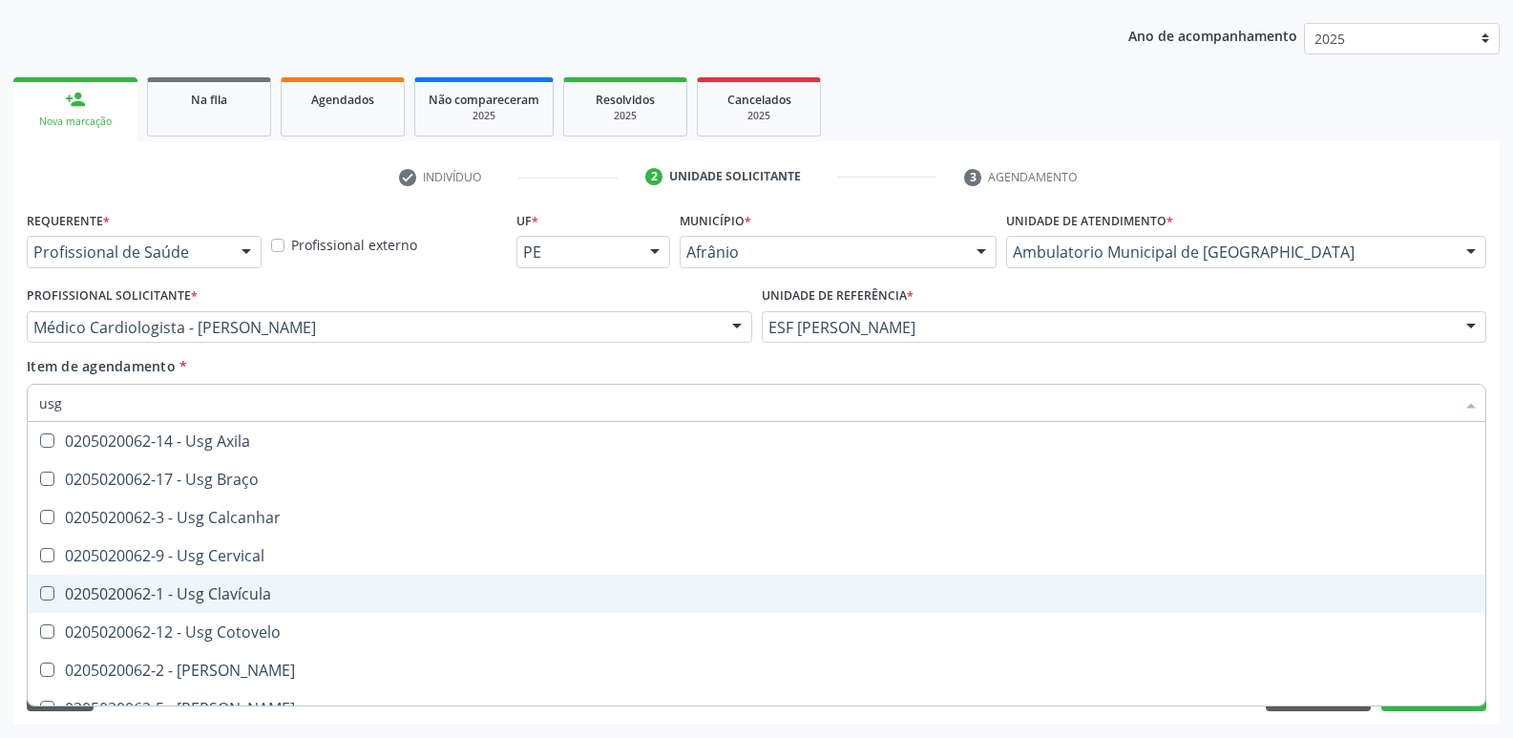
scroll to position [191, 0]
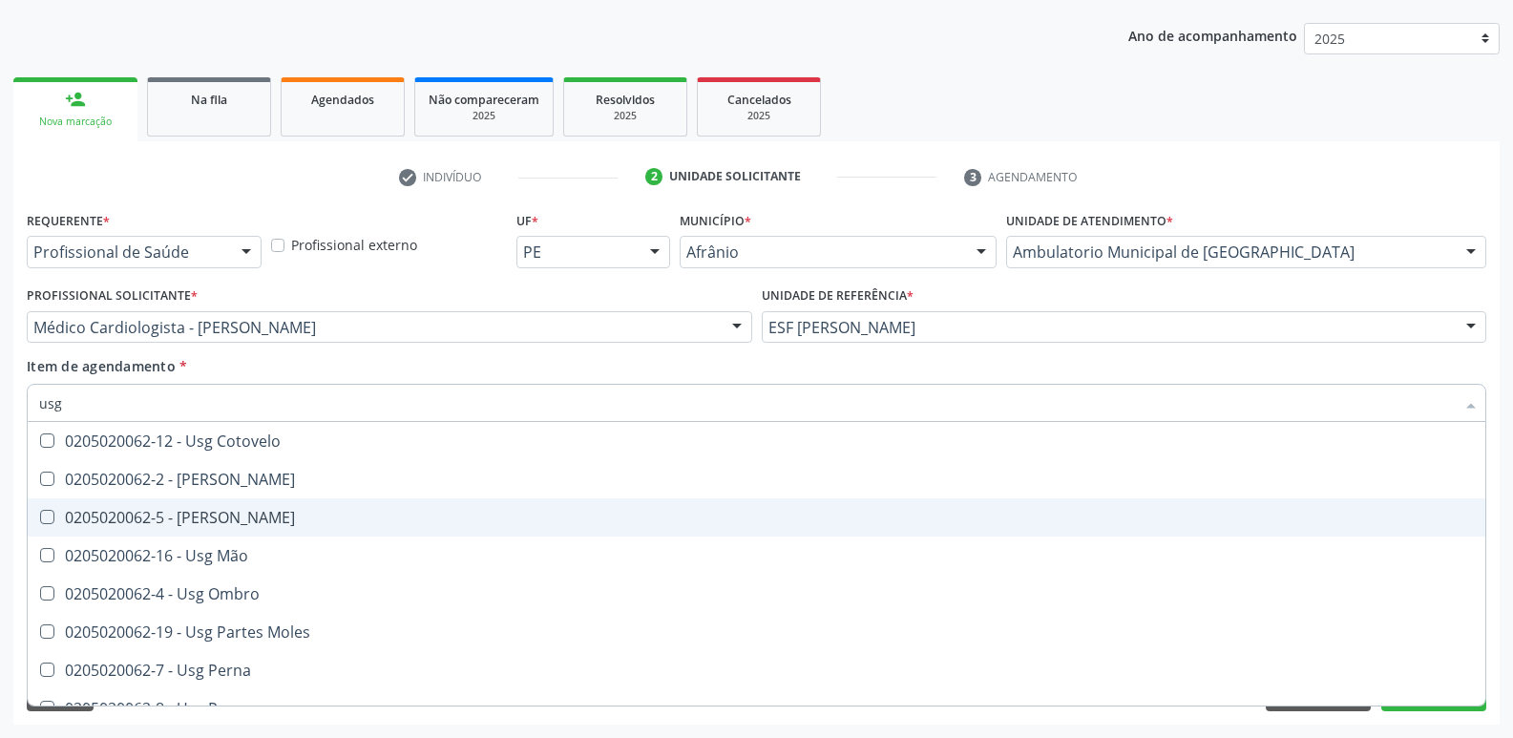
click at [370, 524] on div "0205020062-5 - Usg Joelho" at bounding box center [756, 517] width 1435 height 15
checkbox Joelho "true"
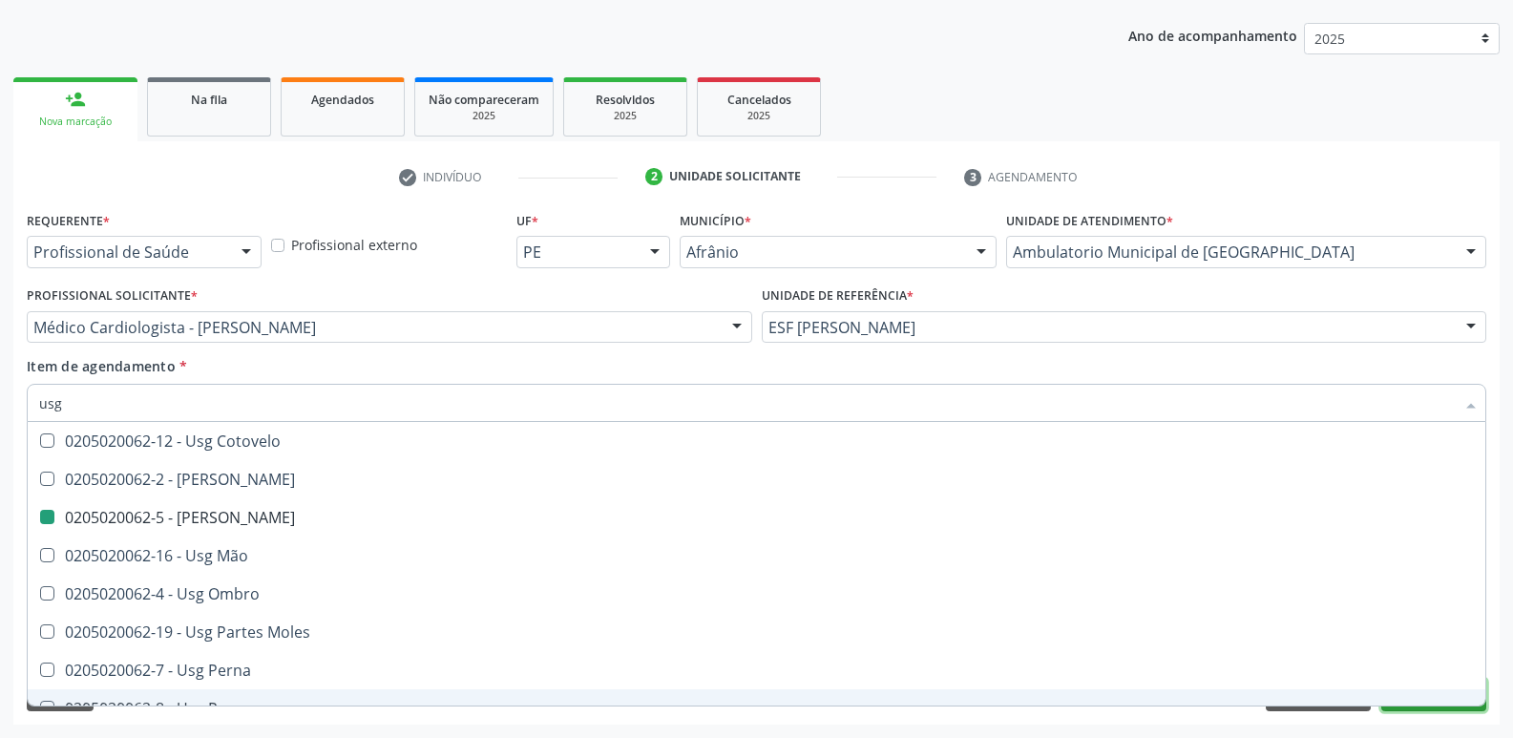
click at [1459, 708] on button "Próximo" at bounding box center [1433, 695] width 105 height 32
checkbox Braço "true"
checkbox Joelho "false"
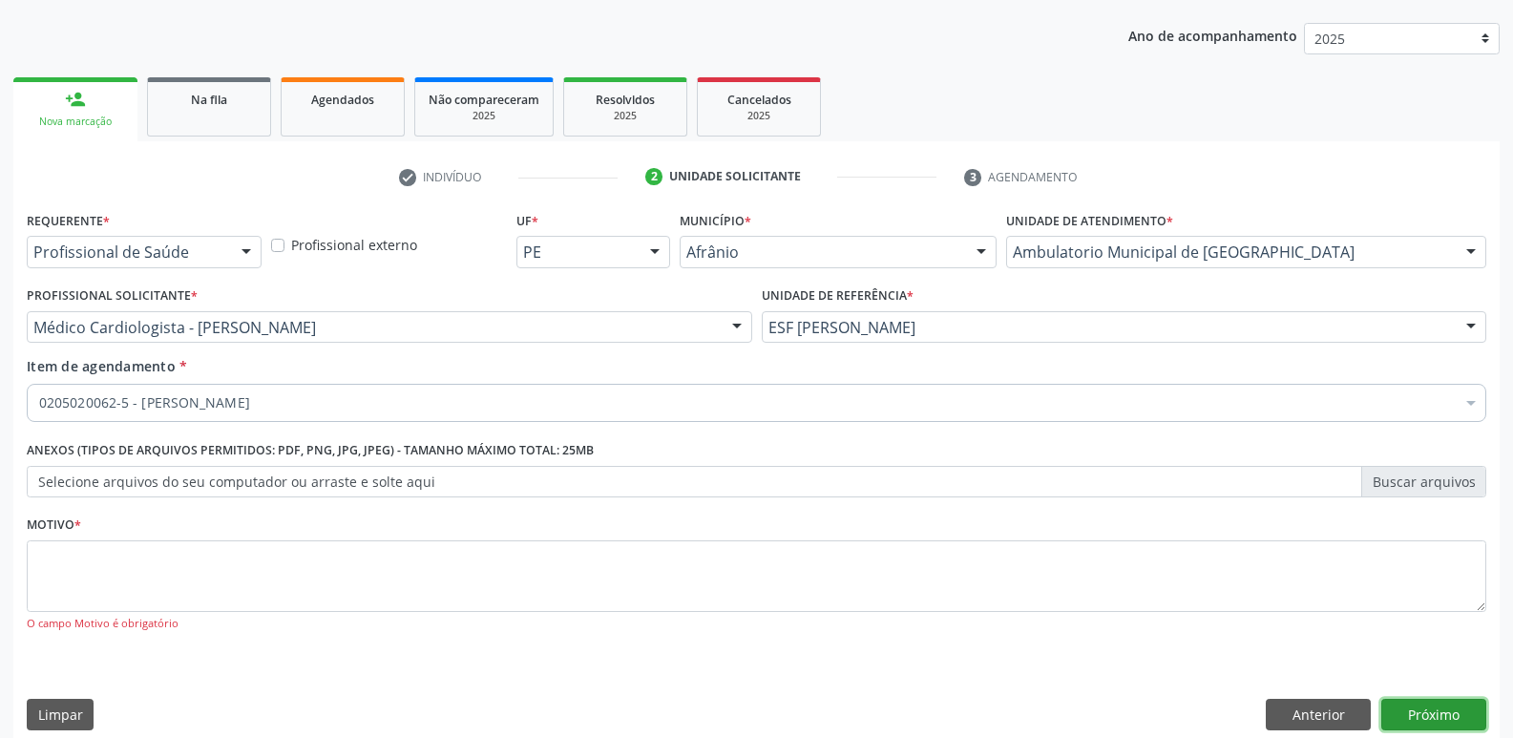
scroll to position [0, 0]
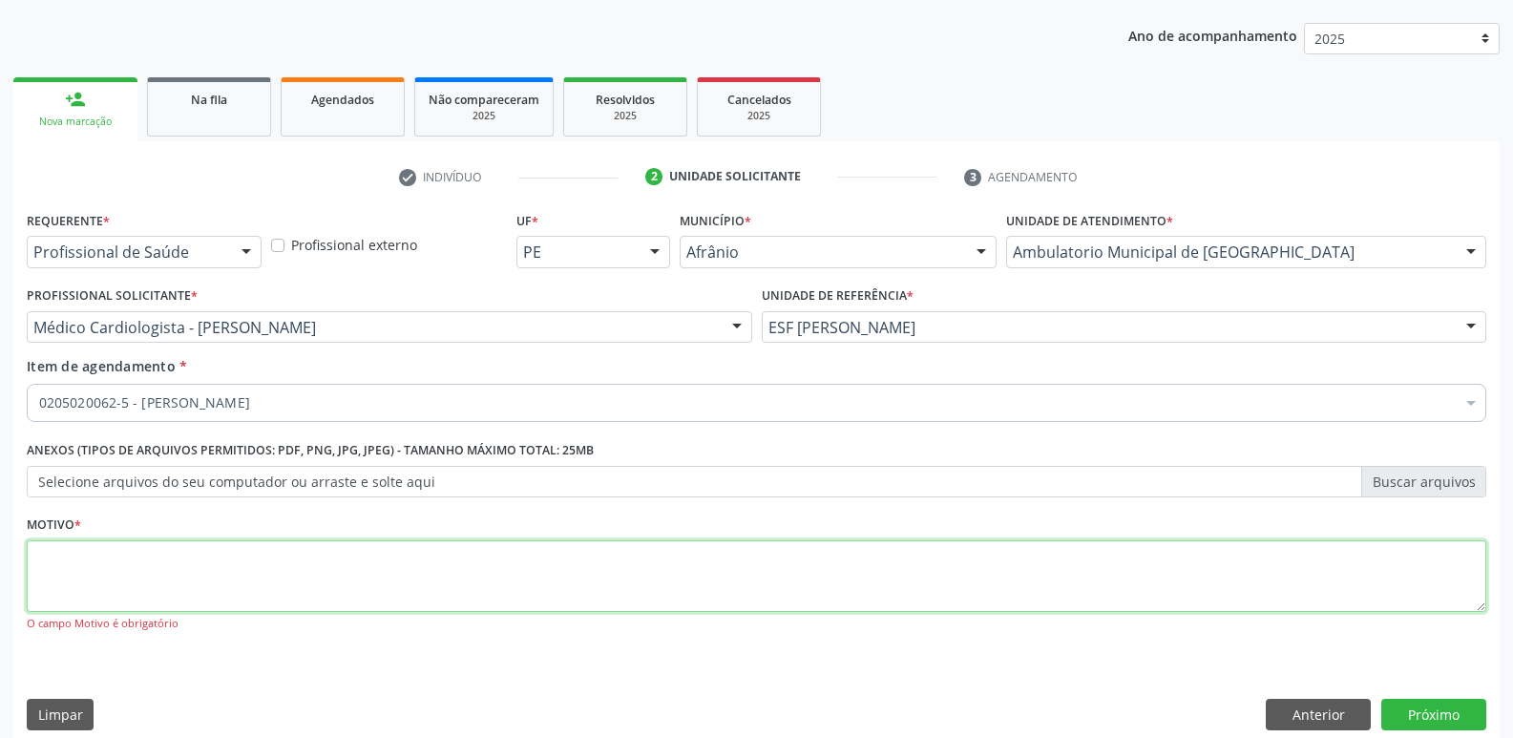
click at [897, 566] on textarea at bounding box center [756, 576] width 1459 height 73
type textarea "*"
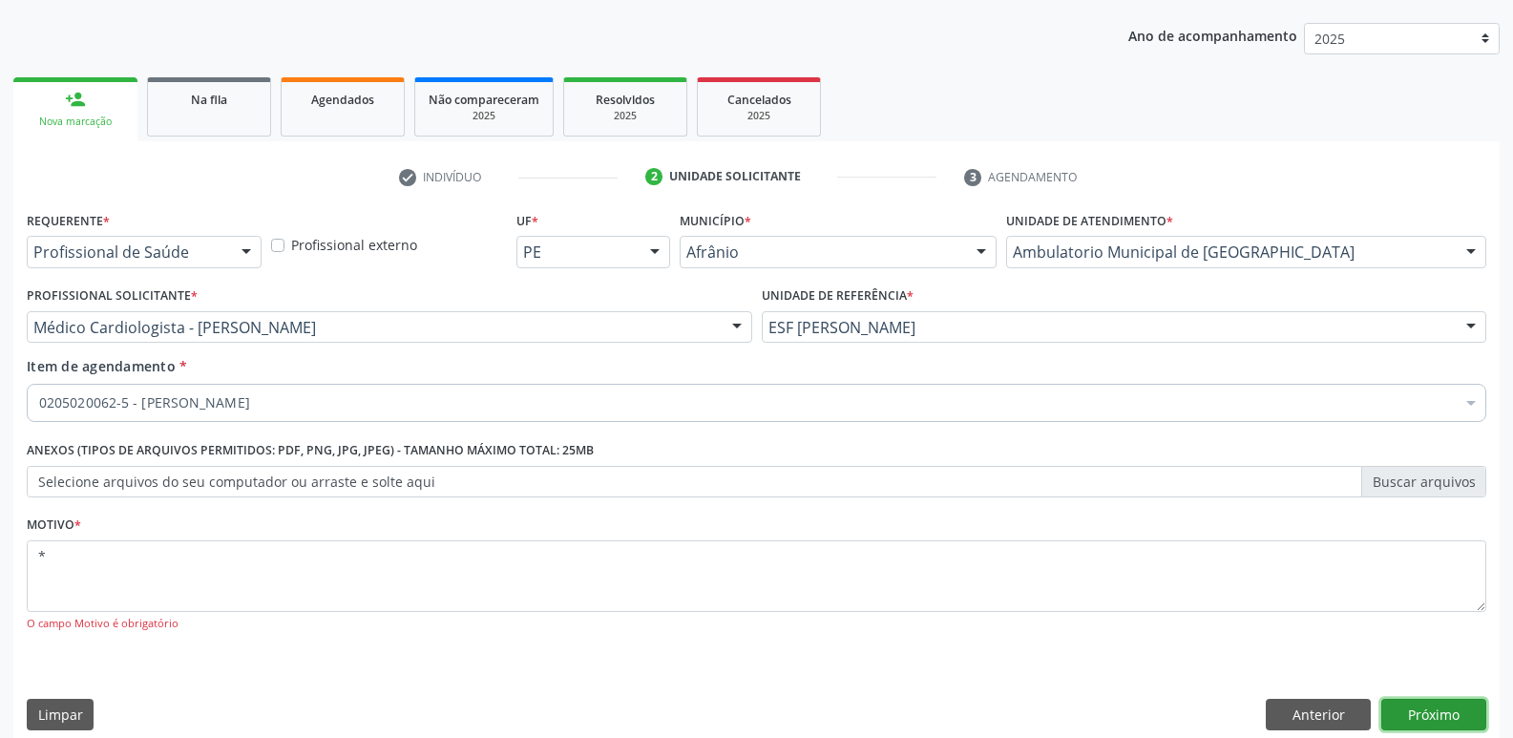
click at [1438, 715] on button "Próximo" at bounding box center [1433, 715] width 105 height 32
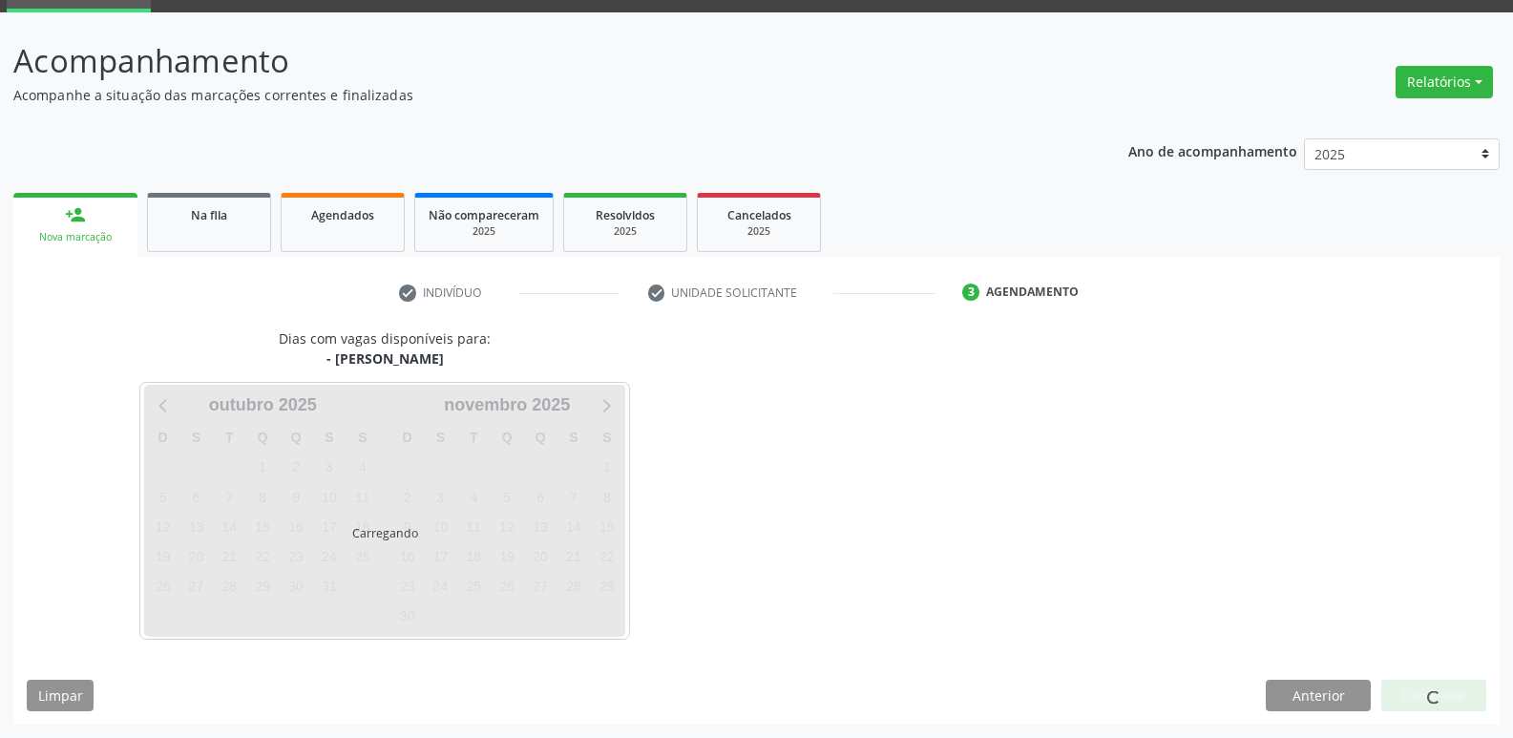
scroll to position [93, 0]
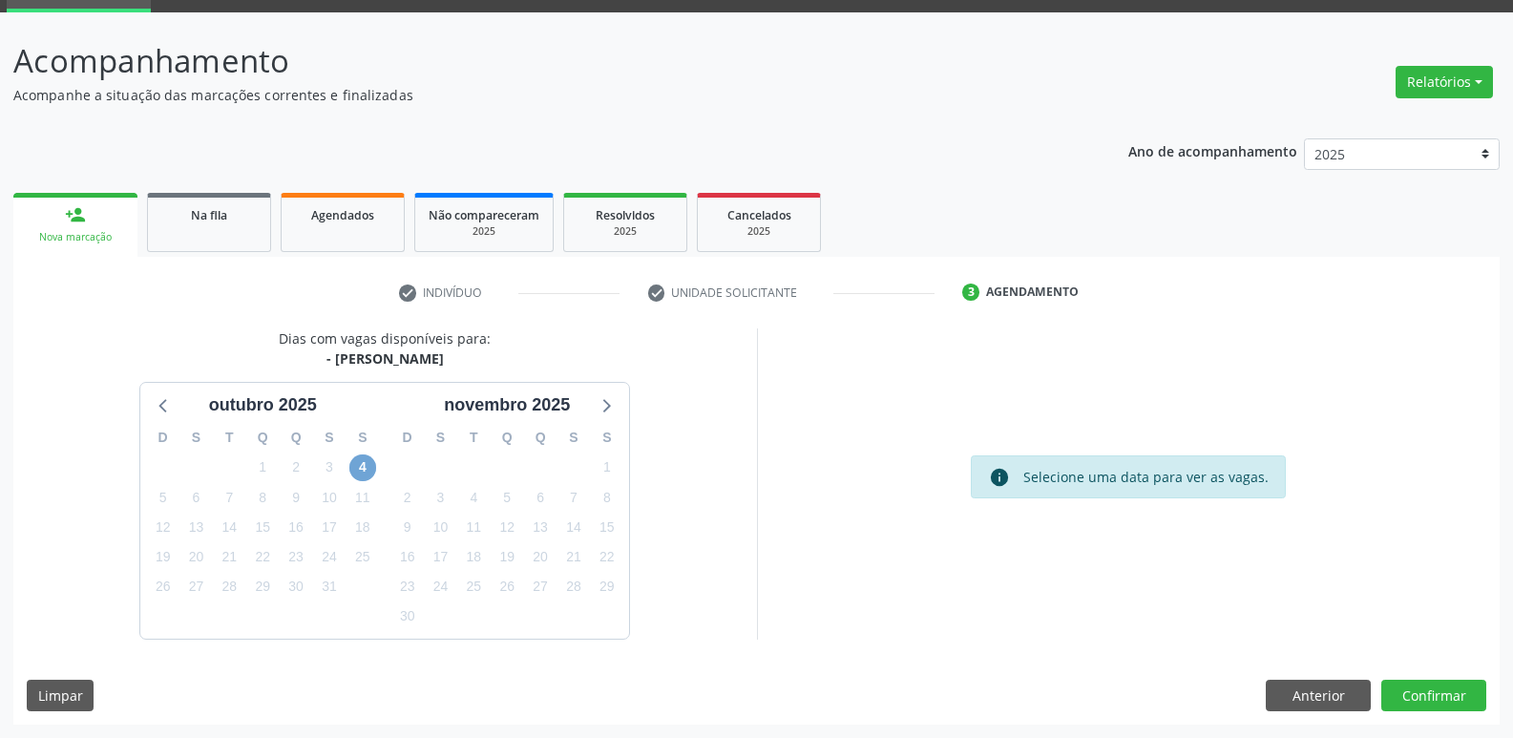
click at [366, 472] on span "4" at bounding box center [362, 467] width 27 height 27
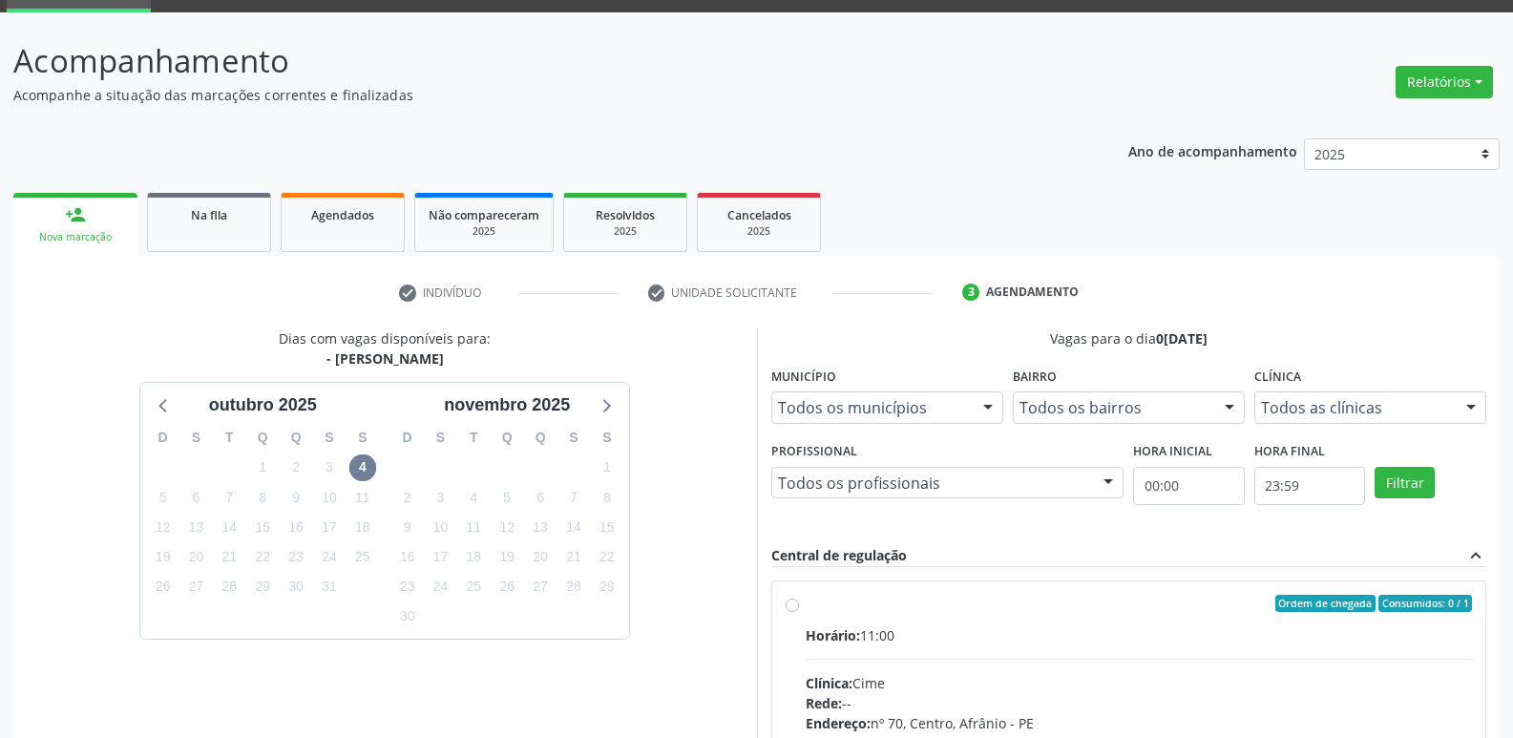
click at [945, 619] on label "Ordem de chegada Consumidos: 0 / 1 Horário: 11:00 Clínica: Cime Rede: -- Endere…" at bounding box center [1139, 741] width 667 height 293
click at [799, 612] on input "Ordem de chegada Consumidos: 0 / 1 Horário: 11:00 Clínica: Cime Rede: -- Endere…" at bounding box center [792, 603] width 13 height 17
radio input "true"
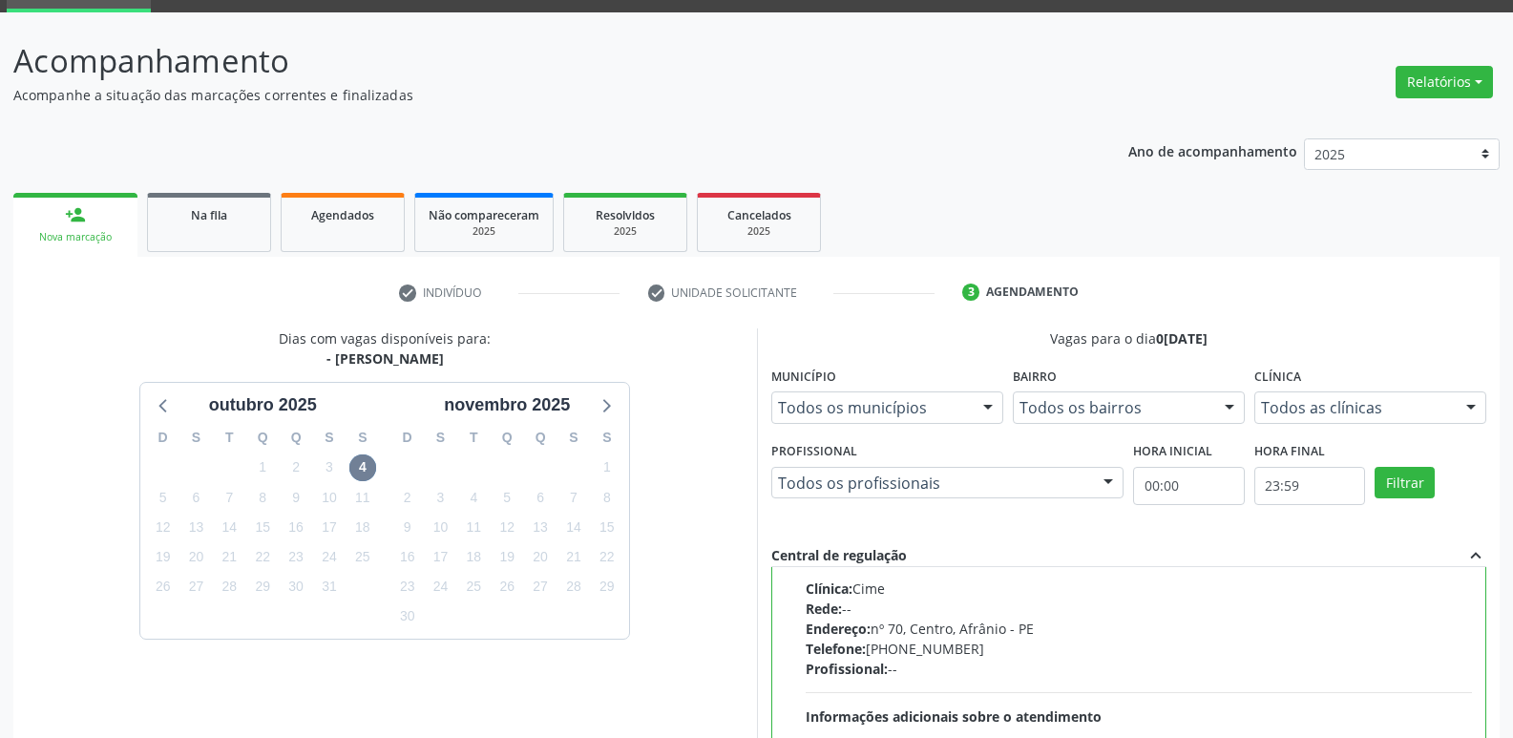
scroll to position [403, 0]
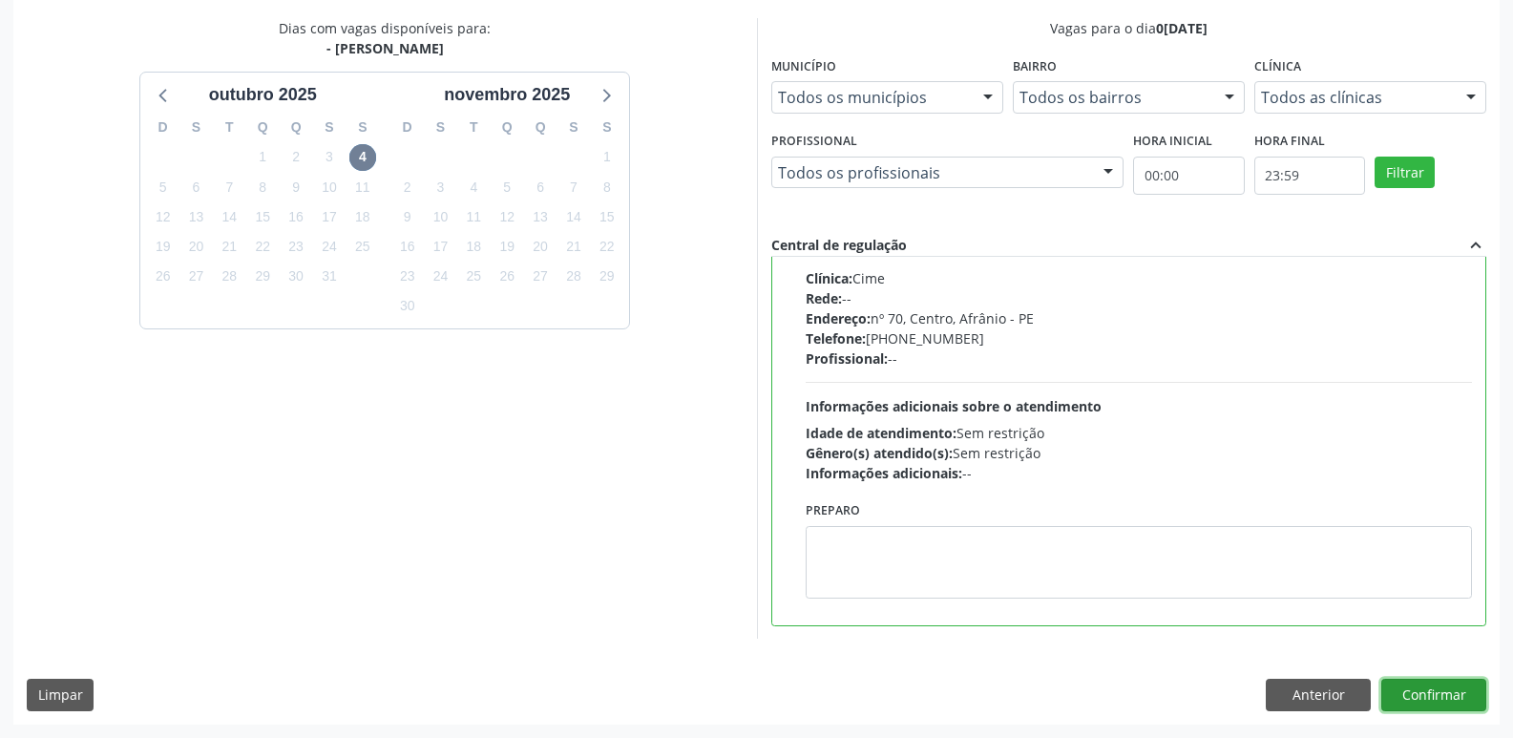
click at [1458, 690] on button "Confirmar" at bounding box center [1433, 695] width 105 height 32
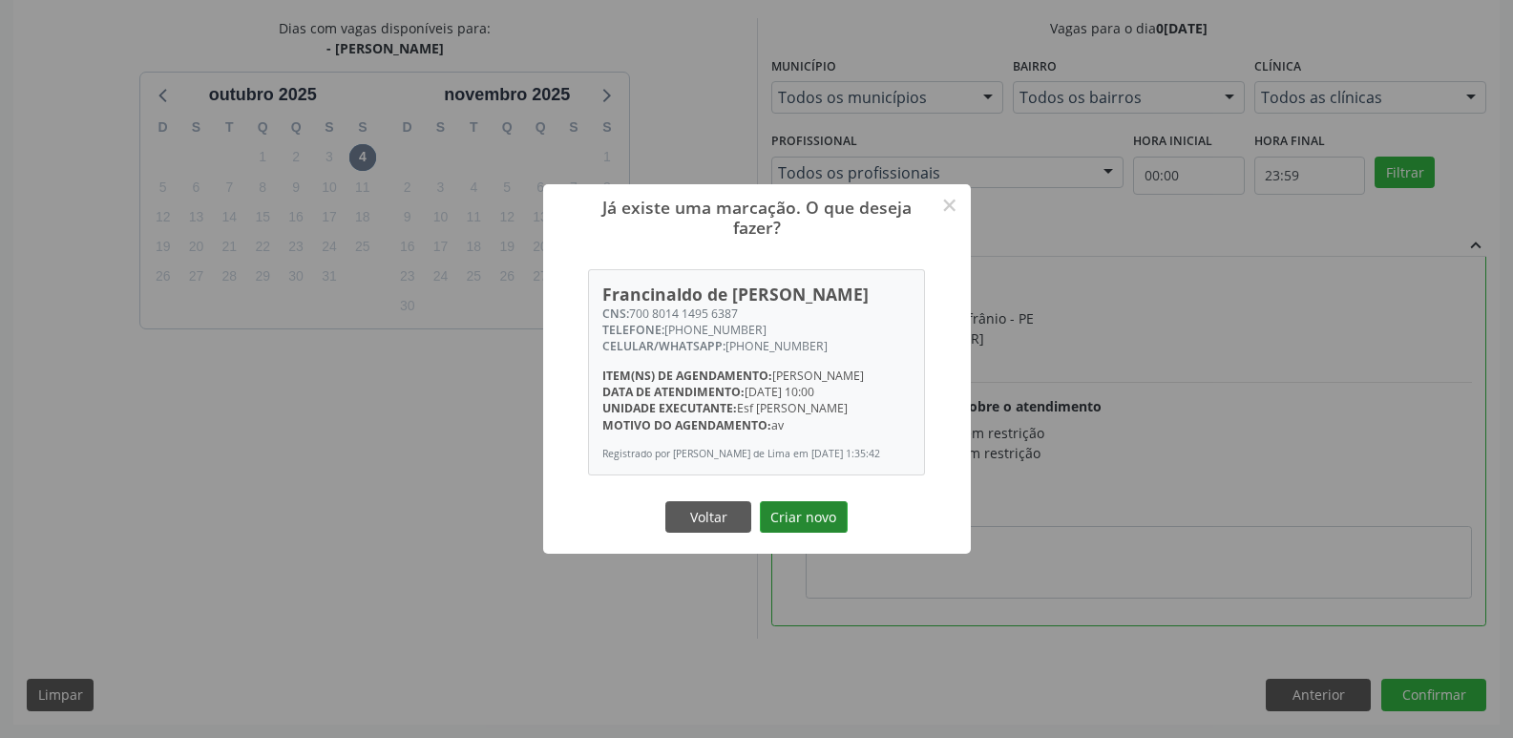
click at [818, 519] on button "Criar novo" at bounding box center [804, 517] width 88 height 32
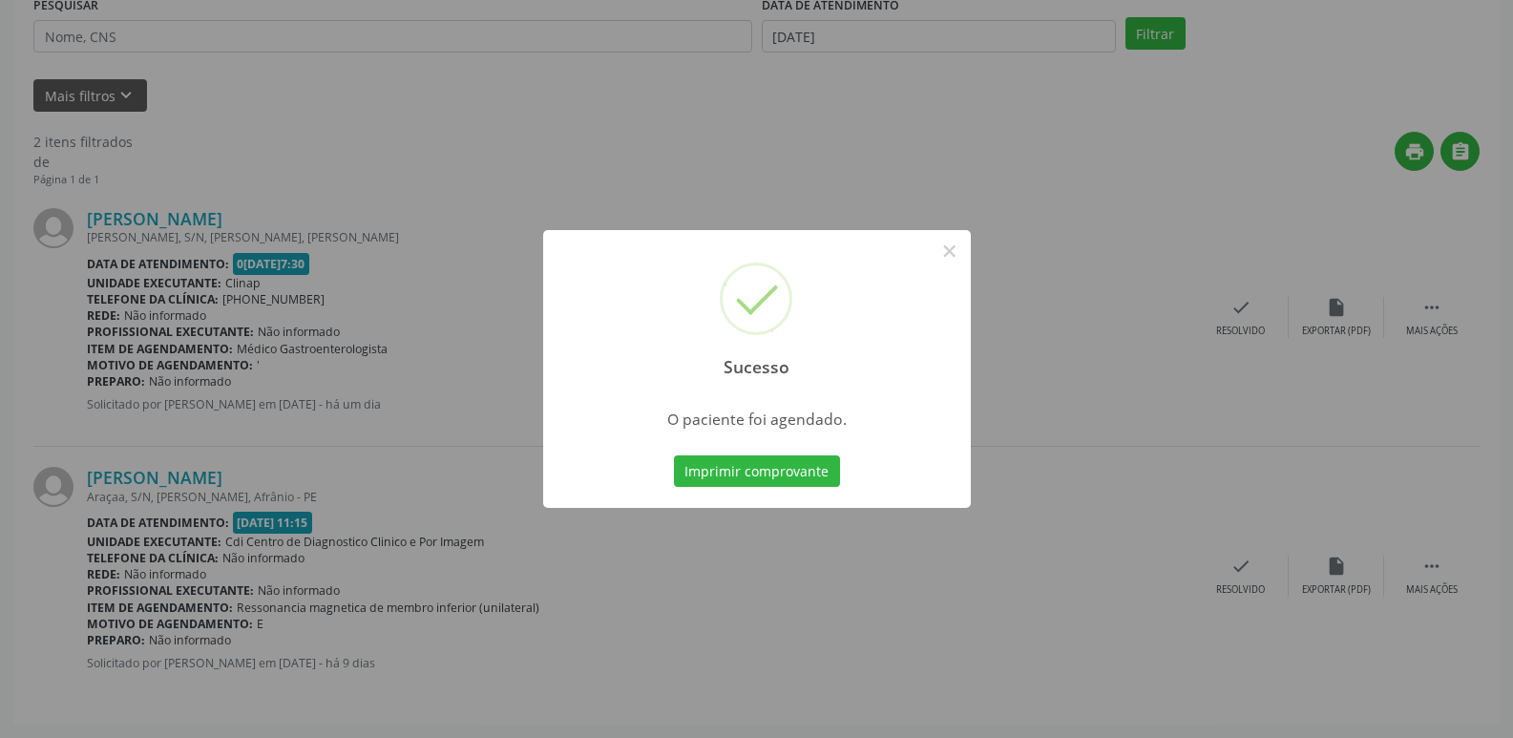
scroll to position [0, 0]
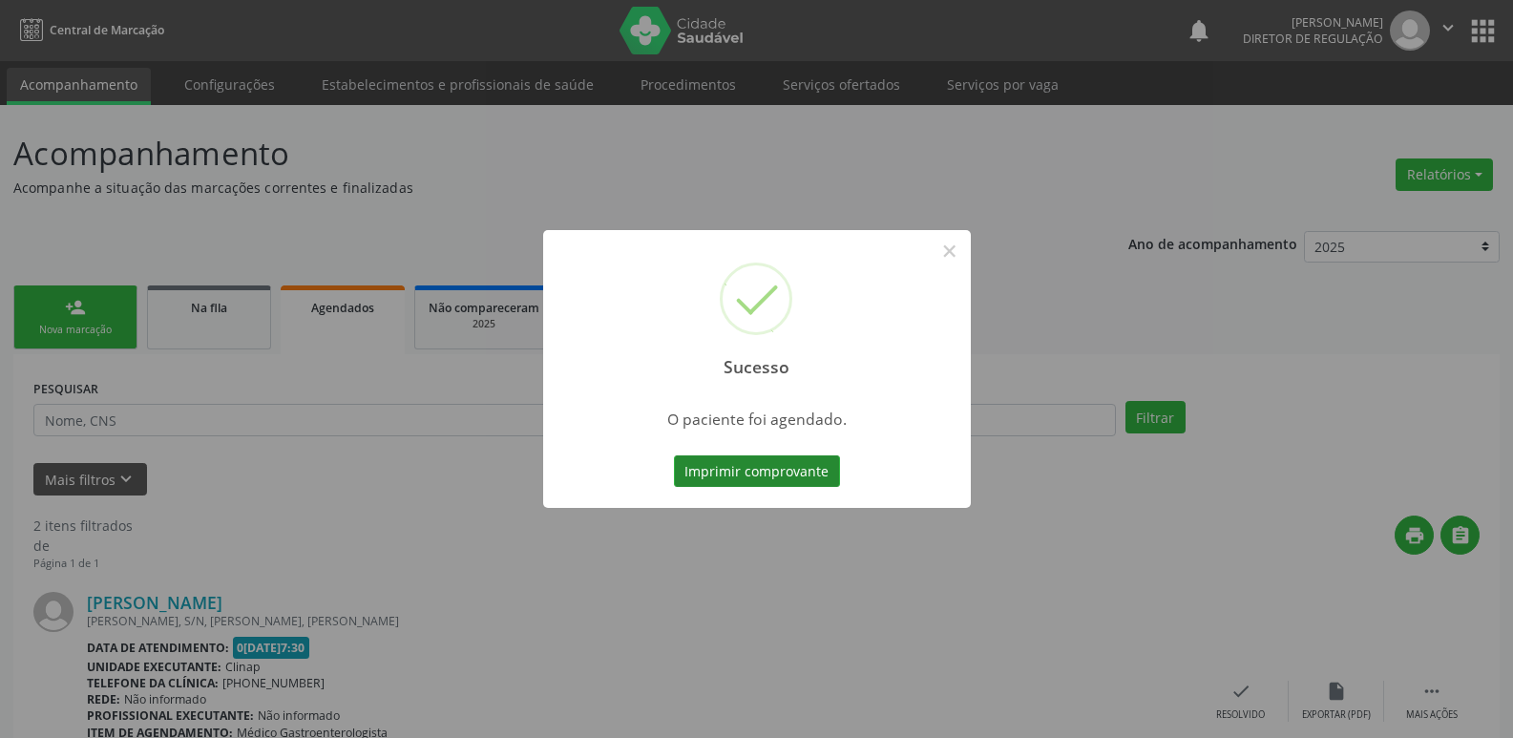
click at [828, 482] on button "Imprimir comprovante" at bounding box center [757, 471] width 166 height 32
